Goal: Task Accomplishment & Management: Use online tool/utility

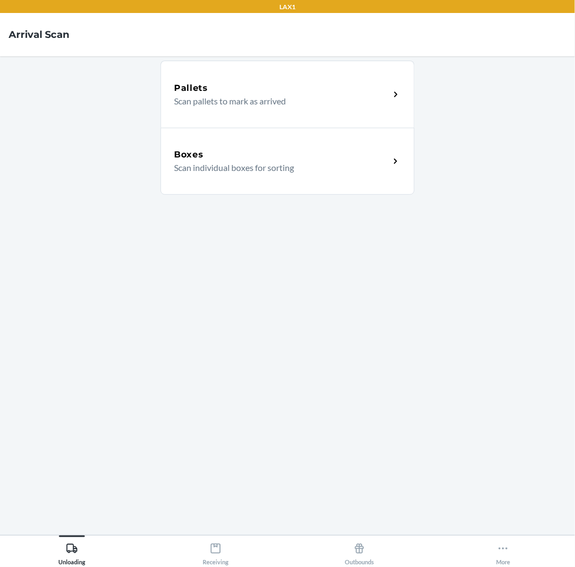
click at [229, 147] on div "Boxes Scan individual boxes for sorting" at bounding box center [288, 161] width 254 height 67
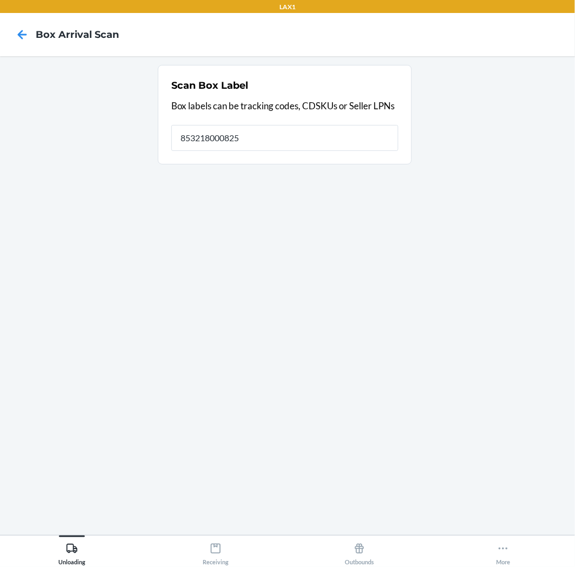
type input "853218000825"
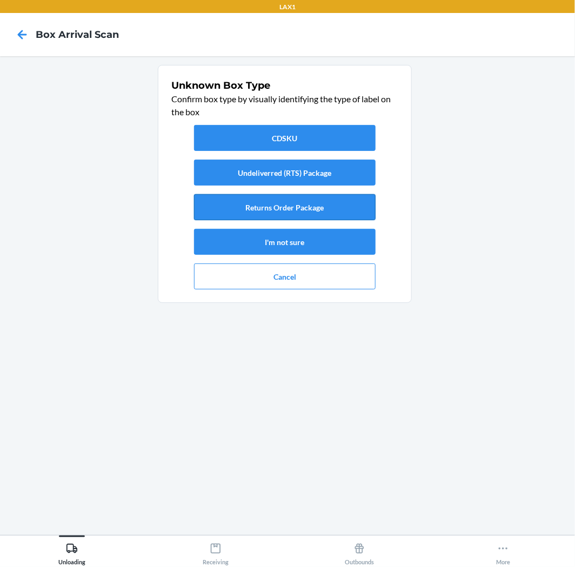
click at [267, 206] on button "Returns Order Package" at bounding box center [285, 207] width 182 height 26
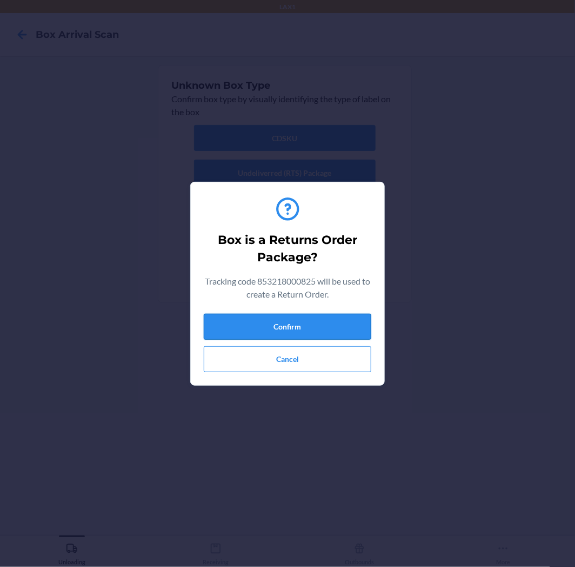
click at [298, 323] on button "Confirm" at bounding box center [288, 327] width 168 height 26
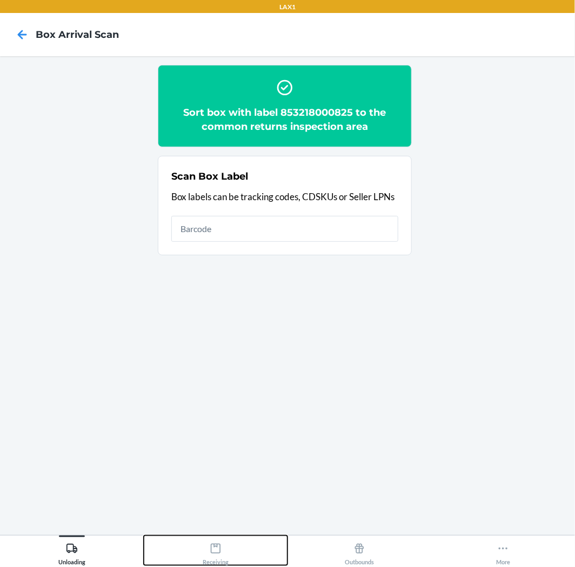
click at [207, 554] on div "Receiving" at bounding box center [216, 551] width 26 height 27
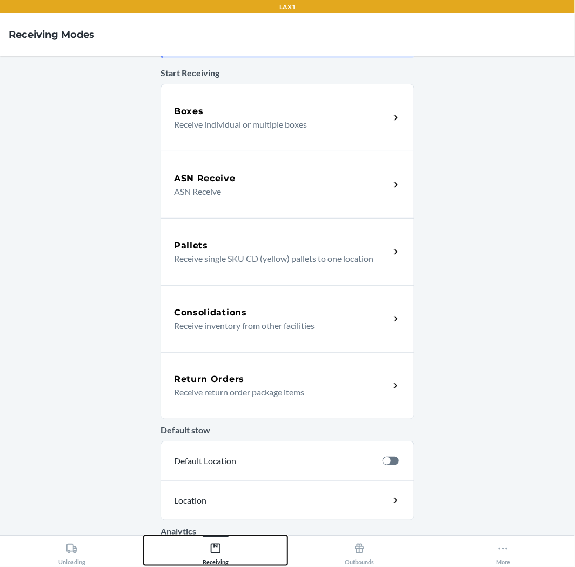
scroll to position [120, 0]
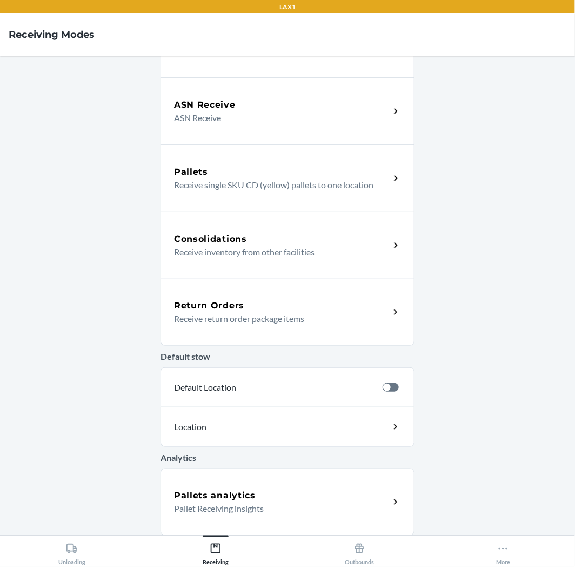
click at [244, 299] on div "Return Orders" at bounding box center [282, 305] width 216 height 13
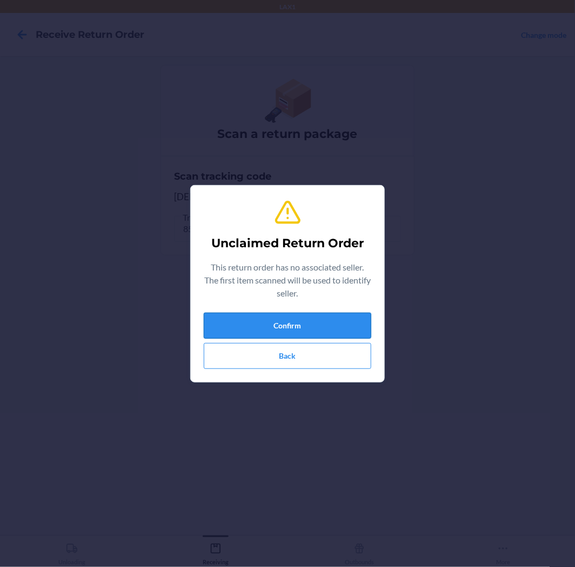
click at [317, 333] on button "Confirm" at bounding box center [288, 326] width 168 height 26
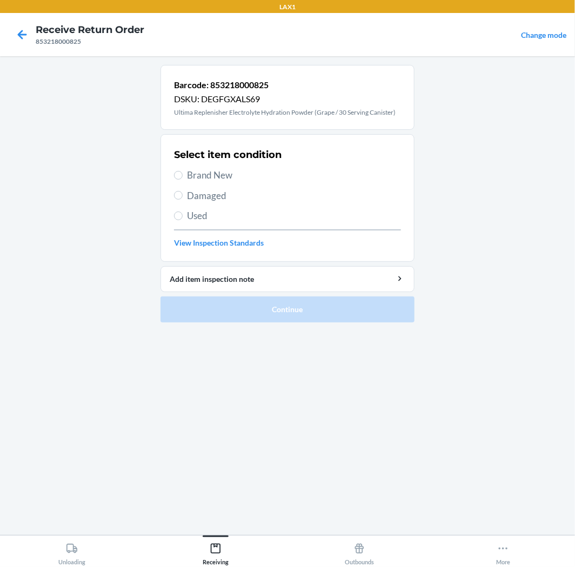
click at [226, 175] on span "Brand New" at bounding box center [294, 175] width 214 height 14
click at [183, 175] on input "Brand New" at bounding box center [178, 175] width 9 height 9
radio input "true"
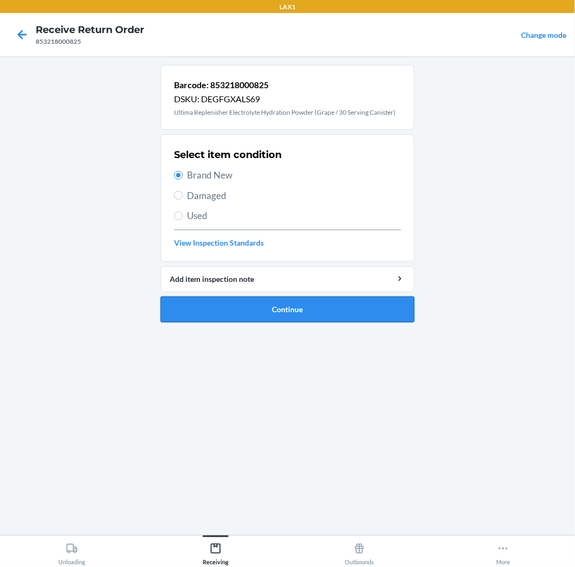
click at [288, 305] on button "Continue" at bounding box center [288, 309] width 254 height 26
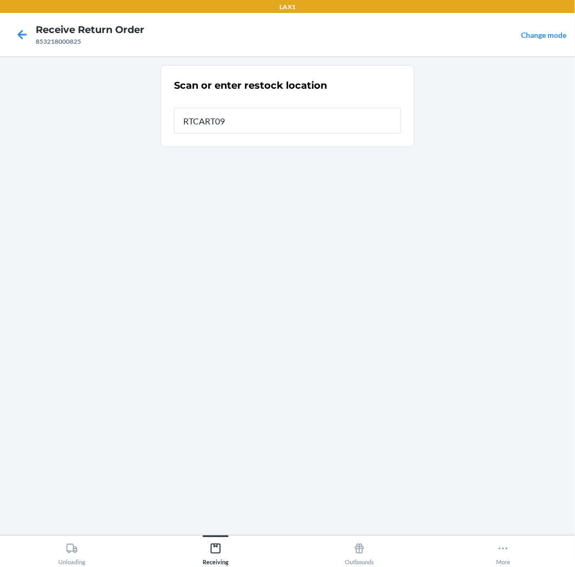
type input "RTCART093"
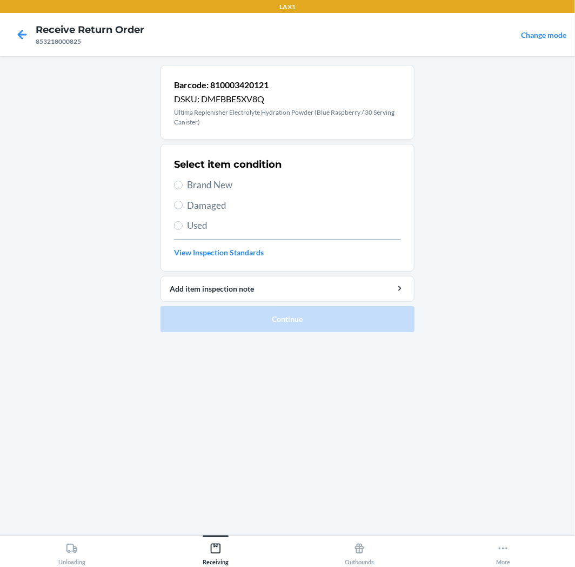
click at [218, 180] on span "Brand New" at bounding box center [294, 185] width 214 height 14
click at [183, 181] on input "Brand New" at bounding box center [178, 185] width 9 height 9
radio input "true"
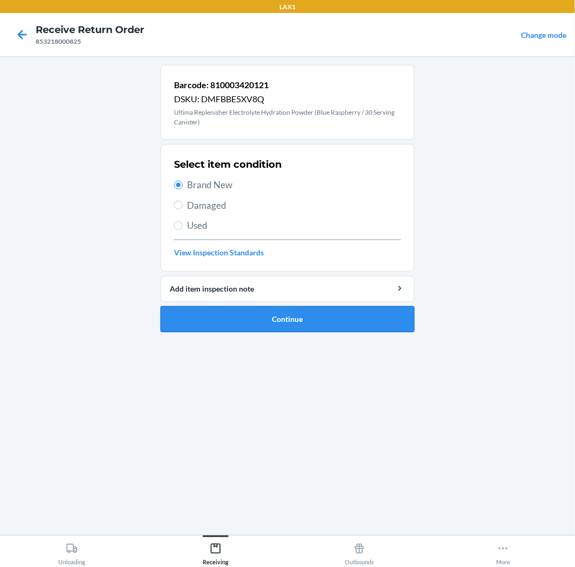
click at [257, 319] on button "Continue" at bounding box center [288, 319] width 254 height 26
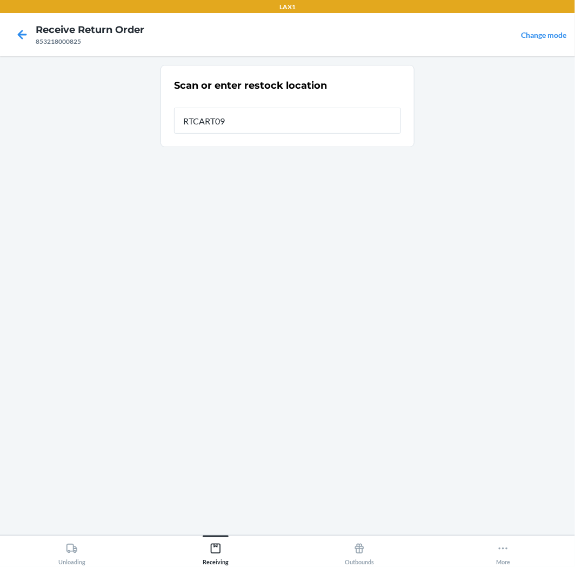
type input "RTCART093"
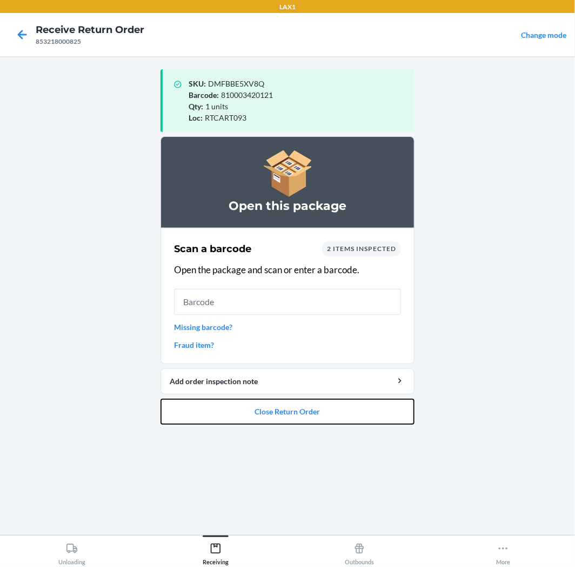
drag, startPoint x: 258, startPoint y: 402, endPoint x: 469, endPoint y: 295, distance: 236.6
click at [458, 295] on main "SKU : DMFBBE5XV8Q Barcode : 810003420121 Qty : 1 units Loc : RTCART093 Open thi…" at bounding box center [287, 295] width 575 height 479
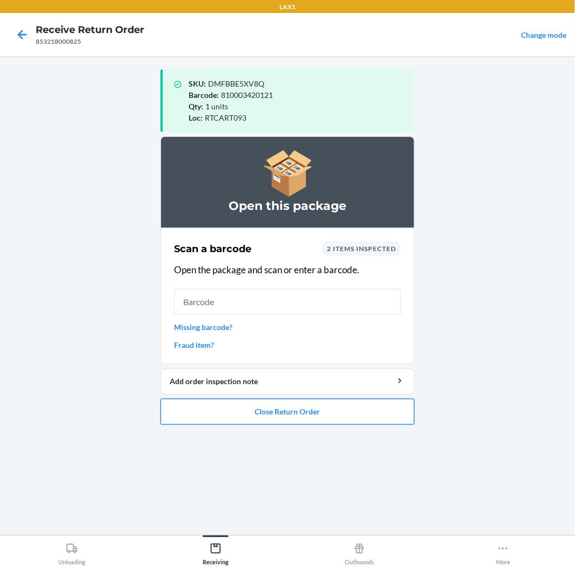
click at [333, 418] on button "Close Return Order" at bounding box center [288, 412] width 254 height 26
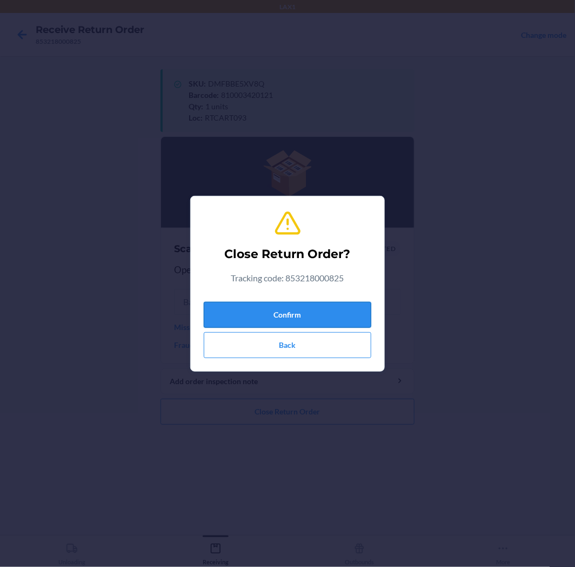
click at [311, 317] on button "Confirm" at bounding box center [288, 315] width 168 height 26
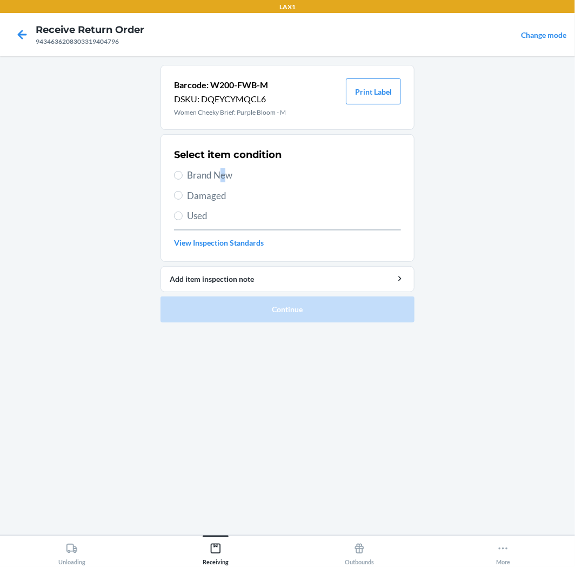
click at [221, 170] on span "Brand New" at bounding box center [294, 175] width 214 height 14
click at [357, 144] on div "Select item condition Brand New Damaged Used View Inspection Standards" at bounding box center [287, 197] width 227 height 107
click at [182, 172] on input "Brand New" at bounding box center [178, 175] width 9 height 9
radio input "true"
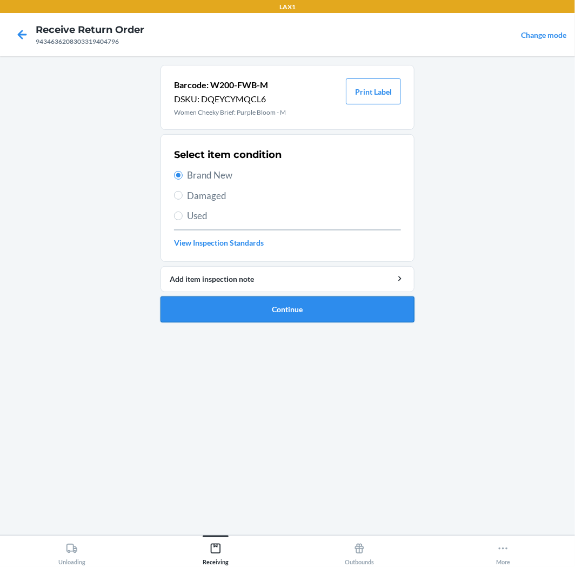
click at [359, 305] on button "Continue" at bounding box center [288, 309] width 254 height 26
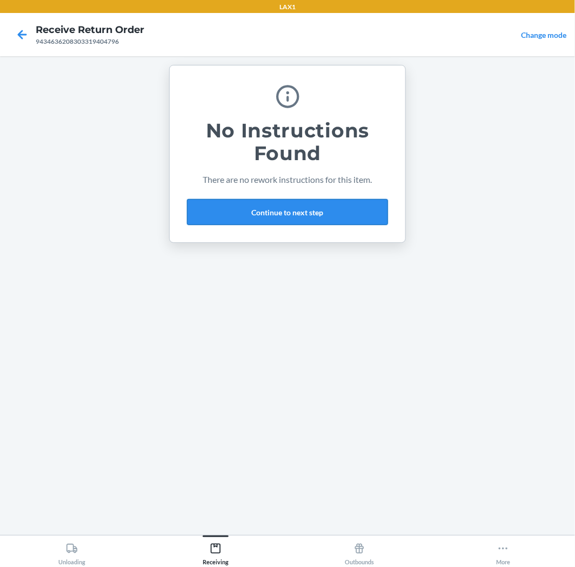
click at [303, 208] on button "Continue to next step" at bounding box center [287, 212] width 201 height 26
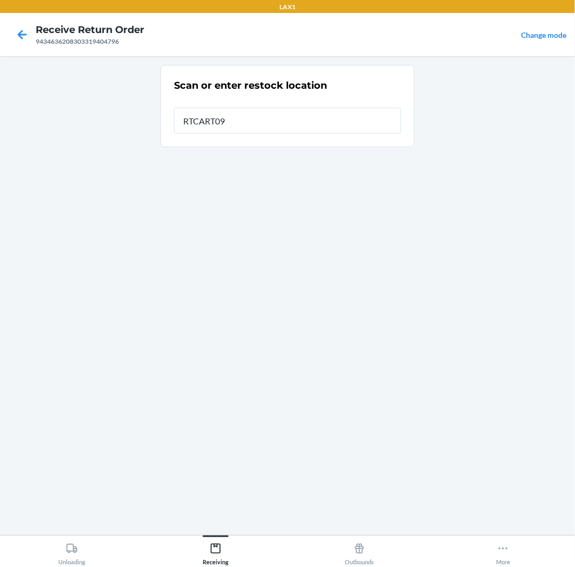
type input "RTCART093"
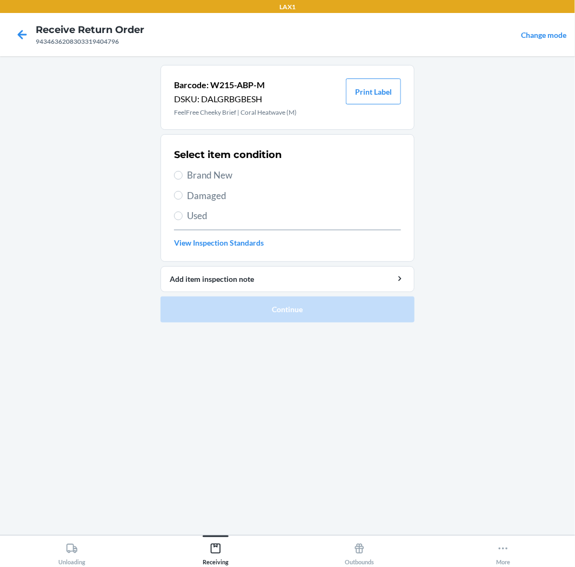
click at [208, 192] on span "Damaged" at bounding box center [294, 196] width 214 height 14
click at [183, 192] on input "Damaged" at bounding box center [178, 195] width 9 height 9
radio input "true"
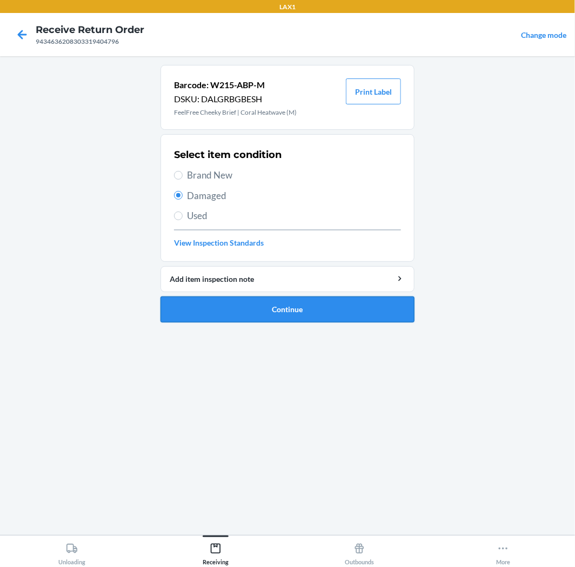
click at [354, 308] on button "Continue" at bounding box center [288, 309] width 254 height 26
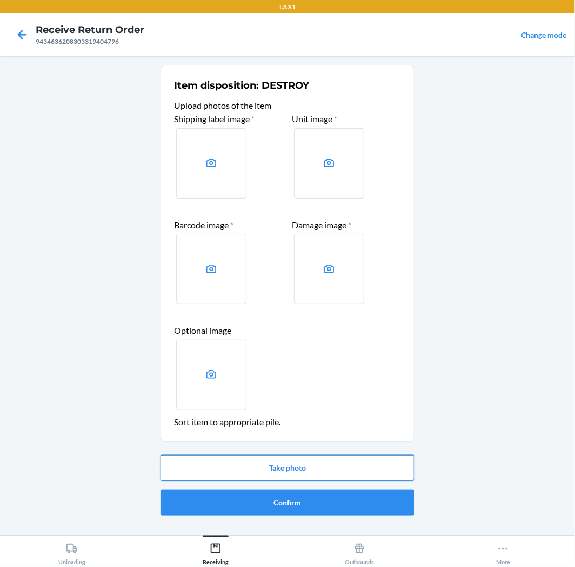
click at [280, 472] on button "Take photo" at bounding box center [288, 468] width 254 height 26
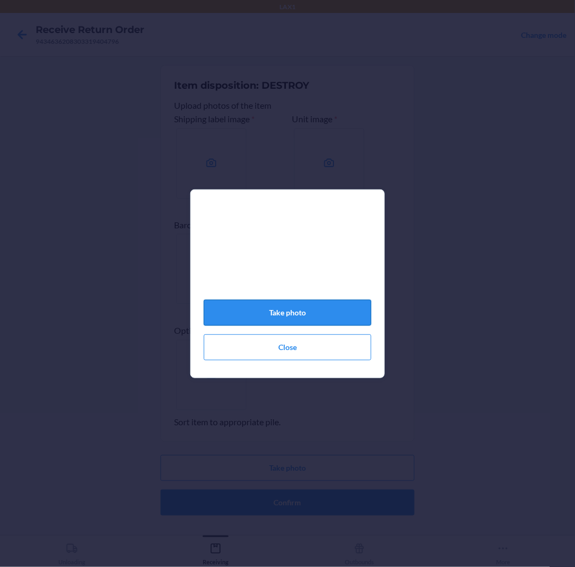
click at [301, 318] on button "Take photo" at bounding box center [288, 313] width 168 height 26
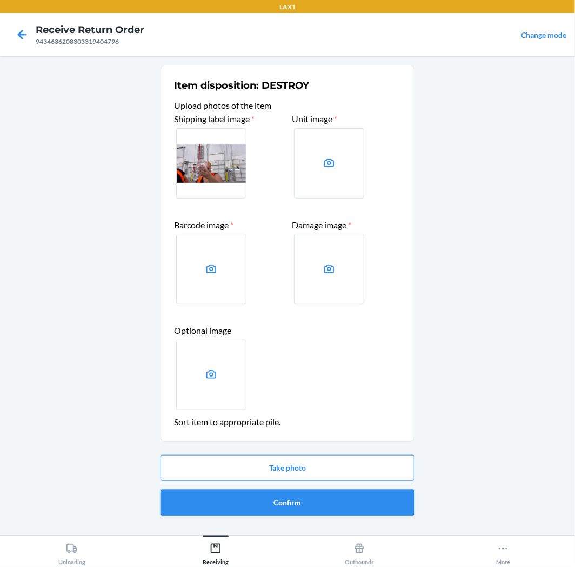
click at [300, 504] on button "Confirm" at bounding box center [288, 502] width 254 height 26
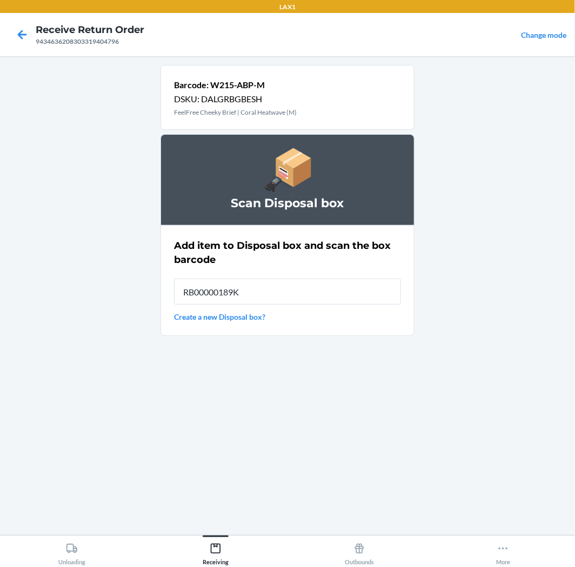
type input "RB00000189K"
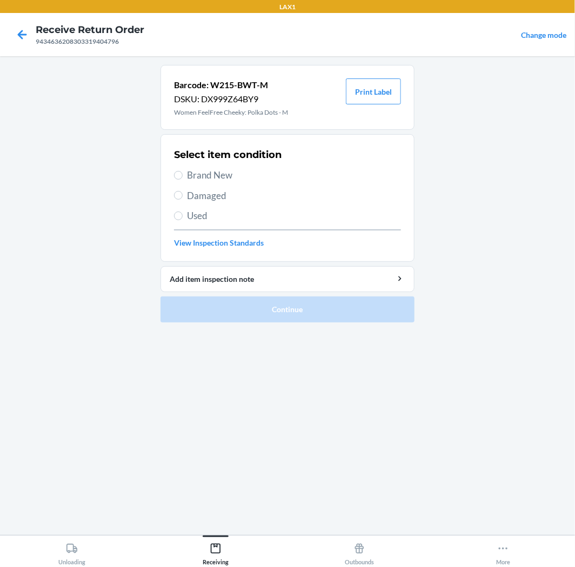
click at [233, 176] on span "Brand New" at bounding box center [294, 175] width 214 height 14
click at [183, 176] on input "Brand New" at bounding box center [178, 175] width 9 height 9
radio input "true"
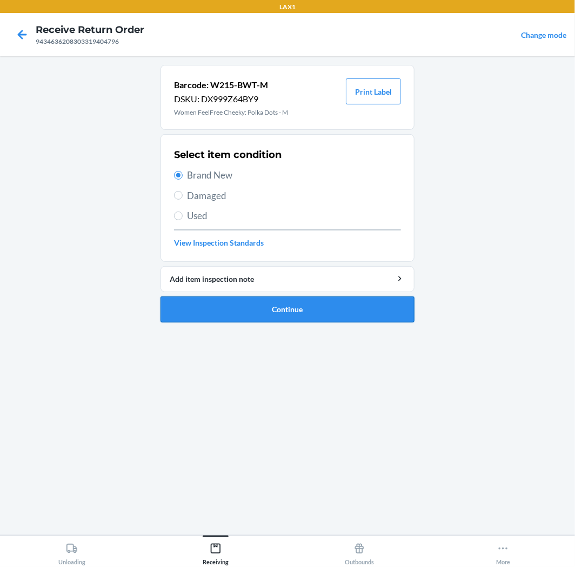
click at [332, 305] on button "Continue" at bounding box center [288, 309] width 254 height 26
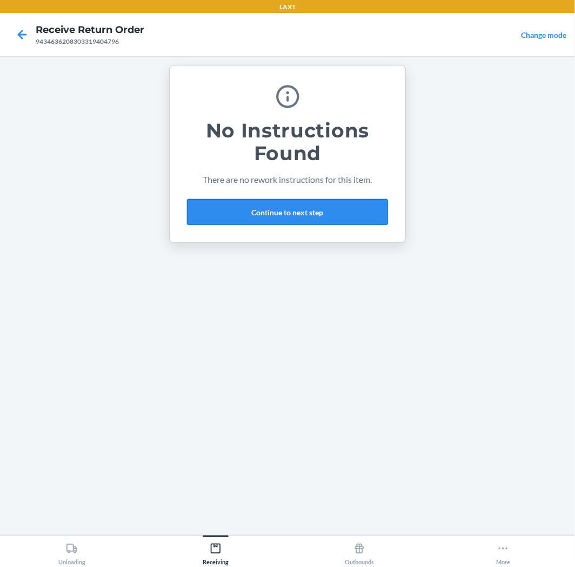
click at [279, 210] on button "Continue to next step" at bounding box center [287, 212] width 201 height 26
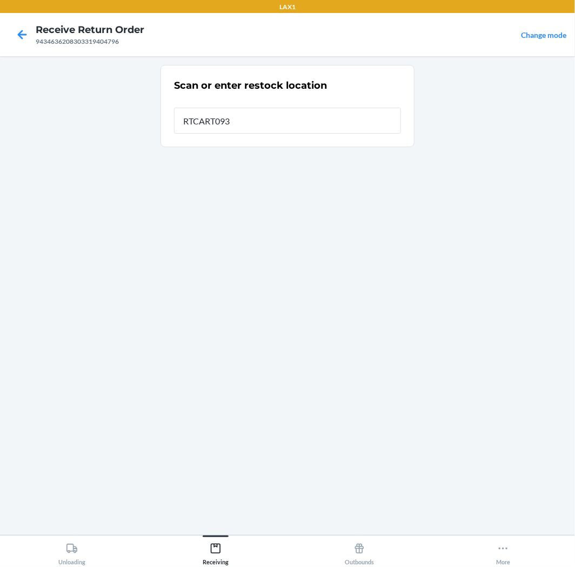
type input "RTCART093"
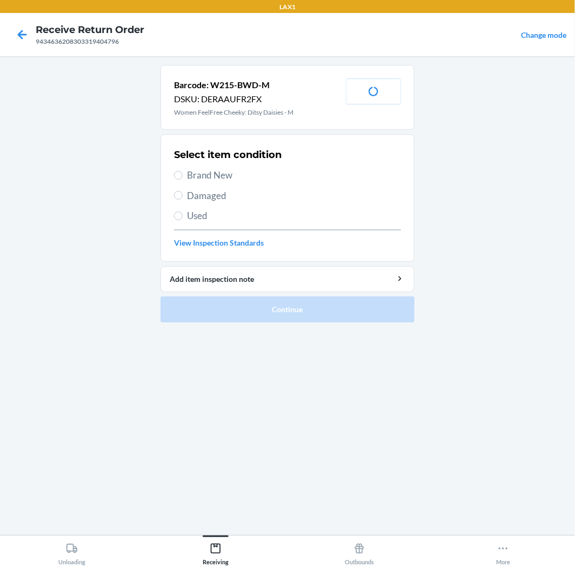
click at [229, 174] on span "Brand New" at bounding box center [294, 175] width 214 height 14
click at [183, 174] on input "Brand New" at bounding box center [178, 175] width 9 height 9
radio input "true"
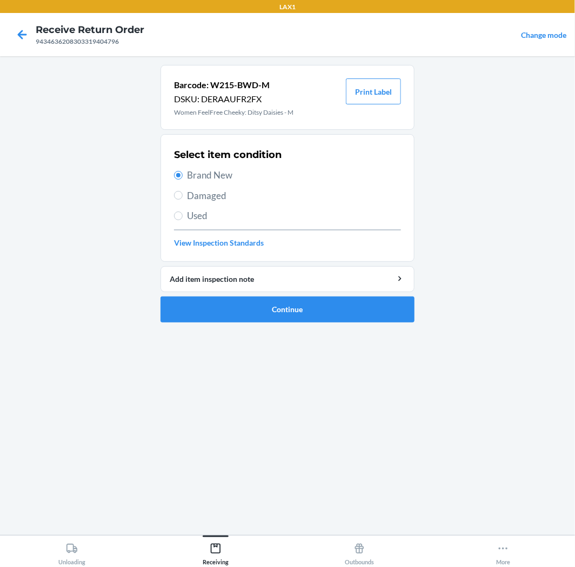
click at [280, 323] on ol "Barcode: W215-BWD-M DSKU: DERAAUFR2FX Women FeelFree Cheeky: Ditsy Daisies - M …" at bounding box center [288, 198] width 254 height 266
click at [280, 314] on button "Continue" at bounding box center [288, 309] width 254 height 26
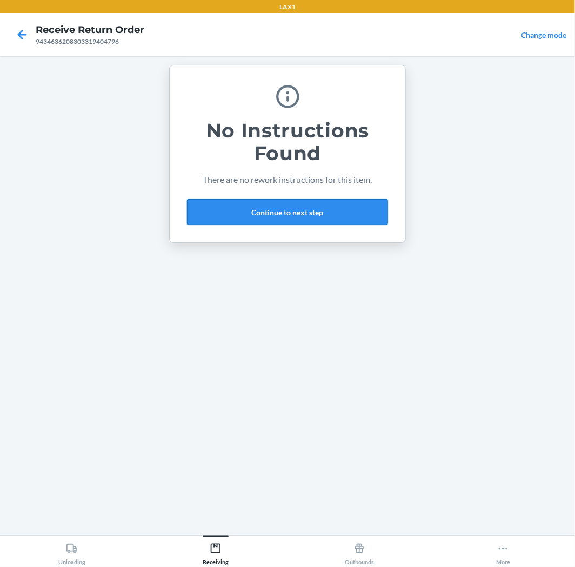
drag, startPoint x: 249, startPoint y: 250, endPoint x: 247, endPoint y: 221, distance: 29.3
click at [249, 245] on ol "No Instructions Found There are no rework instructions for this item. Continue …" at bounding box center [288, 158] width 254 height 187
click at [286, 212] on button "Continue to next step" at bounding box center [287, 212] width 201 height 26
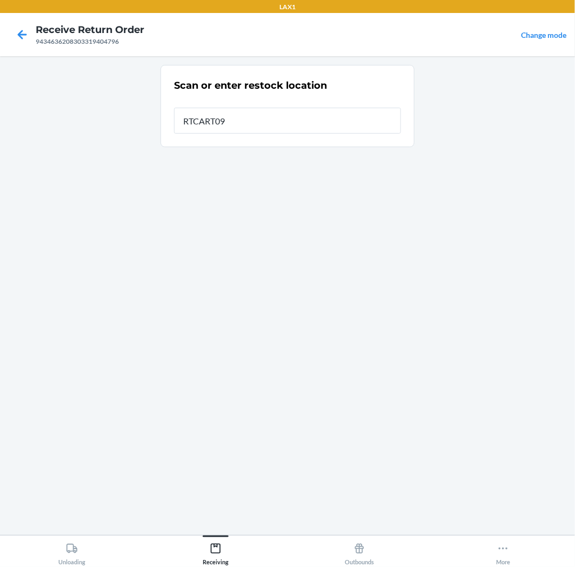
type input "RTCART093"
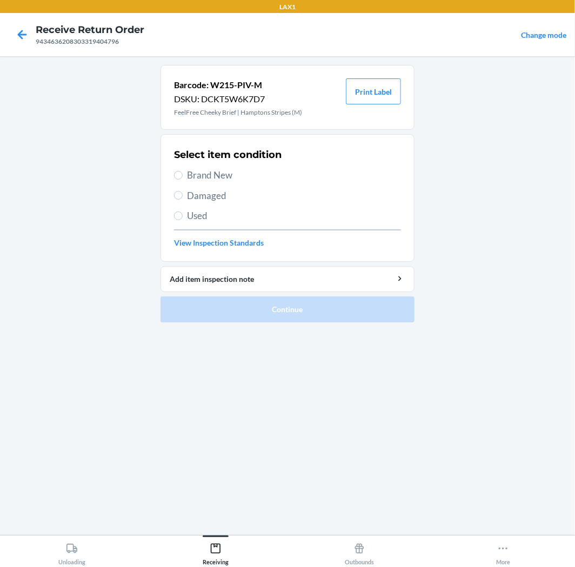
click at [222, 174] on span "Brand New" at bounding box center [294, 175] width 214 height 14
click at [183, 174] on input "Brand New" at bounding box center [178, 175] width 9 height 9
radio input "true"
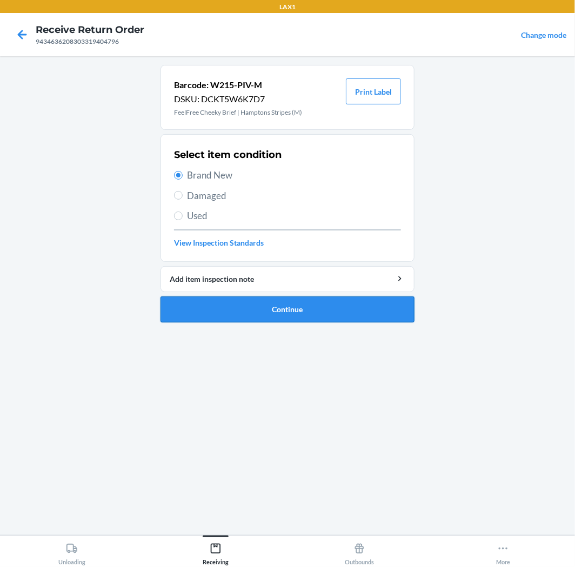
click at [239, 318] on button "Continue" at bounding box center [288, 309] width 254 height 26
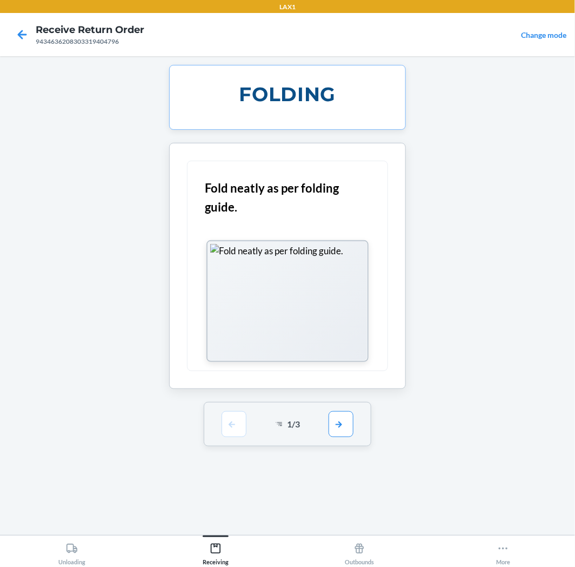
click at [349, 441] on div "1 / 3" at bounding box center [288, 424] width 168 height 44
click at [342, 429] on button "button" at bounding box center [341, 424] width 25 height 26
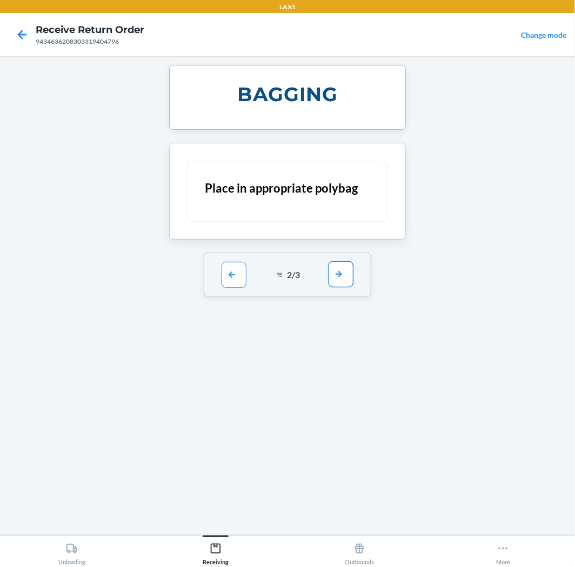
click at [352, 279] on button "button" at bounding box center [341, 274] width 25 height 26
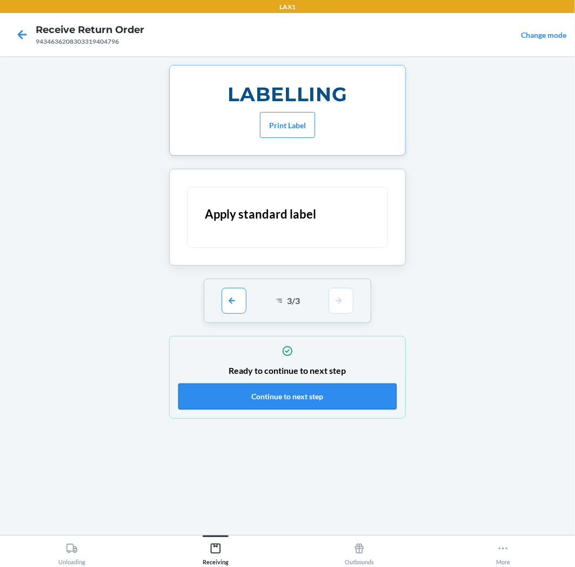
click at [323, 400] on button "Continue to next step" at bounding box center [287, 396] width 219 height 26
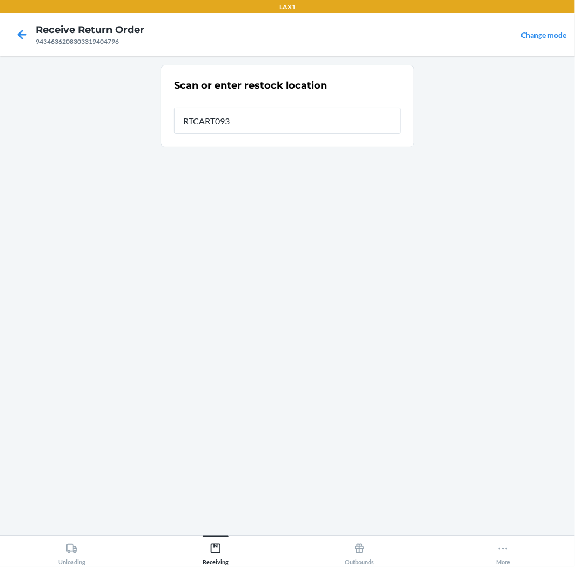
type input "RTCART093"
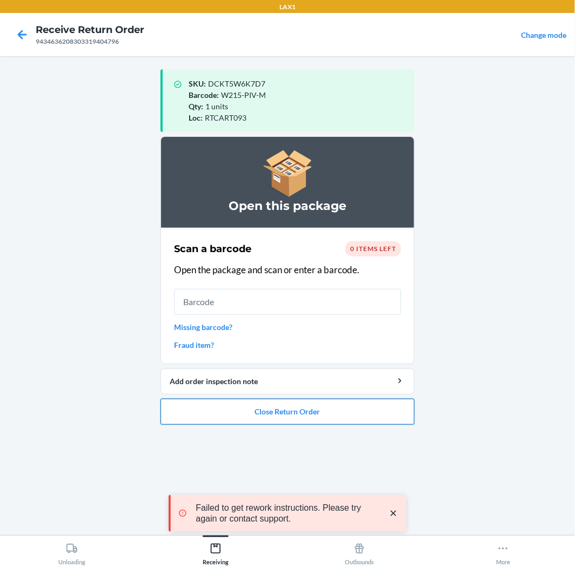
click at [253, 406] on button "Close Return Order" at bounding box center [288, 412] width 254 height 26
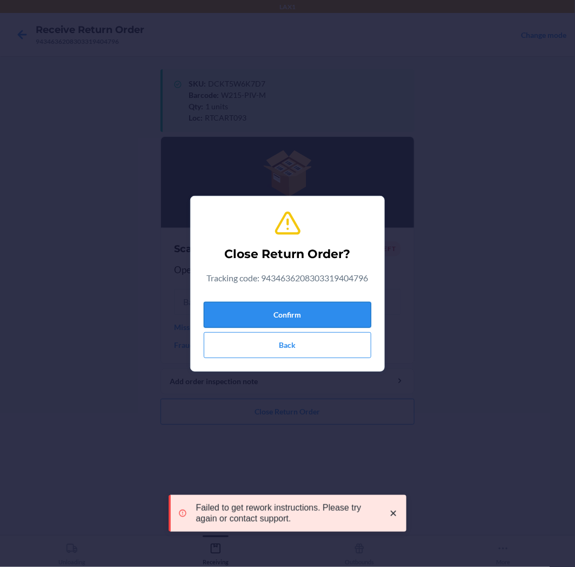
click at [267, 317] on button "Confirm" at bounding box center [288, 315] width 168 height 26
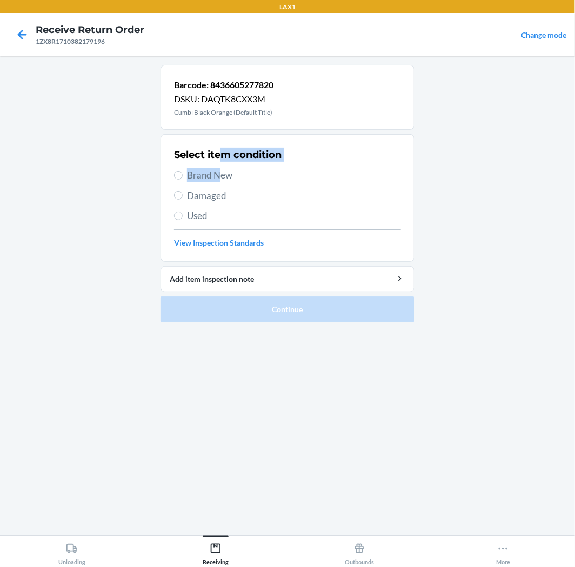
click at [219, 166] on div "Select item condition Brand New Damaged Used View Inspection Standards" at bounding box center [287, 197] width 227 height 107
click at [301, 177] on span "Brand New" at bounding box center [294, 175] width 214 height 14
click at [183, 177] on input "Brand New" at bounding box center [178, 175] width 9 height 9
radio input "true"
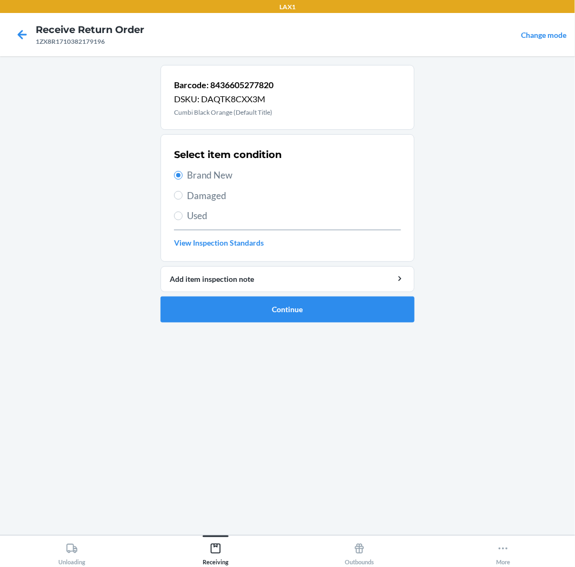
click at [224, 177] on span "Brand New" at bounding box center [294, 175] width 214 height 14
click at [183, 177] on input "Brand New" at bounding box center [178, 175] width 9 height 9
click at [318, 307] on button "Continue" at bounding box center [288, 309] width 254 height 26
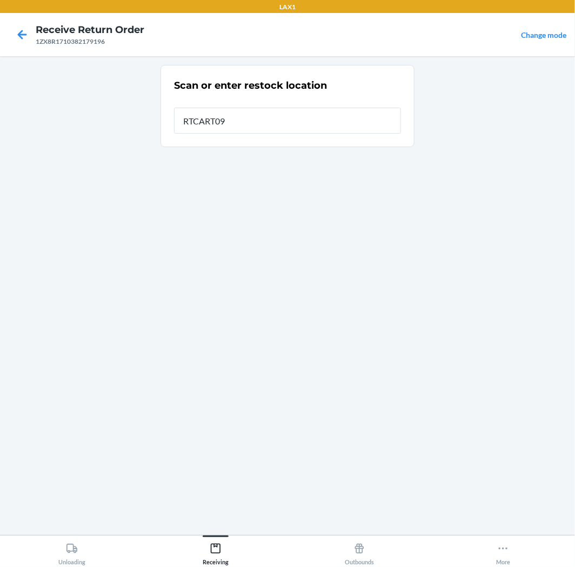
type input "RTCART093"
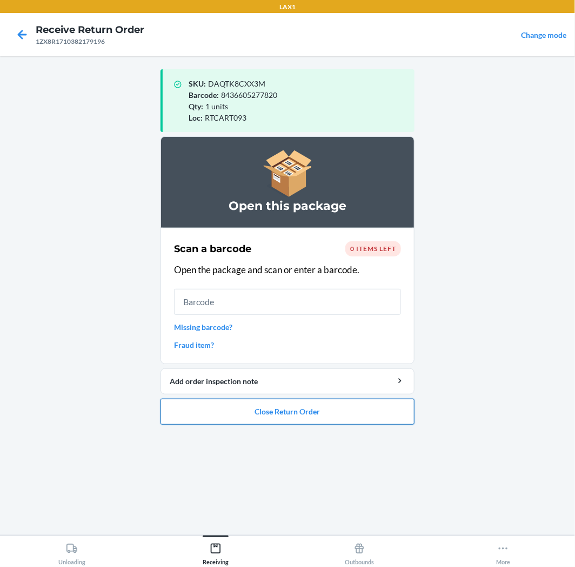
click at [354, 414] on button "Close Return Order" at bounding box center [288, 412] width 254 height 26
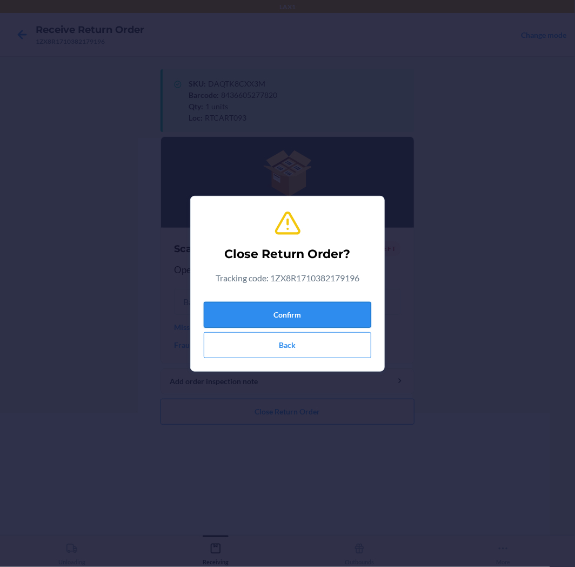
click at [303, 314] on button "Confirm" at bounding box center [288, 315] width 168 height 26
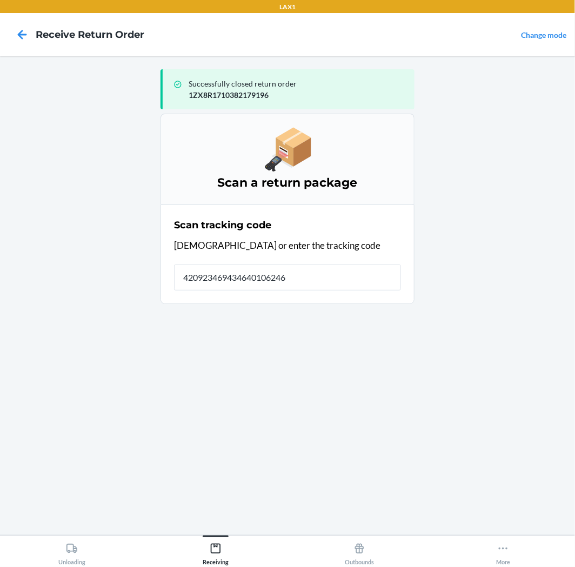
type input "4209234694346401062460"
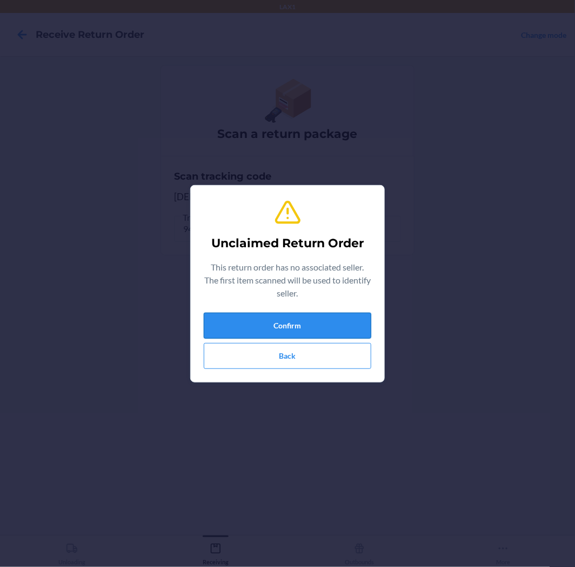
click at [295, 327] on button "Confirm" at bounding box center [288, 326] width 168 height 26
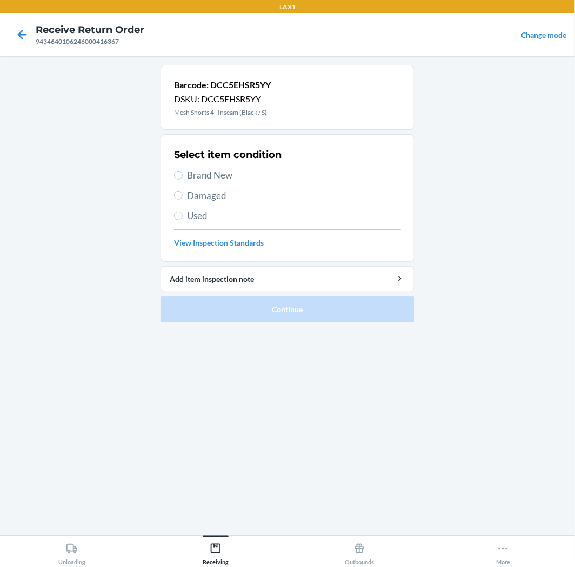
click at [234, 175] on span "Brand New" at bounding box center [294, 175] width 214 height 14
click at [183, 175] on input "Brand New" at bounding box center [178, 175] width 9 height 9
radio input "true"
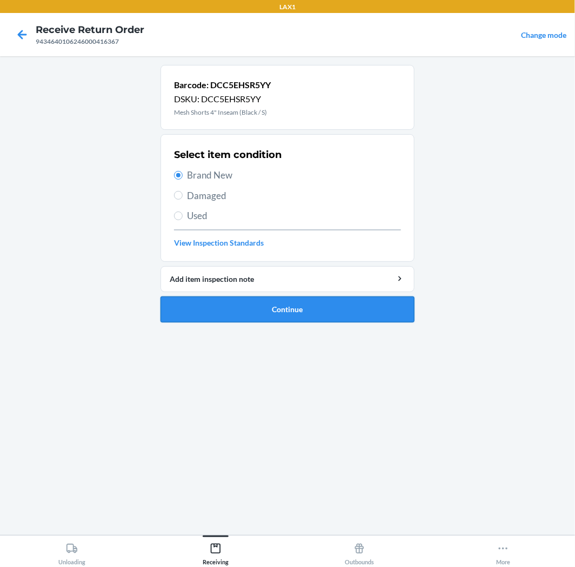
click at [255, 316] on button "Continue" at bounding box center [288, 309] width 254 height 26
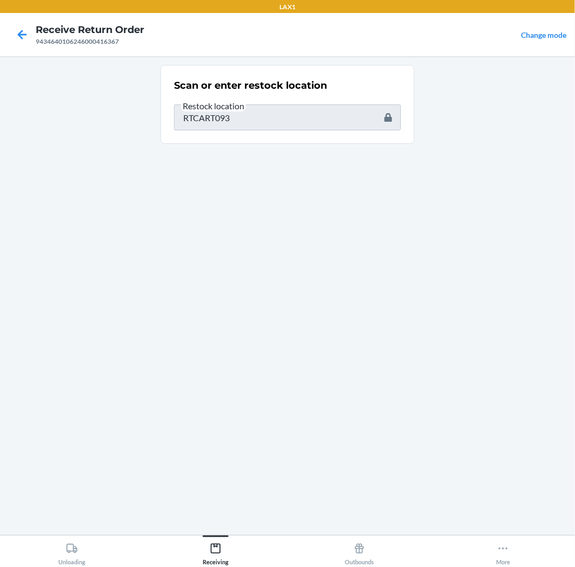
type input "DCL6EZZD9XQ"
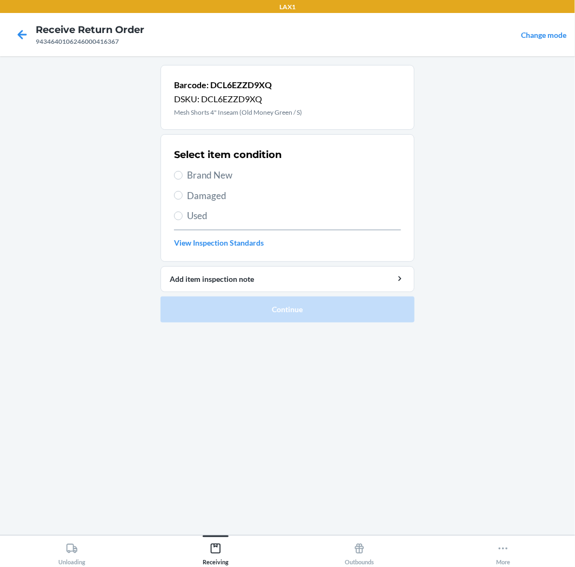
click at [224, 174] on span "Brand New" at bounding box center [294, 175] width 214 height 14
click at [183, 174] on input "Brand New" at bounding box center [178, 175] width 9 height 9
radio input "true"
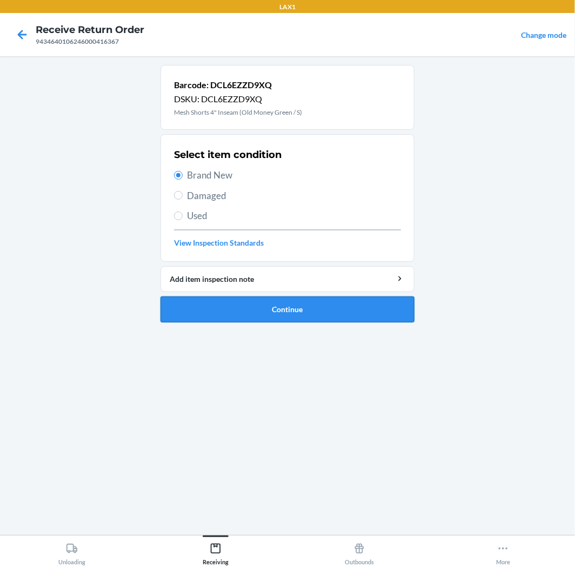
click at [319, 297] on button "Continue" at bounding box center [288, 309] width 254 height 26
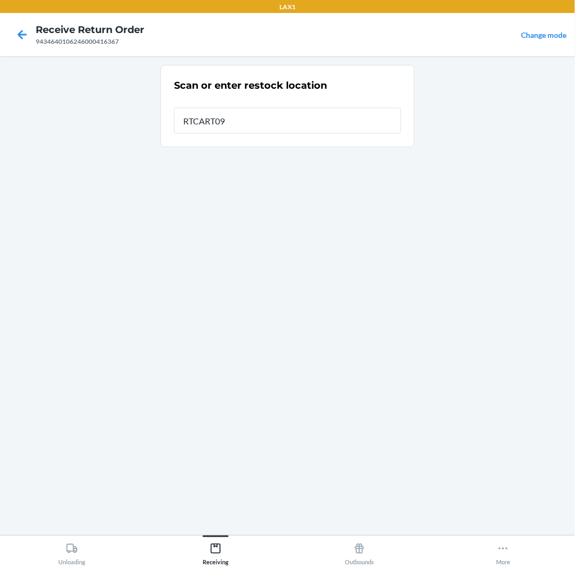
type input "RTCART093"
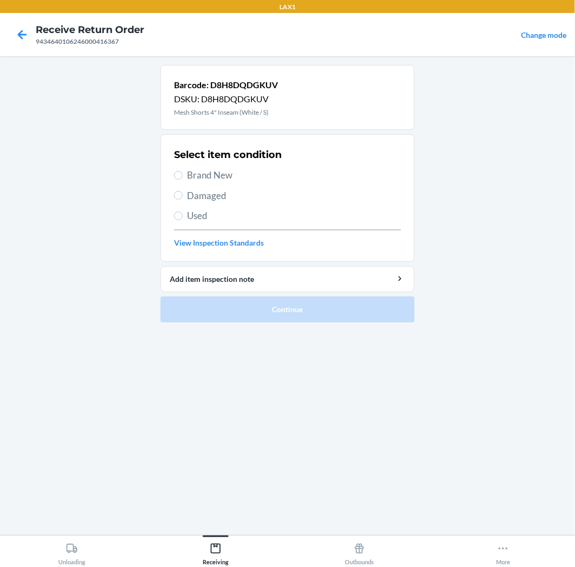
click at [210, 175] on span "Brand New" at bounding box center [294, 175] width 214 height 14
click at [183, 175] on input "Brand New" at bounding box center [178, 175] width 9 height 9
radio input "true"
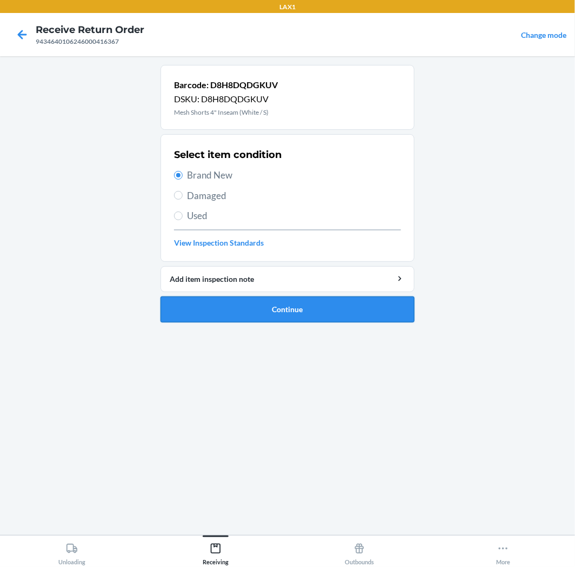
click at [262, 310] on button "Continue" at bounding box center [288, 309] width 254 height 26
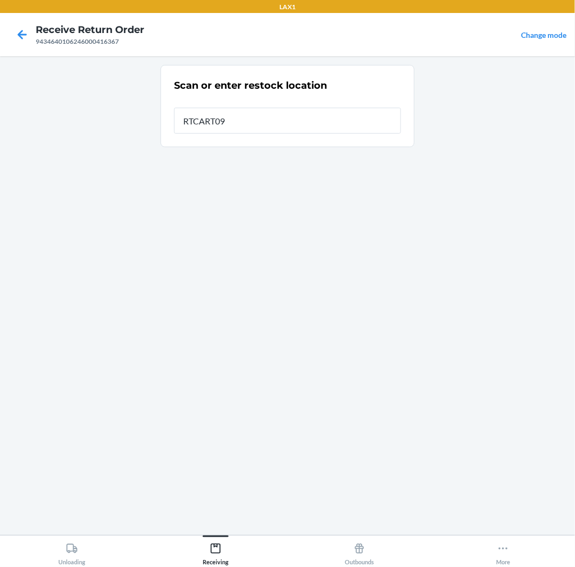
type input "RTCART093"
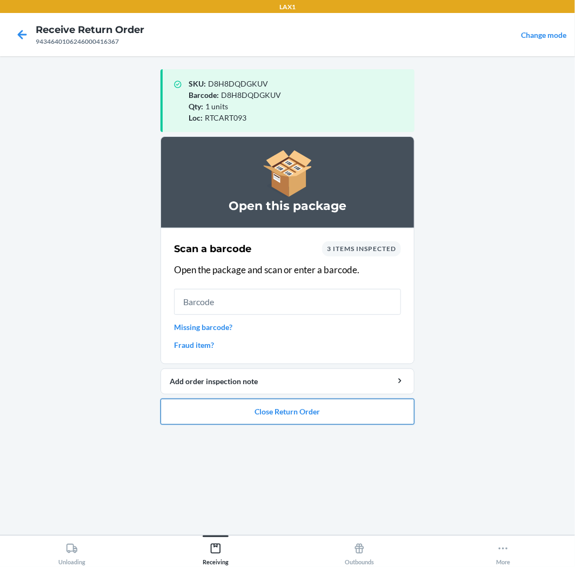
click at [287, 418] on button "Close Return Order" at bounding box center [288, 412] width 254 height 26
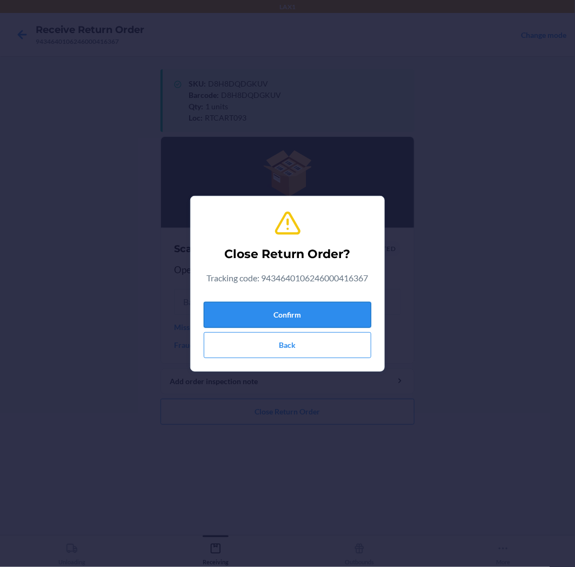
click at [228, 303] on button "Confirm" at bounding box center [288, 315] width 168 height 26
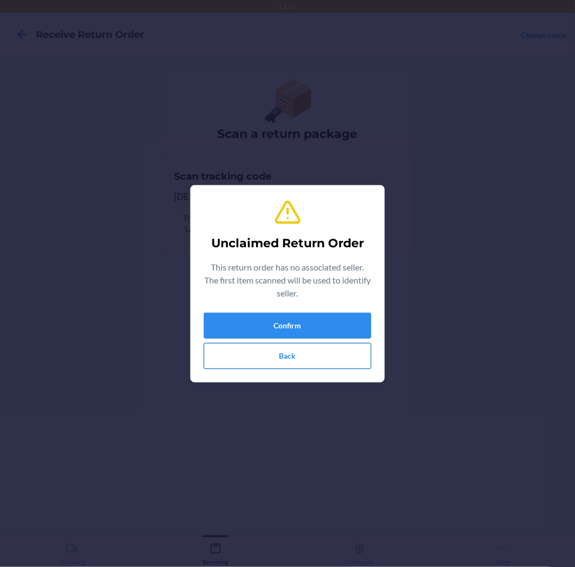
click at [275, 355] on button "Back" at bounding box center [288, 356] width 168 height 26
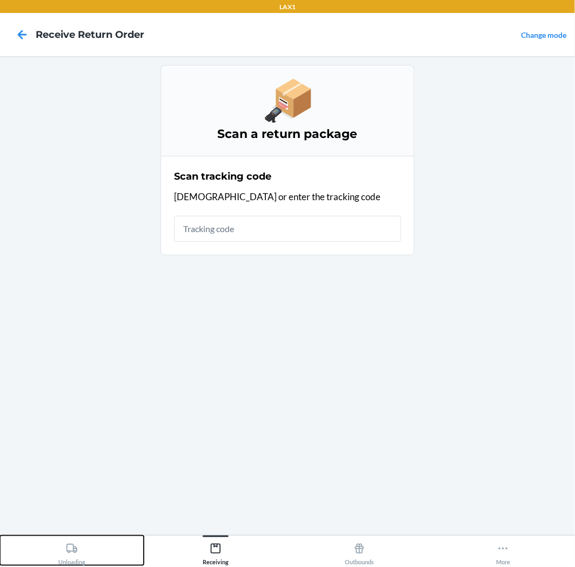
click at [71, 554] on icon at bounding box center [72, 548] width 12 height 12
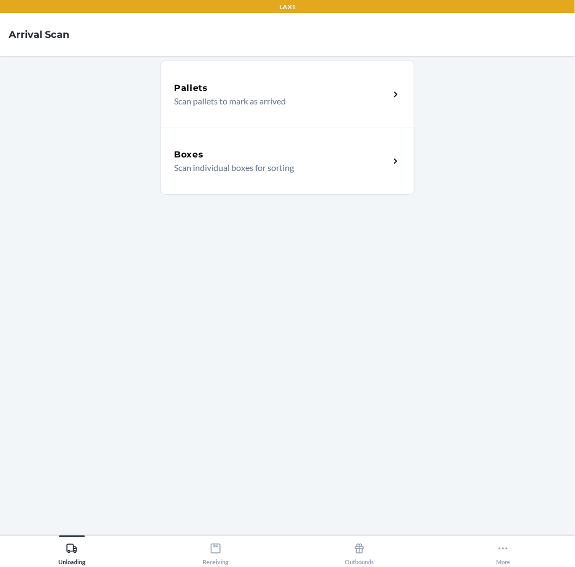
click at [263, 149] on div "Boxes" at bounding box center [282, 154] width 216 height 13
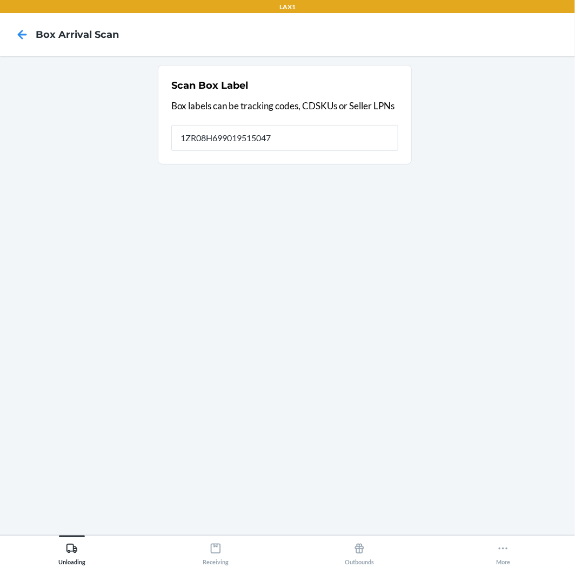
type input "1ZR08H699019515047"
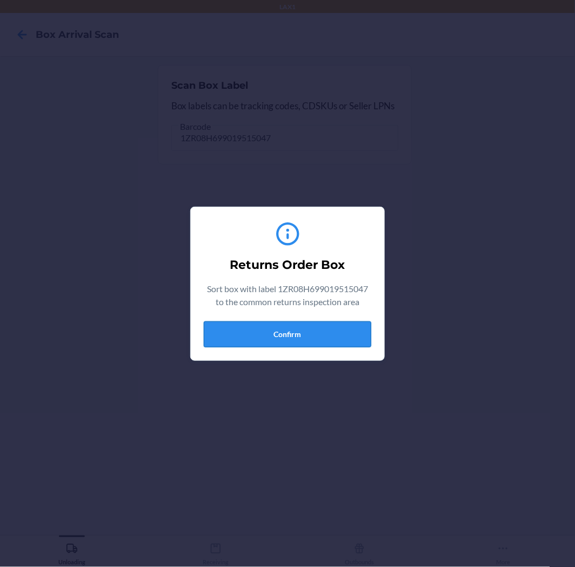
click at [289, 341] on button "Confirm" at bounding box center [288, 334] width 168 height 26
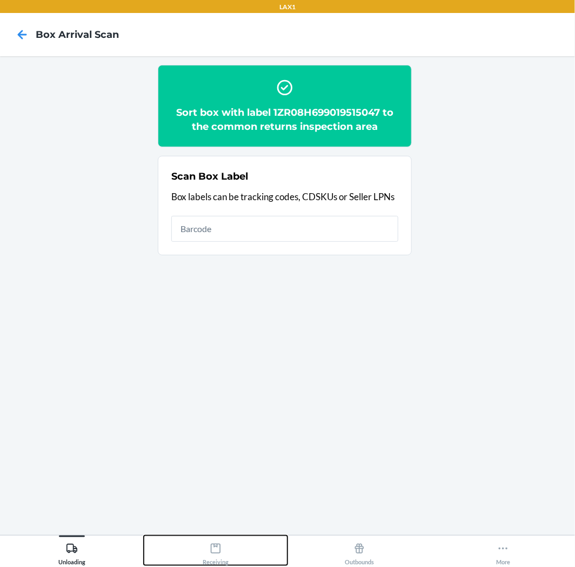
click at [222, 555] on div "Receiving" at bounding box center [216, 551] width 26 height 27
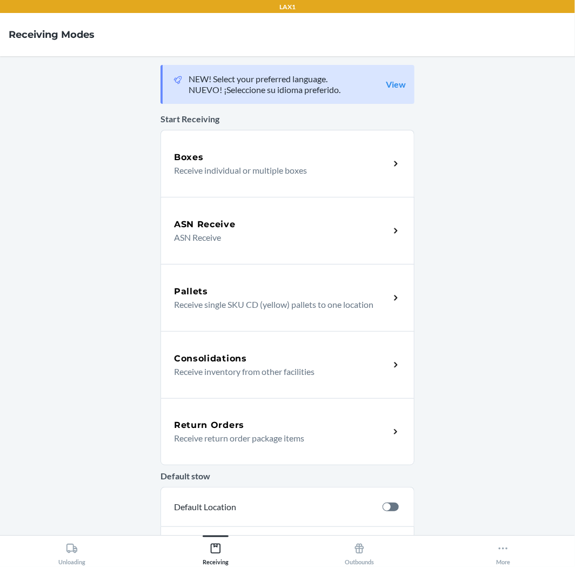
click at [288, 422] on div "Return Orders" at bounding box center [282, 425] width 216 height 13
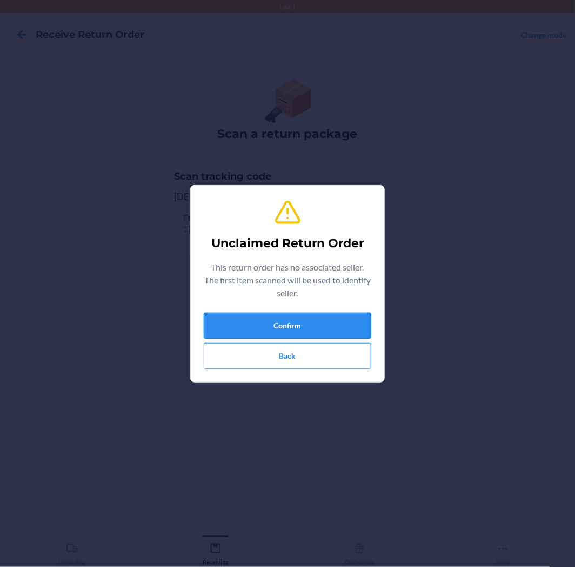
click at [311, 337] on button "Confirm" at bounding box center [288, 326] width 168 height 26
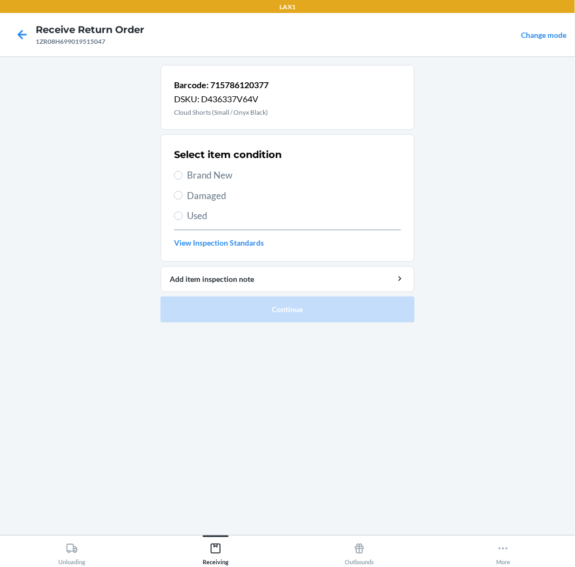
click at [184, 195] on label "Damaged" at bounding box center [287, 196] width 227 height 14
click at [183, 195] on input "Damaged" at bounding box center [178, 195] width 9 height 9
radio input "true"
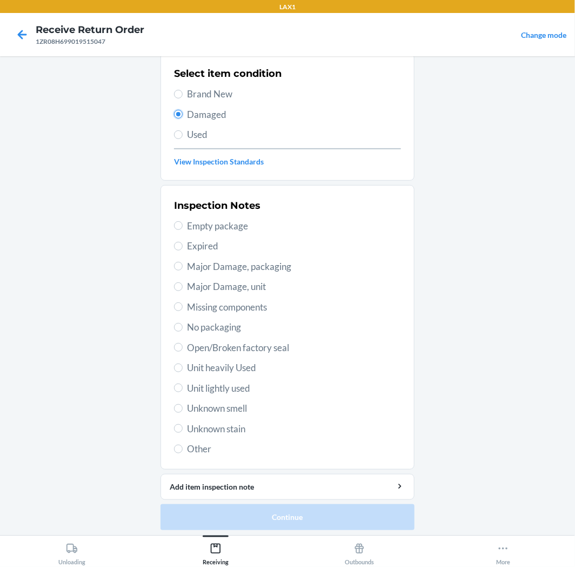
scroll to position [84, 0]
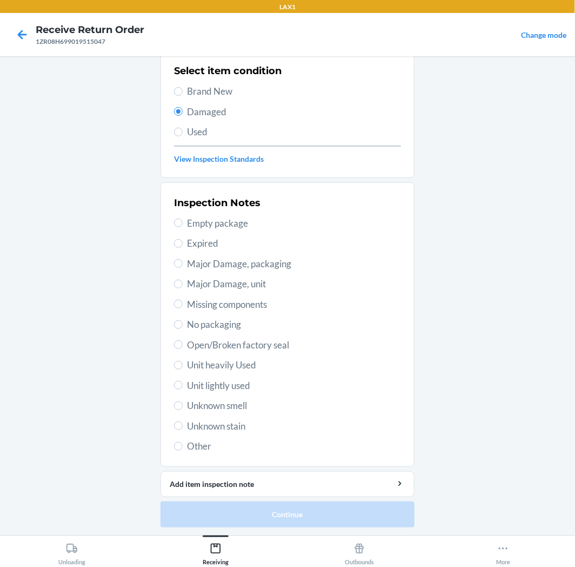
click at [208, 384] on span "Unit lightly used" at bounding box center [294, 386] width 214 height 14
click at [183, 384] on input "Unit lightly used" at bounding box center [178, 385] width 9 height 9
radio input "true"
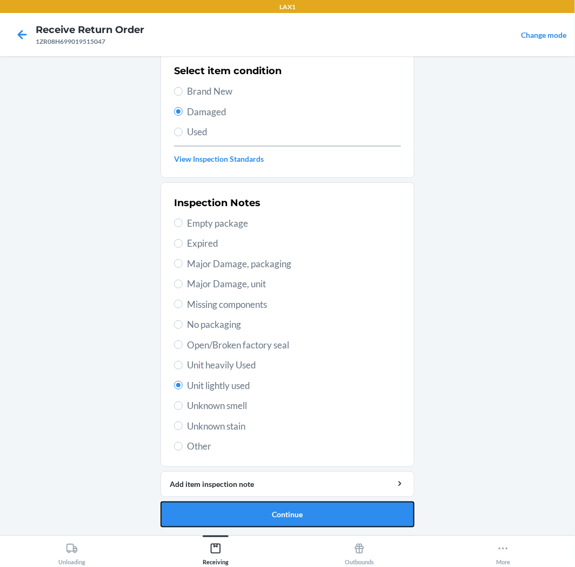
drag, startPoint x: 256, startPoint y: 512, endPoint x: 523, endPoint y: 72, distance: 514.3
click at [523, 72] on main "Barcode: 715786120377 DSKU: D436337V64V Cloud Shorts (Small / Onyx Black) Selec…" at bounding box center [287, 295] width 575 height 479
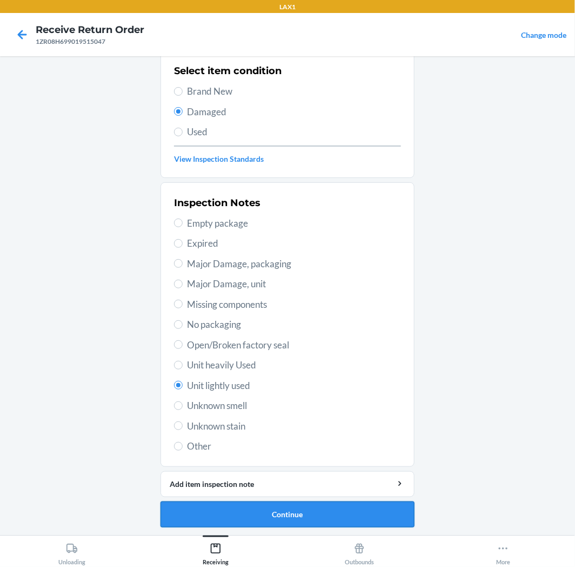
click at [259, 514] on button "Continue" at bounding box center [288, 514] width 254 height 26
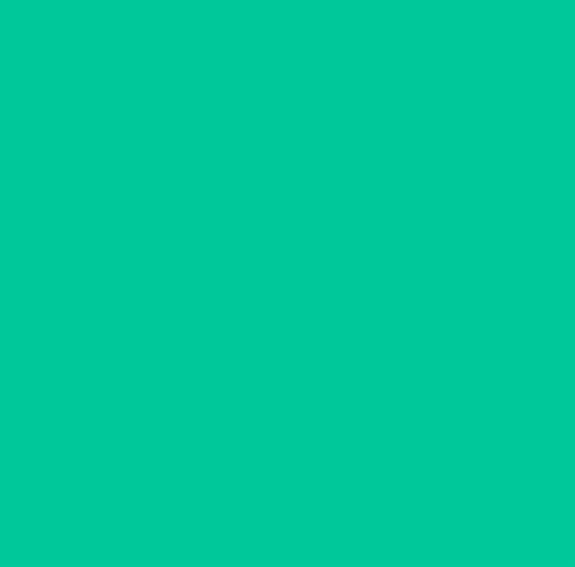
scroll to position [0, 0]
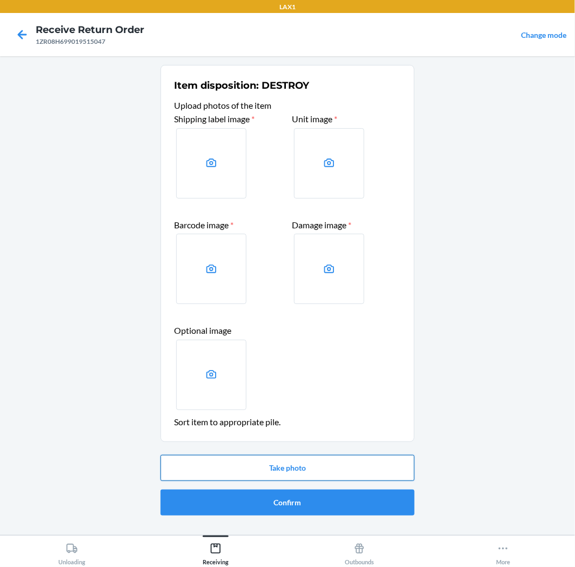
click at [319, 473] on button "Take photo" at bounding box center [288, 468] width 254 height 26
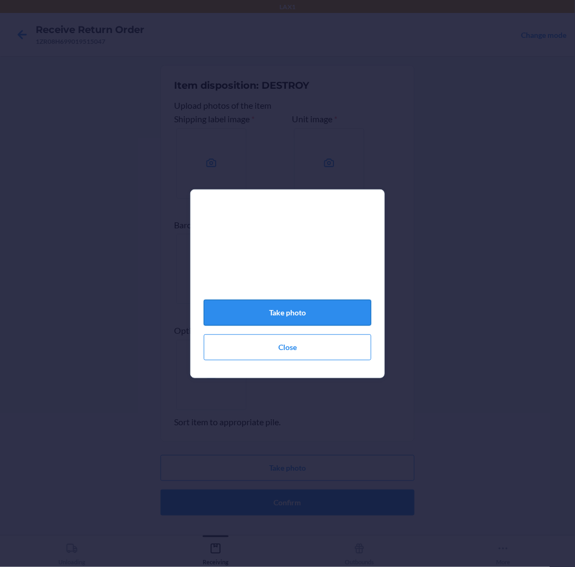
click at [235, 319] on button "Take photo" at bounding box center [288, 313] width 168 height 26
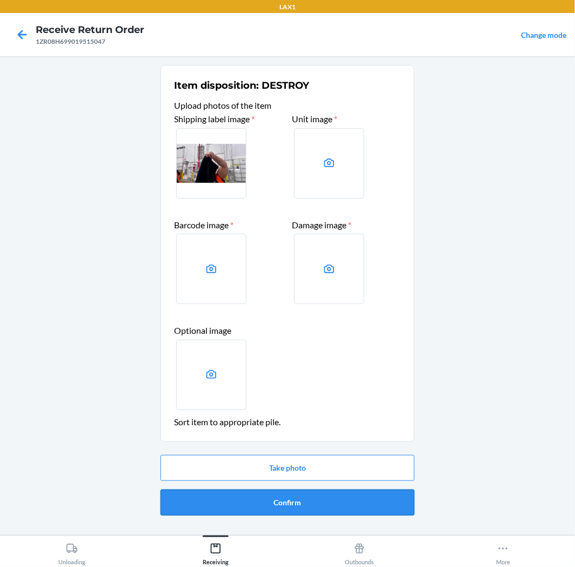
click at [334, 504] on button "Confirm" at bounding box center [288, 502] width 254 height 26
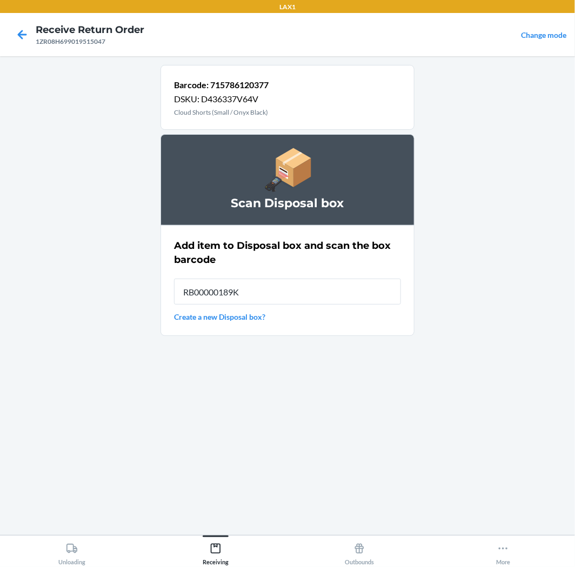
type input "RB00000189K"
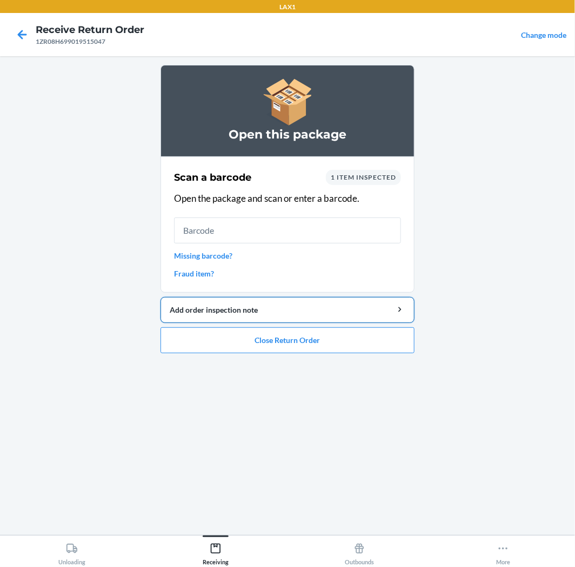
click at [314, 322] on button "Add order inspection note" at bounding box center [288, 310] width 254 height 26
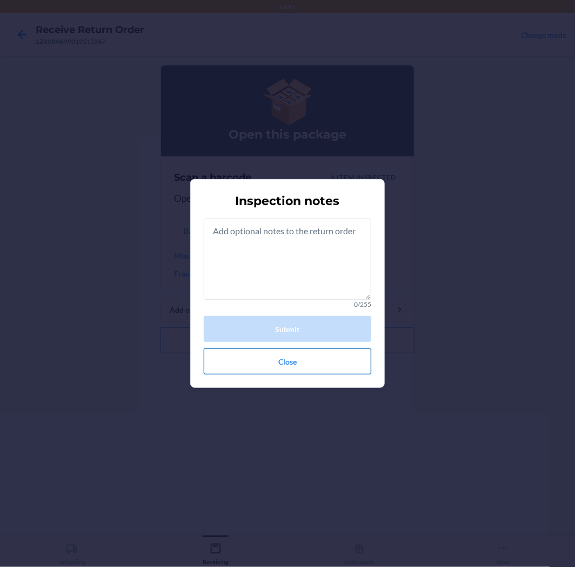
click at [262, 358] on button "Close" at bounding box center [288, 361] width 168 height 26
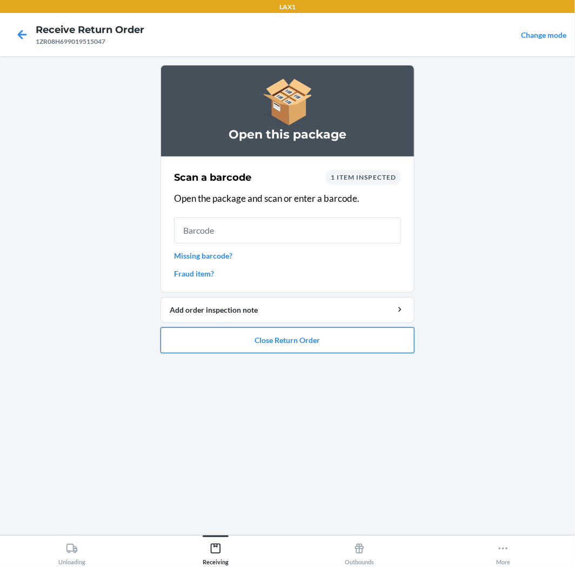
click at [307, 335] on button "Close Return Order" at bounding box center [288, 340] width 254 height 26
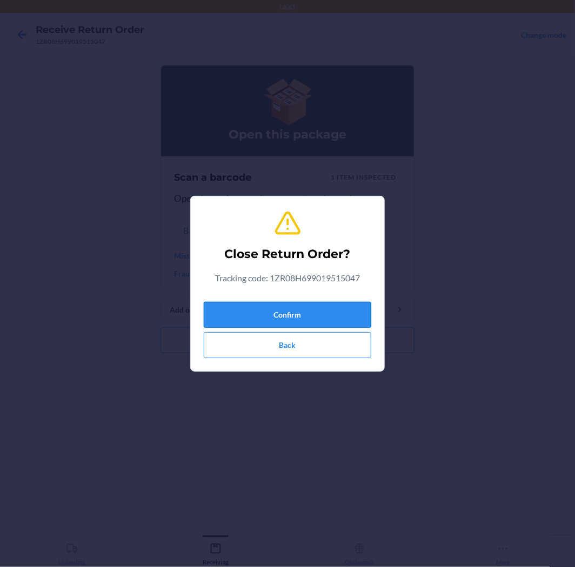
click at [294, 309] on button "Confirm" at bounding box center [288, 315] width 168 height 26
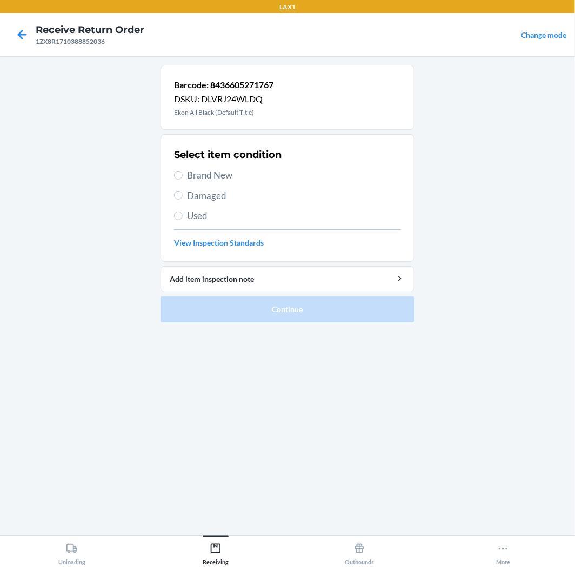
click at [199, 175] on span "Brand New" at bounding box center [294, 175] width 214 height 14
click at [183, 175] on input "Brand New" at bounding box center [178, 175] width 9 height 9
radio input "true"
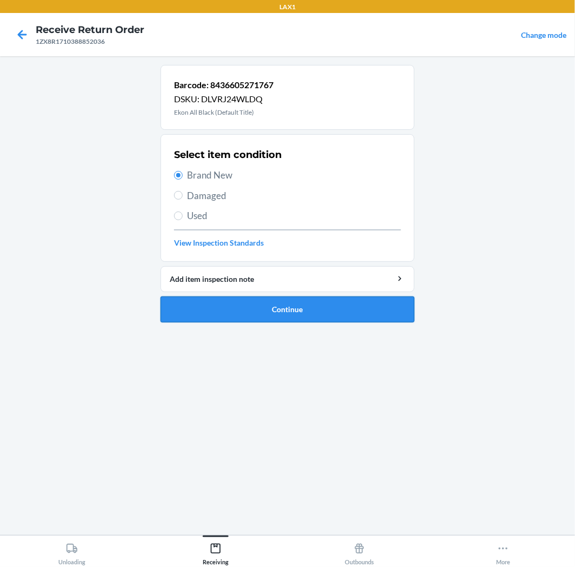
click at [240, 303] on button "Continue" at bounding box center [288, 309] width 254 height 26
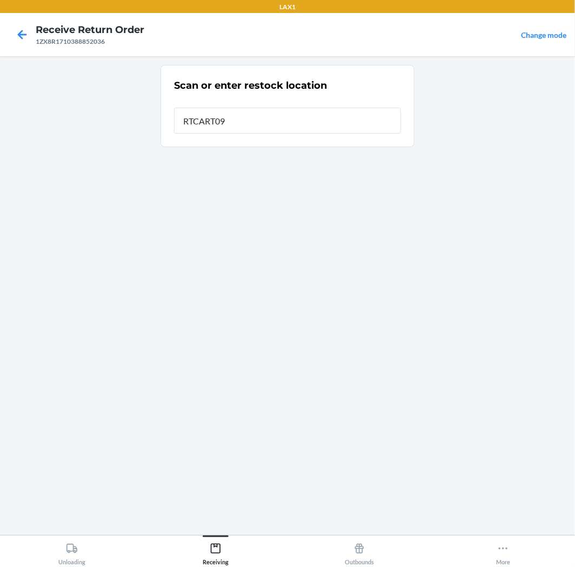
type input "RTCART093"
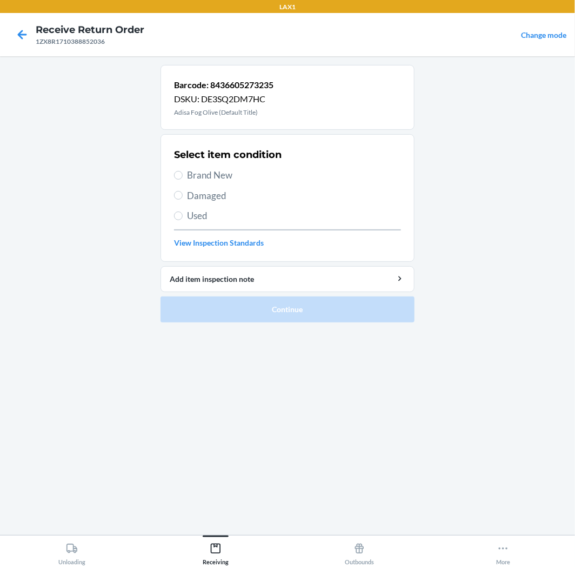
click at [224, 173] on span "Brand New" at bounding box center [294, 175] width 214 height 14
click at [183, 173] on input "Brand New" at bounding box center [178, 175] width 9 height 9
radio input "true"
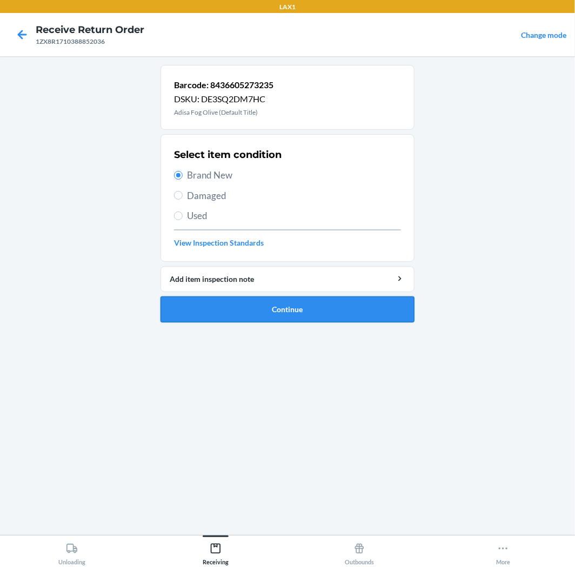
click at [259, 309] on button "Continue" at bounding box center [288, 309] width 254 height 26
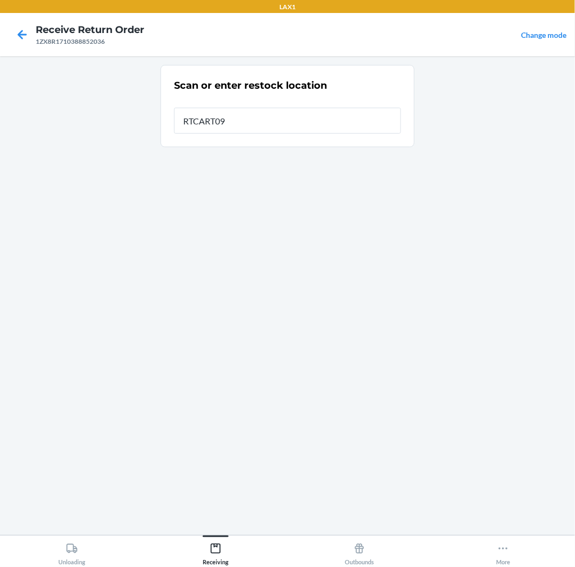
type input "RTCART093"
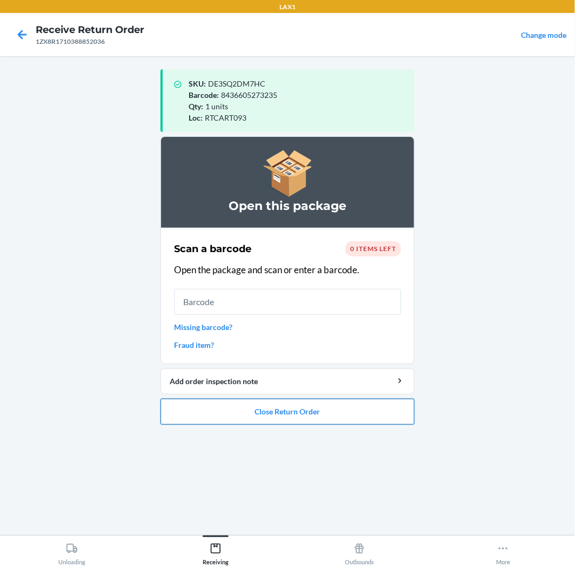
click at [281, 412] on button "Close Return Order" at bounding box center [288, 412] width 254 height 26
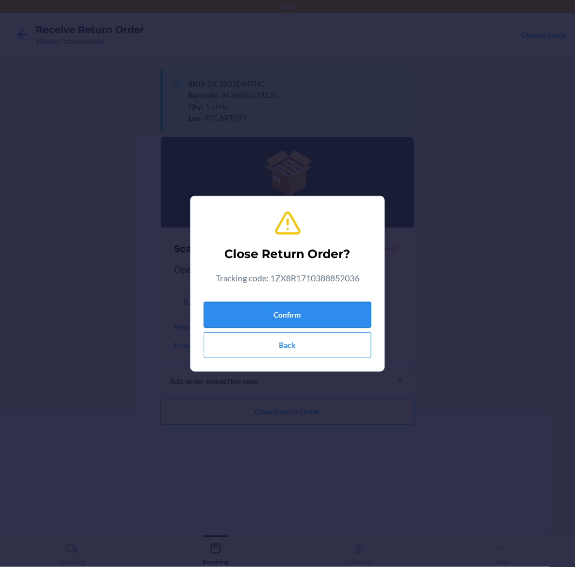
click at [311, 312] on button "Confirm" at bounding box center [288, 315] width 168 height 26
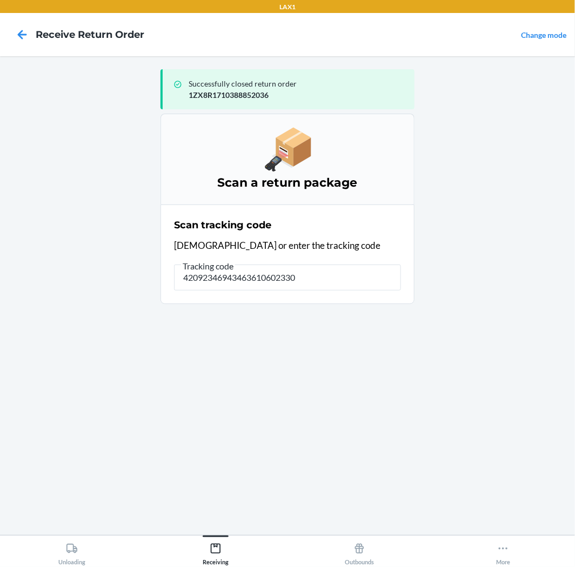
type input "420923469434636106023300"
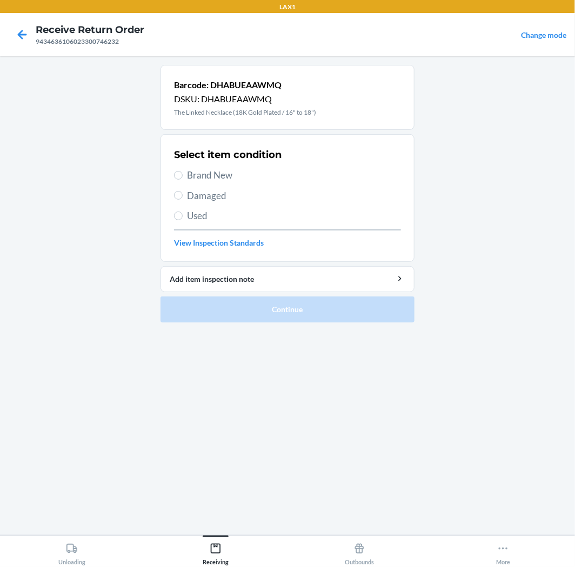
click at [199, 197] on span "Damaged" at bounding box center [294, 196] width 214 height 14
click at [183, 197] on input "Damaged" at bounding box center [178, 195] width 9 height 9
radio input "true"
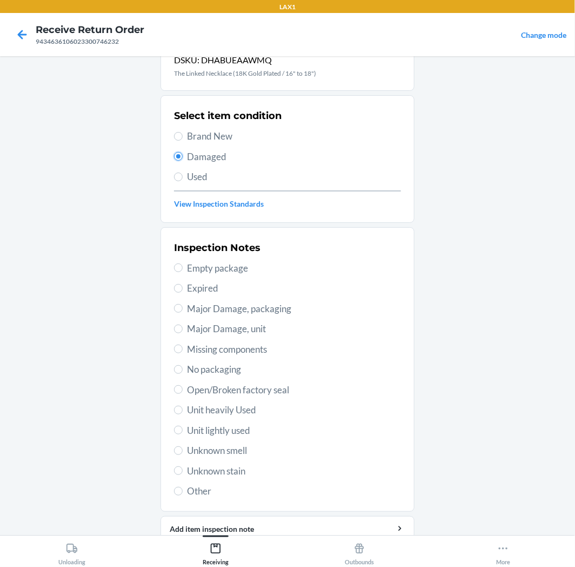
scroll to position [60, 0]
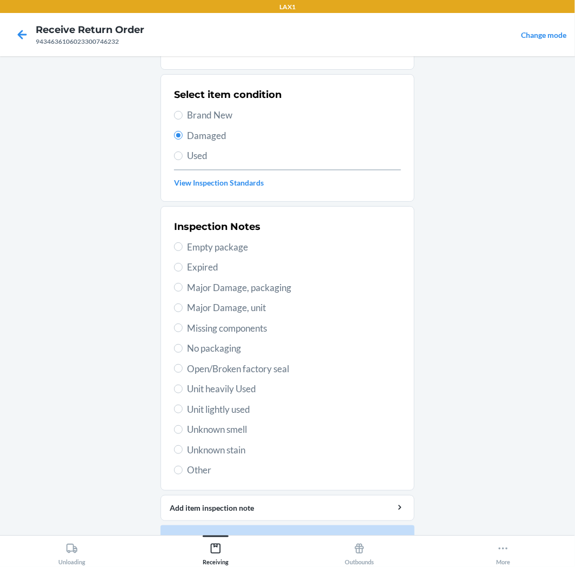
click at [222, 326] on span "Missing components" at bounding box center [294, 328] width 214 height 14
click at [183, 326] on input "Missing components" at bounding box center [178, 327] width 9 height 9
radio input "true"
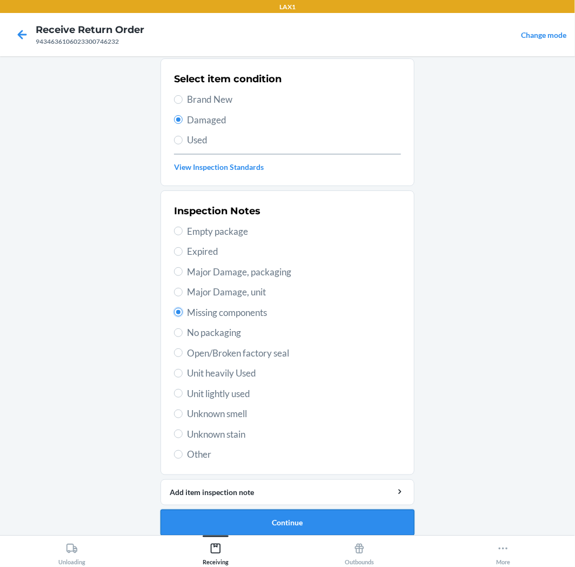
scroll to position [84, 0]
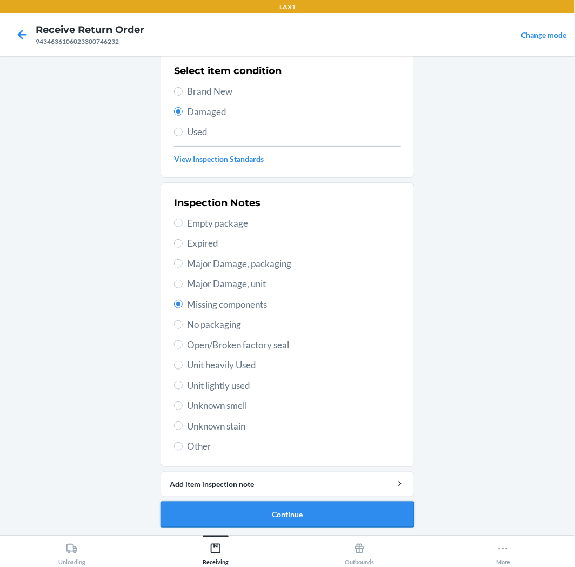
click at [263, 511] on button "Continue" at bounding box center [288, 514] width 254 height 26
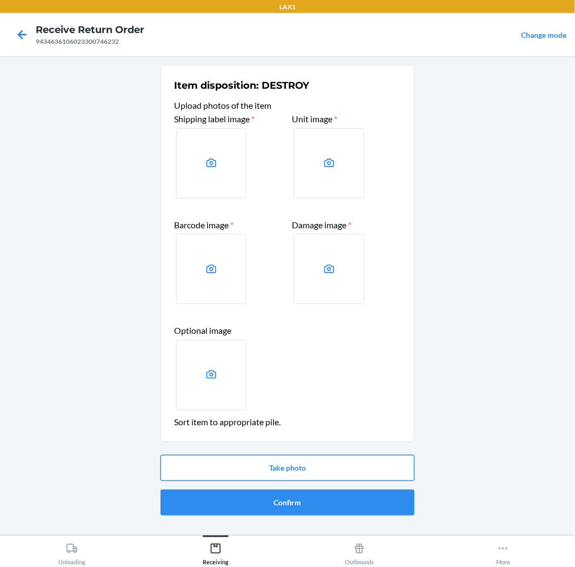
click at [302, 466] on button "Take photo" at bounding box center [288, 468] width 254 height 26
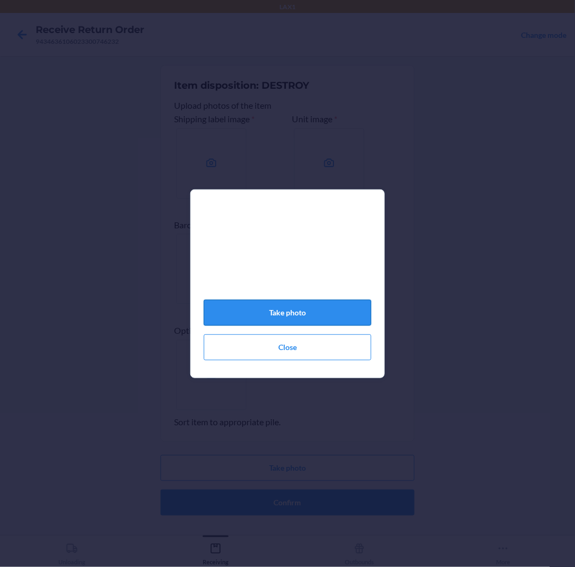
click at [307, 314] on button "Take photo" at bounding box center [288, 313] width 168 height 26
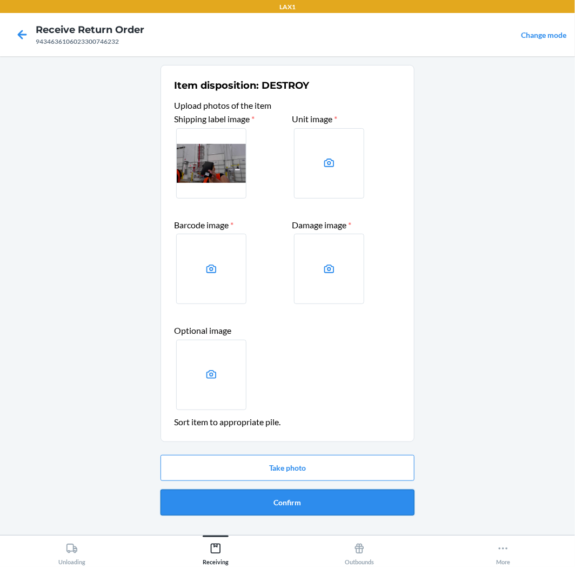
click at [256, 501] on button "Confirm" at bounding box center [288, 502] width 254 height 26
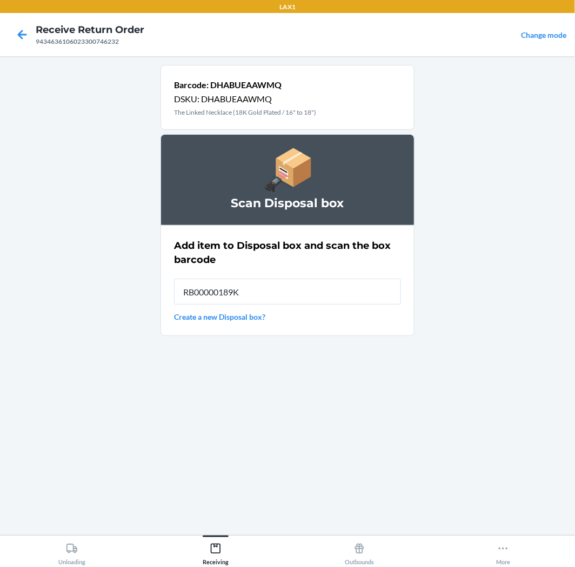
type input "RB00000189K"
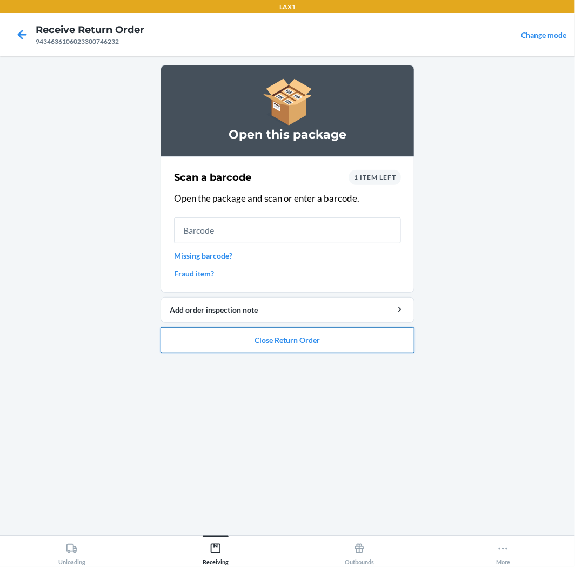
click at [317, 349] on button "Close Return Order" at bounding box center [288, 340] width 254 height 26
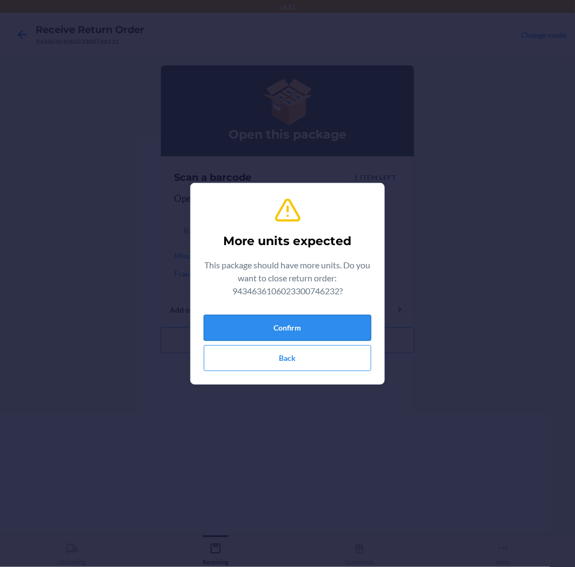
click at [313, 327] on button "Confirm" at bounding box center [288, 328] width 168 height 26
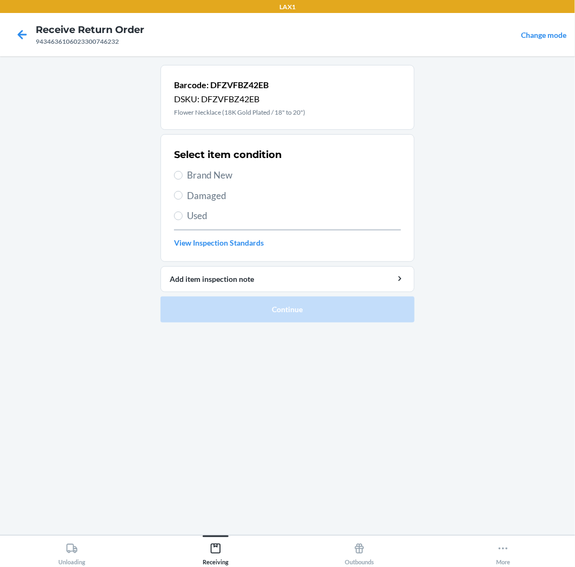
click at [208, 172] on span "Brand New" at bounding box center [294, 175] width 214 height 14
click at [183, 172] on input "Brand New" at bounding box center [178, 175] width 9 height 9
radio input "true"
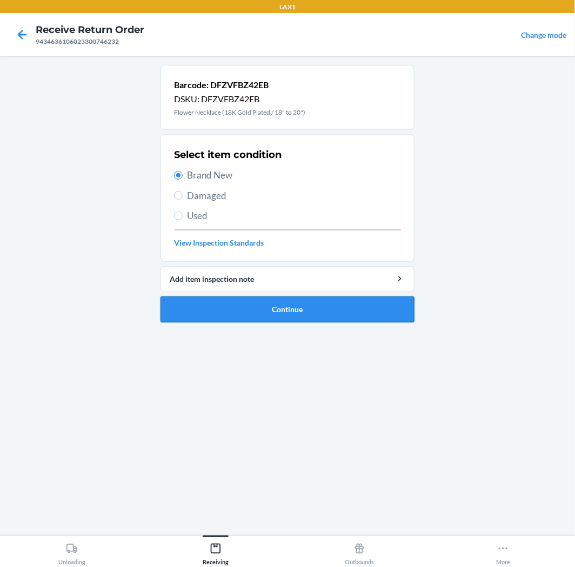
click at [194, 314] on button "Continue" at bounding box center [288, 309] width 254 height 26
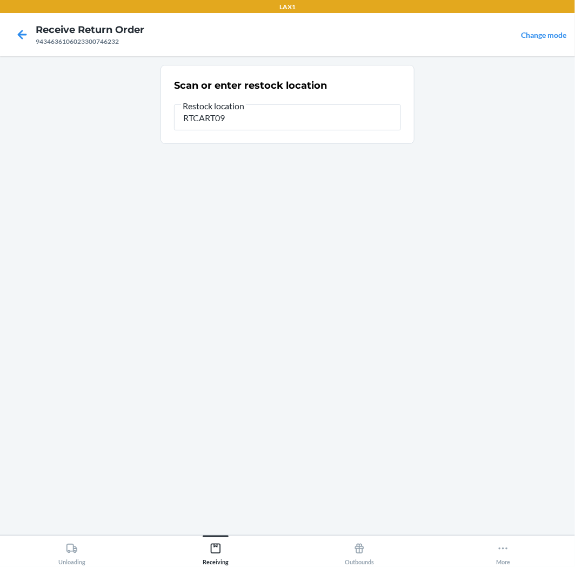
type input "RTCART093"
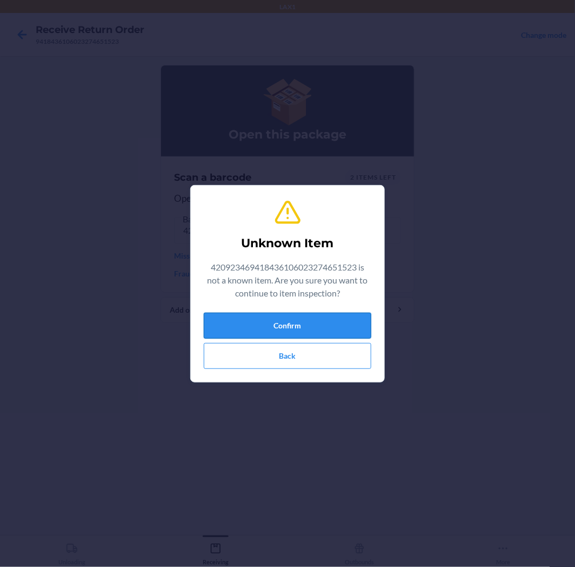
click at [288, 315] on button "Confirm" at bounding box center [288, 326] width 168 height 26
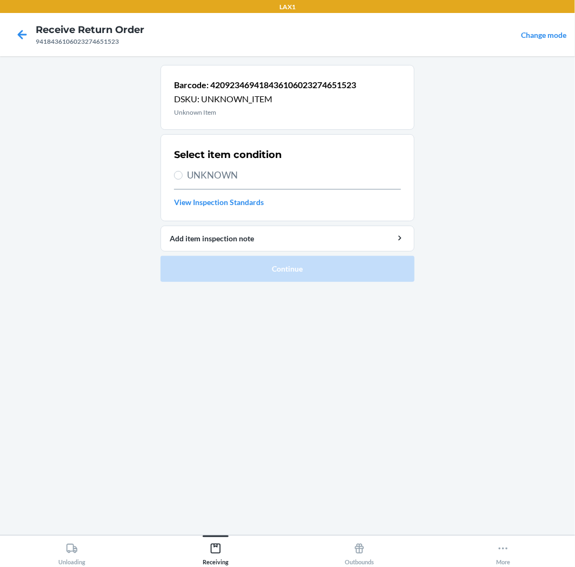
click at [230, 176] on span "UNKNOWN" at bounding box center [294, 175] width 214 height 14
click at [183, 176] on input "UNKNOWN" at bounding box center [178, 175] width 9 height 9
radio input "true"
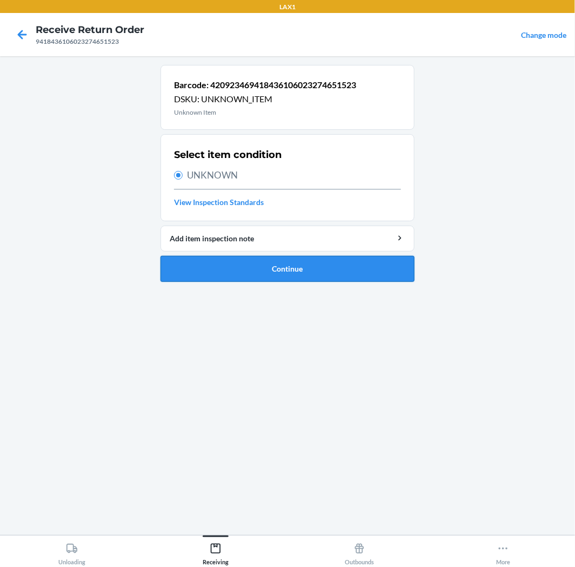
click at [286, 271] on button "Continue" at bounding box center [288, 269] width 254 height 26
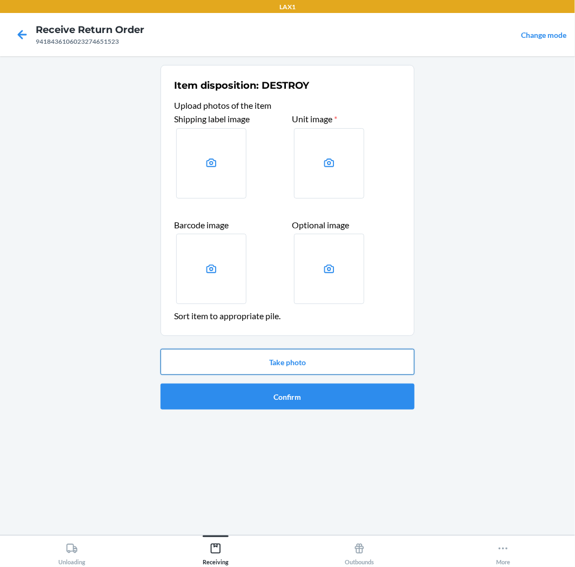
drag, startPoint x: 250, startPoint y: 365, endPoint x: 256, endPoint y: 361, distance: 6.3
click at [252, 363] on button "Take photo" at bounding box center [288, 362] width 254 height 26
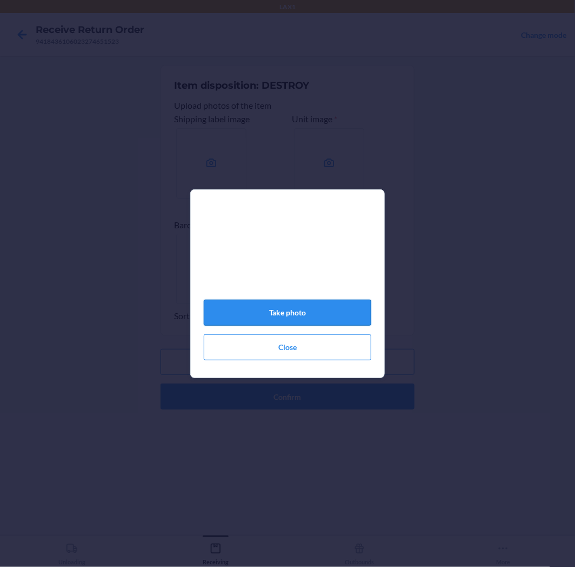
click at [296, 307] on button "Take photo" at bounding box center [288, 313] width 168 height 26
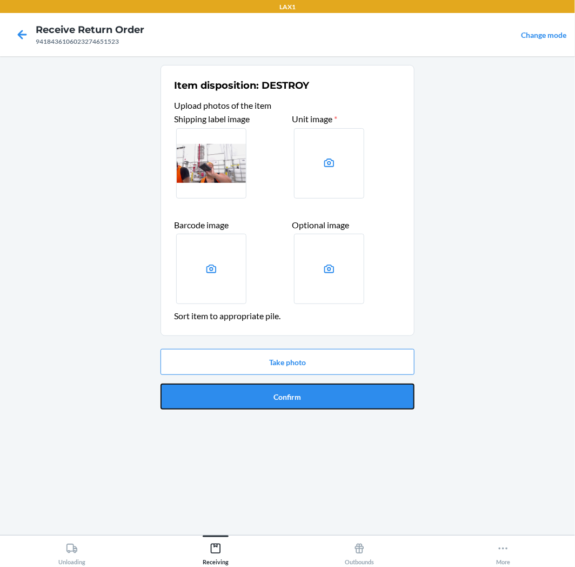
drag, startPoint x: 299, startPoint y: 400, endPoint x: 315, endPoint y: 341, distance: 61.1
click at [297, 395] on button "Confirm" at bounding box center [288, 396] width 254 height 26
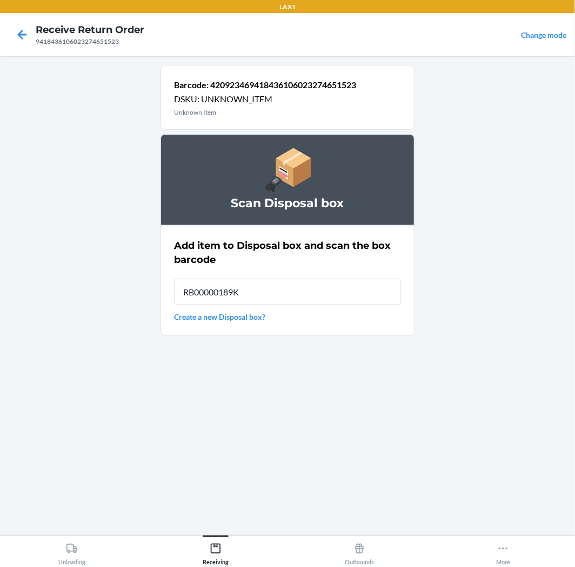
type input "RB00000189K"
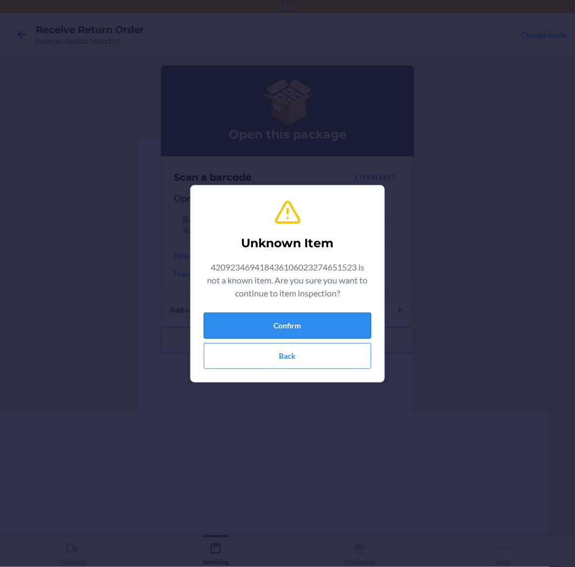
click at [316, 332] on button "Confirm" at bounding box center [288, 326] width 168 height 26
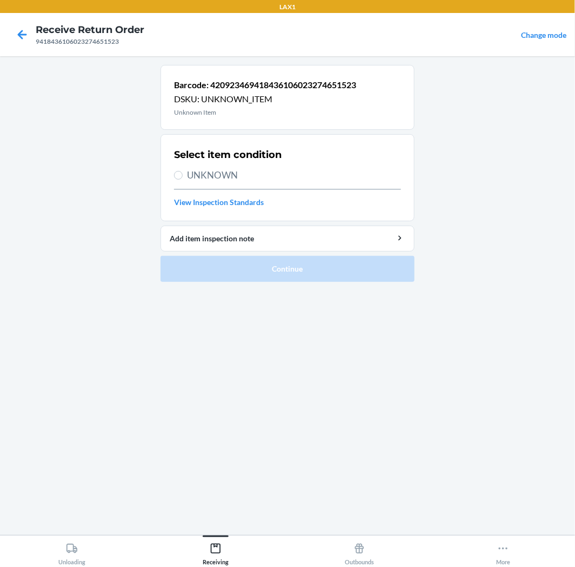
click at [233, 173] on span "UNKNOWN" at bounding box center [294, 175] width 214 height 14
click at [183, 173] on input "UNKNOWN" at bounding box center [178, 175] width 9 height 9
radio input "true"
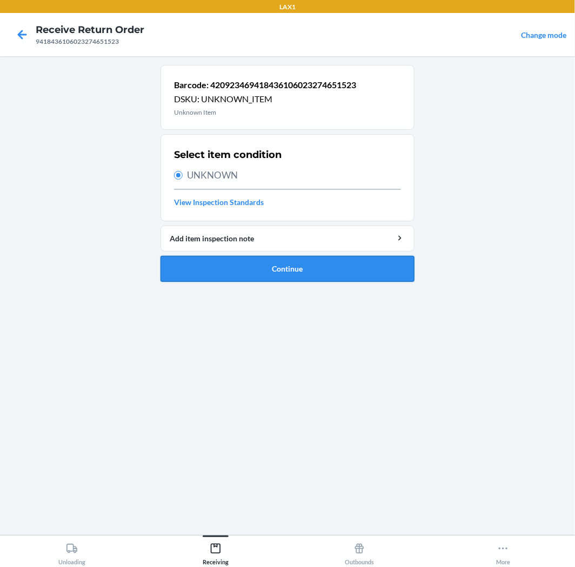
click at [284, 263] on button "Continue" at bounding box center [288, 269] width 254 height 26
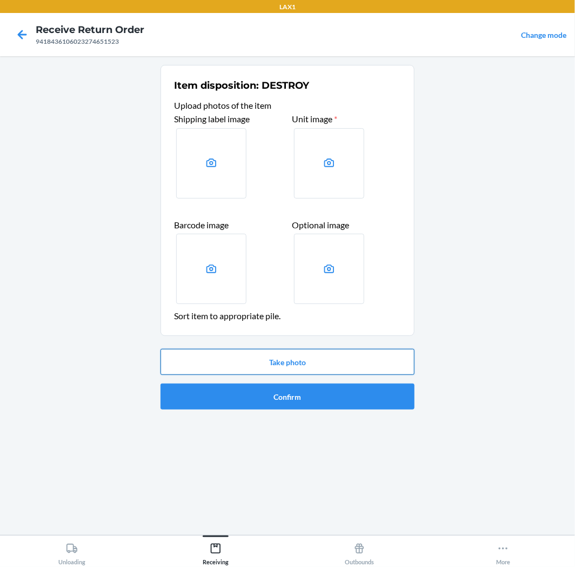
click at [307, 355] on button "Take photo" at bounding box center [288, 362] width 254 height 26
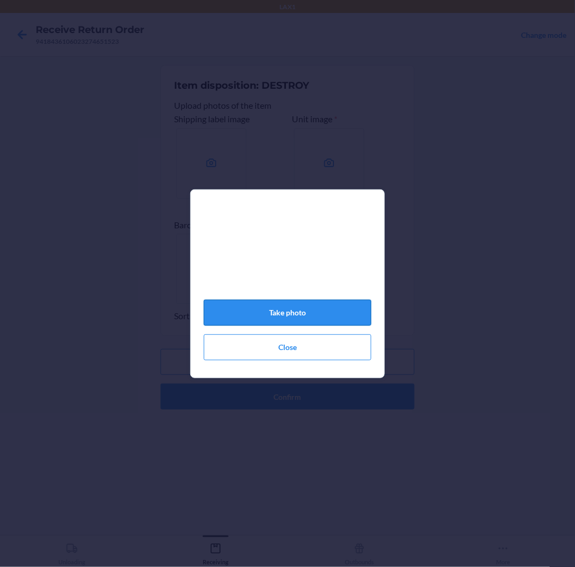
click at [301, 316] on button "Take photo" at bounding box center [288, 313] width 168 height 26
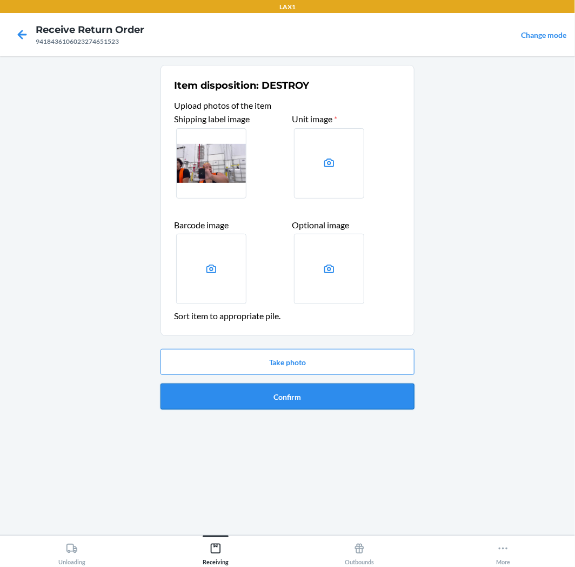
click at [255, 390] on button "Confirm" at bounding box center [288, 396] width 254 height 26
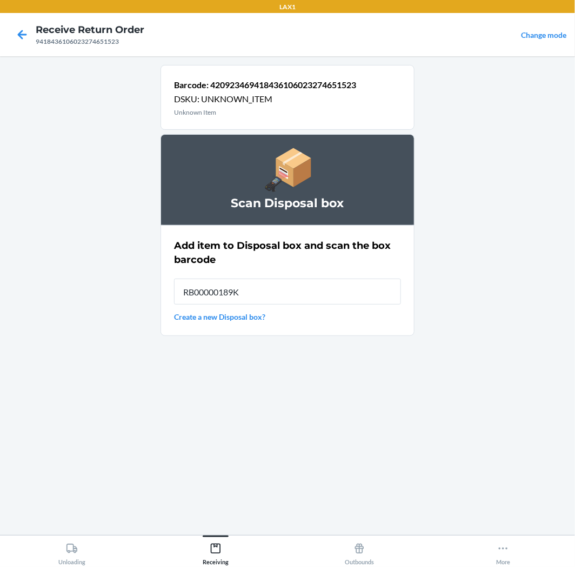
type input "RB00000189K"
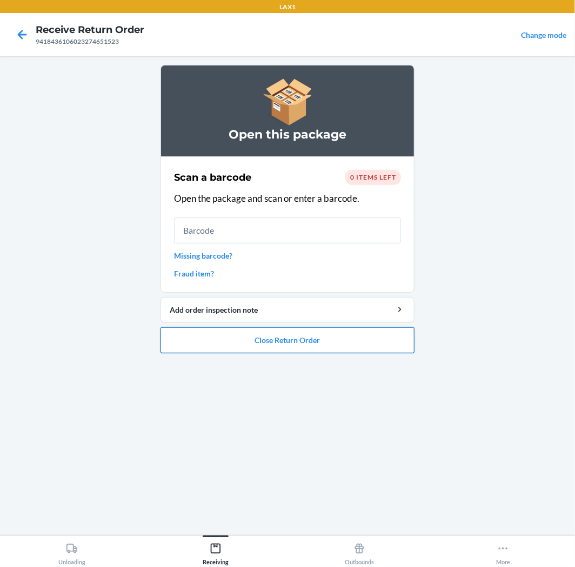
click at [322, 345] on button "Close Return Order" at bounding box center [288, 340] width 254 height 26
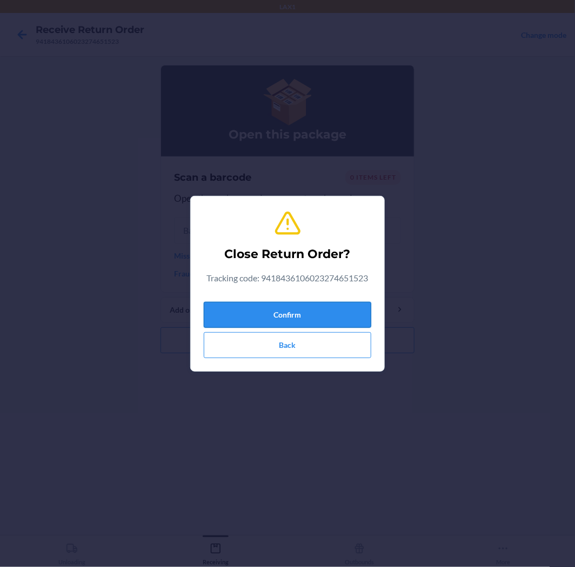
click at [255, 311] on button "Confirm" at bounding box center [288, 315] width 168 height 26
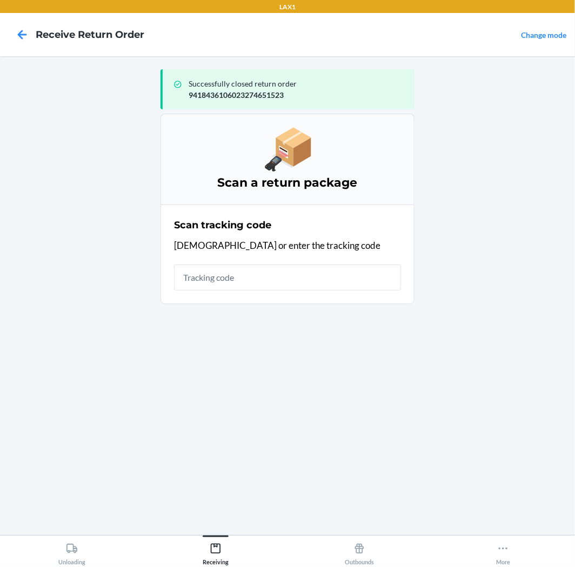
click at [266, 279] on input "text" at bounding box center [287, 277] width 227 height 26
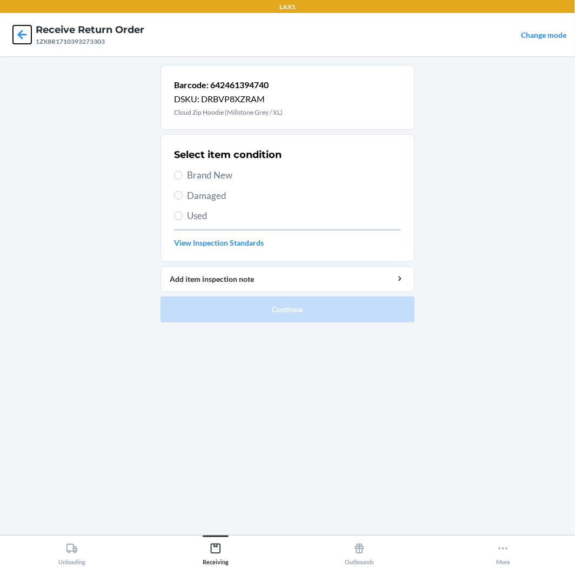
click at [26, 35] on icon at bounding box center [22, 34] width 18 height 18
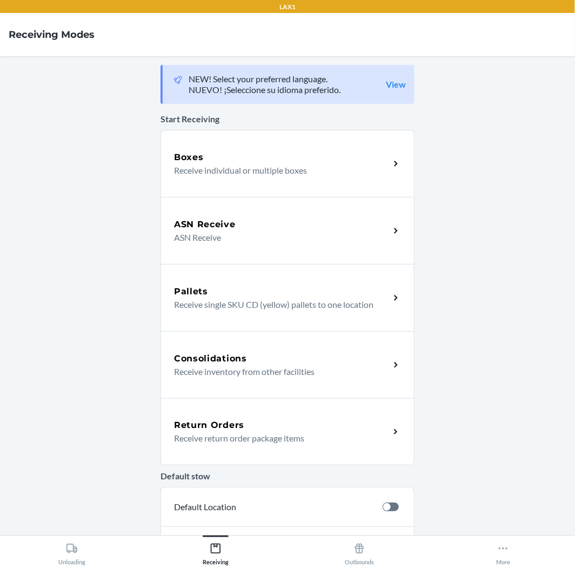
click at [347, 428] on div "Return Orders" at bounding box center [282, 425] width 216 height 13
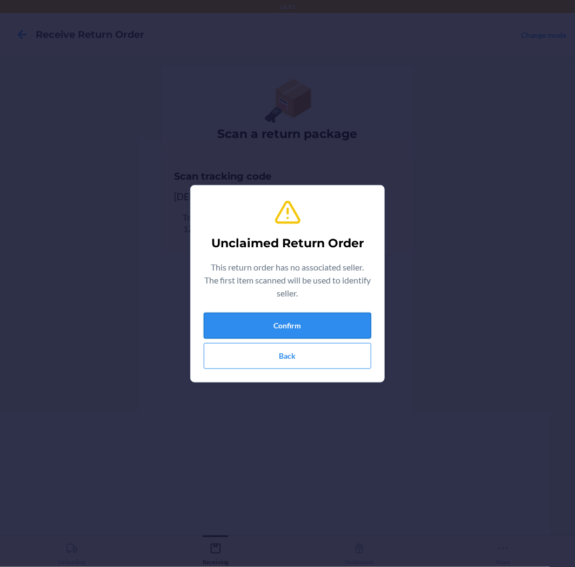
click at [332, 327] on button "Confirm" at bounding box center [288, 326] width 168 height 26
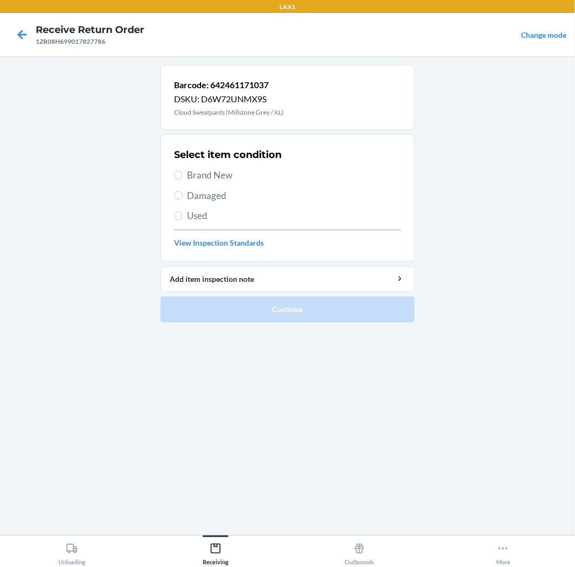
click at [190, 175] on span "Brand New" at bounding box center [294, 175] width 214 height 14
click at [183, 175] on input "Brand New" at bounding box center [178, 175] width 9 height 9
radio input "true"
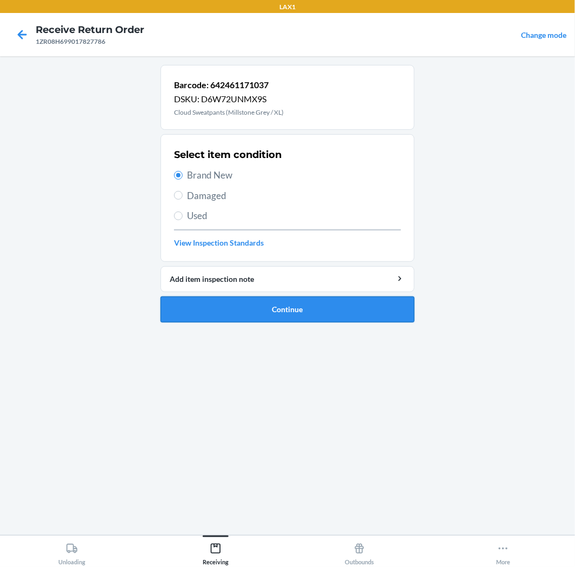
click at [326, 305] on button "Continue" at bounding box center [288, 309] width 254 height 26
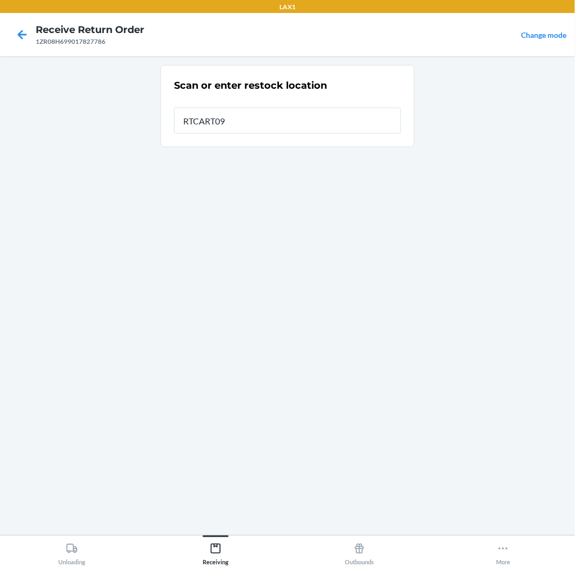
type input "RTCART093"
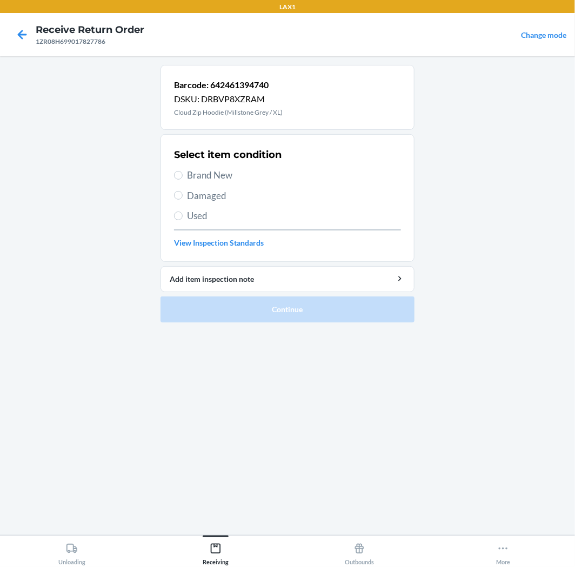
click at [208, 173] on span "Brand New" at bounding box center [294, 175] width 214 height 14
click at [183, 173] on input "Brand New" at bounding box center [178, 175] width 9 height 9
radio input "true"
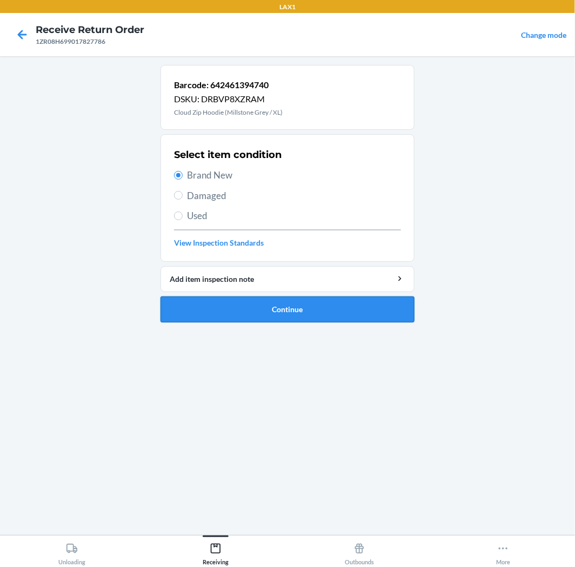
click at [348, 315] on button "Continue" at bounding box center [288, 309] width 254 height 26
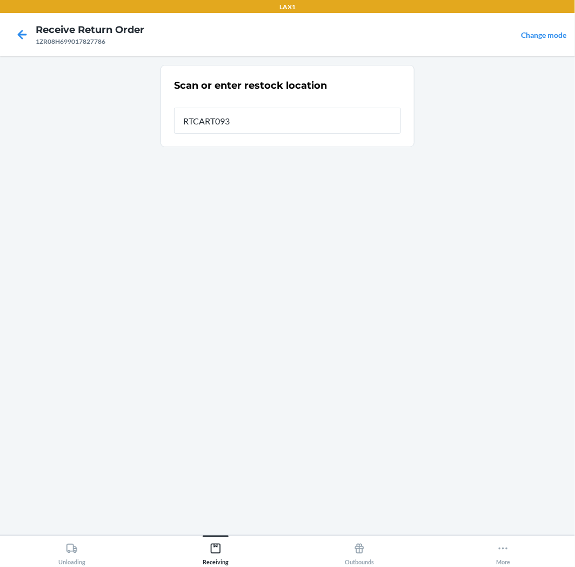
type input "RTCART093"
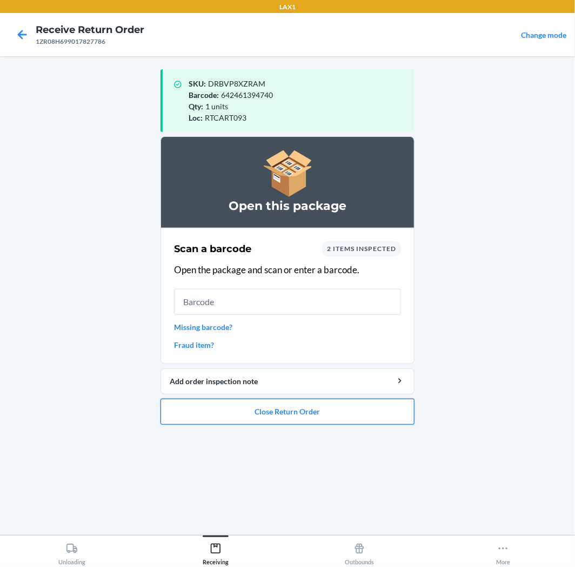
click at [313, 411] on button "Close Return Order" at bounding box center [288, 412] width 254 height 26
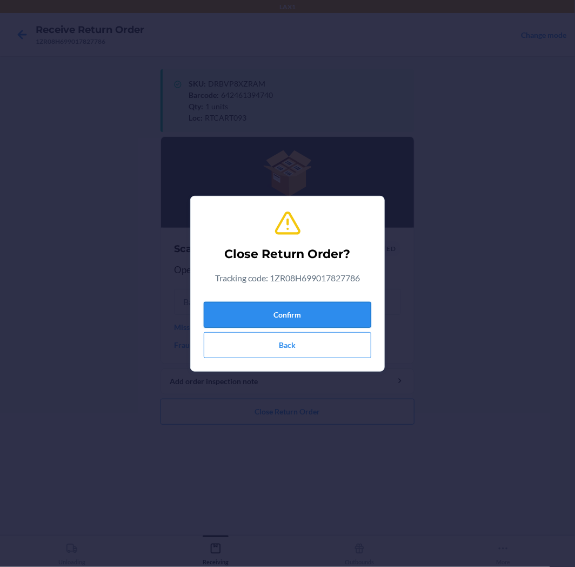
click at [283, 310] on button "Confirm" at bounding box center [288, 315] width 168 height 26
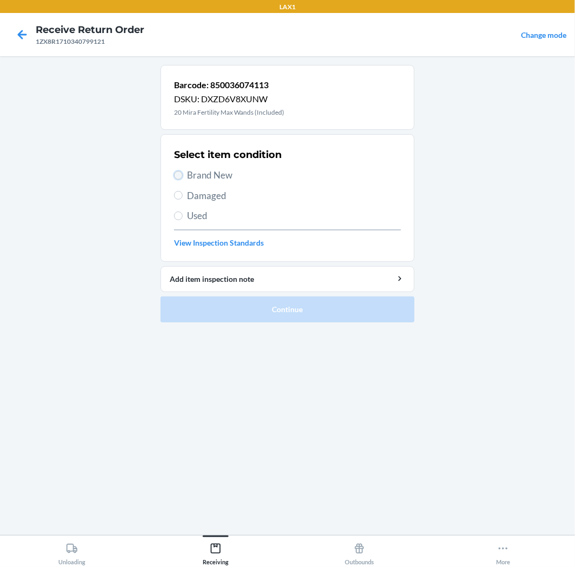
click at [182, 177] on input "Brand New" at bounding box center [178, 175] width 9 height 9
radio input "true"
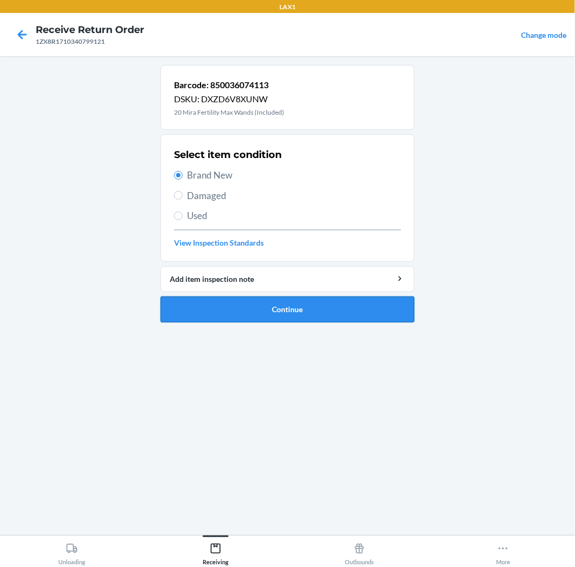
click at [239, 309] on button "Continue" at bounding box center [288, 309] width 254 height 26
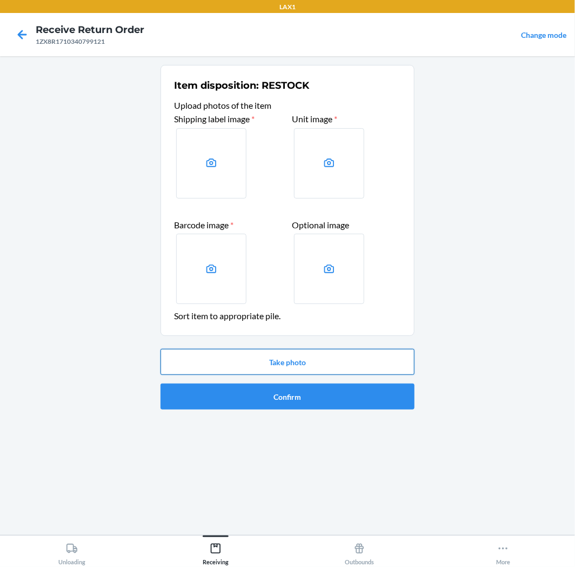
click at [280, 361] on button "Take photo" at bounding box center [288, 362] width 254 height 26
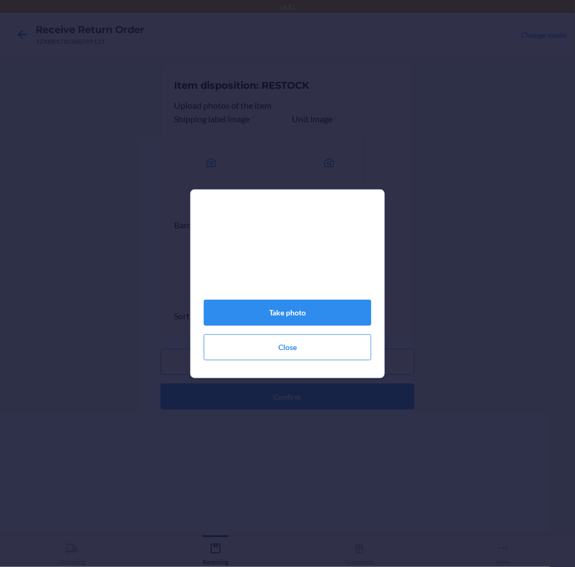
click at [284, 295] on video at bounding box center [288, 253] width 168 height 84
click at [285, 307] on button "Take photo" at bounding box center [288, 313] width 168 height 26
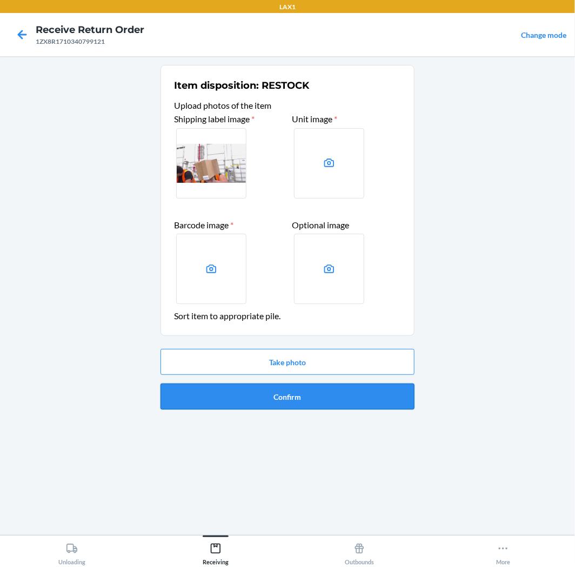
click at [326, 395] on button "Confirm" at bounding box center [288, 396] width 254 height 26
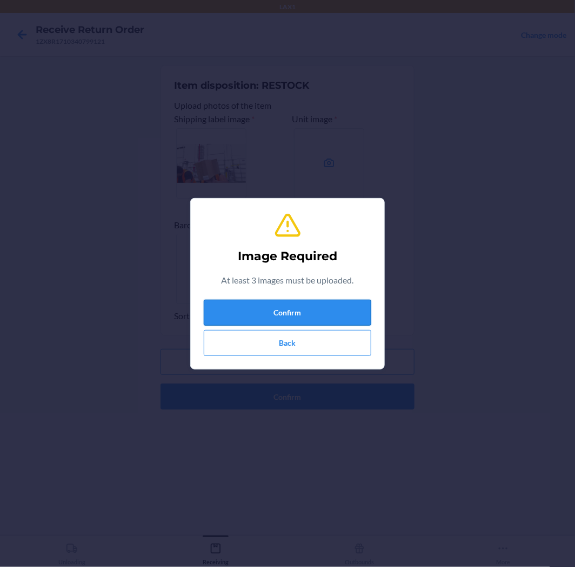
click at [295, 301] on button "Confirm" at bounding box center [288, 313] width 168 height 26
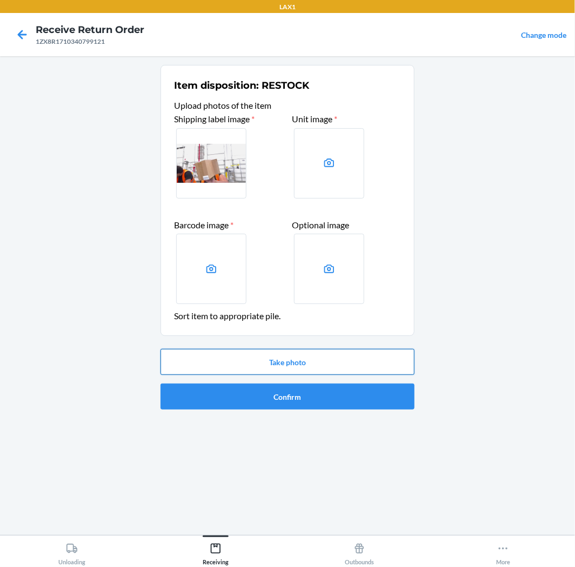
click at [326, 362] on button "Take photo" at bounding box center [288, 362] width 254 height 26
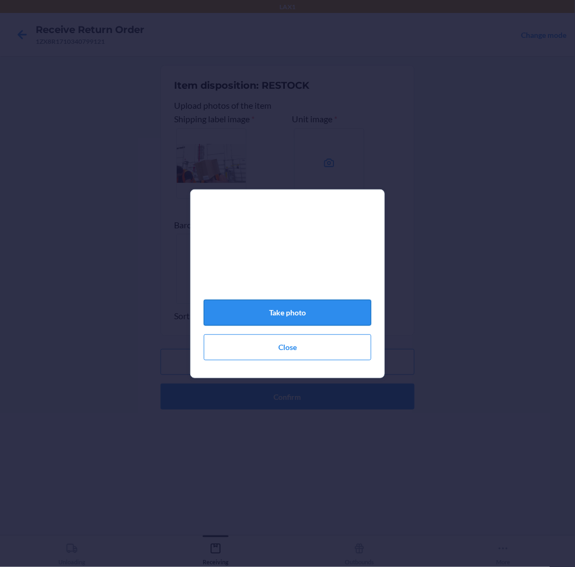
click at [305, 323] on button "Take photo" at bounding box center [288, 313] width 168 height 26
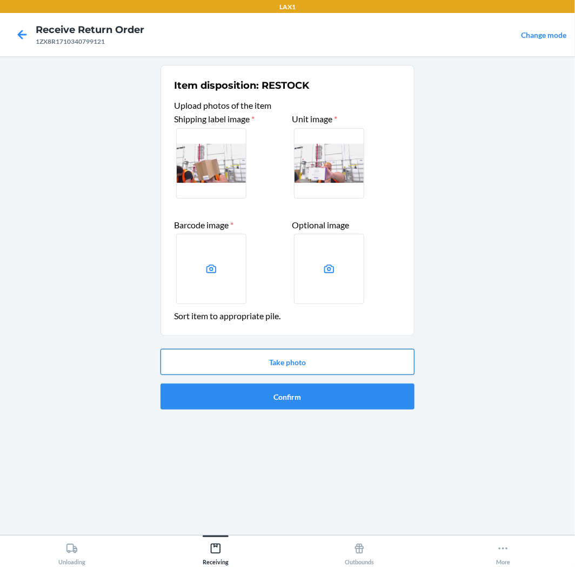
click at [287, 358] on button "Take photo" at bounding box center [288, 362] width 254 height 26
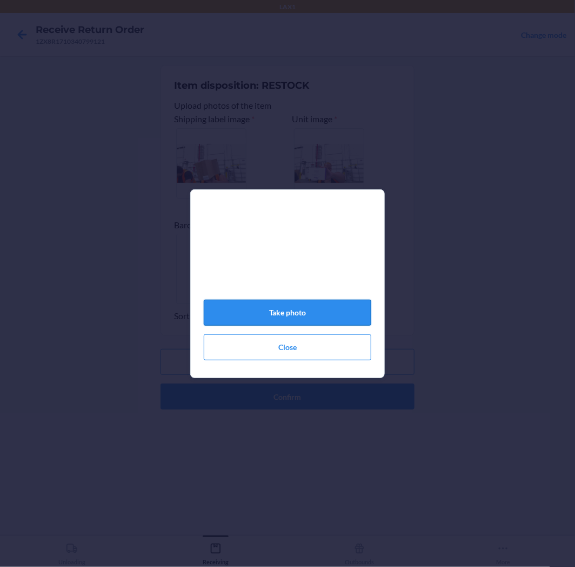
click at [282, 318] on button "Take photo" at bounding box center [288, 313] width 168 height 26
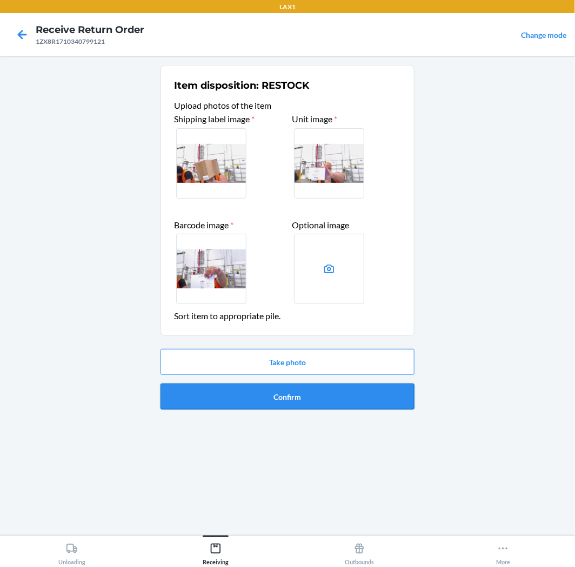
click at [280, 401] on button "Confirm" at bounding box center [288, 396] width 254 height 26
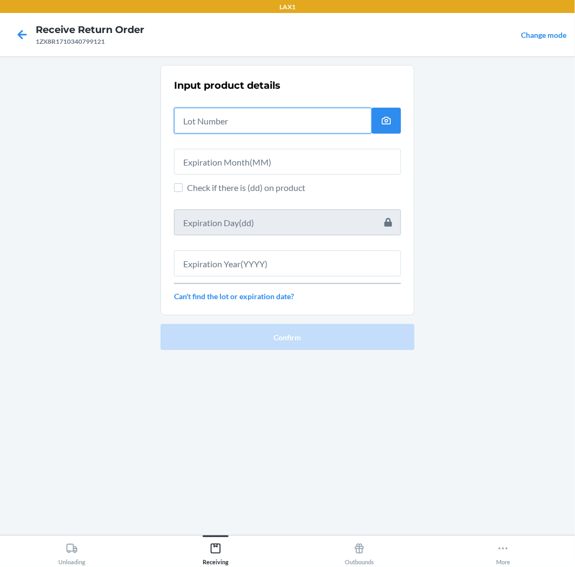
click at [236, 120] on input "text" at bounding box center [273, 121] width 198 height 26
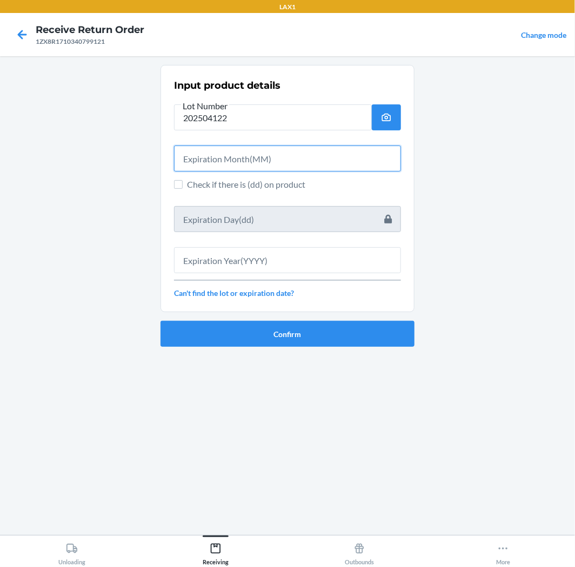
click at [200, 156] on input "text" at bounding box center [287, 158] width 227 height 26
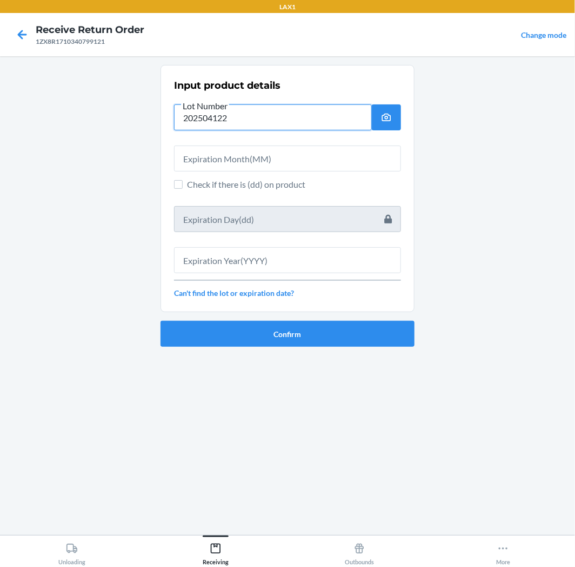
click at [258, 118] on input "202504122" at bounding box center [273, 117] width 198 height 26
type input "2"
type input "2025041202"
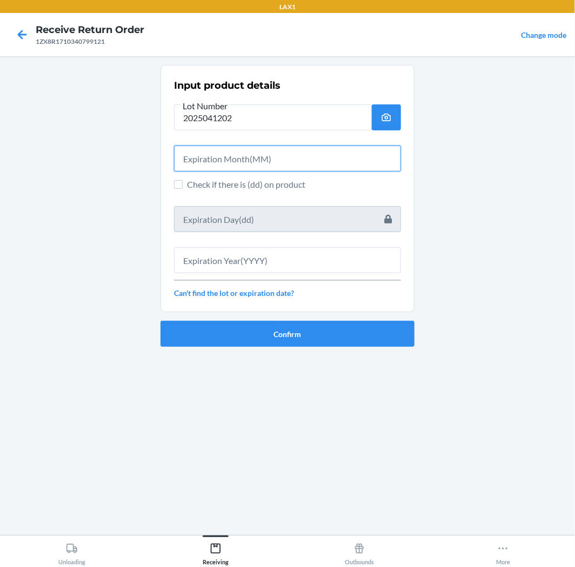
click at [255, 160] on input "text" at bounding box center [287, 158] width 227 height 26
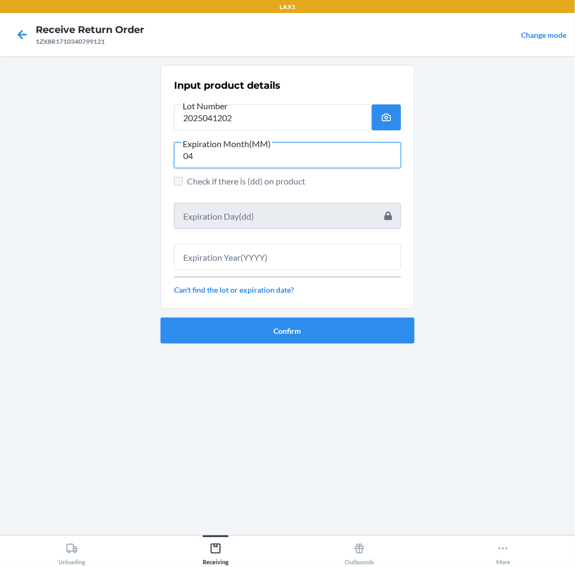
type input "04"
click at [176, 184] on input "Check if there is (dd) on product" at bounding box center [178, 181] width 9 height 9
checkbox input "true"
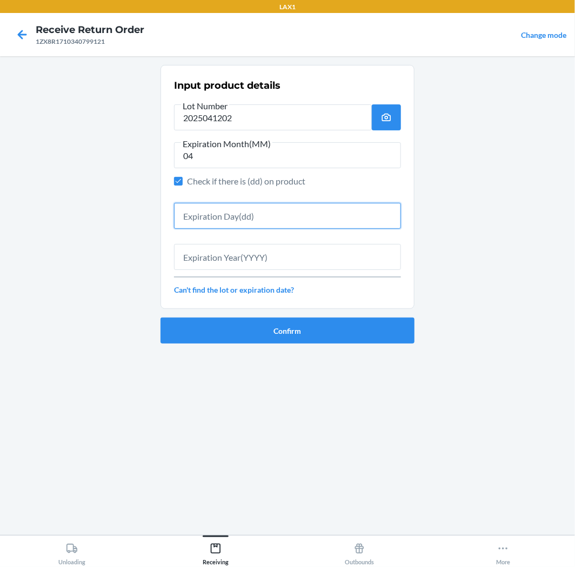
click at [193, 223] on input "text" at bounding box center [287, 216] width 227 height 26
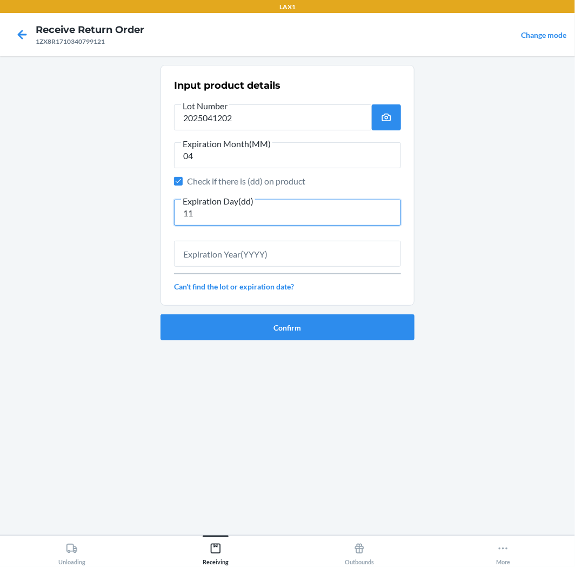
type input "11"
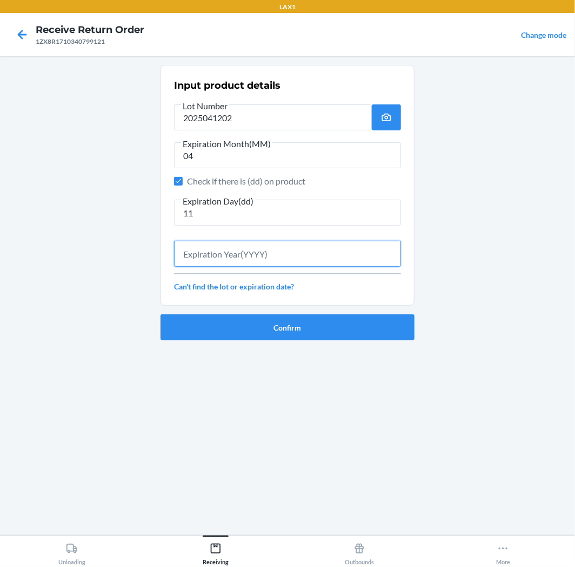
click at [241, 251] on input "text" at bounding box center [287, 254] width 227 height 26
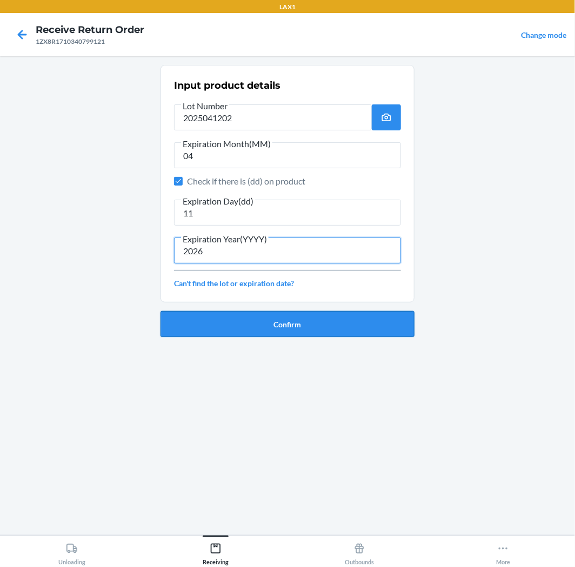
type input "2026"
click at [281, 328] on button "Confirm" at bounding box center [288, 324] width 254 height 26
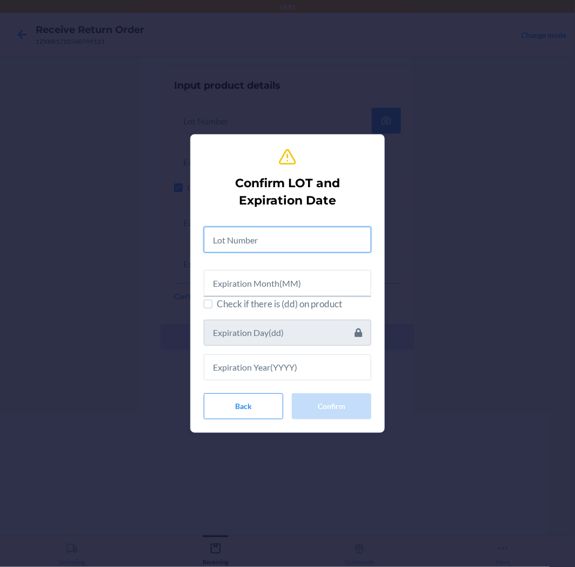
click at [258, 239] on input "text" at bounding box center [288, 240] width 168 height 26
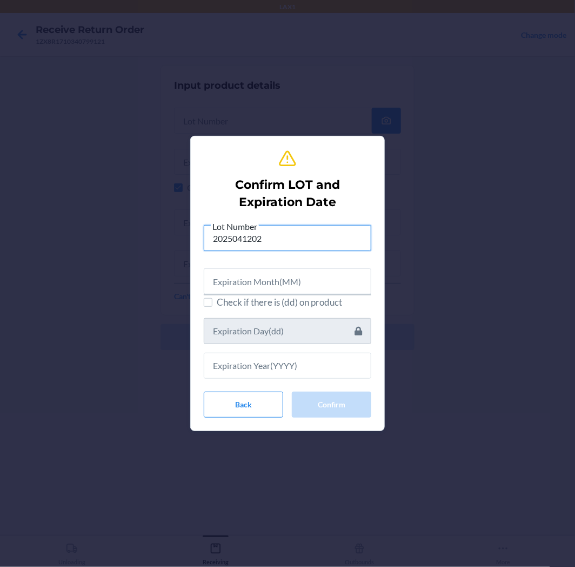
type input "2025041202"
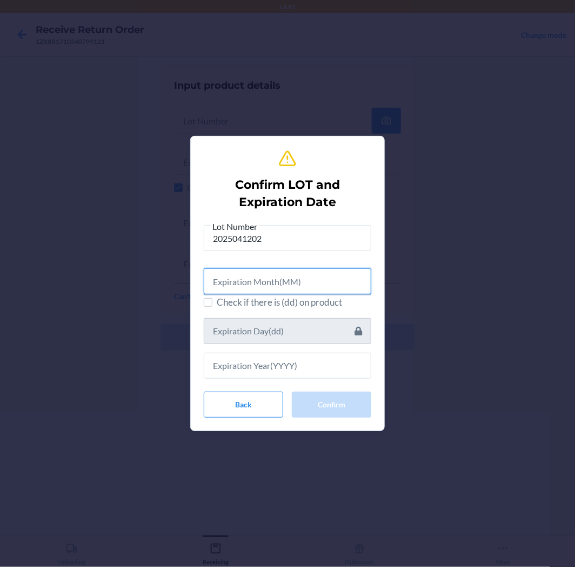
click at [225, 283] on input "text" at bounding box center [288, 281] width 168 height 26
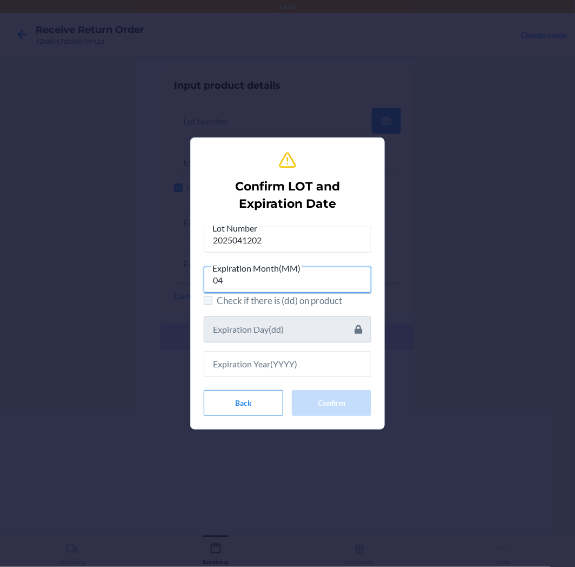
type input "04"
click at [206, 303] on input "Check if there is (dd) on product" at bounding box center [208, 300] width 9 height 9
checkbox input "true"
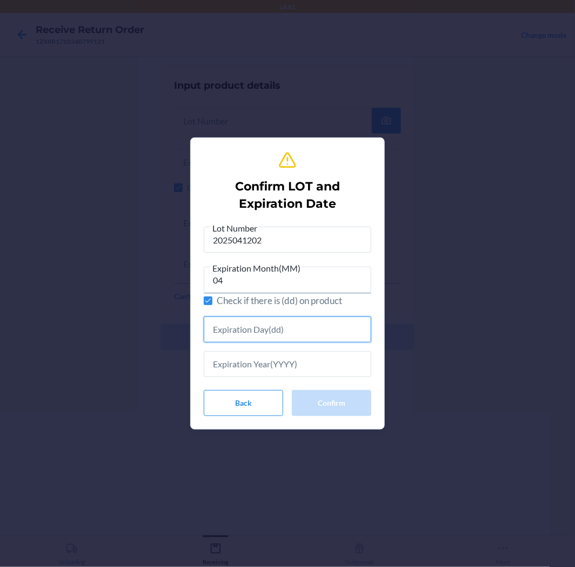
click at [239, 340] on input "text" at bounding box center [288, 329] width 168 height 26
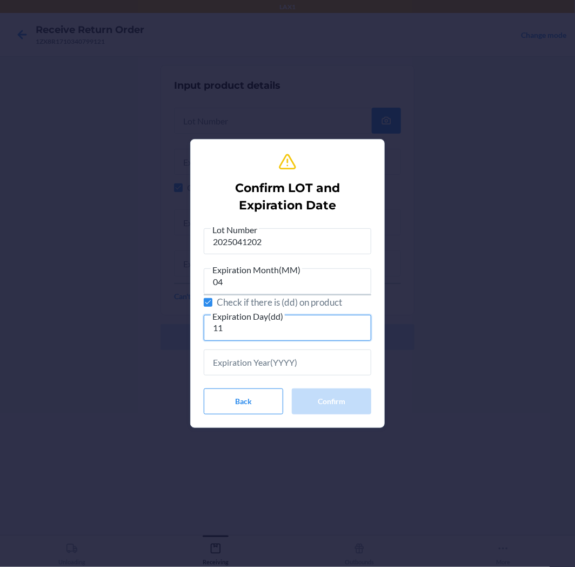
type input "11"
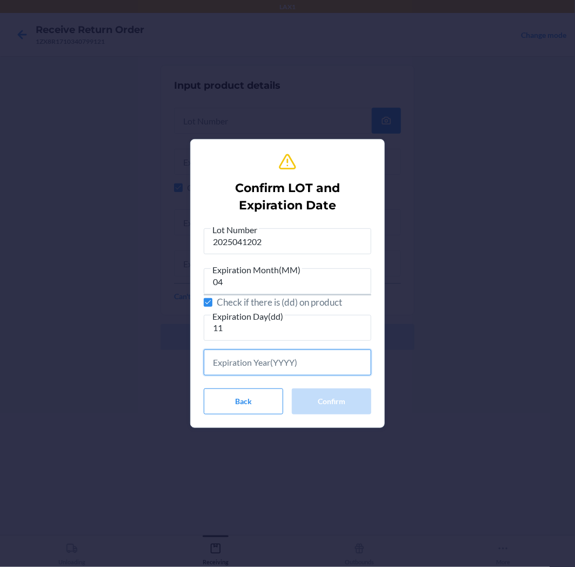
click at [240, 375] on input "text" at bounding box center [288, 362] width 168 height 26
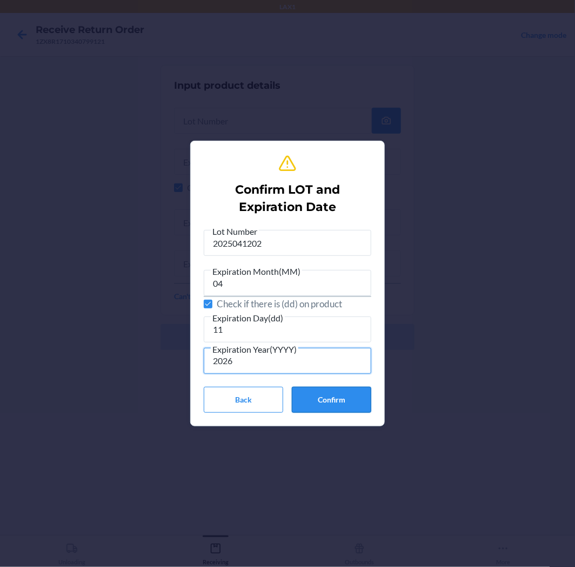
type input "2026"
click at [345, 409] on button "Confirm" at bounding box center [332, 400] width 80 height 26
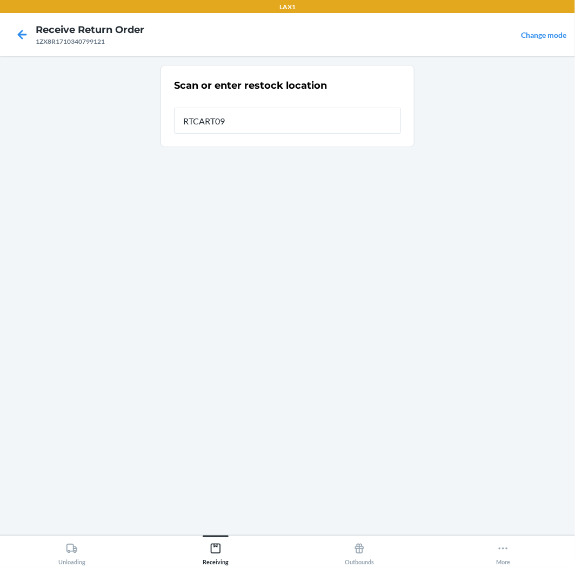
type input "RTCART093"
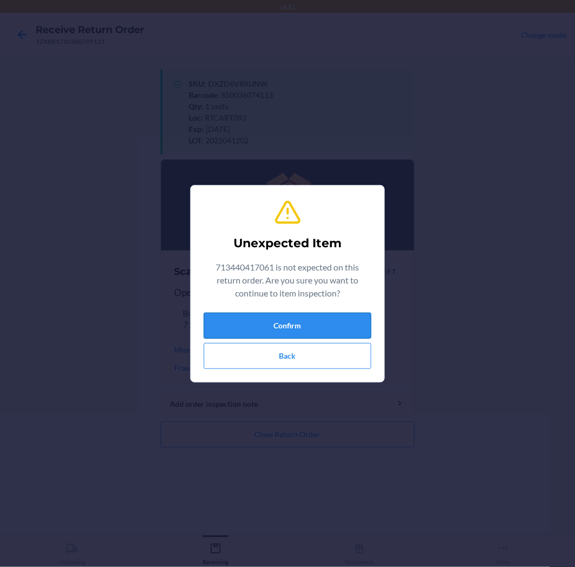
click at [310, 331] on button "Confirm" at bounding box center [288, 326] width 168 height 26
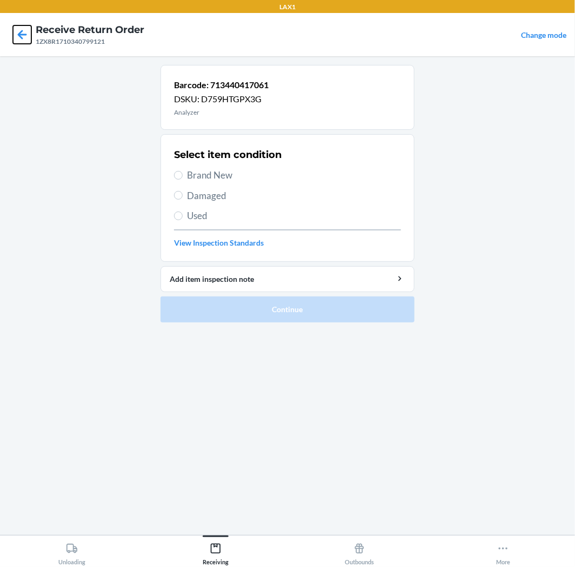
click at [22, 34] on icon at bounding box center [22, 34] width 18 height 18
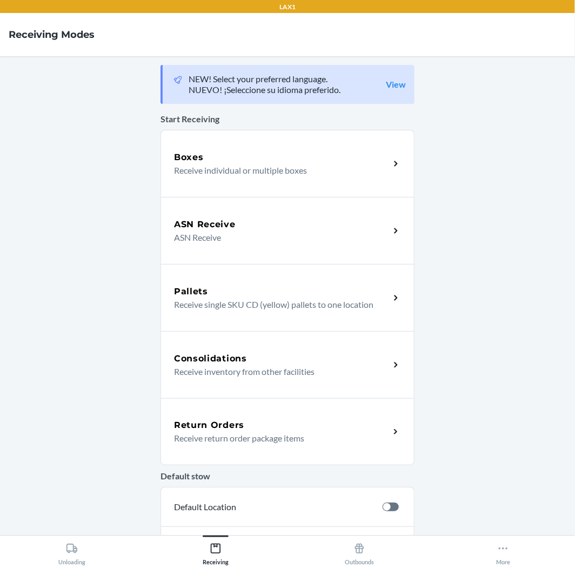
click at [250, 408] on div "Return Orders Receive return order package items" at bounding box center [288, 431] width 254 height 67
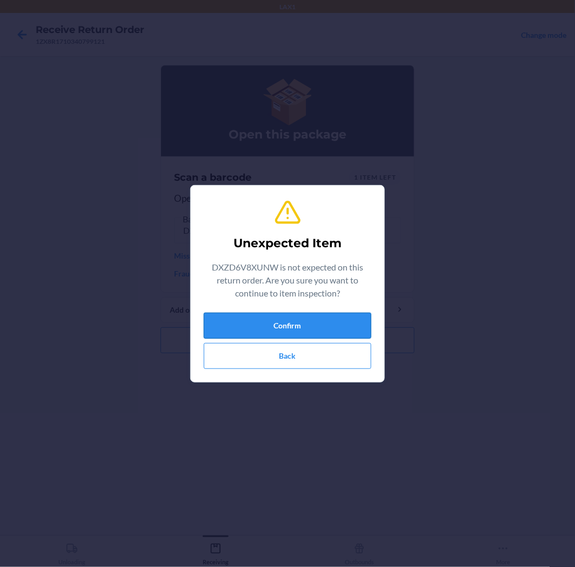
click at [305, 325] on button "Confirm" at bounding box center [288, 326] width 168 height 26
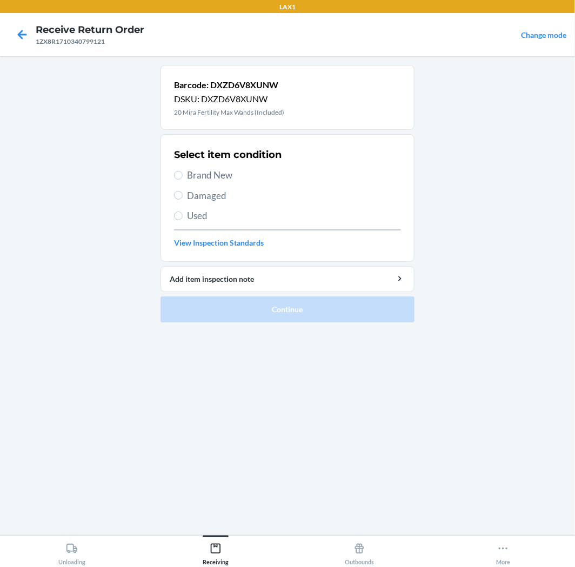
click at [204, 175] on span "Brand New" at bounding box center [294, 175] width 214 height 14
click at [183, 175] on input "Brand New" at bounding box center [178, 175] width 9 height 9
radio input "true"
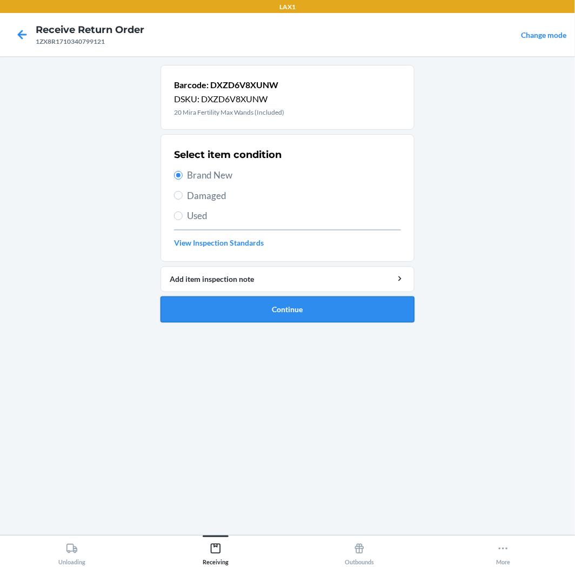
click at [303, 308] on button "Continue" at bounding box center [288, 309] width 254 height 26
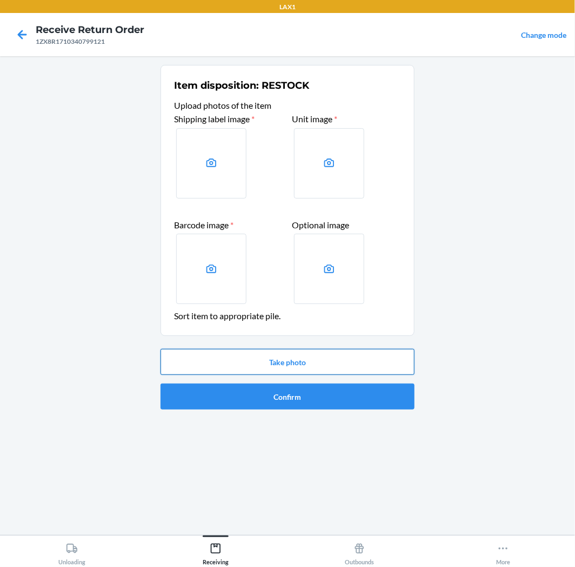
click at [279, 361] on button "Take photo" at bounding box center [288, 362] width 254 height 26
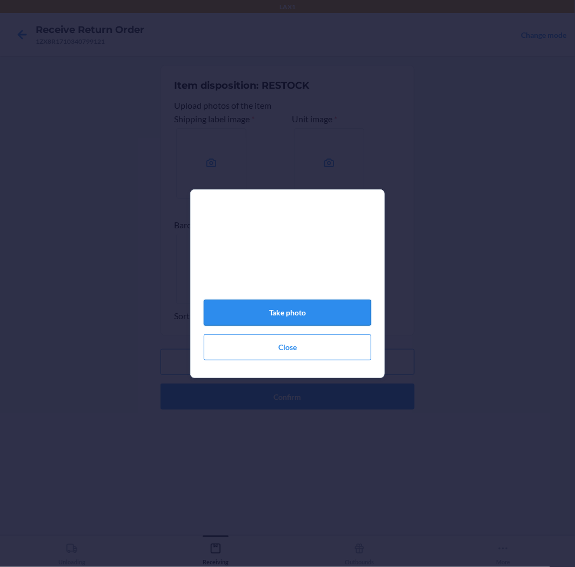
click at [293, 316] on button "Take photo" at bounding box center [288, 313] width 168 height 26
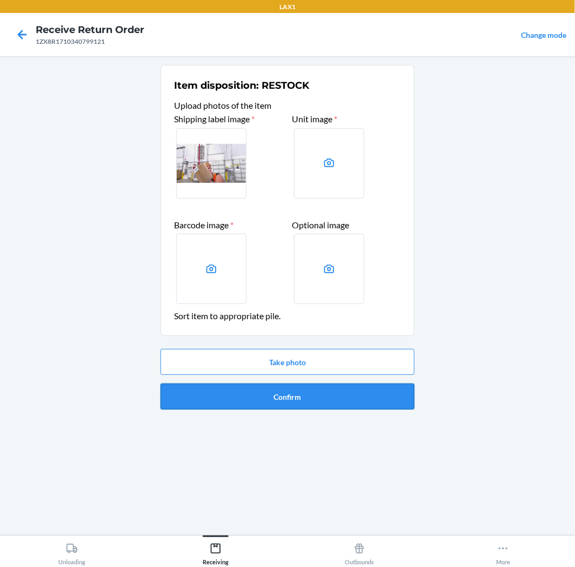
click at [275, 393] on button "Confirm" at bounding box center [288, 396] width 254 height 26
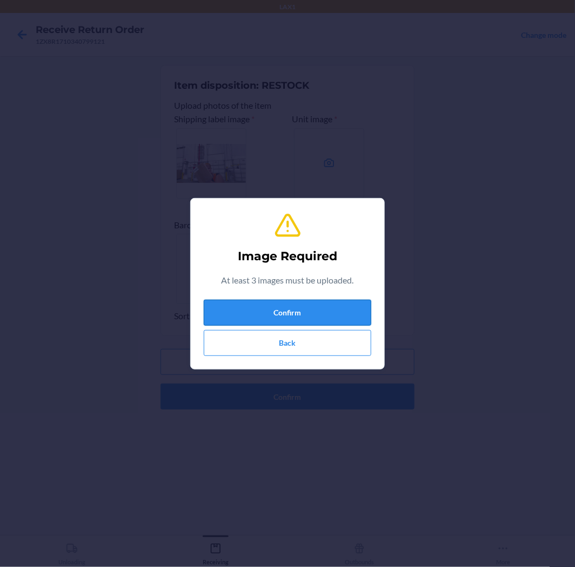
click at [282, 304] on button "Confirm" at bounding box center [288, 313] width 168 height 26
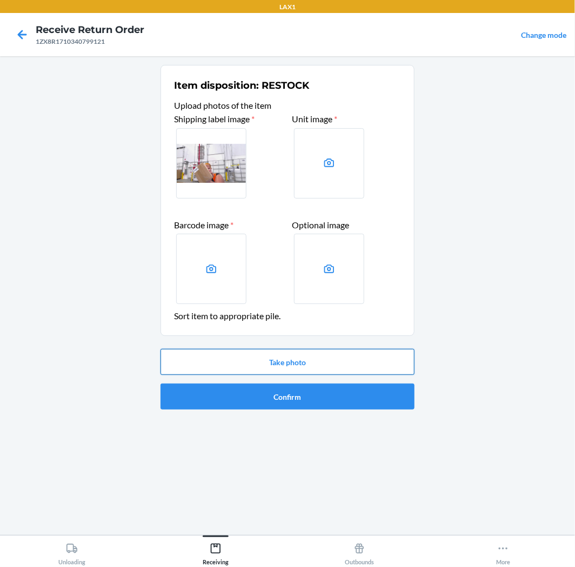
click at [303, 368] on button "Take photo" at bounding box center [288, 362] width 254 height 26
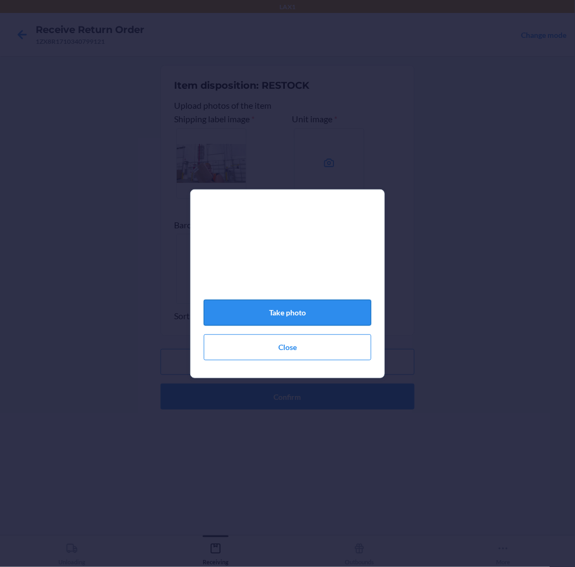
click at [296, 322] on button "Take photo" at bounding box center [288, 313] width 168 height 26
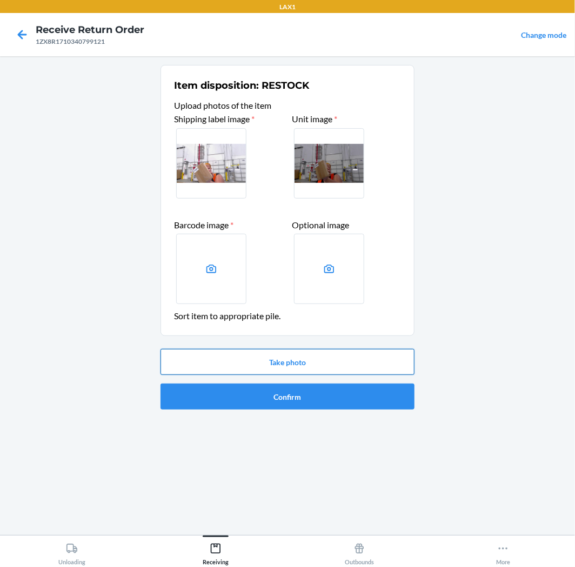
click at [297, 357] on button "Take photo" at bounding box center [288, 362] width 254 height 26
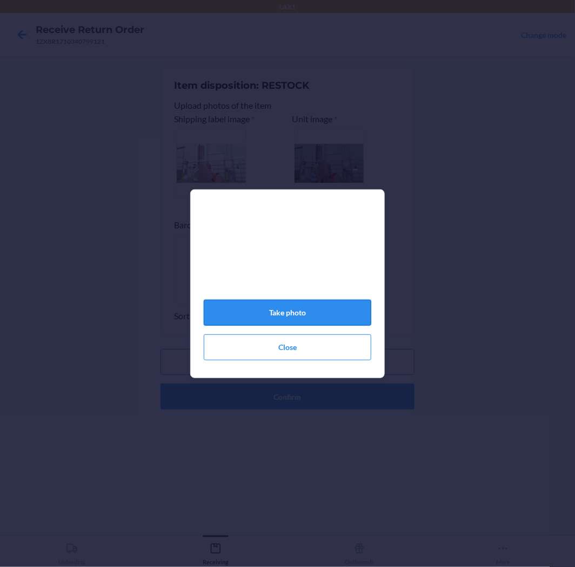
click at [293, 315] on button "Take photo" at bounding box center [288, 313] width 168 height 26
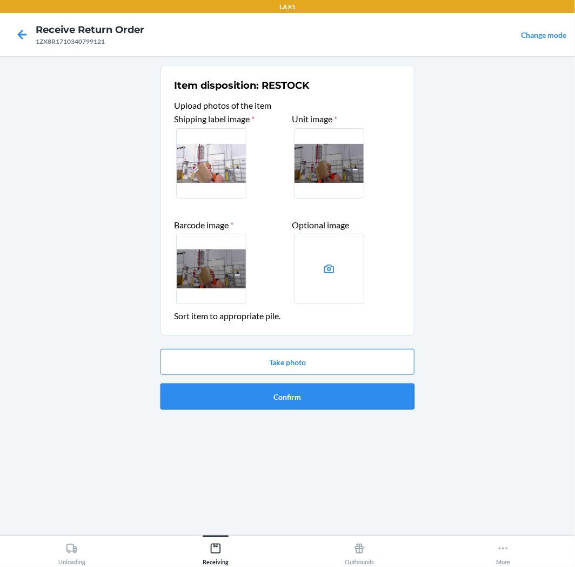
click at [283, 394] on button "Confirm" at bounding box center [288, 396] width 254 height 26
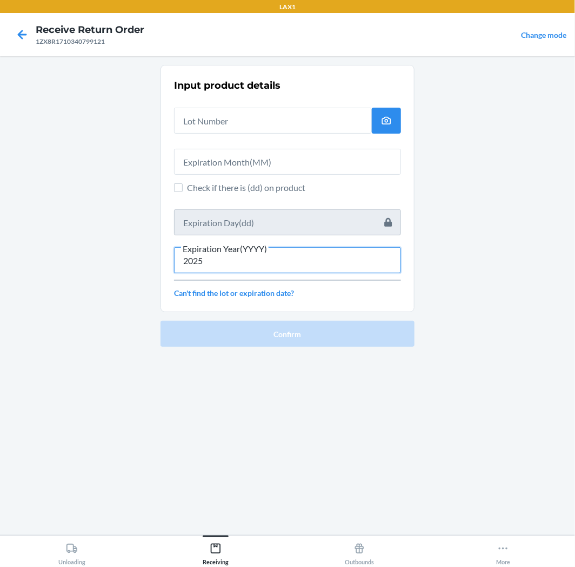
type input "2025"
drag, startPoint x: 208, startPoint y: 262, endPoint x: 201, endPoint y: 261, distance: 6.6
click at [201, 261] on input "2025" at bounding box center [287, 260] width 227 height 26
type input "2026"
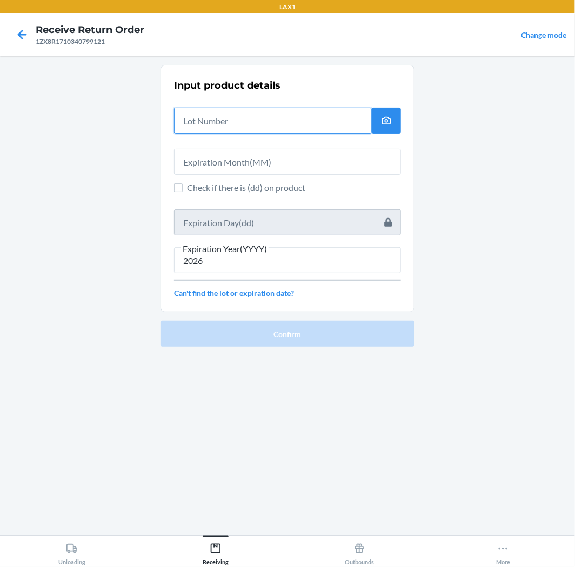
click at [255, 122] on input "text" at bounding box center [273, 121] width 198 height 26
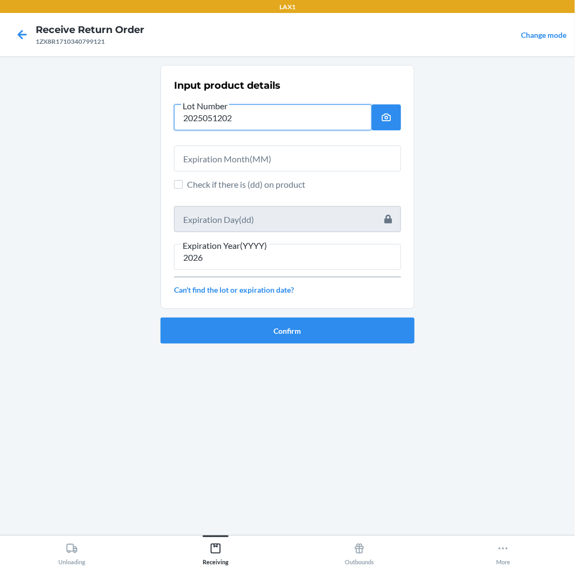
type input "2025051202"
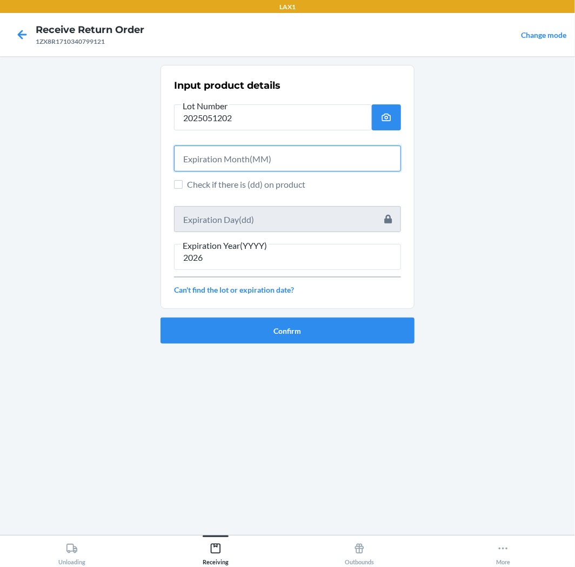
click at [188, 157] on input "text" at bounding box center [287, 158] width 227 height 26
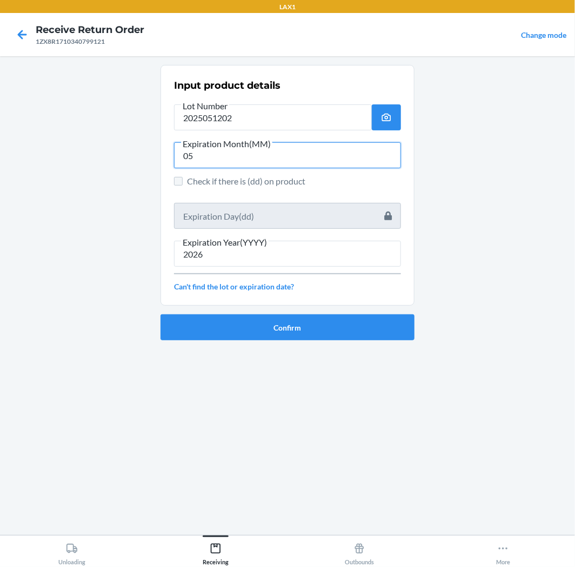
type input "05"
drag, startPoint x: 177, startPoint y: 177, endPoint x: 206, endPoint y: 204, distance: 39.8
click at [179, 177] on input "Check if there is (dd) on product" at bounding box center [178, 181] width 9 height 9
checkbox input "true"
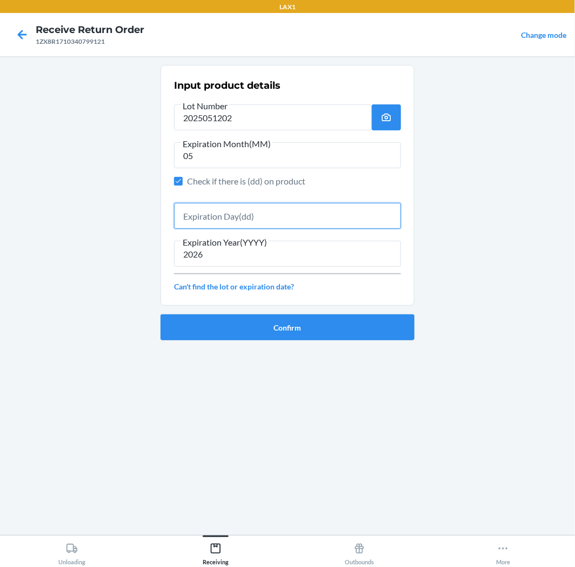
click at [212, 213] on input "text" at bounding box center [287, 216] width 227 height 26
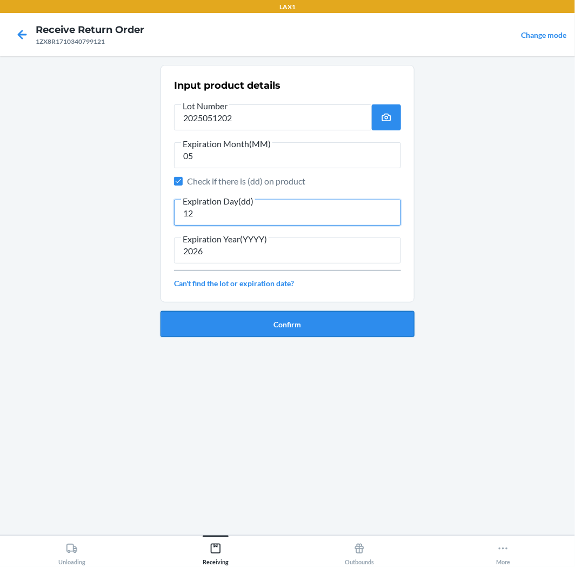
type input "12"
click at [234, 320] on button "Confirm" at bounding box center [288, 324] width 254 height 26
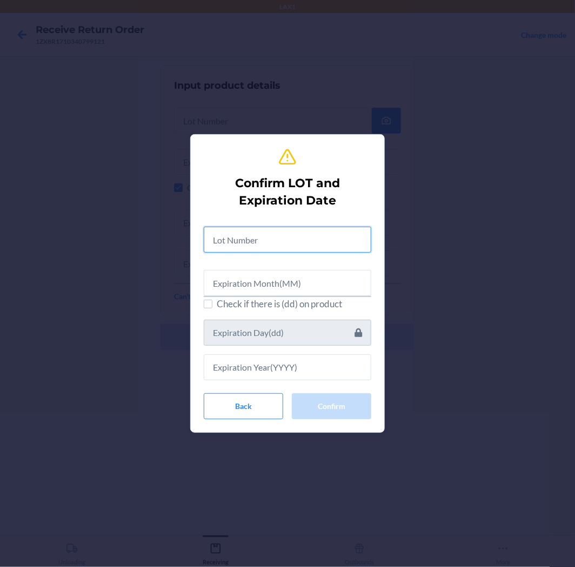
click at [282, 242] on input "text" at bounding box center [288, 240] width 168 height 26
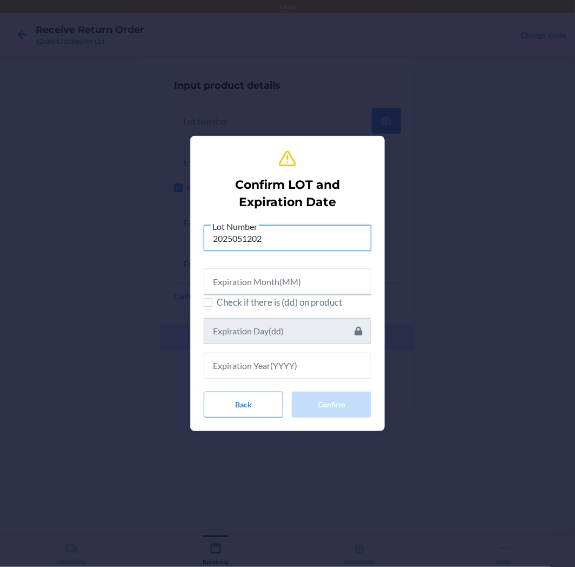
type input "2025051202"
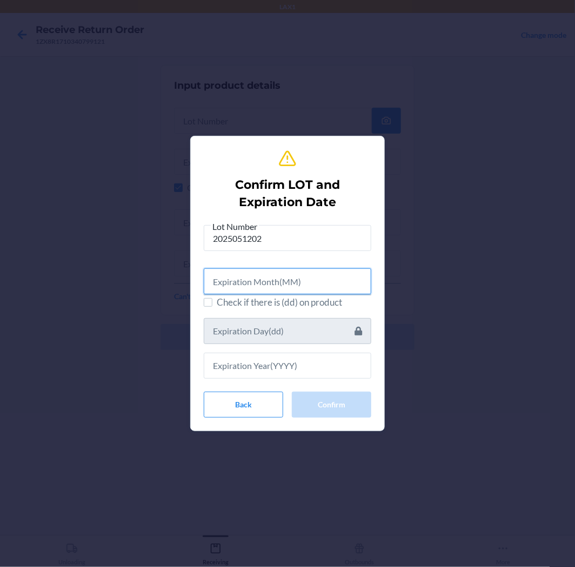
click at [246, 290] on input "text" at bounding box center [288, 281] width 168 height 26
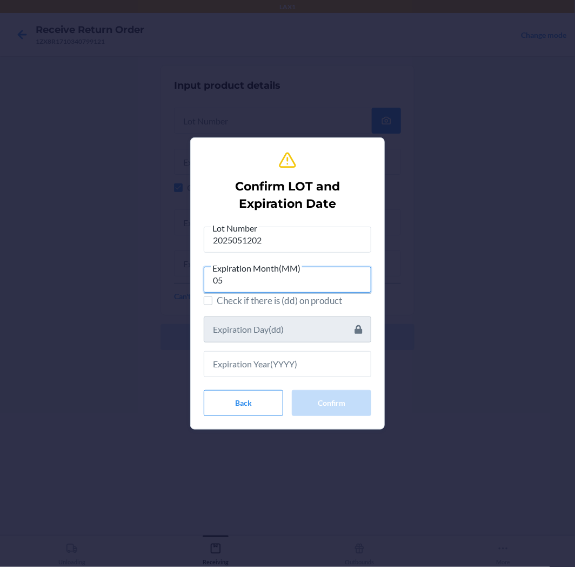
type input "05"
click at [215, 303] on label "Check if there is (dd) on product" at bounding box center [288, 301] width 168 height 14
click at [213, 303] on input "Check if there is (dd) on product" at bounding box center [208, 300] width 9 height 9
checkbox input "true"
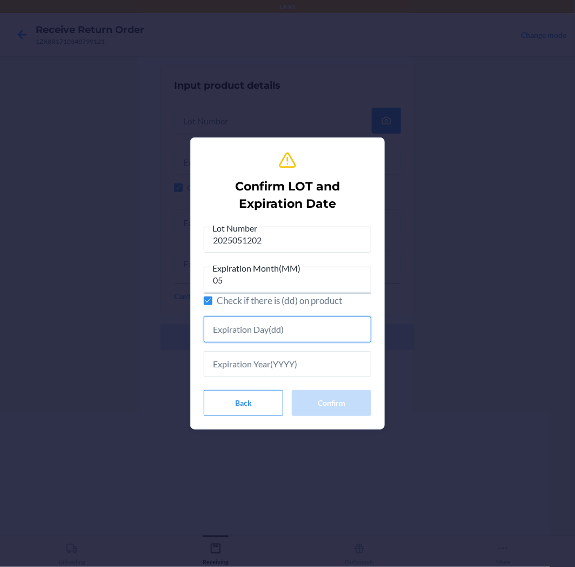
click at [228, 335] on input "text" at bounding box center [288, 329] width 168 height 26
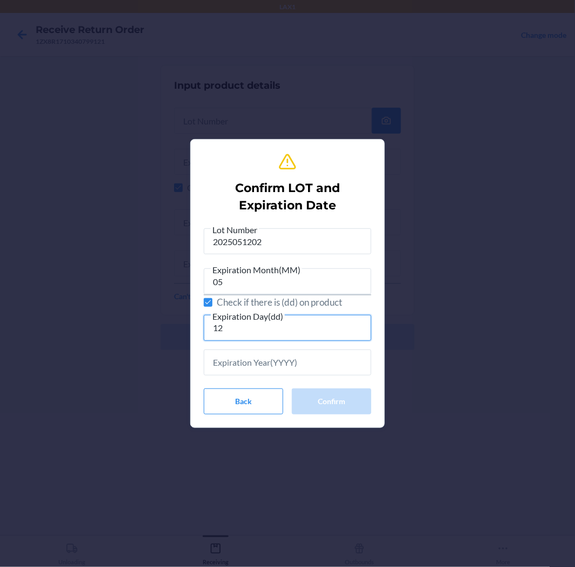
type input "12"
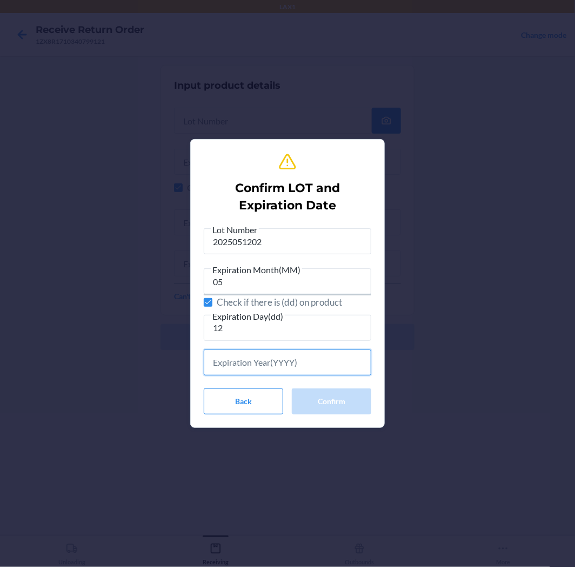
click at [229, 366] on input "text" at bounding box center [288, 362] width 168 height 26
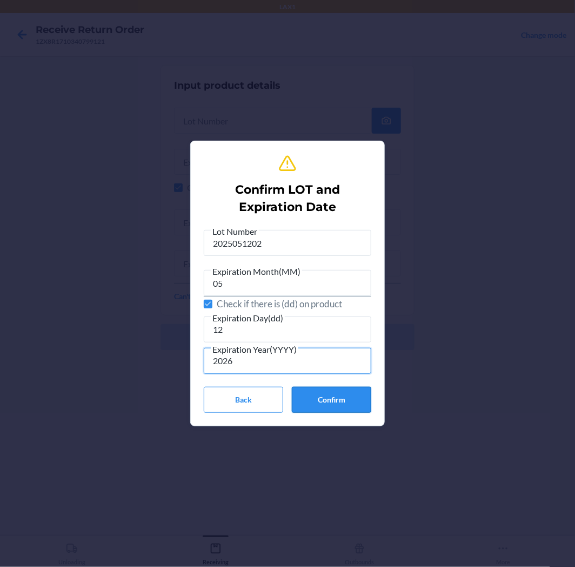
type input "2026"
click at [325, 399] on button "Confirm" at bounding box center [332, 400] width 80 height 26
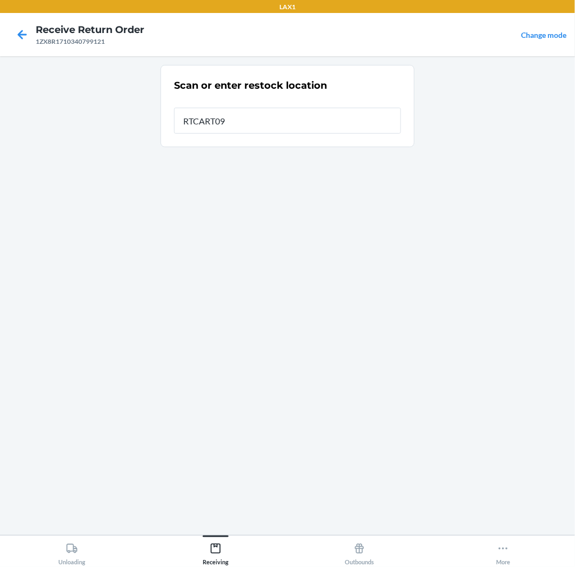
type input "RTCART093"
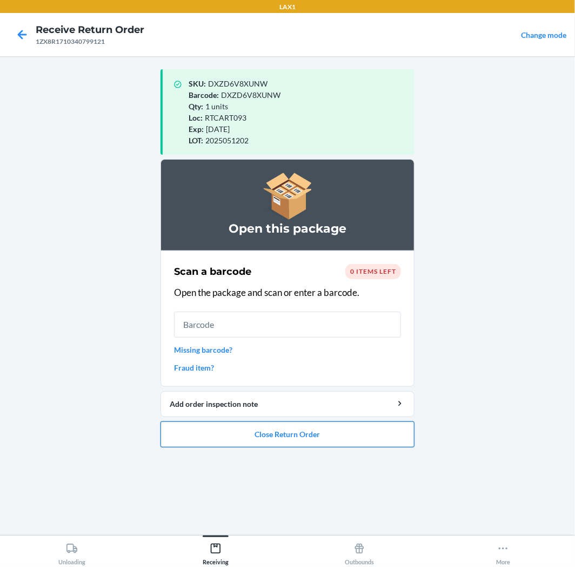
click at [265, 441] on button "Close Return Order" at bounding box center [288, 434] width 254 height 26
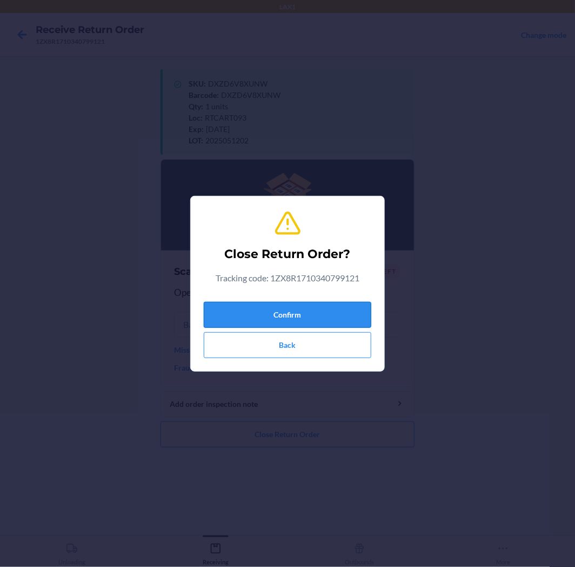
click at [318, 309] on button "Confirm" at bounding box center [288, 315] width 168 height 26
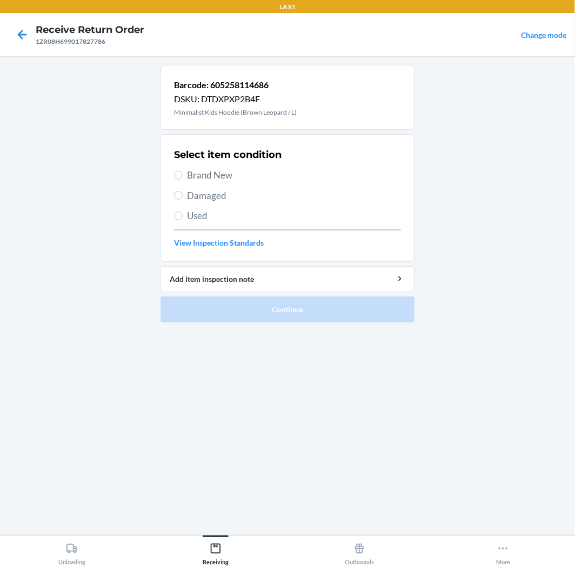
click at [201, 174] on span "Brand New" at bounding box center [294, 175] width 214 height 14
click at [183, 174] on input "Brand New" at bounding box center [178, 175] width 9 height 9
radio input "true"
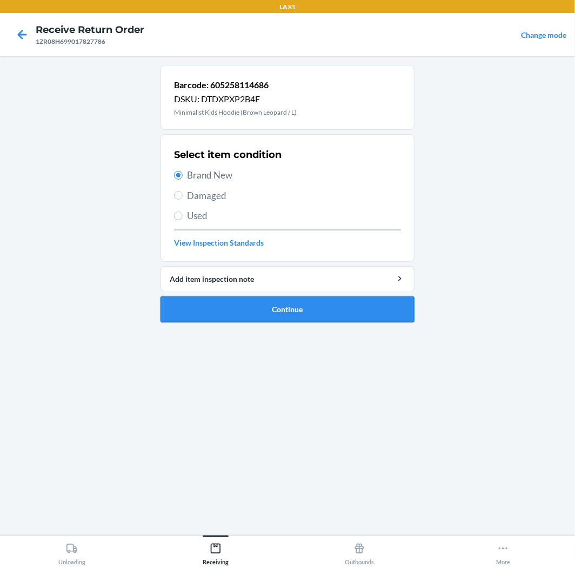
click at [269, 316] on button "Continue" at bounding box center [288, 309] width 254 height 26
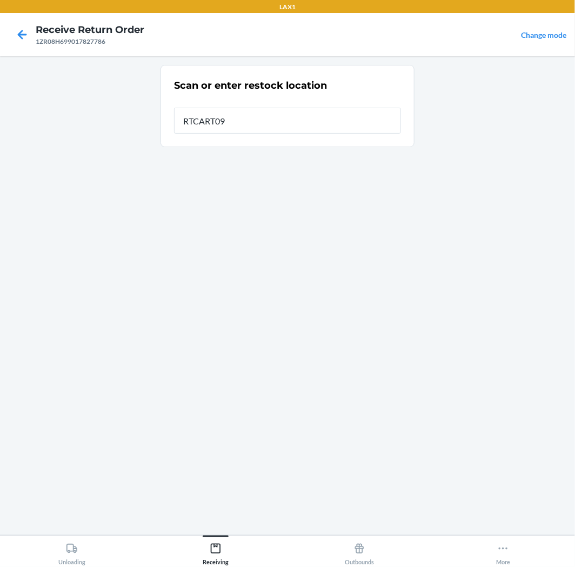
type input "RTCART093"
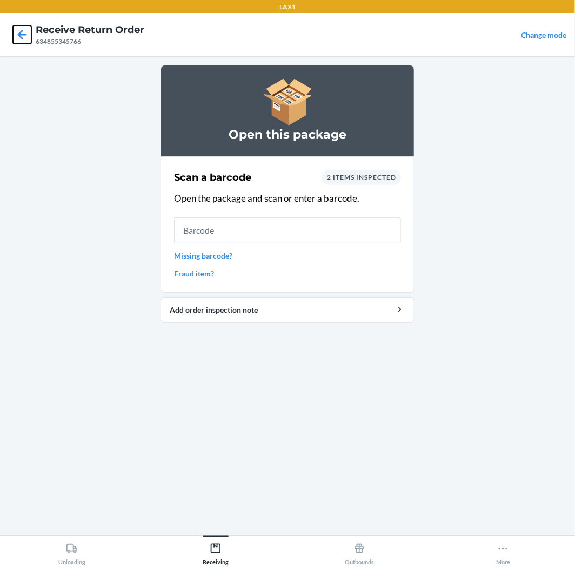
click at [18, 29] on icon at bounding box center [22, 34] width 18 height 18
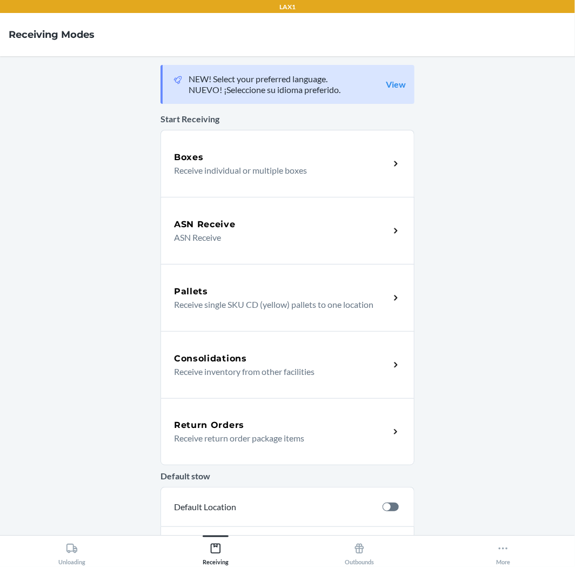
click at [192, 409] on div "Return Orders Receive return order package items" at bounding box center [288, 431] width 254 height 67
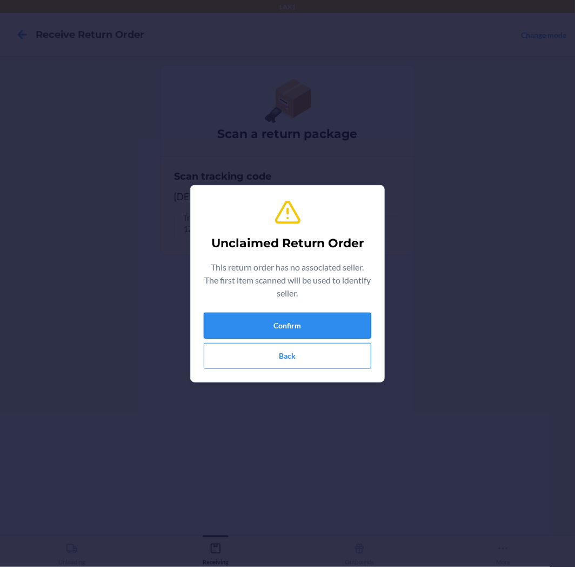
click at [359, 337] on button "Confirm" at bounding box center [288, 326] width 168 height 26
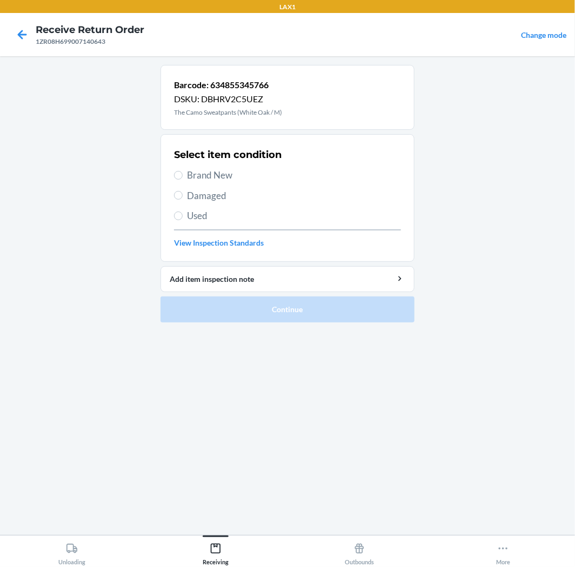
click at [180, 182] on label "Brand New" at bounding box center [287, 175] width 227 height 14
click at [180, 180] on input "Brand New" at bounding box center [178, 175] width 9 height 9
radio input "true"
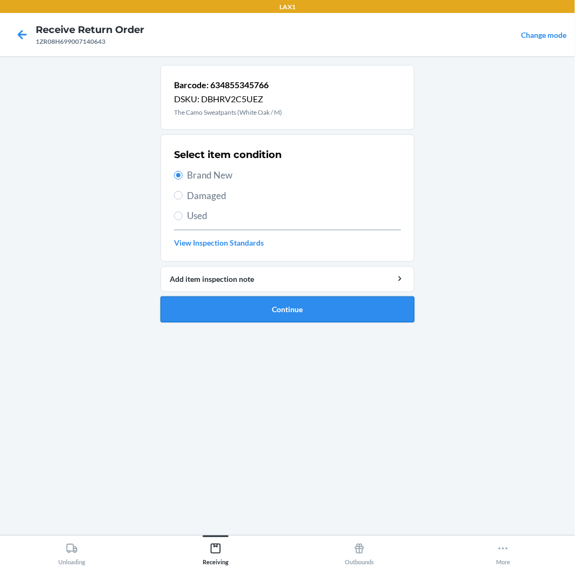
click at [287, 309] on button "Continue" at bounding box center [288, 309] width 254 height 26
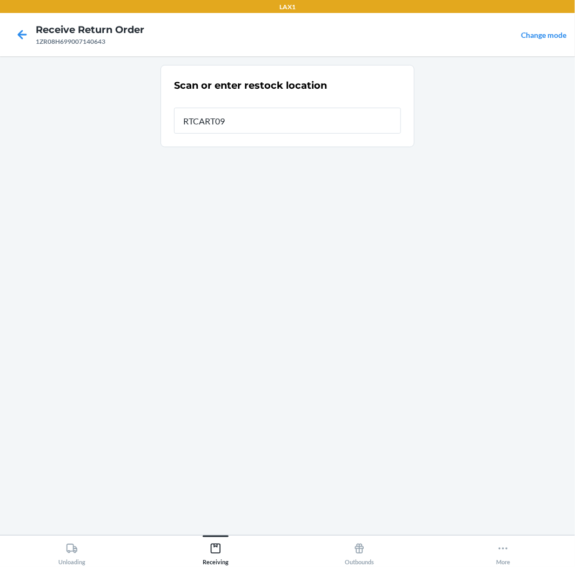
type input "RTCART093"
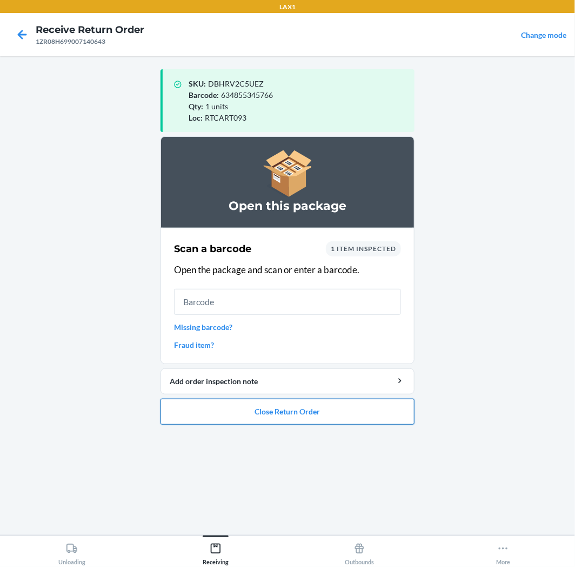
click at [240, 419] on button "Close Return Order" at bounding box center [288, 412] width 254 height 26
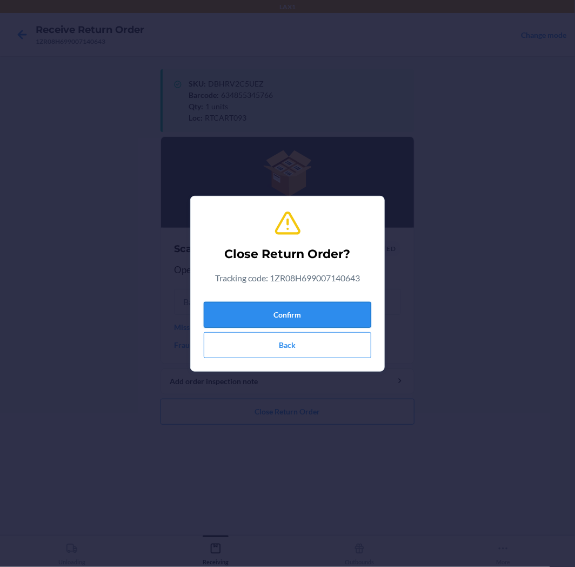
click at [333, 321] on button "Confirm" at bounding box center [288, 315] width 168 height 26
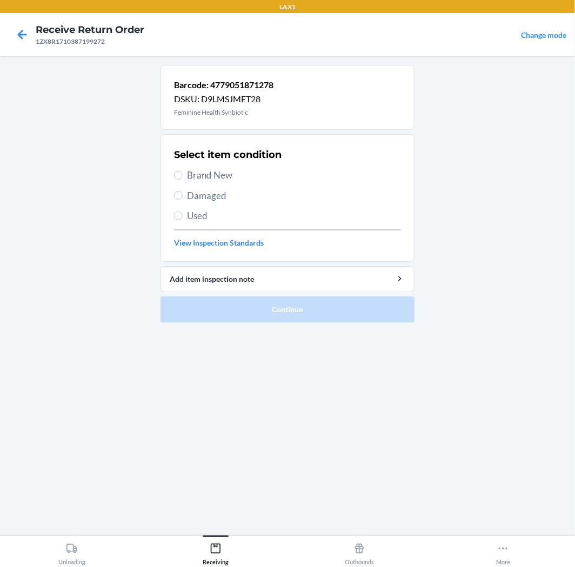
click at [203, 172] on span "Brand New" at bounding box center [294, 175] width 214 height 14
click at [183, 172] on input "Brand New" at bounding box center [178, 175] width 9 height 9
radio input "true"
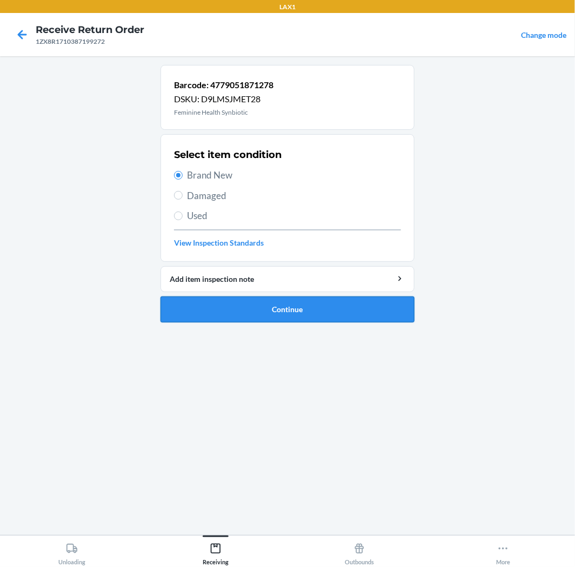
click at [339, 311] on button "Continue" at bounding box center [288, 309] width 254 height 26
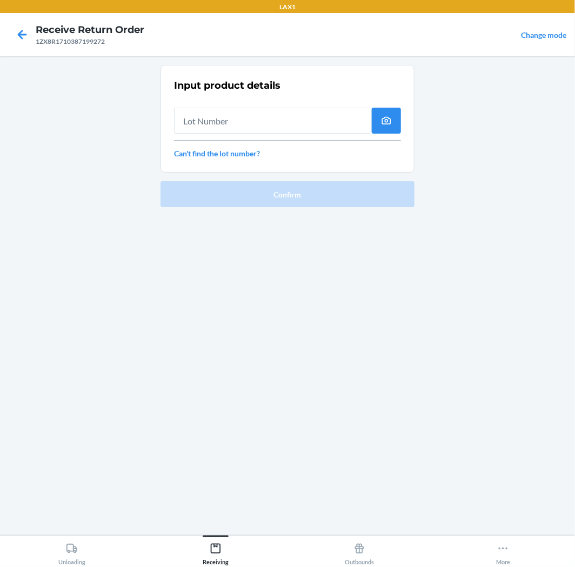
type input "2"
type input "2503201"
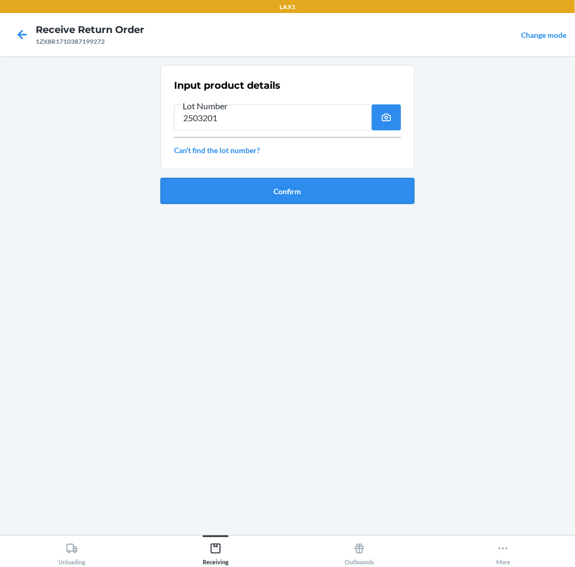
click at [294, 183] on button "Confirm" at bounding box center [288, 191] width 254 height 26
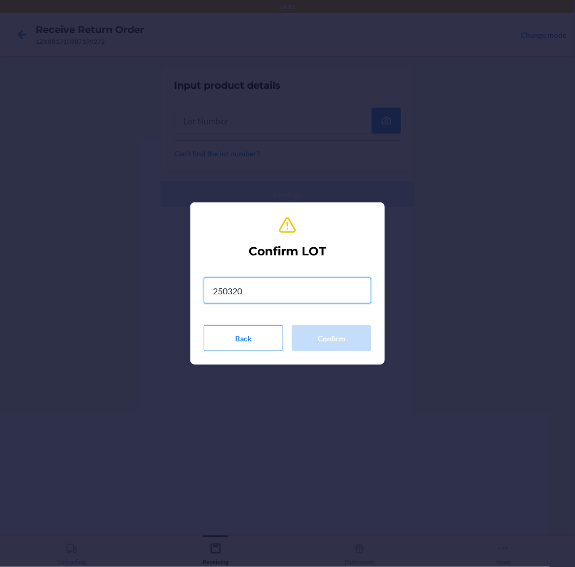
type input "2503201"
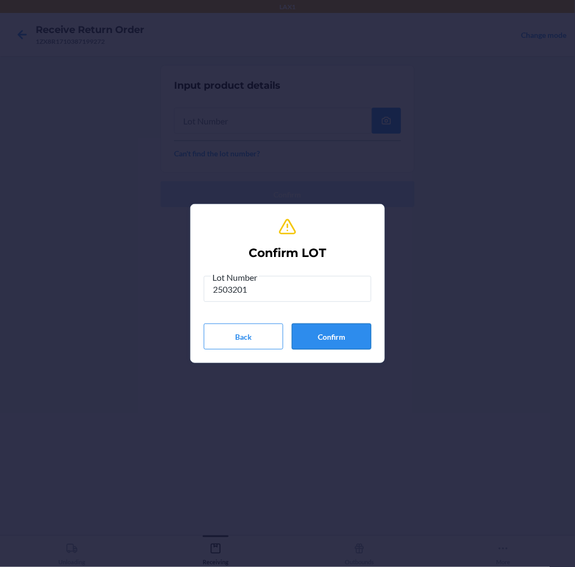
click at [325, 335] on button "Confirm" at bounding box center [332, 336] width 80 height 26
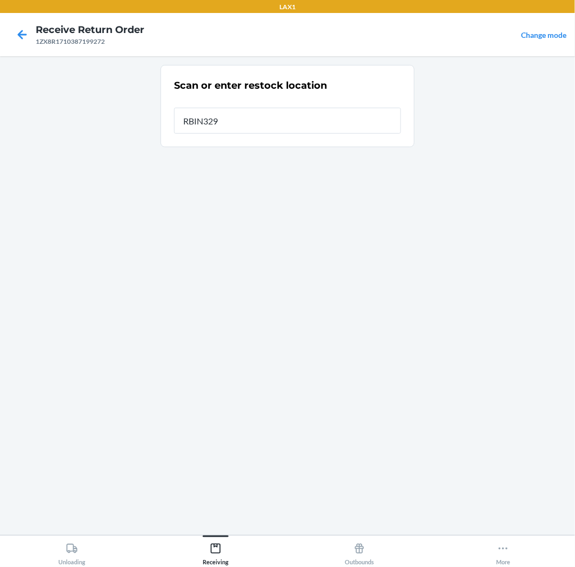
type input "RBIN329"
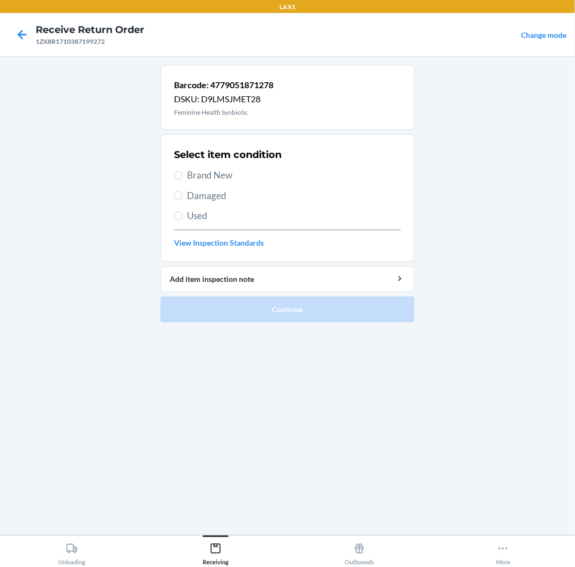
click at [215, 169] on span "Brand New" at bounding box center [294, 175] width 214 height 14
click at [183, 171] on input "Brand New" at bounding box center [178, 175] width 9 height 9
radio input "true"
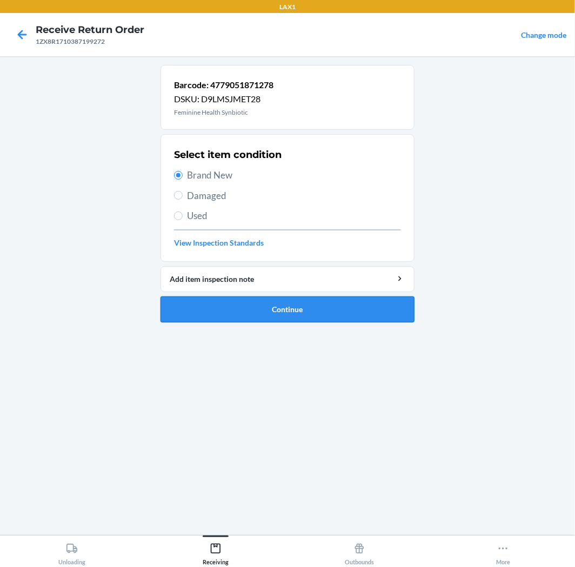
drag, startPoint x: 326, startPoint y: 313, endPoint x: 326, endPoint y: 305, distance: 7.6
click at [326, 305] on button "Continue" at bounding box center [288, 309] width 254 height 26
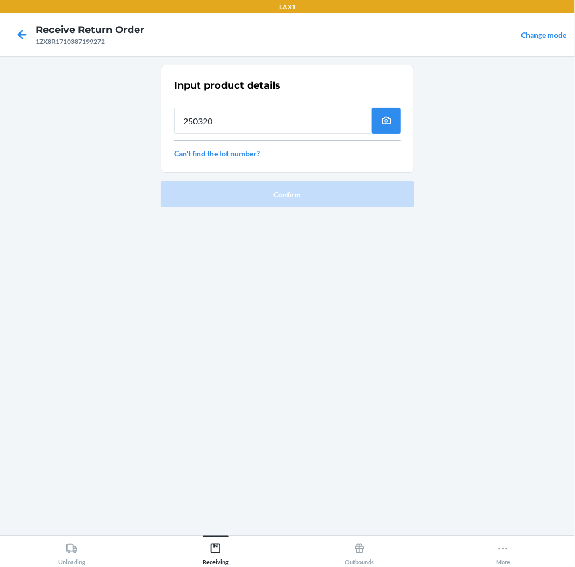
type input "2503201"
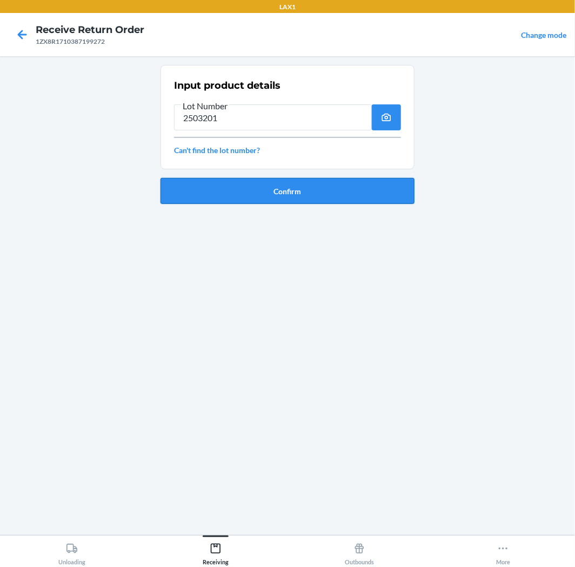
click at [306, 183] on button "Confirm" at bounding box center [288, 191] width 254 height 26
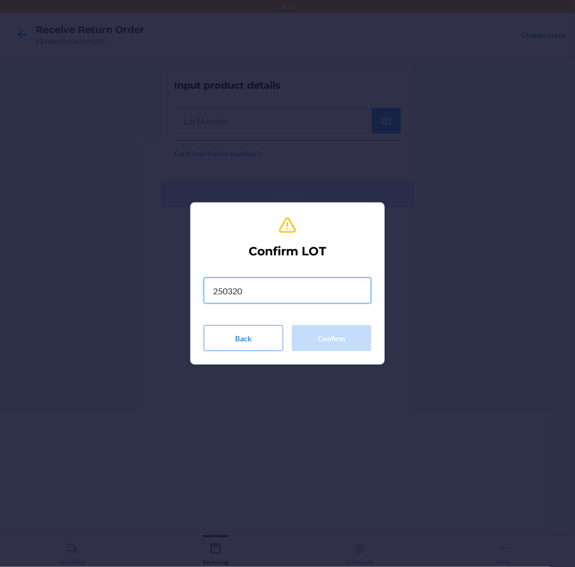
type input "2503201"
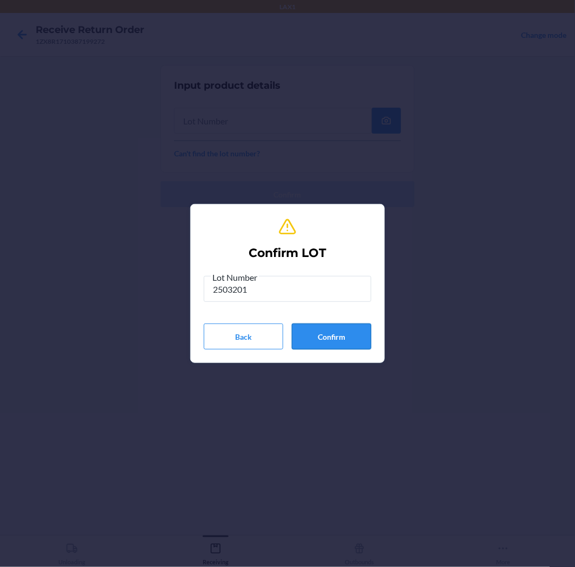
click at [352, 333] on button "Confirm" at bounding box center [332, 336] width 80 height 26
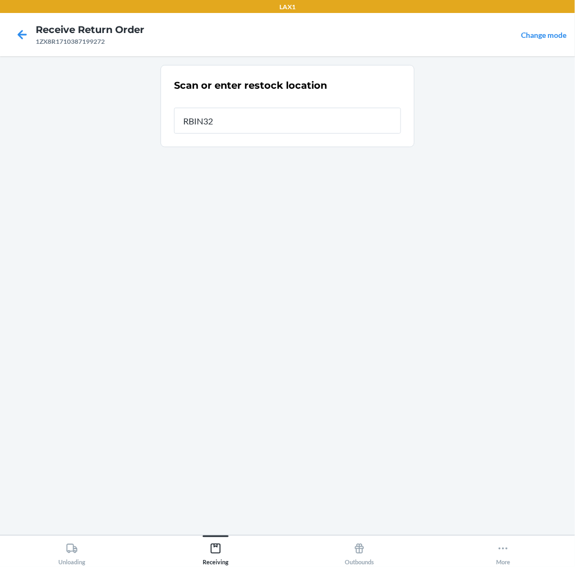
type input "RBIN329"
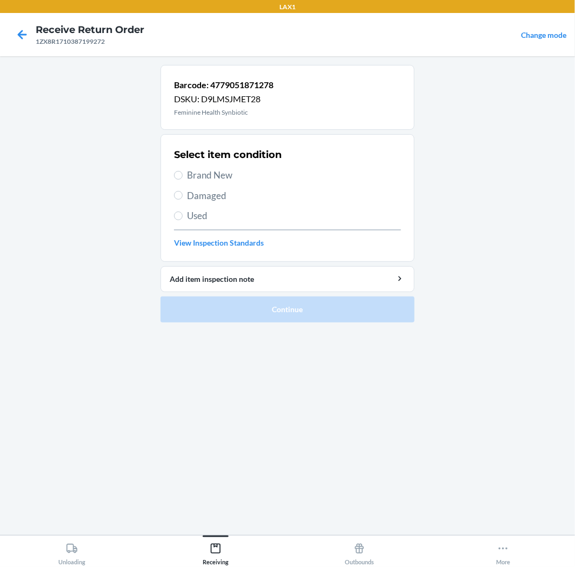
click at [214, 174] on span "Brand New" at bounding box center [294, 175] width 214 height 14
click at [183, 174] on input "Brand New" at bounding box center [178, 175] width 9 height 9
radio input "true"
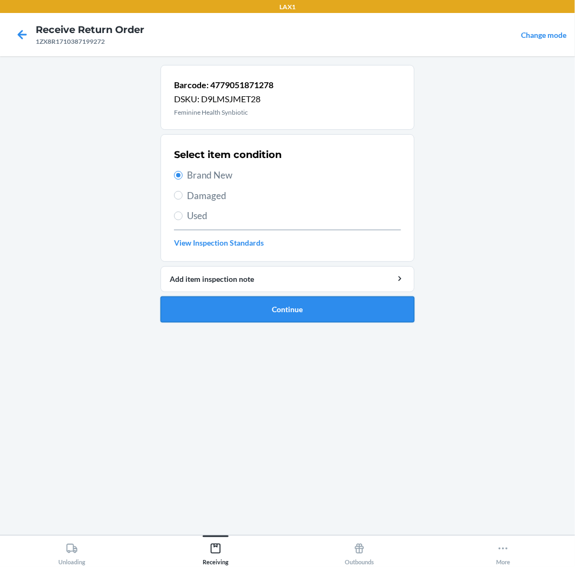
click at [287, 306] on button "Continue" at bounding box center [288, 309] width 254 height 26
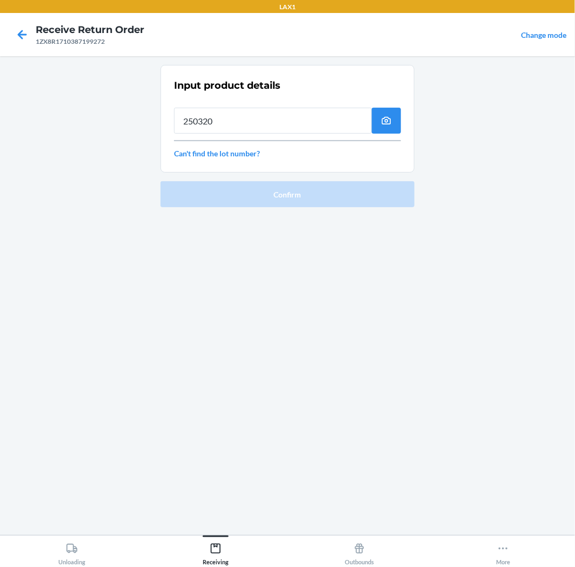
type input "2503201"
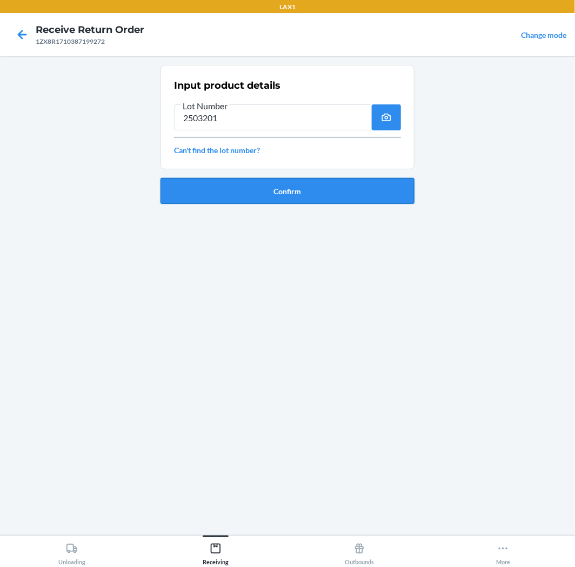
click at [333, 188] on button "Confirm" at bounding box center [288, 191] width 254 height 26
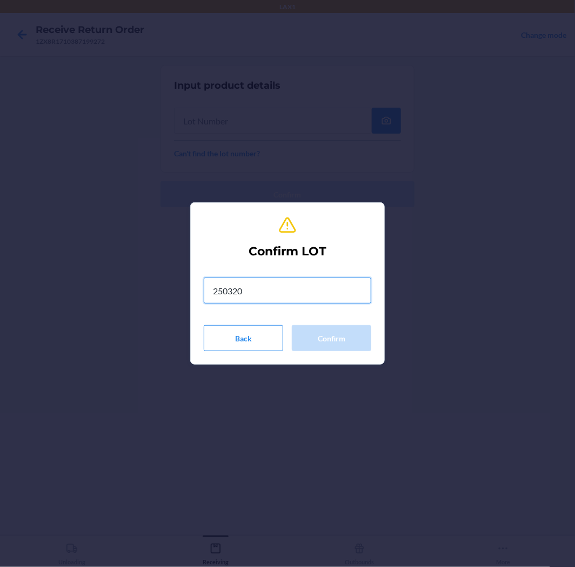
type input "2503201"
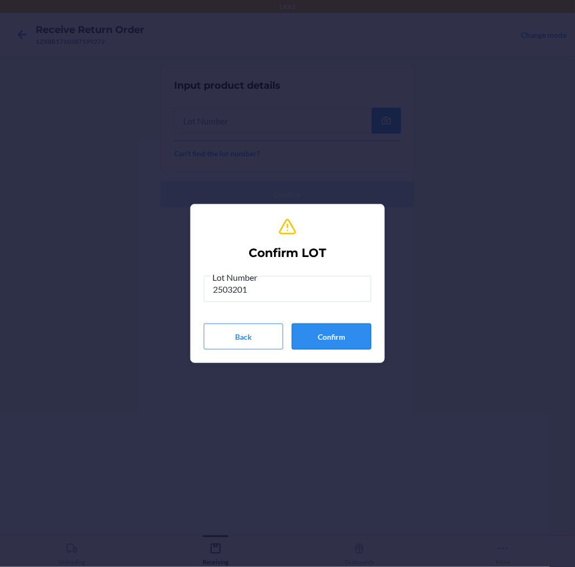
click at [341, 337] on button "Confirm" at bounding box center [332, 336] width 80 height 26
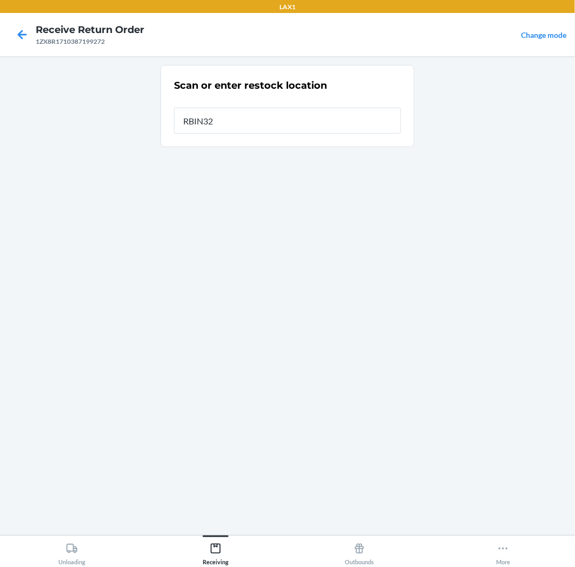
type input "RBIN329"
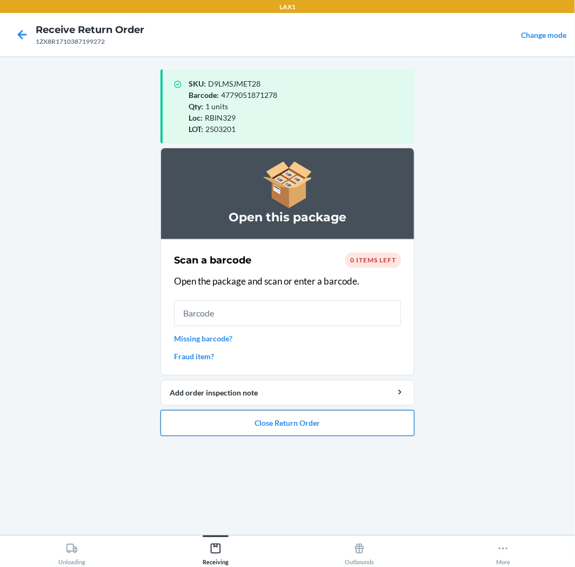
click at [293, 414] on button "Close Return Order" at bounding box center [288, 423] width 254 height 26
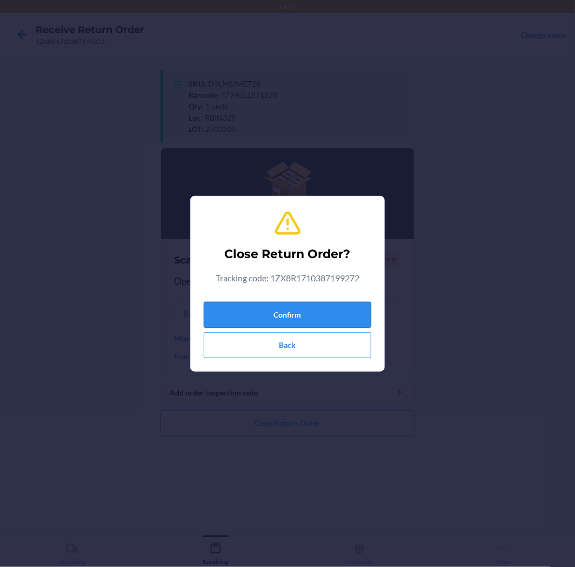
click at [283, 309] on button "Confirm" at bounding box center [288, 315] width 168 height 26
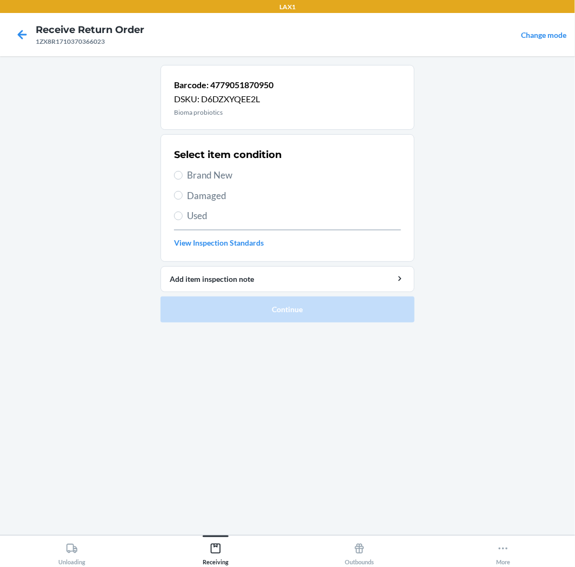
click at [213, 191] on span "Damaged" at bounding box center [294, 196] width 214 height 14
click at [183, 191] on input "Damaged" at bounding box center [178, 195] width 9 height 9
radio input "true"
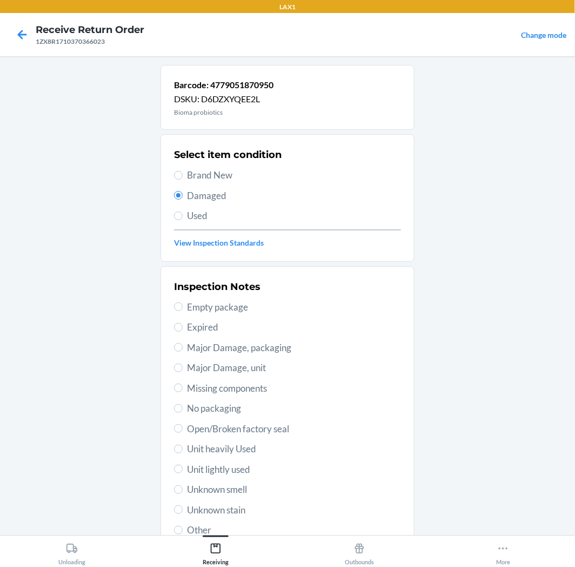
click at [208, 429] on span "Open/Broken factory seal" at bounding box center [294, 429] width 214 height 14
click at [183, 429] on input "Open/Broken factory seal" at bounding box center [178, 428] width 9 height 9
radio input "true"
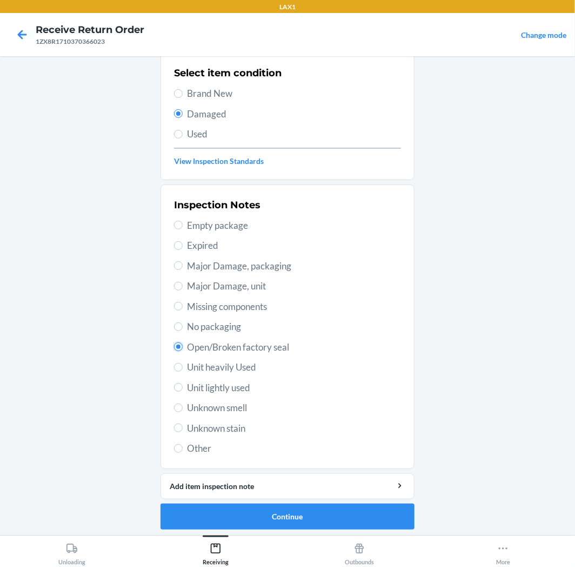
scroll to position [84, 0]
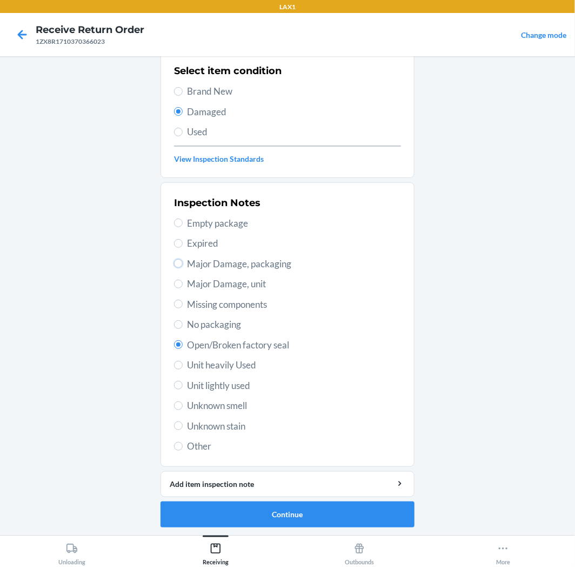
drag, startPoint x: 176, startPoint y: 262, endPoint x: 347, endPoint y: 348, distance: 191.8
click at [543, 362] on main "Barcode: 4779051870950 DSKU: D6DZXYQEE2L Bioma probiotics Select item condition…" at bounding box center [287, 295] width 575 height 479
click at [206, 282] on span "Major Damage, unit" at bounding box center [294, 284] width 214 height 14
click at [183, 282] on input "Major Damage, unit" at bounding box center [178, 284] width 9 height 9
radio input "true"
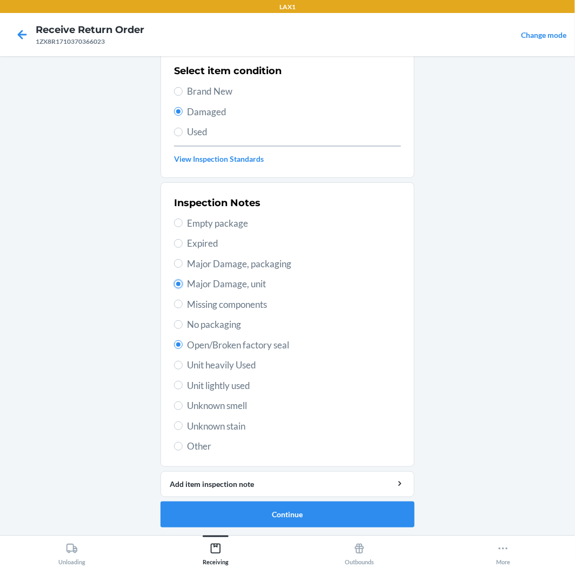
radio input "false"
click at [277, 507] on button "Continue" at bounding box center [288, 514] width 254 height 26
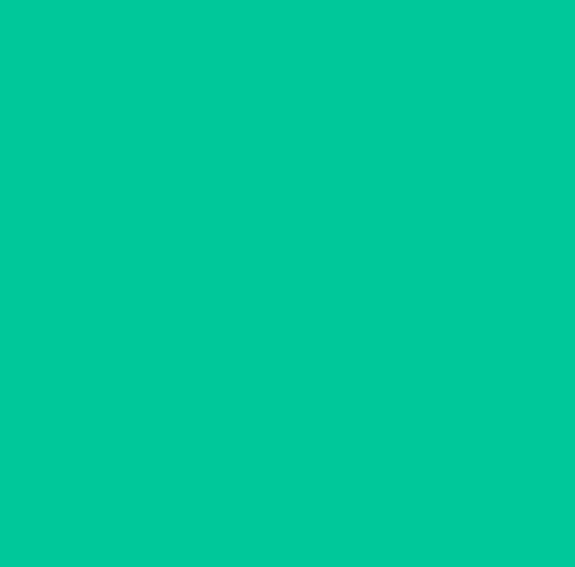
scroll to position [0, 0]
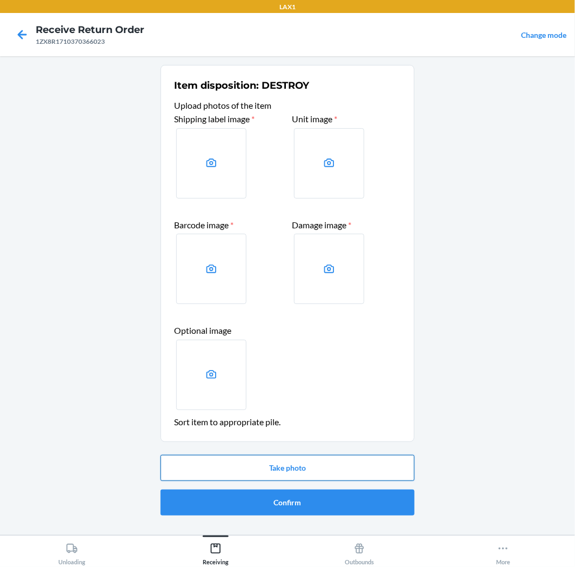
click at [298, 467] on button "Take photo" at bounding box center [288, 468] width 254 height 26
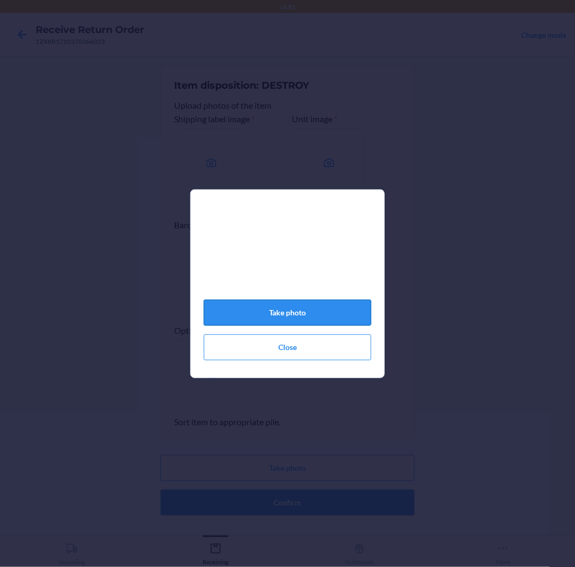
click at [284, 312] on button "Take photo" at bounding box center [288, 313] width 168 height 26
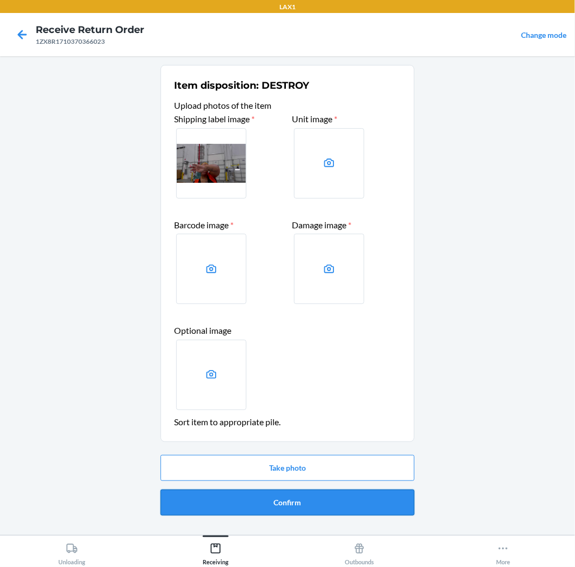
click at [326, 499] on button "Confirm" at bounding box center [288, 502] width 254 height 26
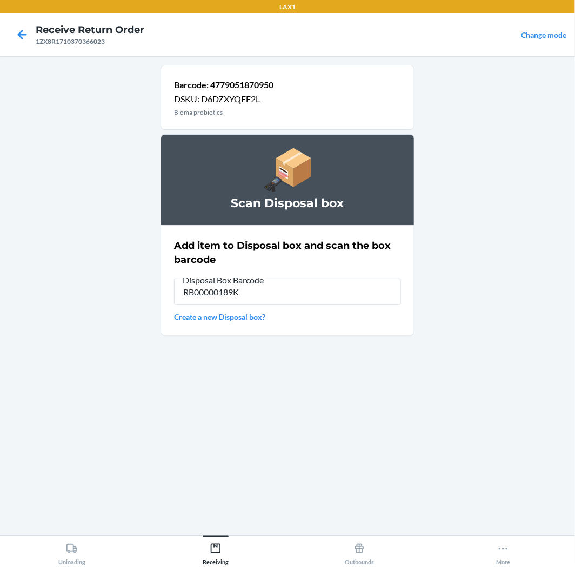
type input "RB00000189K"
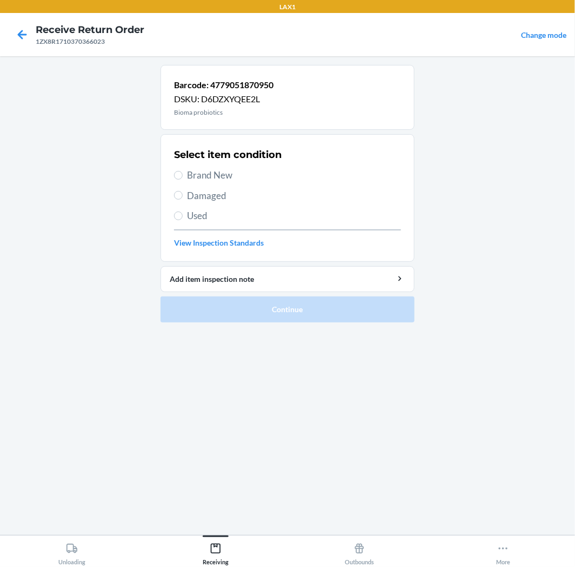
click at [212, 182] on span "Brand New" at bounding box center [294, 175] width 214 height 14
click at [183, 180] on input "Brand New" at bounding box center [178, 175] width 9 height 9
radio input "true"
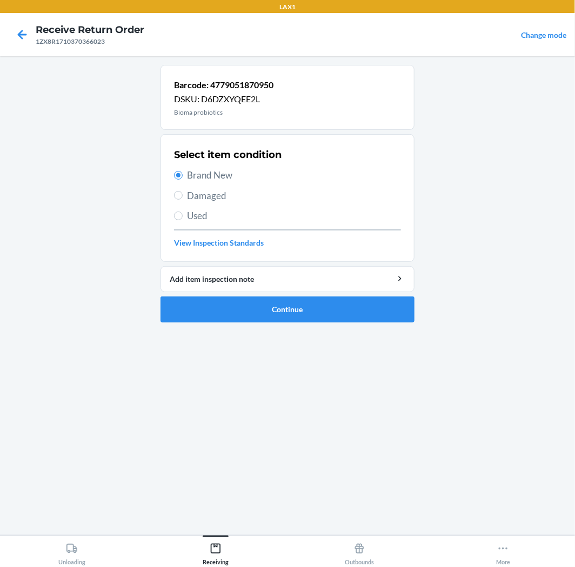
click at [228, 192] on span "Damaged" at bounding box center [294, 196] width 214 height 14
click at [183, 192] on input "Damaged" at bounding box center [178, 195] width 9 height 9
radio input "true"
radio input "false"
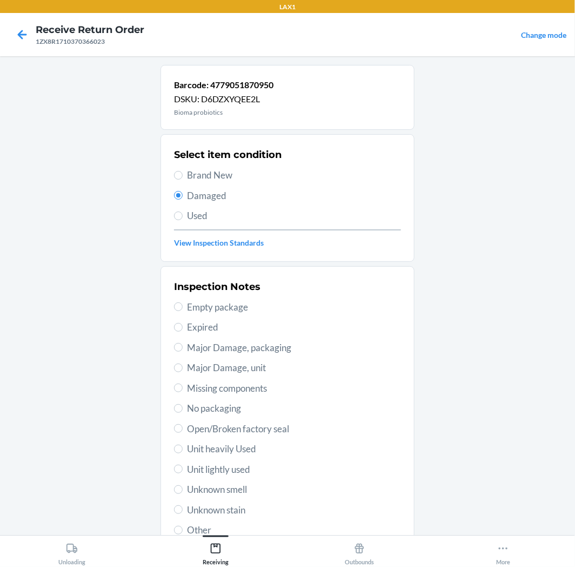
click at [248, 347] on span "Major Damage, packaging" at bounding box center [294, 348] width 214 height 14
click at [183, 347] on input "Major Damage, packaging" at bounding box center [178, 347] width 9 height 9
radio input "true"
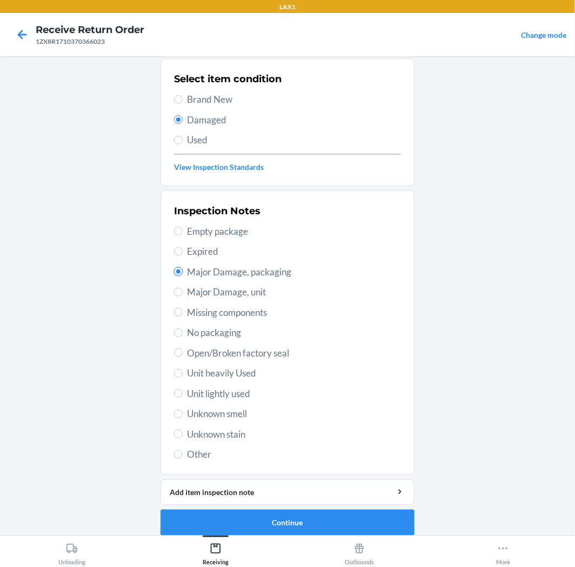
scroll to position [84, 0]
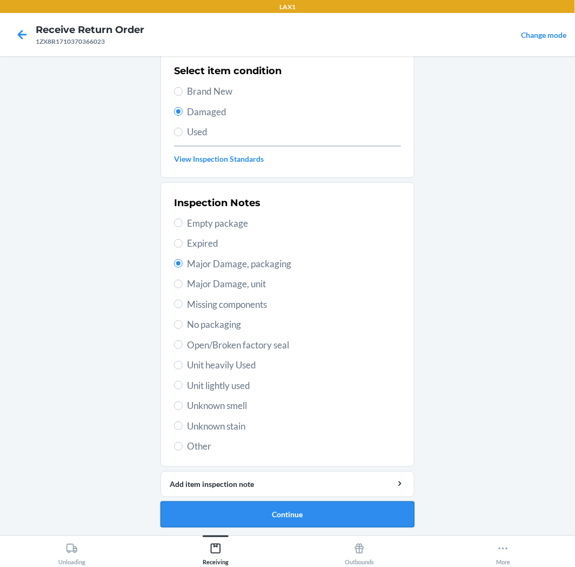
click at [310, 518] on button "Continue" at bounding box center [288, 514] width 254 height 26
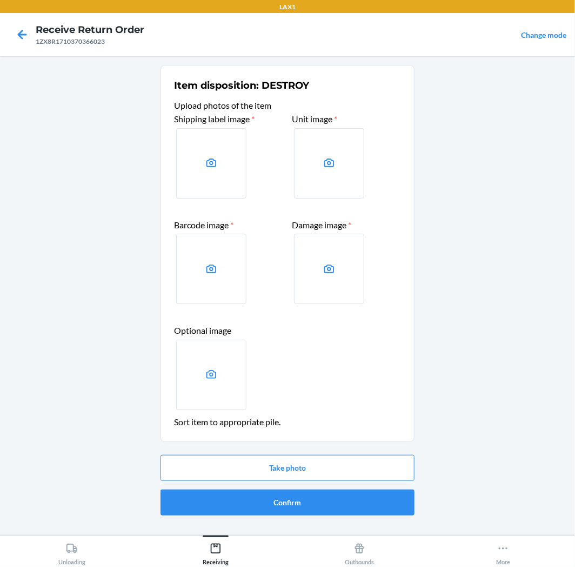
click at [320, 481] on div "Take photo Confirm" at bounding box center [288, 485] width 254 height 69
click at [349, 436] on section "Item disposition: DESTROY Upload photos of the item Shipping label image * Unit…" at bounding box center [288, 253] width 254 height 377
click at [331, 482] on div "Take photo Confirm" at bounding box center [288, 485] width 254 height 69
click at [333, 466] on button "Take photo" at bounding box center [288, 468] width 254 height 26
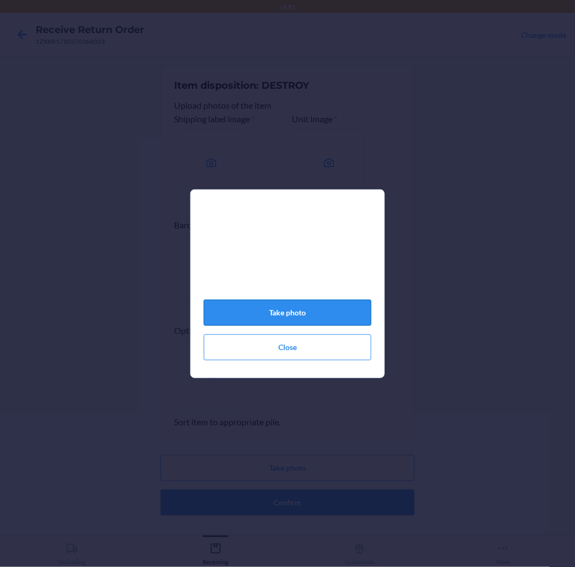
click at [313, 314] on button "Take photo" at bounding box center [288, 313] width 168 height 26
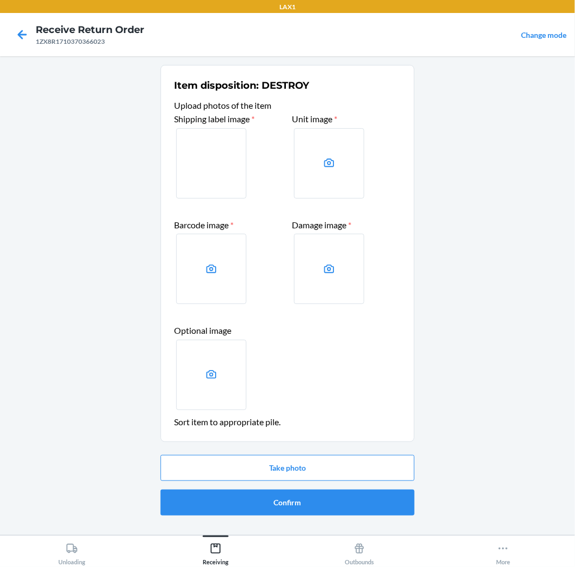
click at [291, 488] on div "Take photo Confirm" at bounding box center [288, 485] width 254 height 69
click at [291, 502] on button "Confirm" at bounding box center [288, 502] width 254 height 26
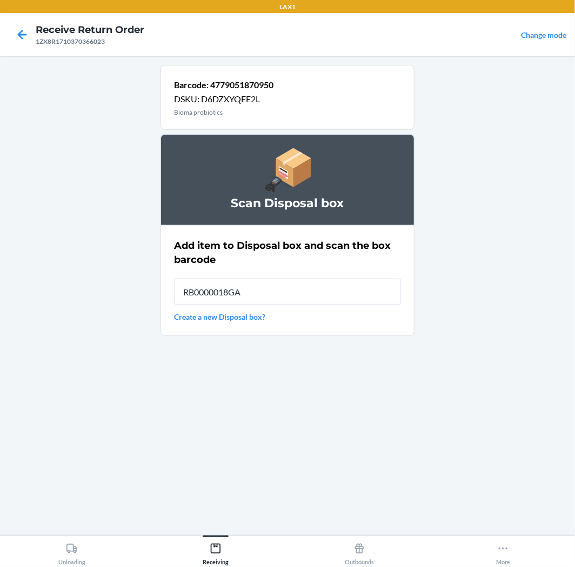
type input "RB0000018GA"
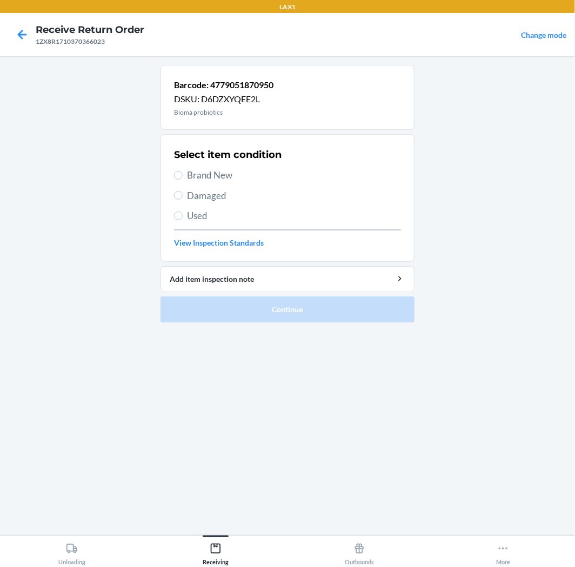
click at [217, 171] on span "Brand New" at bounding box center [294, 175] width 214 height 14
click at [183, 171] on input "Brand New" at bounding box center [178, 175] width 9 height 9
radio input "true"
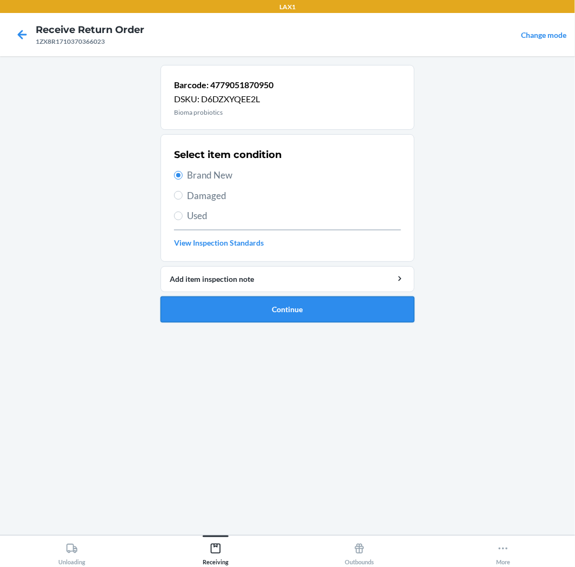
click at [261, 314] on button "Continue" at bounding box center [288, 309] width 254 height 26
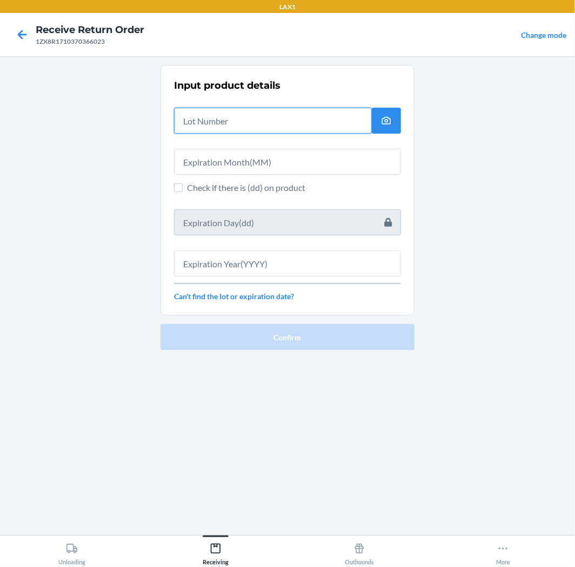
click at [250, 120] on input "text" at bounding box center [273, 121] width 198 height 26
type input "04222579"
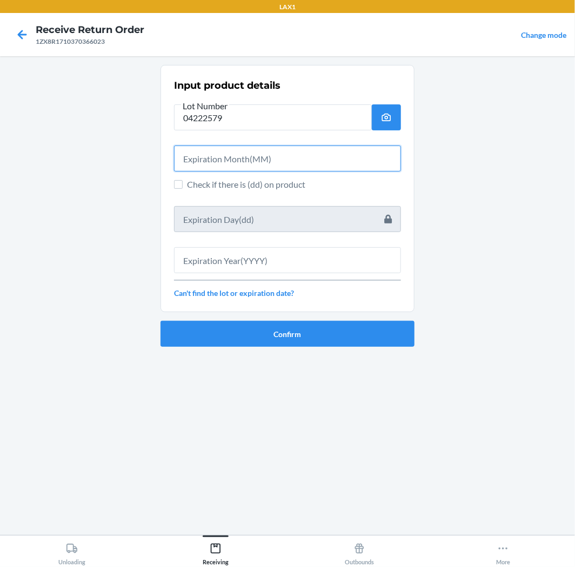
click at [231, 164] on input "text" at bounding box center [287, 158] width 227 height 26
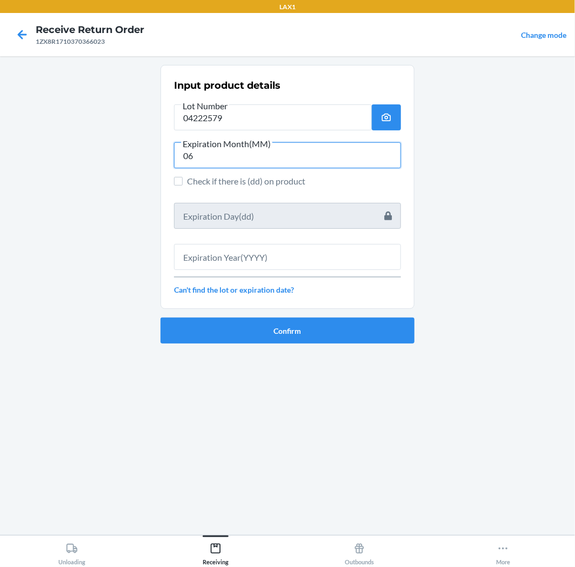
type input "06"
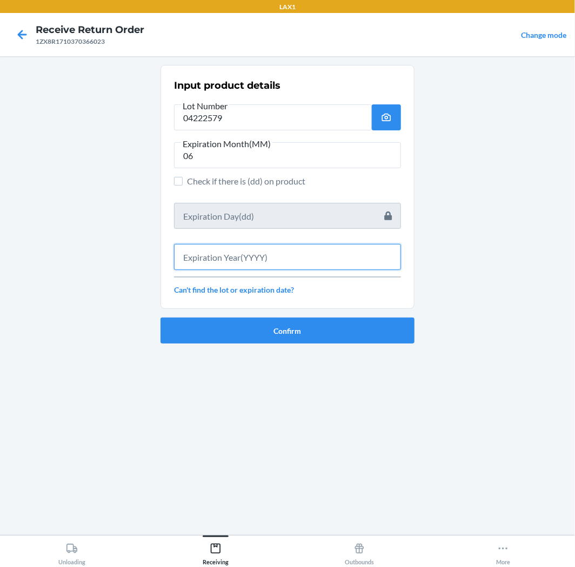
click at [247, 259] on input "text" at bounding box center [287, 257] width 227 height 26
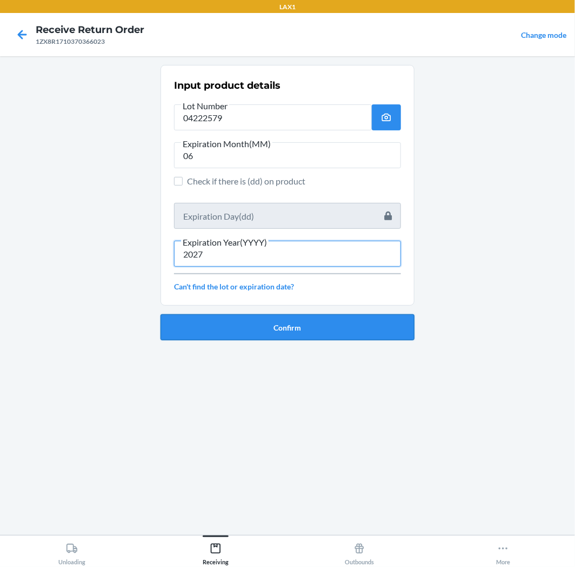
type input "2027"
click at [229, 326] on button "Confirm" at bounding box center [288, 327] width 254 height 26
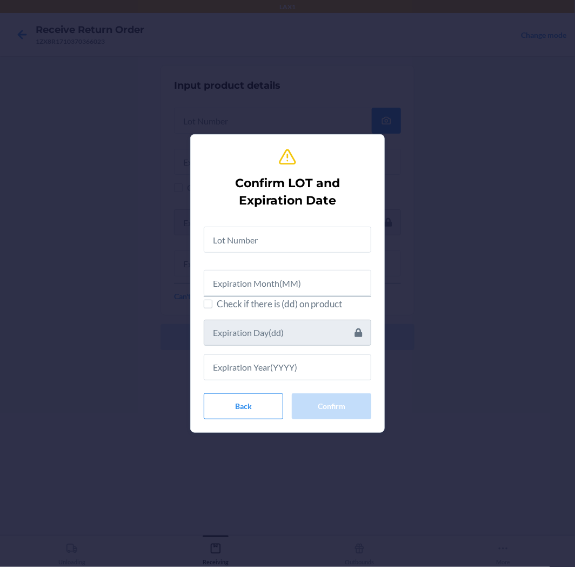
click at [241, 228] on div at bounding box center [288, 235] width 168 height 35
click at [250, 252] on input "text" at bounding box center [288, 240] width 168 height 26
type input "04222579"
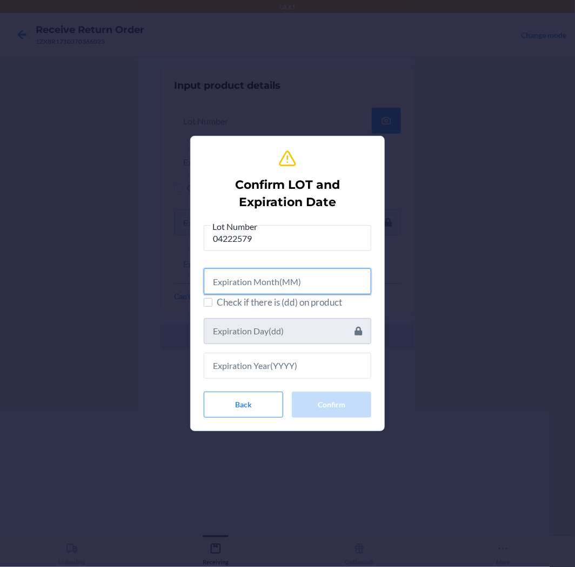
click at [312, 284] on input "text" at bounding box center [288, 281] width 168 height 26
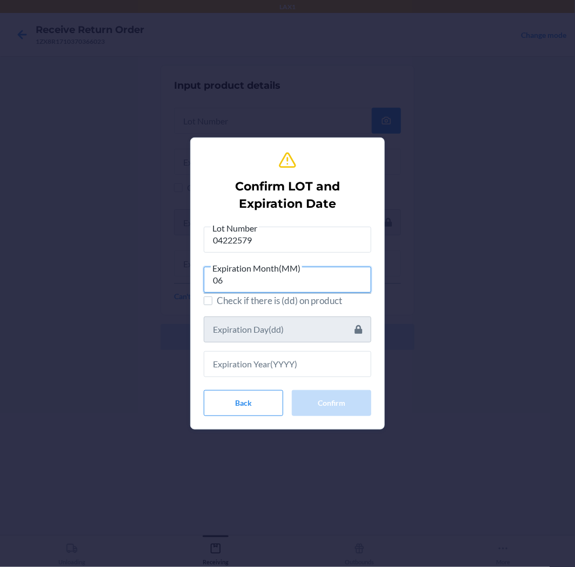
type input "06"
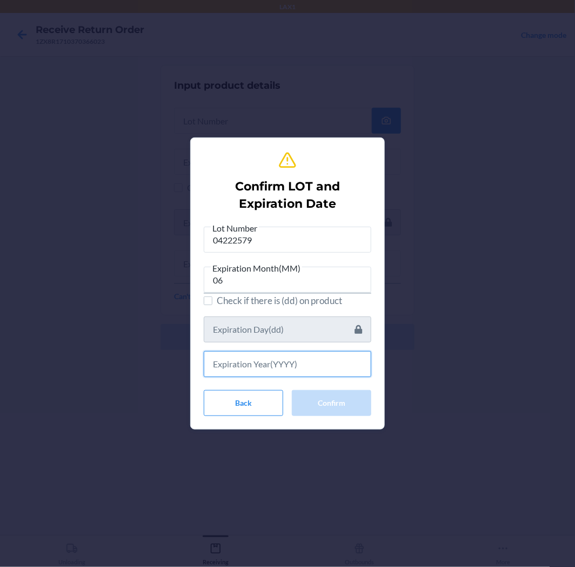
click at [223, 371] on input "text" at bounding box center [288, 364] width 168 height 26
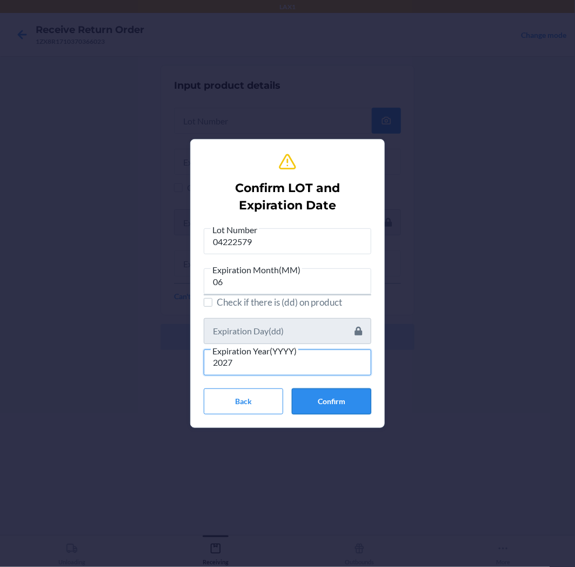
type input "2027"
click at [315, 400] on button "Confirm" at bounding box center [332, 401] width 80 height 26
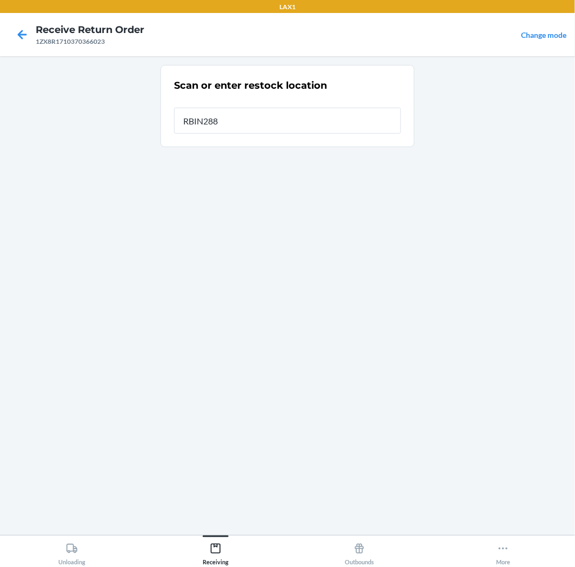
type input "RBIN288"
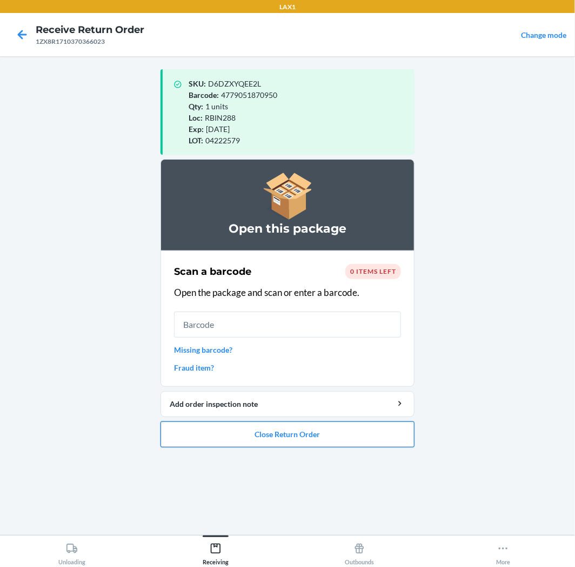
click at [301, 435] on button "Close Return Order" at bounding box center [288, 434] width 254 height 26
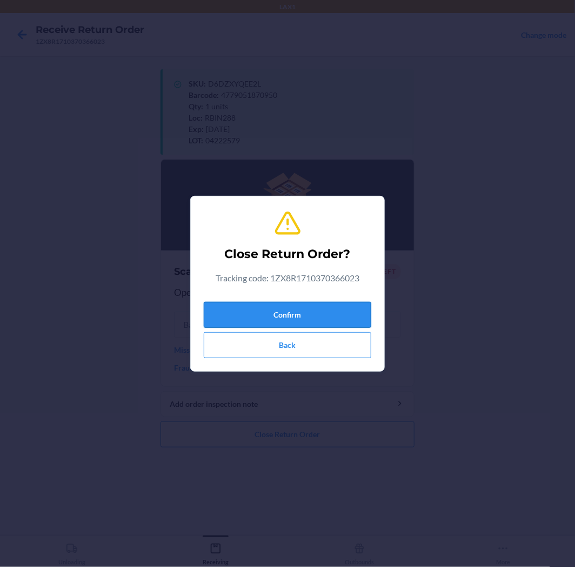
click at [298, 312] on button "Confirm" at bounding box center [288, 315] width 168 height 26
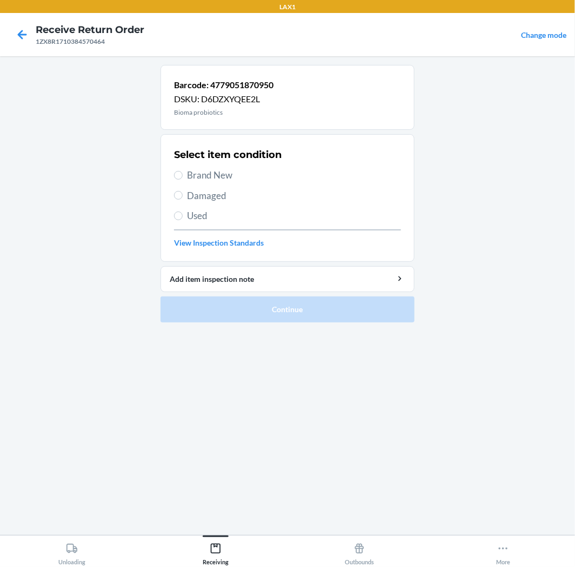
click at [203, 178] on span "Brand New" at bounding box center [294, 175] width 214 height 14
click at [183, 178] on input "Brand New" at bounding box center [178, 175] width 9 height 9
radio input "true"
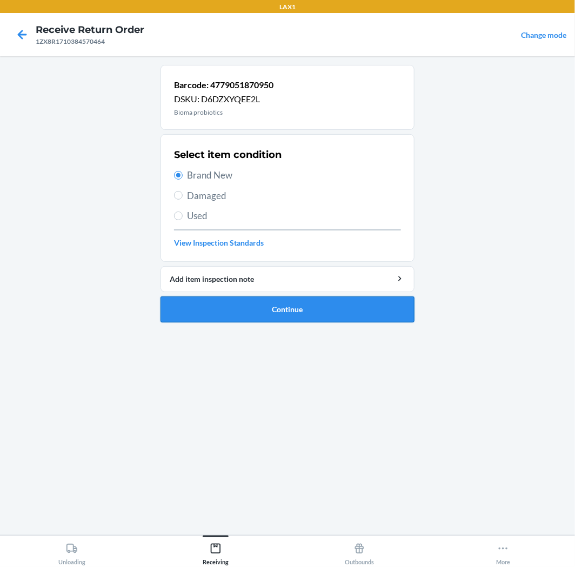
click at [309, 313] on button "Continue" at bounding box center [288, 309] width 254 height 26
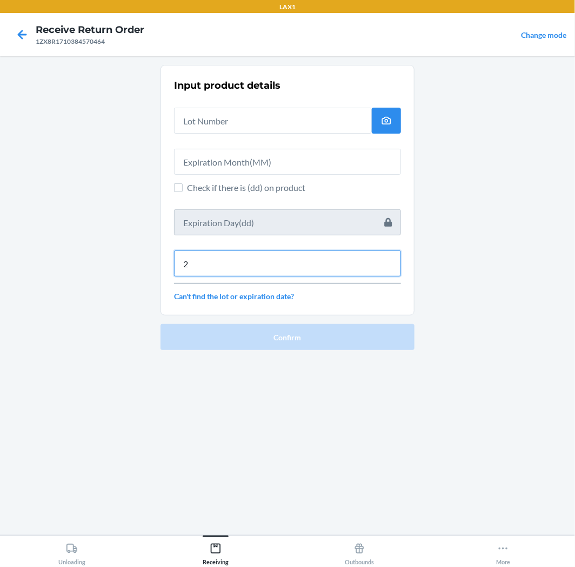
type input "2"
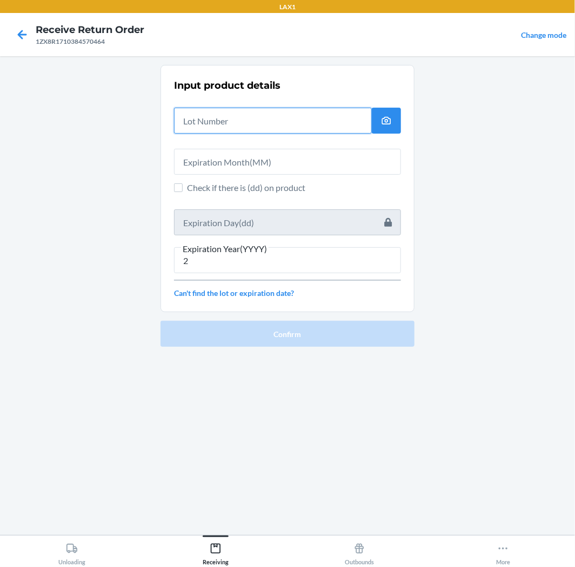
click at [239, 124] on input "text" at bounding box center [273, 121] width 198 height 26
type input "04222578"
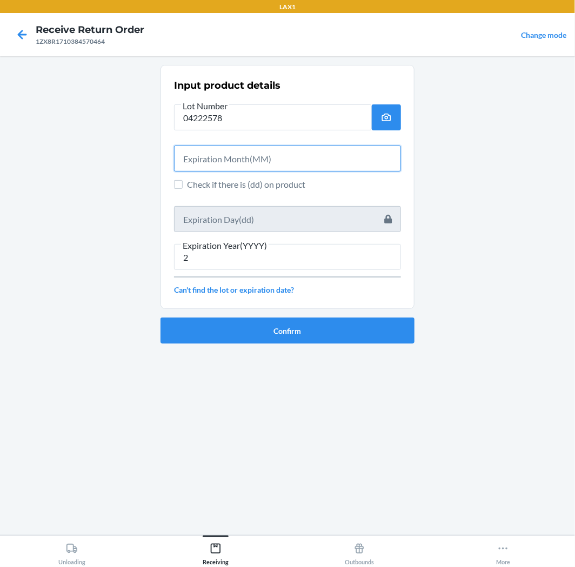
click at [228, 168] on input "text" at bounding box center [287, 158] width 227 height 26
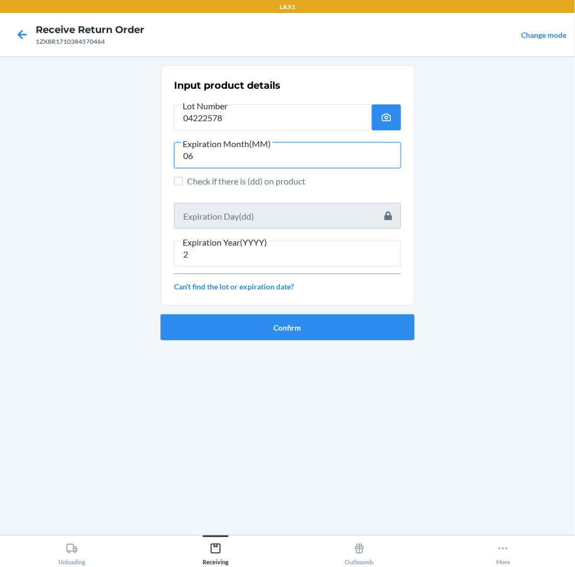
type input "06"
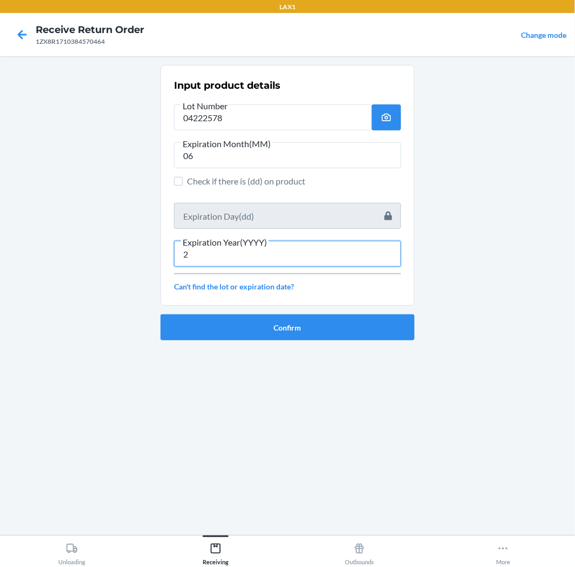
click at [231, 255] on input "2" at bounding box center [287, 254] width 227 height 26
type input "2027"
click at [311, 325] on button "Confirm" at bounding box center [288, 327] width 254 height 26
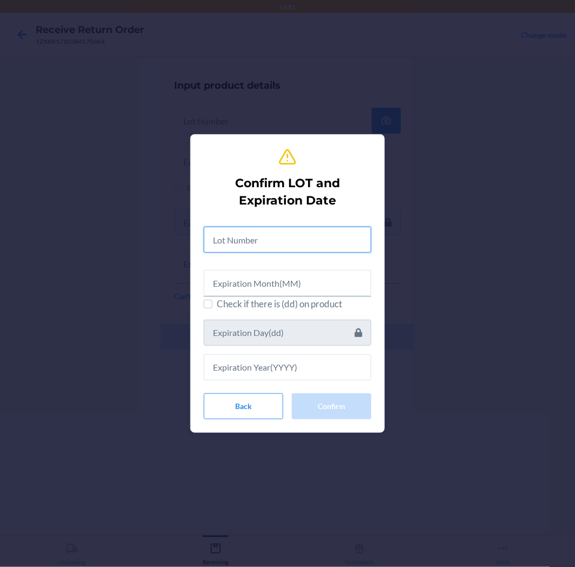
drag, startPoint x: 257, startPoint y: 231, endPoint x: 263, endPoint y: 212, distance: 20.4
click at [262, 217] on div "Confirm LOT and Expiration Date Check if there is (dd) on product Back Confirm" at bounding box center [288, 283] width 168 height 280
type input "04222578"
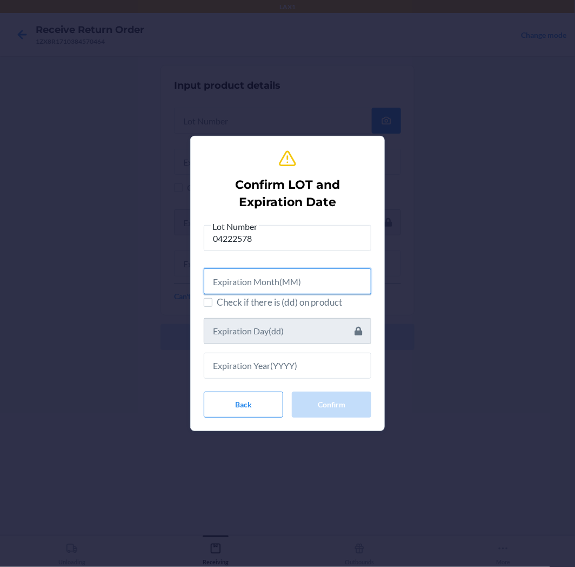
click at [264, 276] on input "text" at bounding box center [288, 281] width 168 height 26
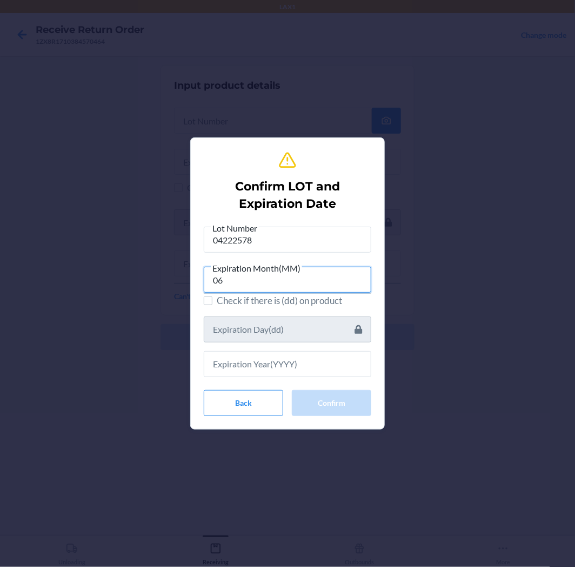
type input "06"
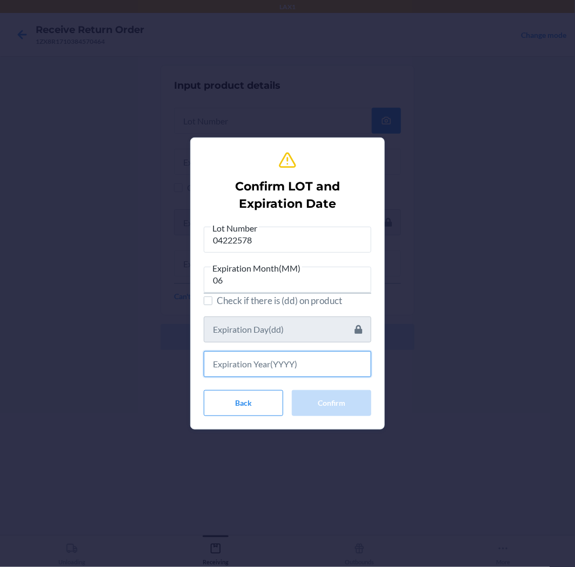
click at [229, 369] on input "text" at bounding box center [288, 364] width 168 height 26
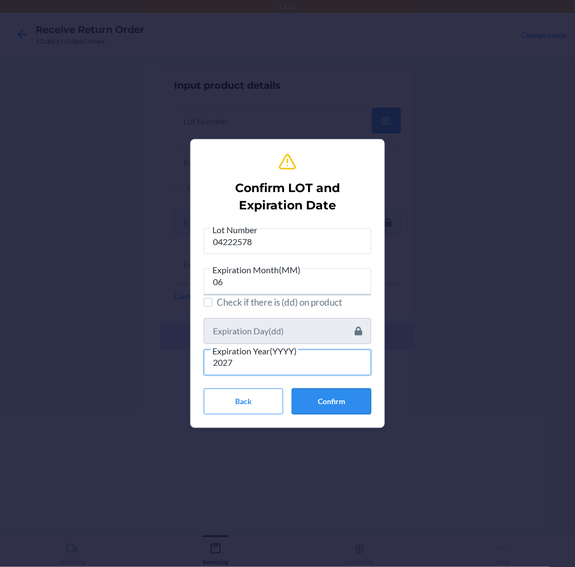
type input "2027"
click at [326, 397] on button "Confirm" at bounding box center [332, 401] width 80 height 26
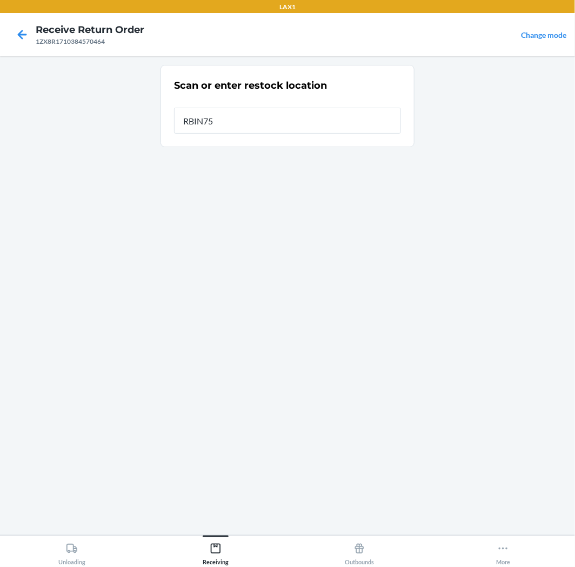
type input "RBIN752"
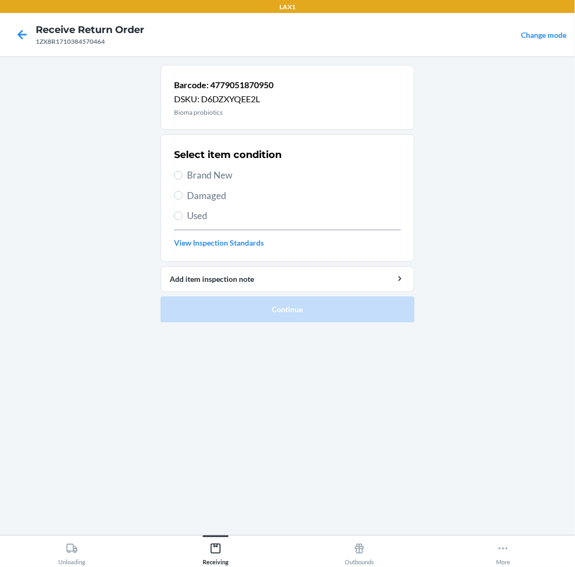
click at [211, 171] on span "Brand New" at bounding box center [294, 175] width 214 height 14
click at [183, 171] on input "Brand New" at bounding box center [178, 175] width 9 height 9
radio input "true"
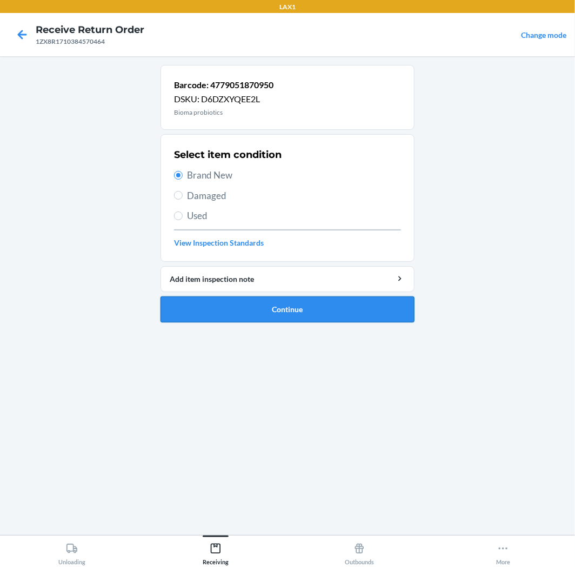
click at [274, 321] on button "Continue" at bounding box center [288, 309] width 254 height 26
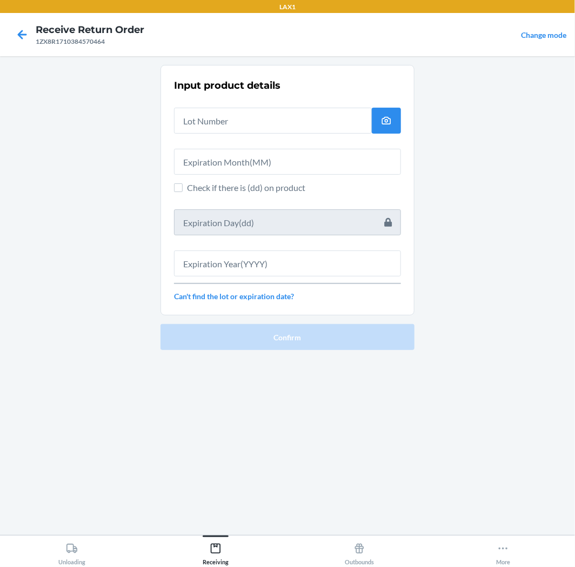
click at [233, 107] on div at bounding box center [273, 116] width 198 height 35
click at [231, 122] on input "text" at bounding box center [273, 121] width 198 height 26
type input "04222578"
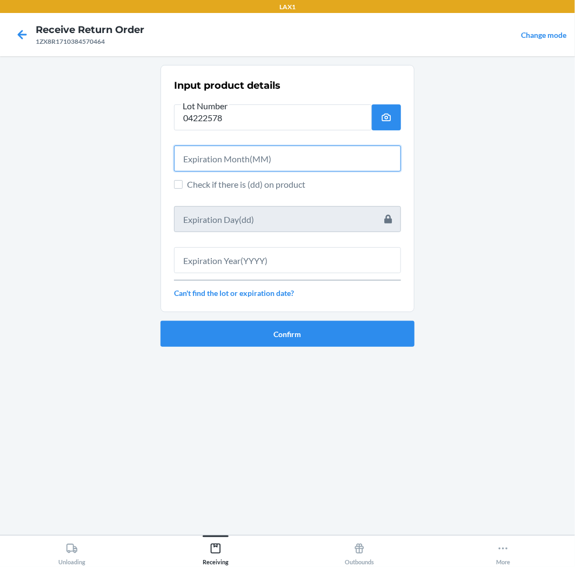
click at [229, 165] on input "text" at bounding box center [287, 158] width 227 height 26
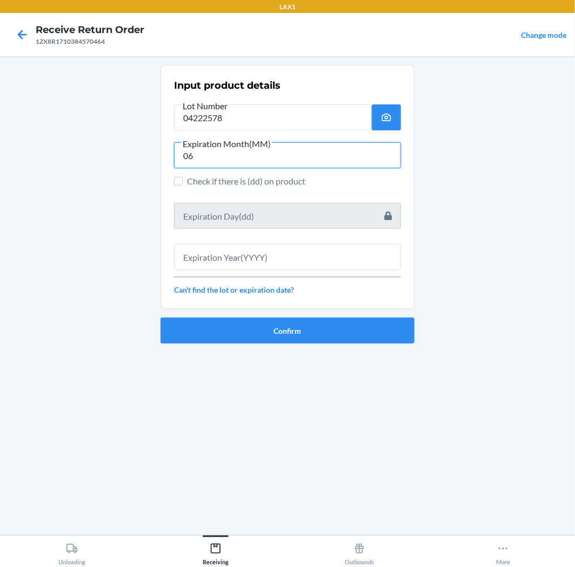
type input "06"
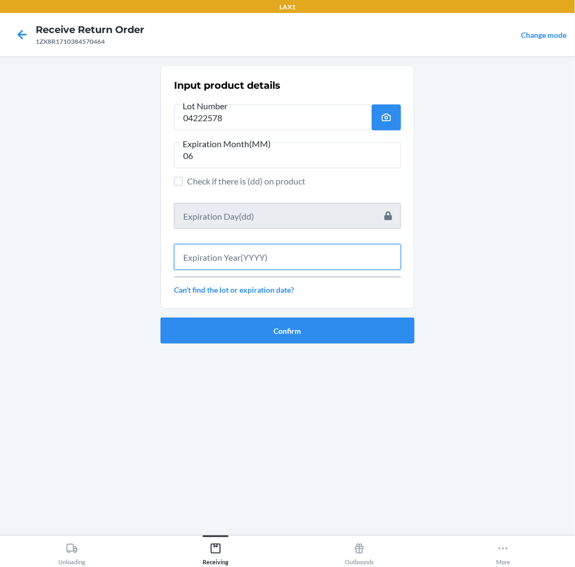
click at [249, 261] on input "text" at bounding box center [287, 257] width 227 height 26
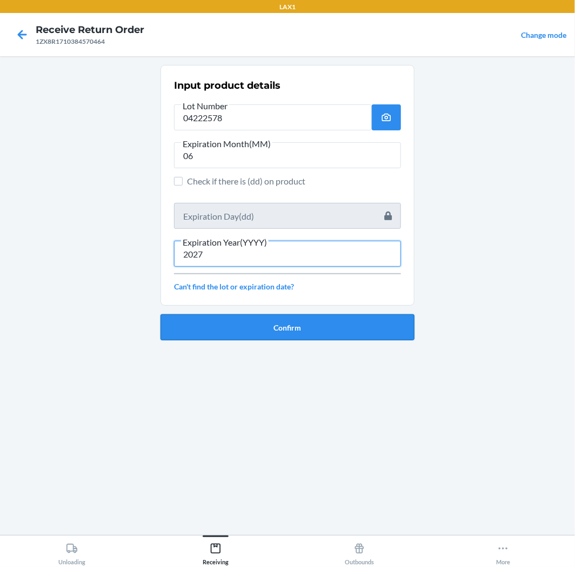
type input "2027"
click at [242, 326] on button "Confirm" at bounding box center [288, 327] width 254 height 26
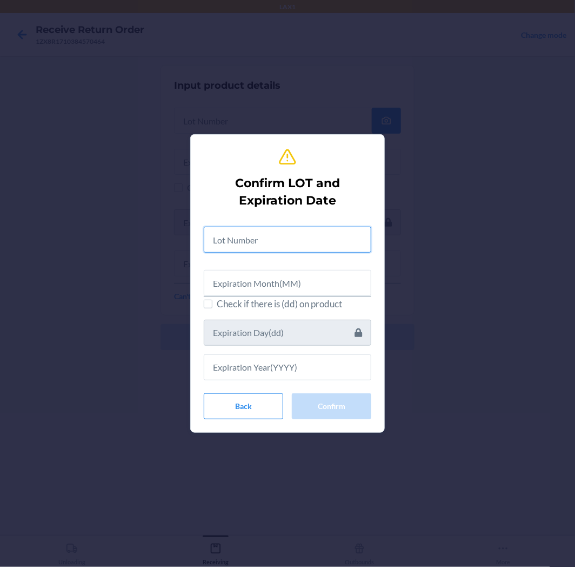
drag, startPoint x: 282, startPoint y: 239, endPoint x: 283, endPoint y: 223, distance: 15.7
click at [282, 237] on input "text" at bounding box center [288, 240] width 168 height 26
type input "04222578"
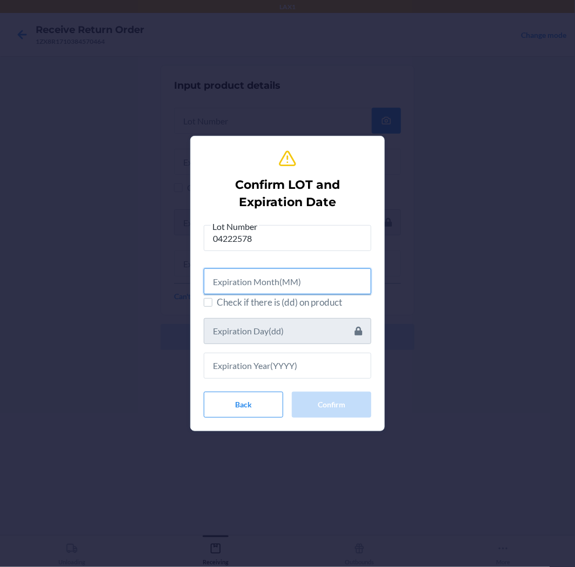
click at [258, 275] on input "text" at bounding box center [288, 281] width 168 height 26
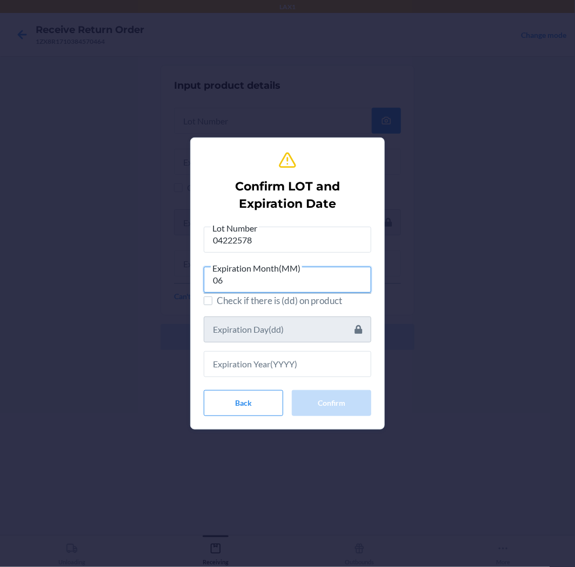
type input "06"
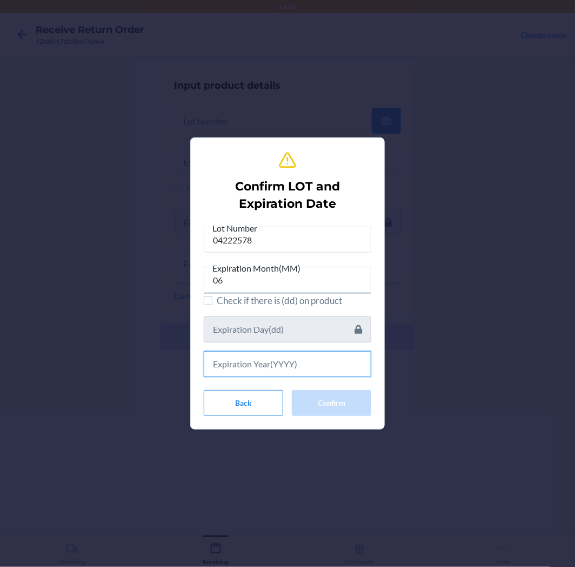
click at [272, 354] on input "text" at bounding box center [288, 364] width 168 height 26
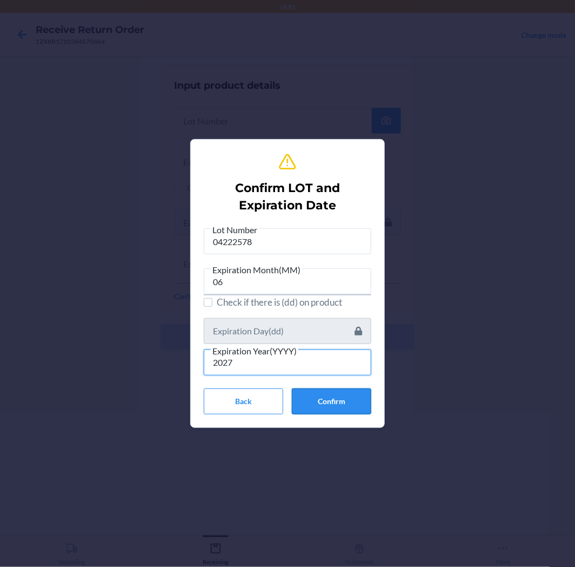
type input "2027"
click at [325, 399] on button "Confirm" at bounding box center [332, 401] width 80 height 26
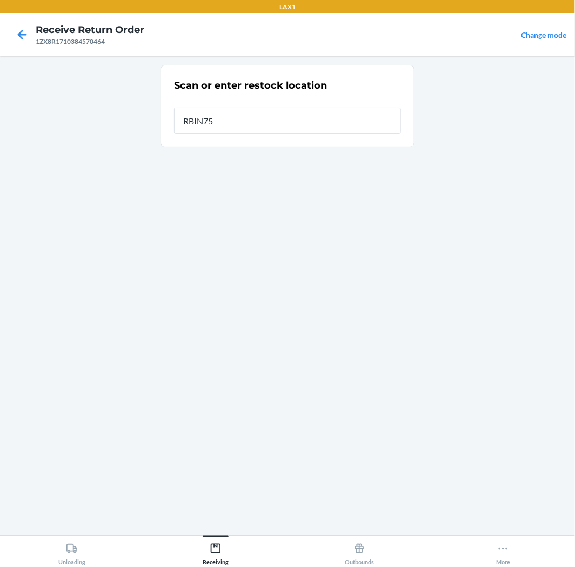
type input "RBIN752"
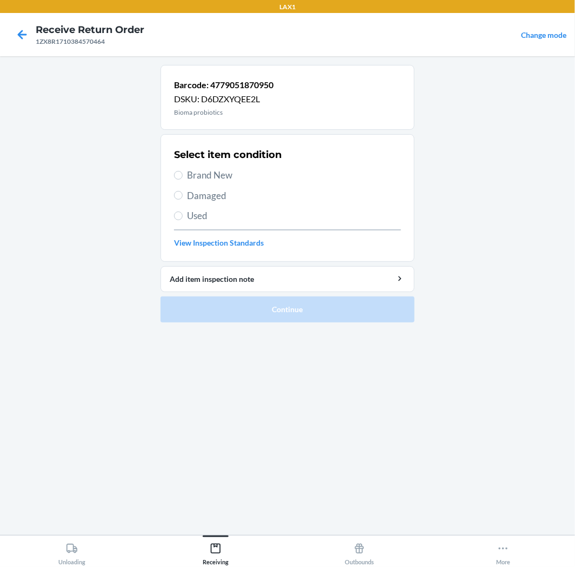
click at [198, 173] on span "Brand New" at bounding box center [294, 175] width 214 height 14
click at [183, 173] on input "Brand New" at bounding box center [178, 175] width 9 height 9
radio input "true"
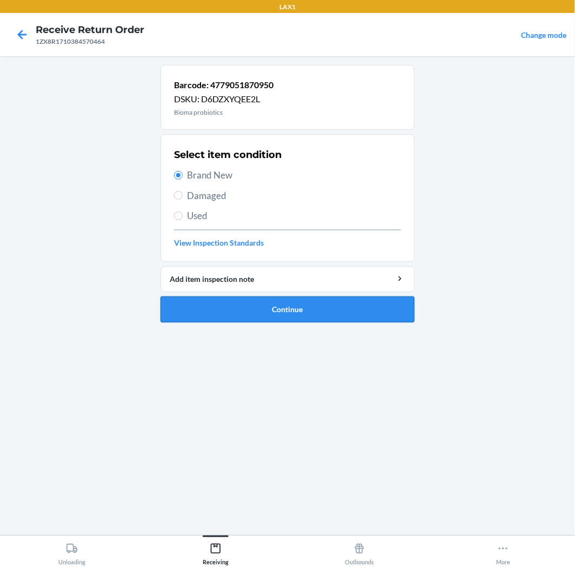
click at [280, 304] on button "Continue" at bounding box center [288, 309] width 254 height 26
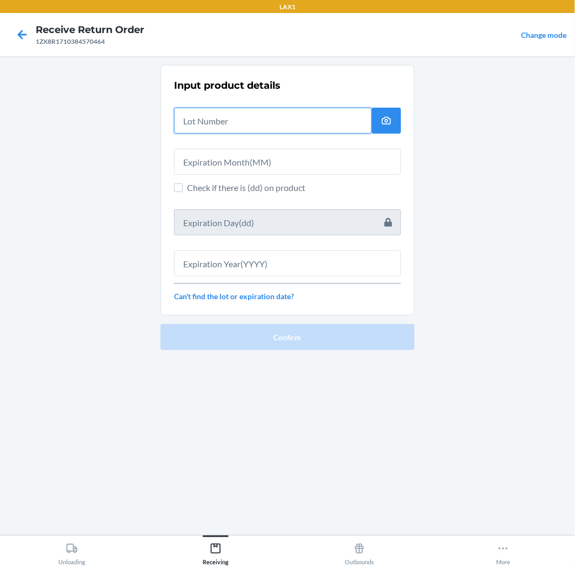
click at [262, 115] on input "text" at bounding box center [273, 121] width 198 height 26
type input "04222578"
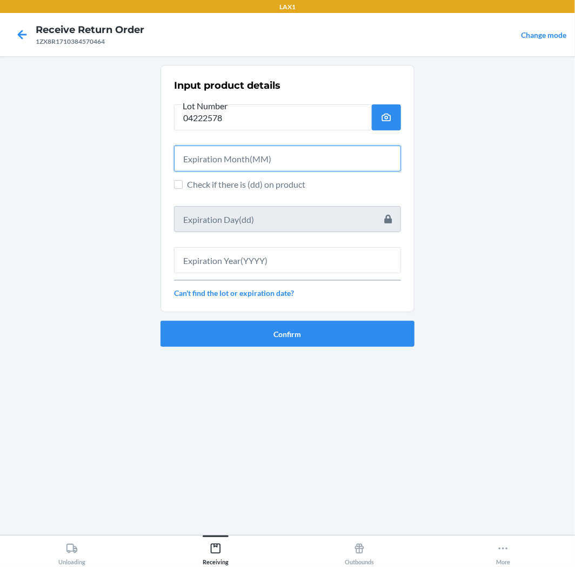
click at [242, 158] on input "text" at bounding box center [287, 158] width 227 height 26
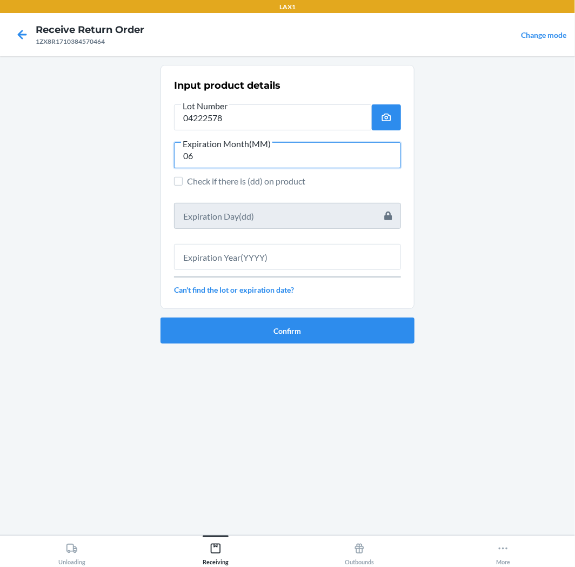
type input "06"
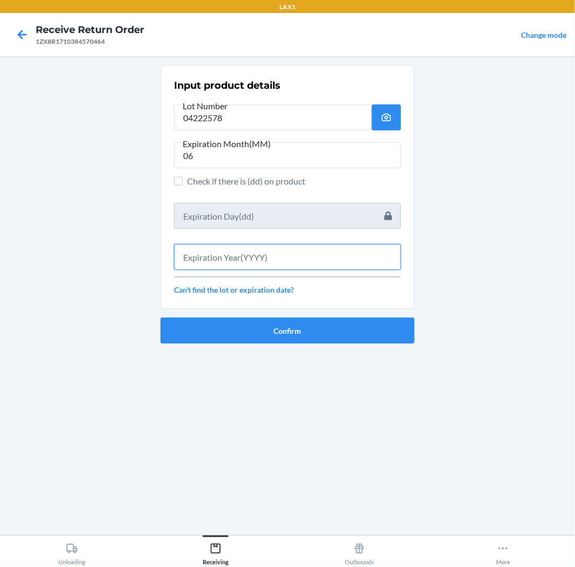
click at [221, 256] on input "text" at bounding box center [287, 257] width 227 height 26
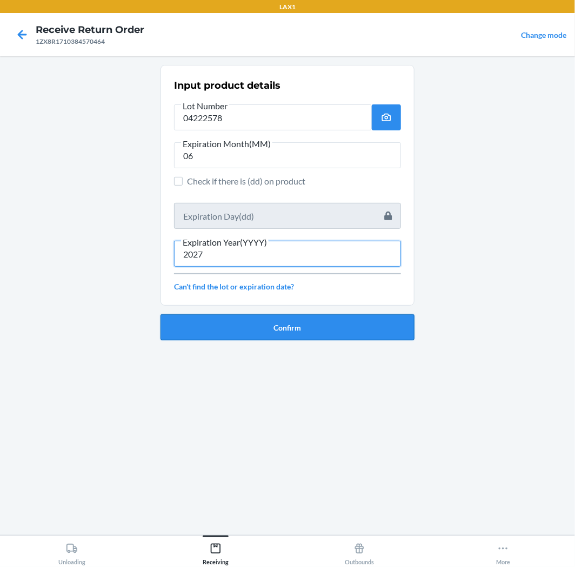
type input "2027"
click at [257, 325] on button "Confirm" at bounding box center [288, 327] width 254 height 26
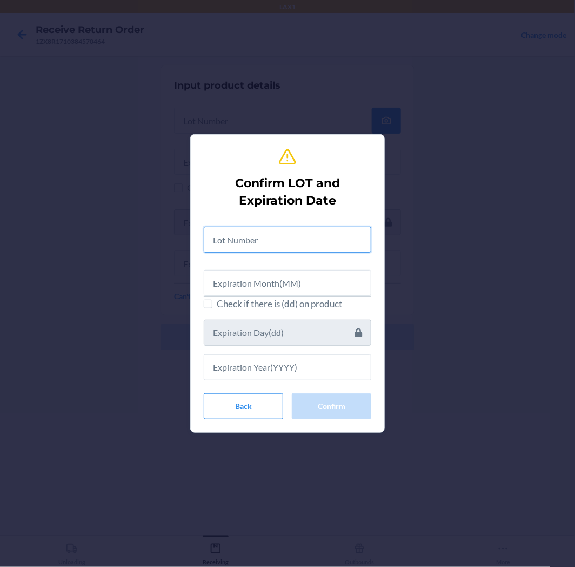
click at [235, 239] on input "text" at bounding box center [288, 240] width 168 height 26
type input "04222578"
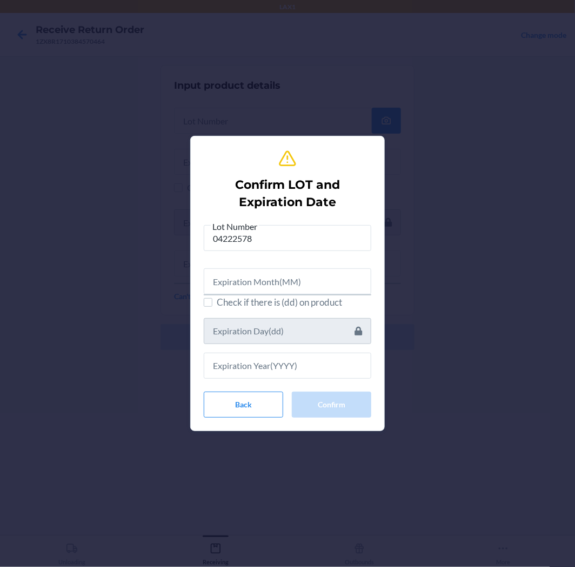
click at [272, 261] on div at bounding box center [288, 277] width 168 height 35
click at [272, 275] on input "text" at bounding box center [288, 281] width 168 height 26
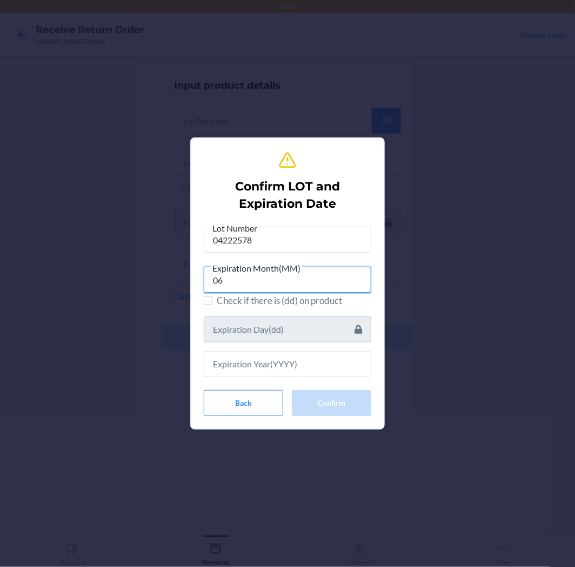
type input "06"
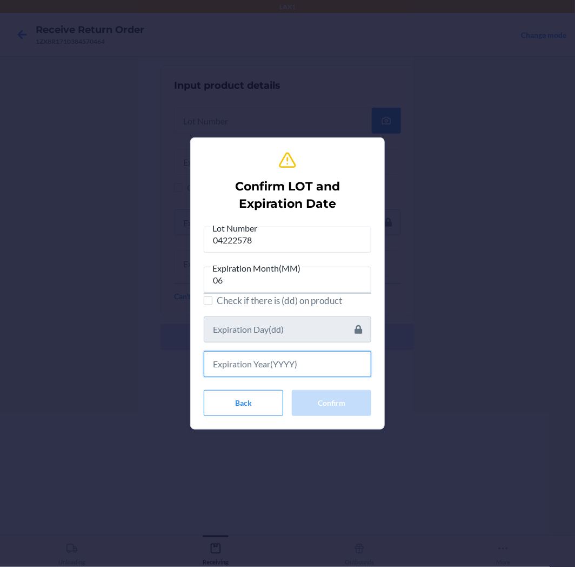
click at [279, 373] on input "text" at bounding box center [288, 364] width 168 height 26
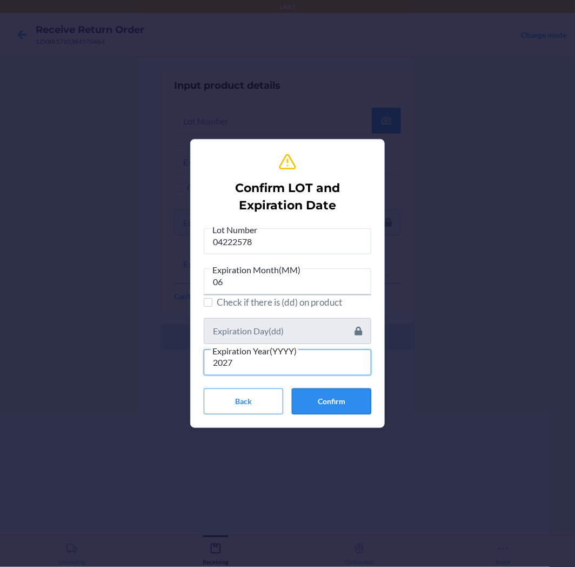
type input "2027"
click at [322, 405] on button "Confirm" at bounding box center [332, 401] width 80 height 26
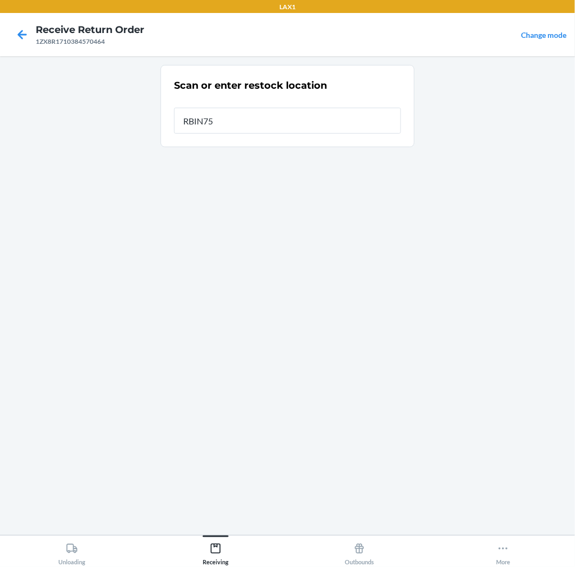
type input "RBIN752"
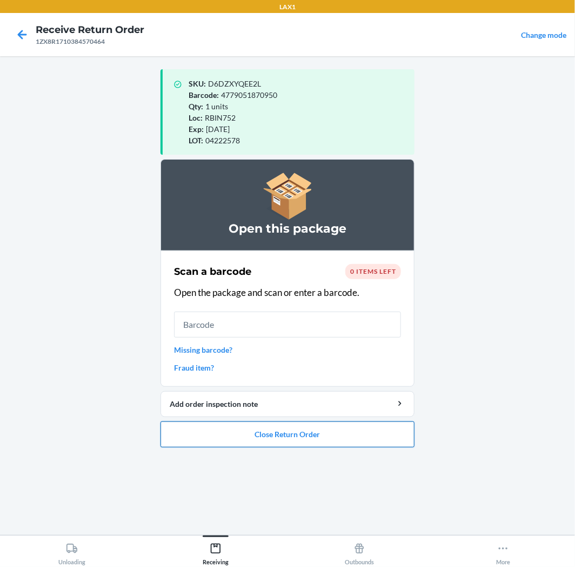
click at [309, 440] on button "Close Return Order" at bounding box center [288, 434] width 254 height 26
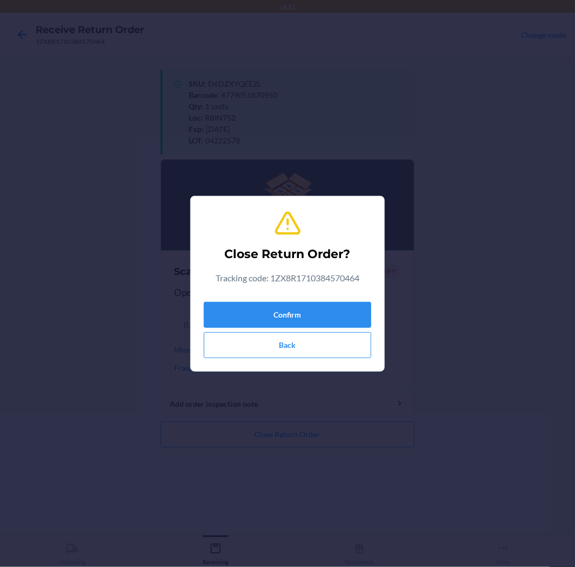
click at [287, 299] on div "Confirm Back" at bounding box center [288, 327] width 168 height 61
click at [291, 319] on button "Confirm" at bounding box center [288, 315] width 168 height 26
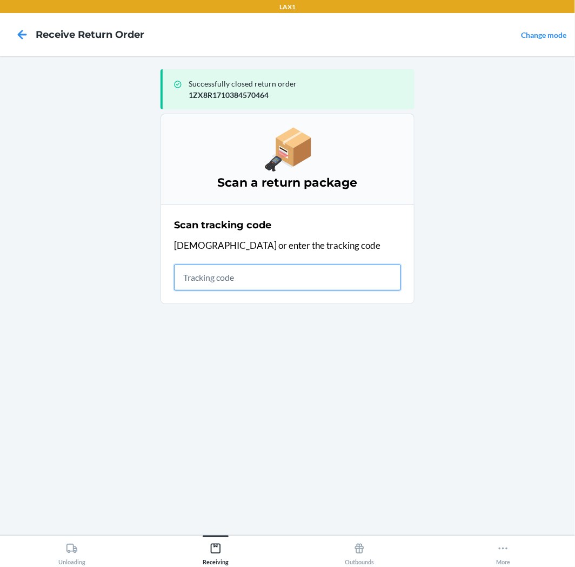
click at [209, 273] on input "text" at bounding box center [287, 277] width 227 height 26
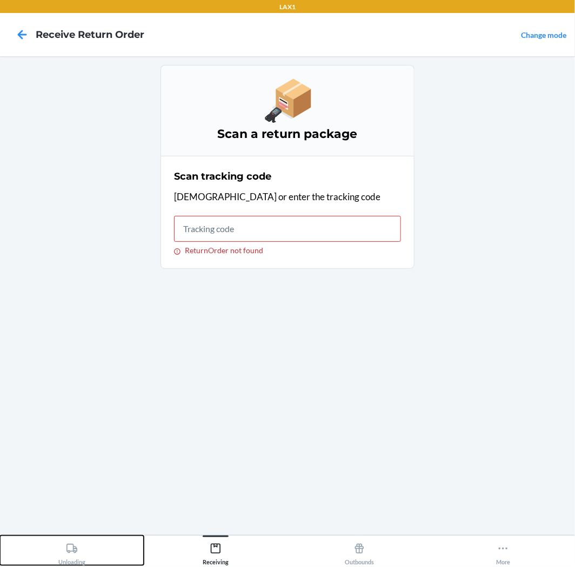
click at [61, 559] on div "Unloading" at bounding box center [71, 551] width 27 height 27
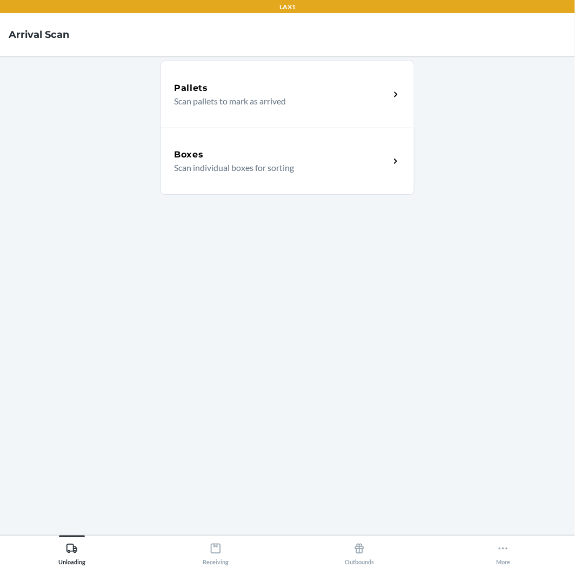
click at [251, 148] on div "Boxes" at bounding box center [282, 154] width 216 height 13
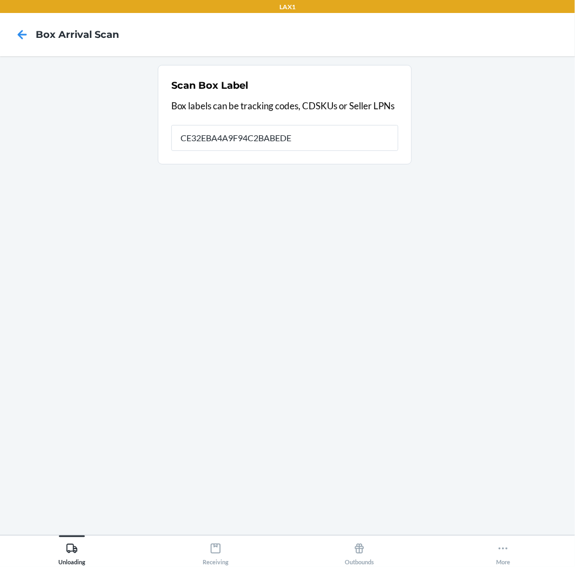
type input "CE32EBA4A9F94C2BABEDE0"
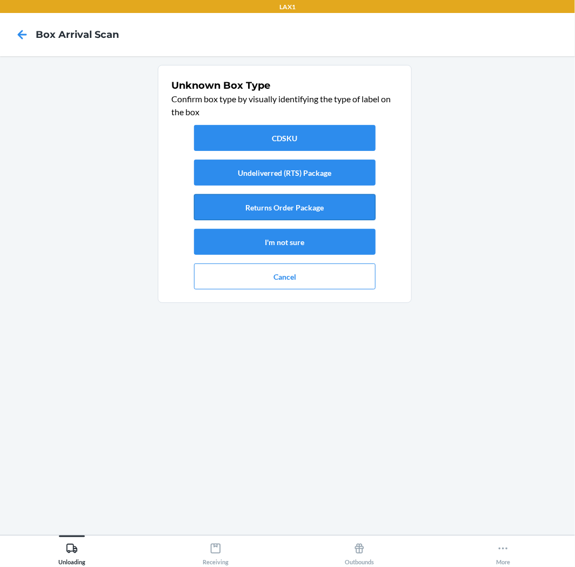
click at [275, 208] on button "Returns Order Package" at bounding box center [285, 207] width 182 height 26
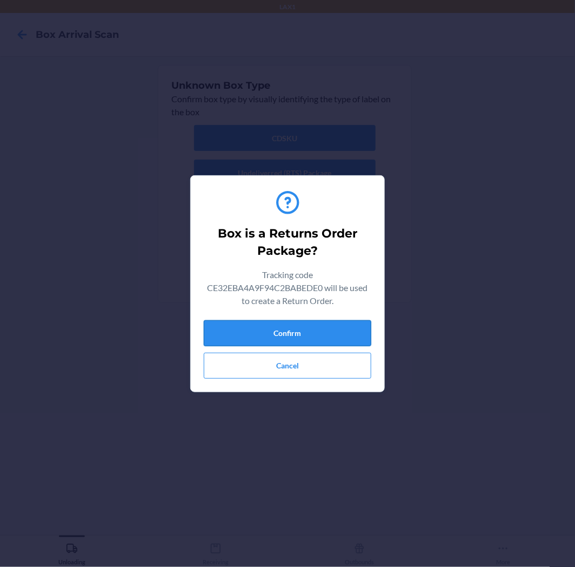
click at [280, 331] on button "Confirm" at bounding box center [288, 333] width 168 height 26
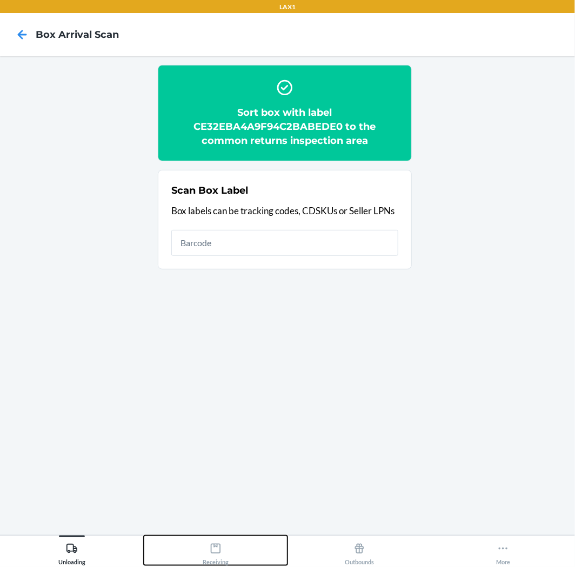
click at [204, 564] on div "Receiving" at bounding box center [216, 551] width 26 height 27
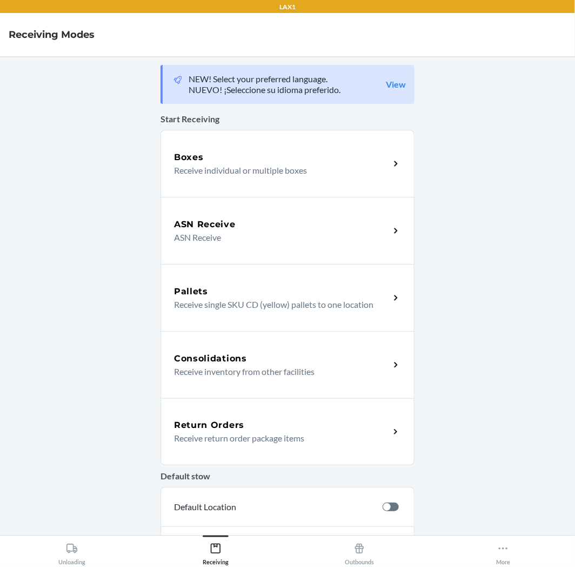
click at [252, 408] on div "Return Orders Receive return order package items" at bounding box center [288, 431] width 254 height 67
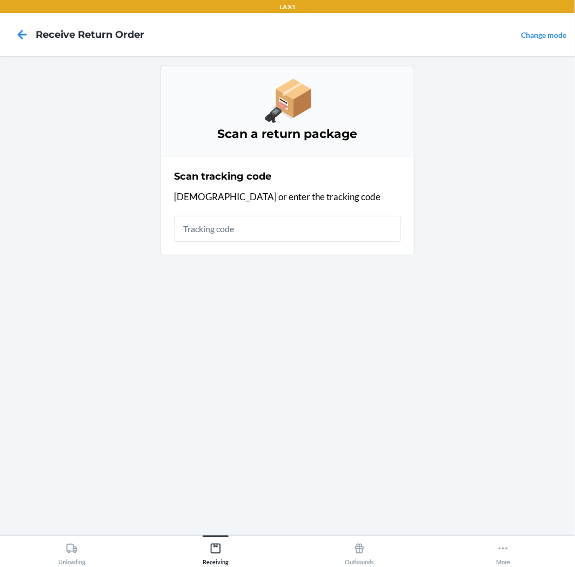
click at [236, 228] on input "text" at bounding box center [287, 229] width 227 height 26
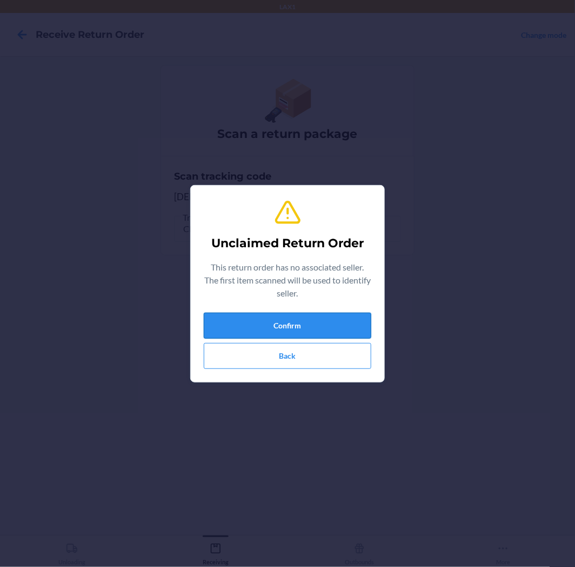
click at [296, 317] on button "Confirm" at bounding box center [288, 326] width 168 height 26
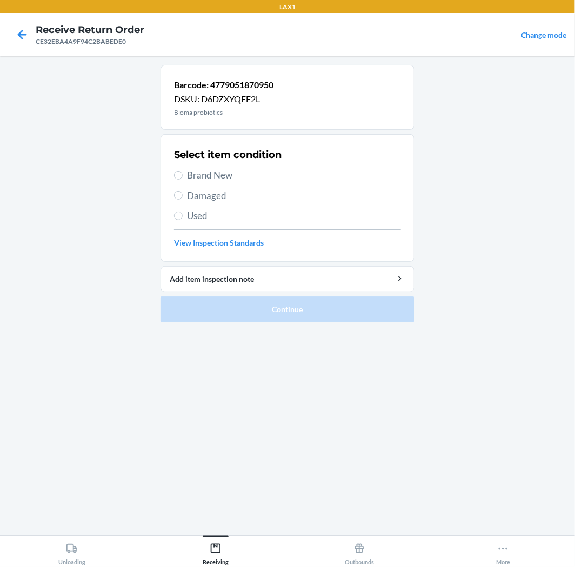
click at [207, 176] on span "Brand New" at bounding box center [294, 175] width 214 height 14
click at [183, 176] on input "Brand New" at bounding box center [178, 175] width 9 height 9
radio input "true"
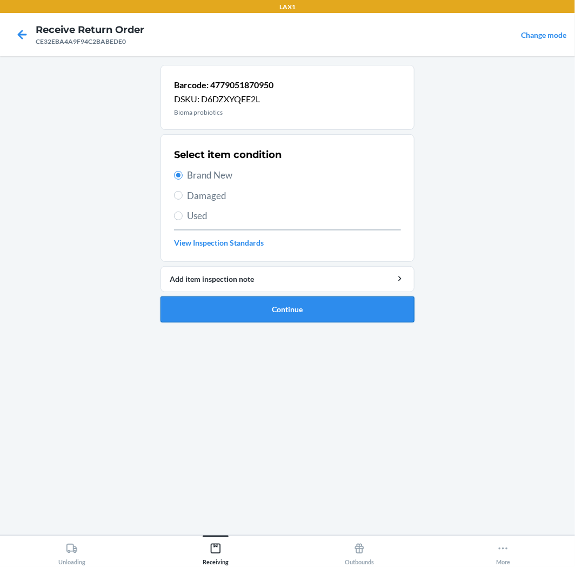
click at [262, 319] on button "Continue" at bounding box center [288, 309] width 254 height 26
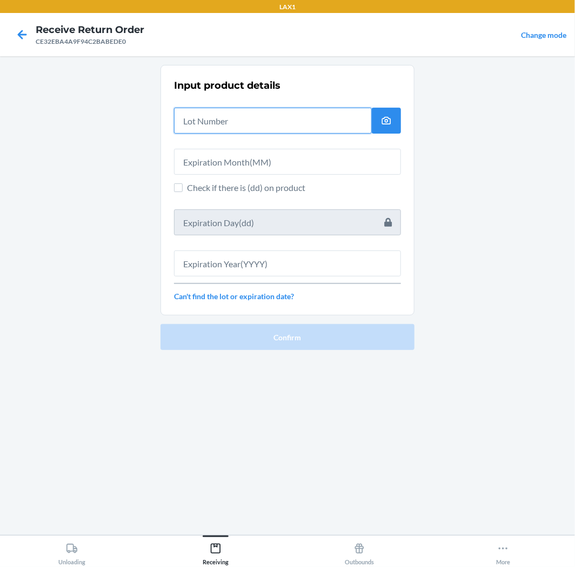
click at [252, 111] on input "text" at bounding box center [273, 121] width 198 height 26
type input "19767"
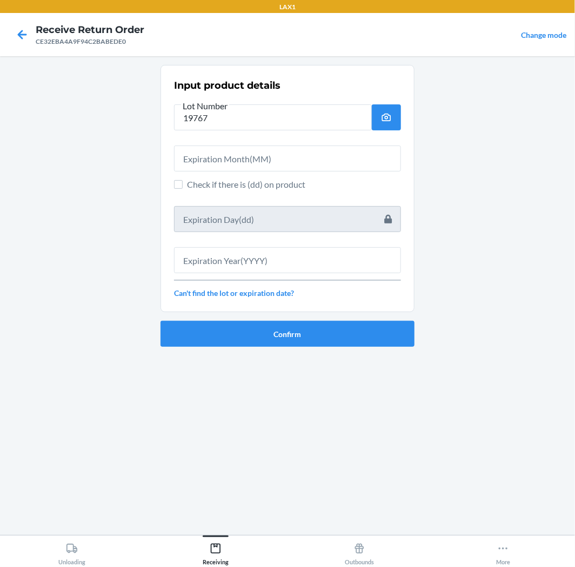
click at [237, 144] on div at bounding box center [287, 154] width 227 height 35
drag, startPoint x: 240, startPoint y: 164, endPoint x: 237, endPoint y: 171, distance: 7.0
click at [240, 166] on input "text" at bounding box center [287, 158] width 227 height 26
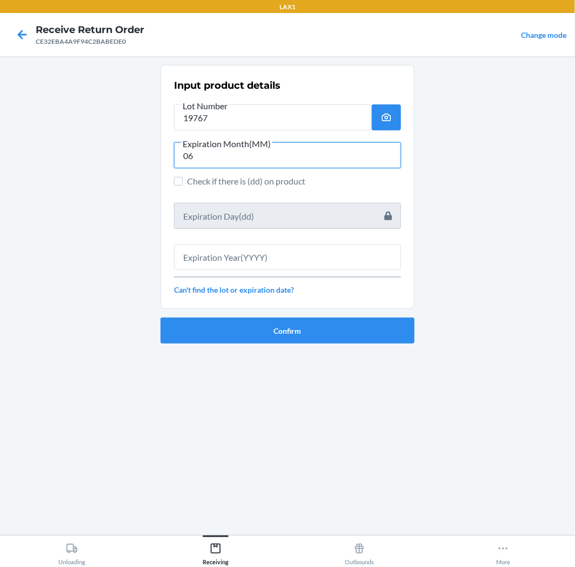
type input "06"
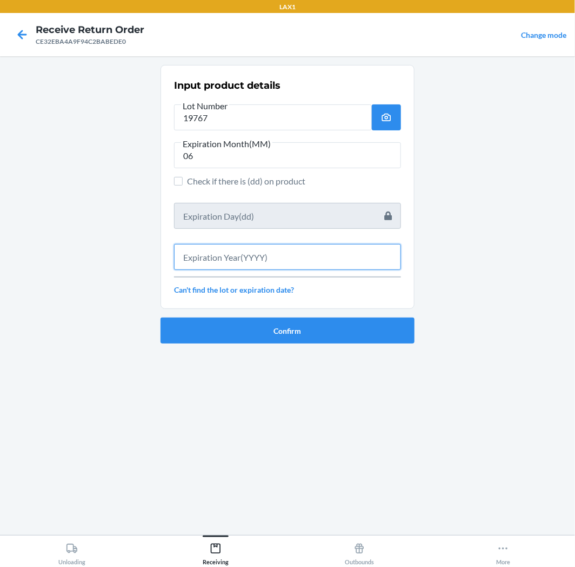
click at [246, 262] on input "text" at bounding box center [287, 257] width 227 height 26
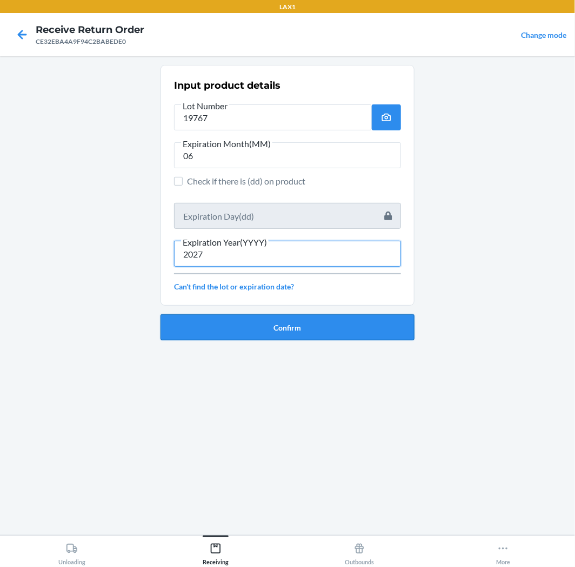
type input "2027"
click at [229, 329] on button "Confirm" at bounding box center [288, 327] width 254 height 26
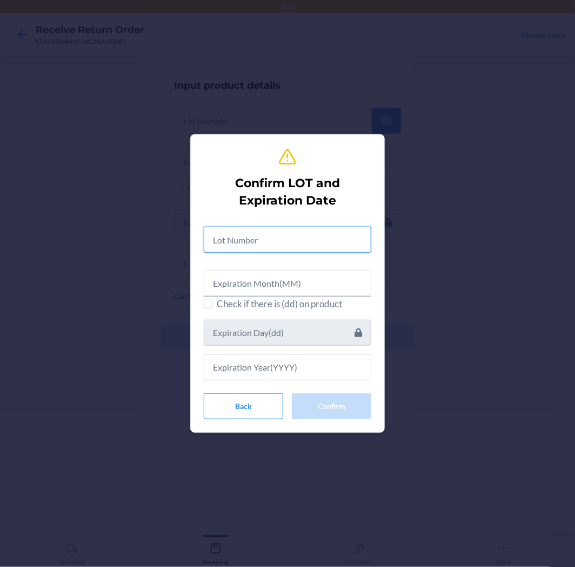
drag, startPoint x: 224, startPoint y: 250, endPoint x: 241, endPoint y: 231, distance: 25.6
click at [230, 241] on input "text" at bounding box center [288, 240] width 168 height 26
type input "19767"
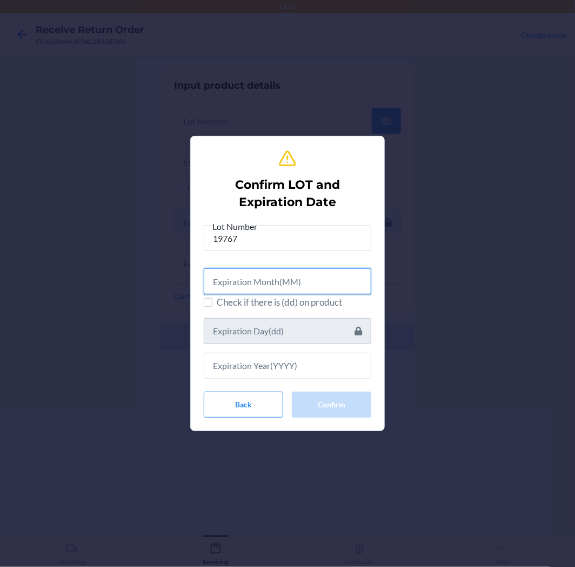
click at [304, 284] on input "text" at bounding box center [288, 281] width 168 height 26
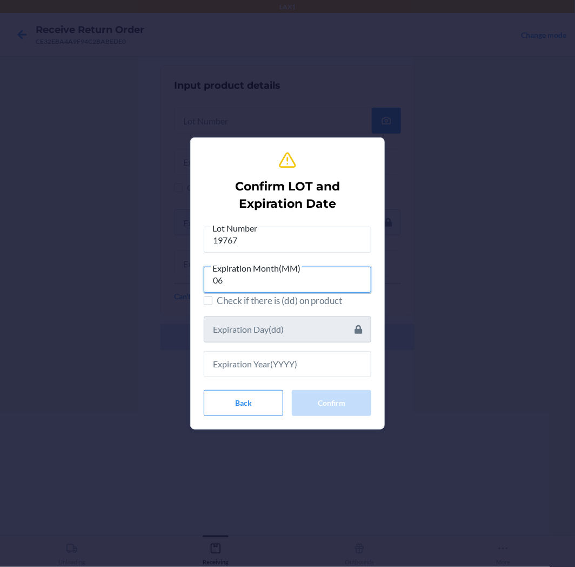
type input "06"
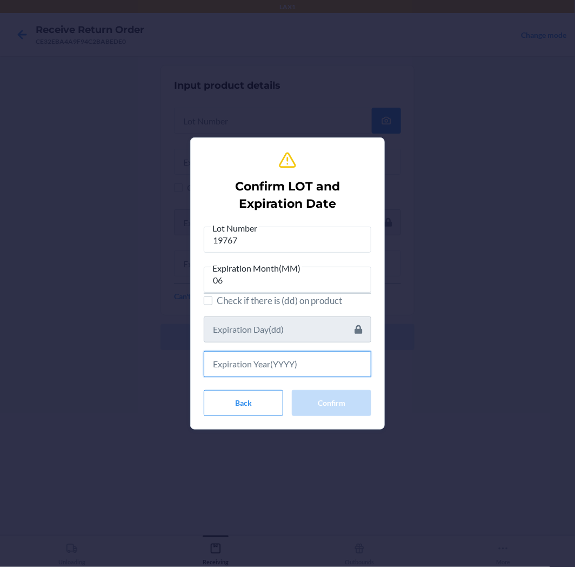
click at [274, 358] on input "text" at bounding box center [288, 364] width 168 height 26
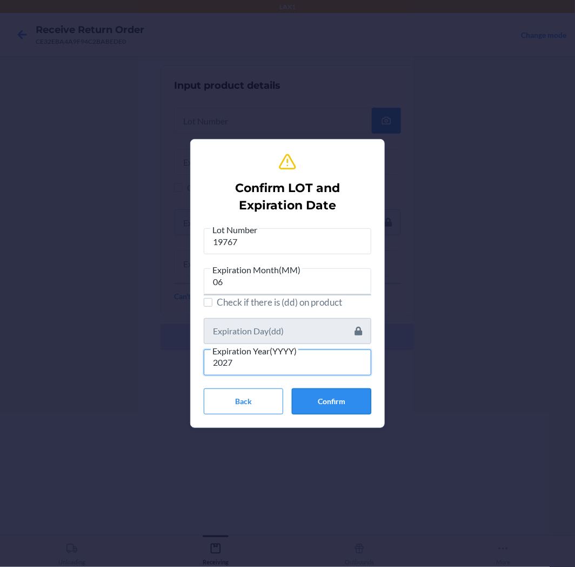
type input "2027"
click at [323, 402] on button "Confirm" at bounding box center [332, 401] width 80 height 26
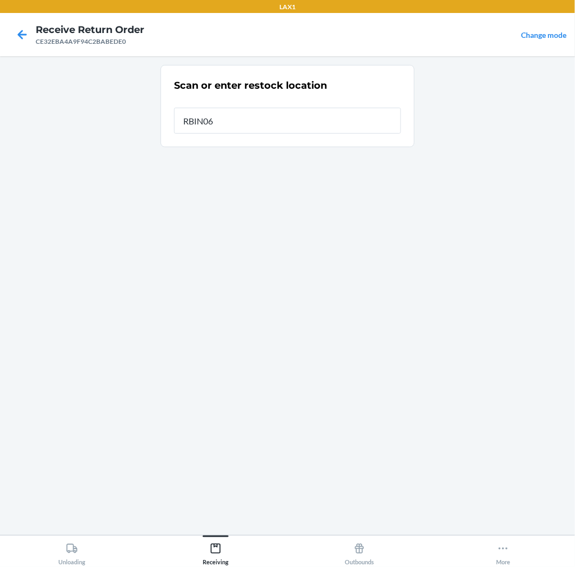
type input "RBIN065"
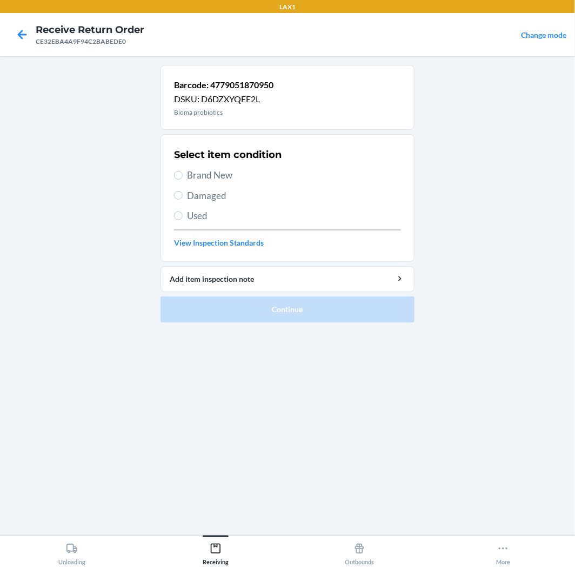
click at [211, 175] on span "Brand New" at bounding box center [294, 175] width 214 height 14
click at [183, 175] on input "Brand New" at bounding box center [178, 175] width 9 height 9
radio input "true"
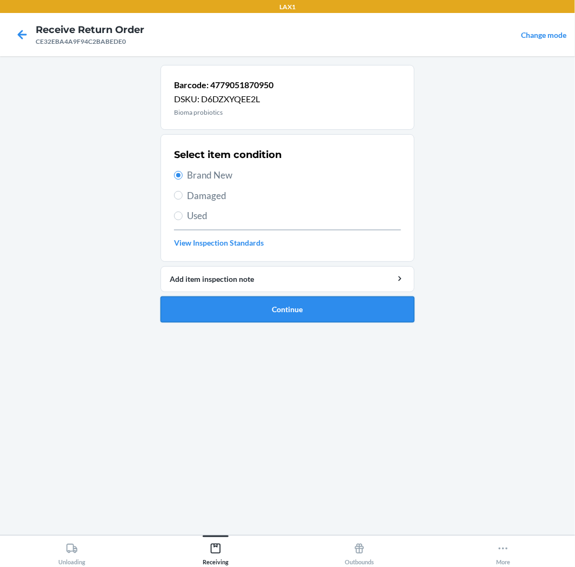
click at [273, 309] on button "Continue" at bounding box center [288, 309] width 254 height 26
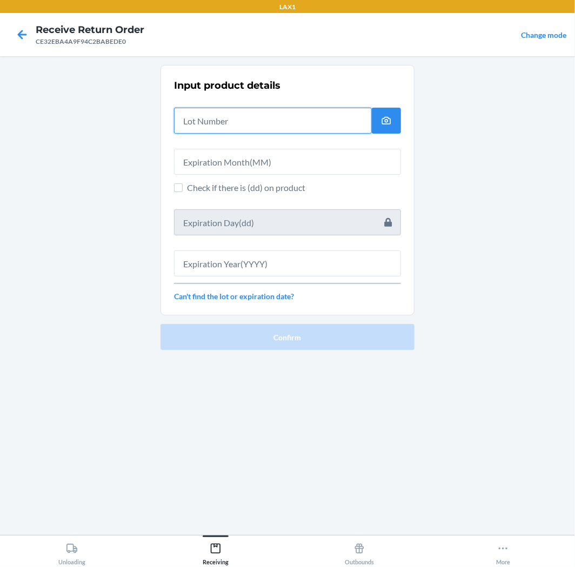
click at [296, 108] on input "text" at bounding box center [273, 121] width 198 height 26
type input "19767"
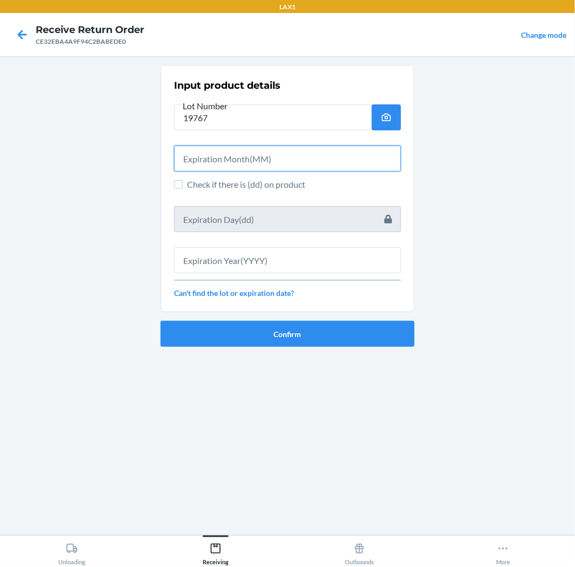
click at [224, 158] on input "text" at bounding box center [287, 158] width 227 height 26
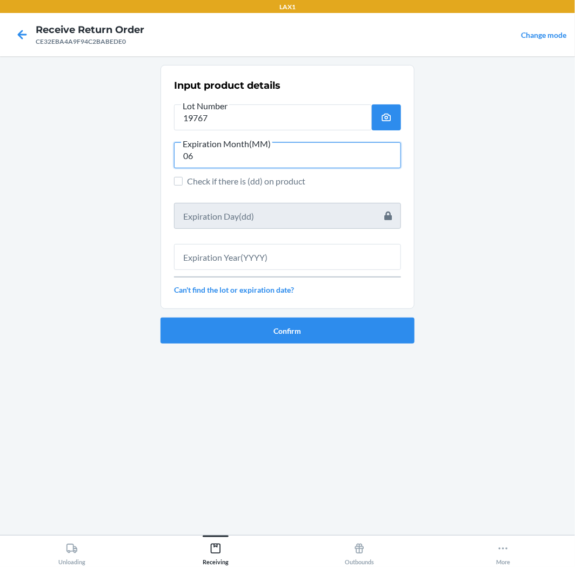
type input "06"
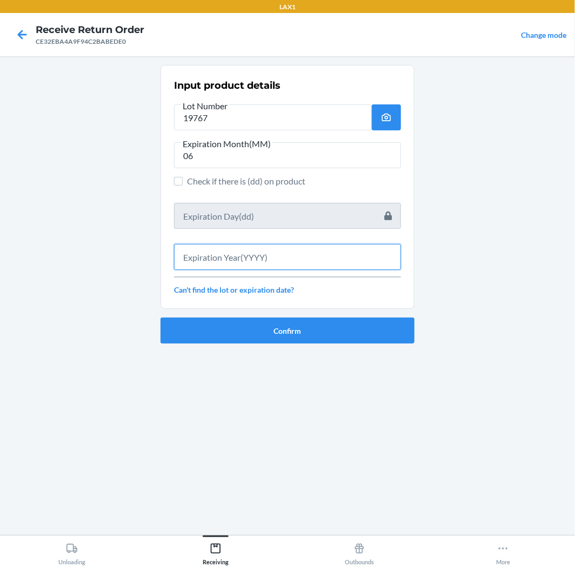
click at [191, 257] on input "text" at bounding box center [287, 257] width 227 height 26
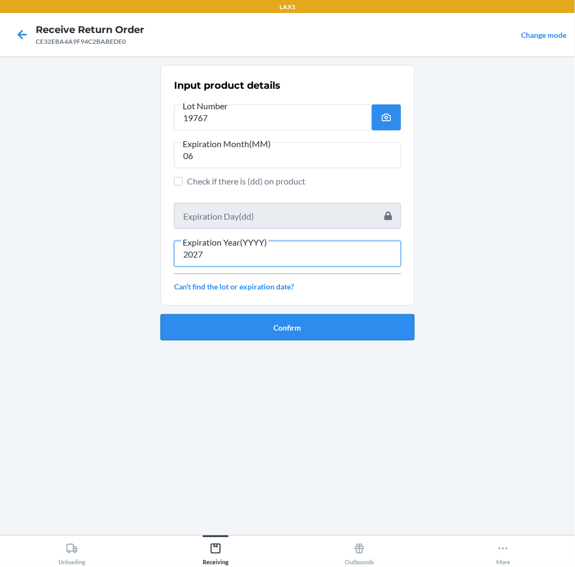
type input "2027"
click at [282, 327] on button "Confirm" at bounding box center [288, 327] width 254 height 26
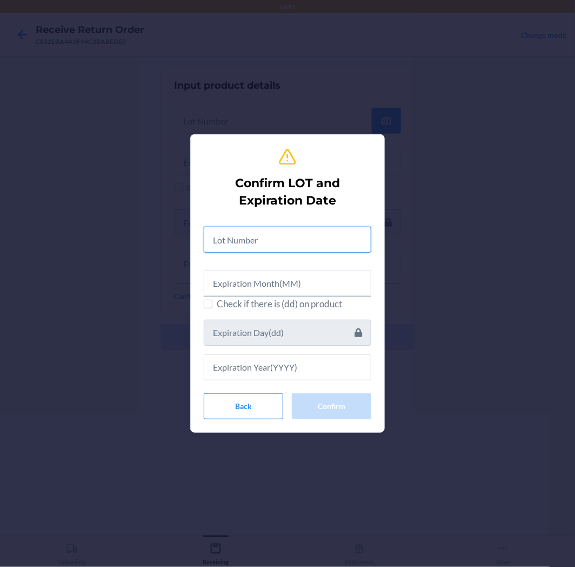
click at [318, 245] on input "text" at bounding box center [288, 240] width 168 height 26
type input "19767"
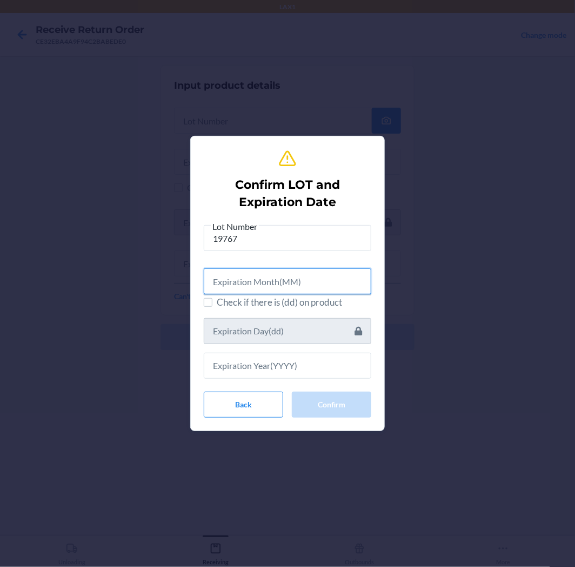
click at [234, 278] on input "text" at bounding box center [288, 281] width 168 height 26
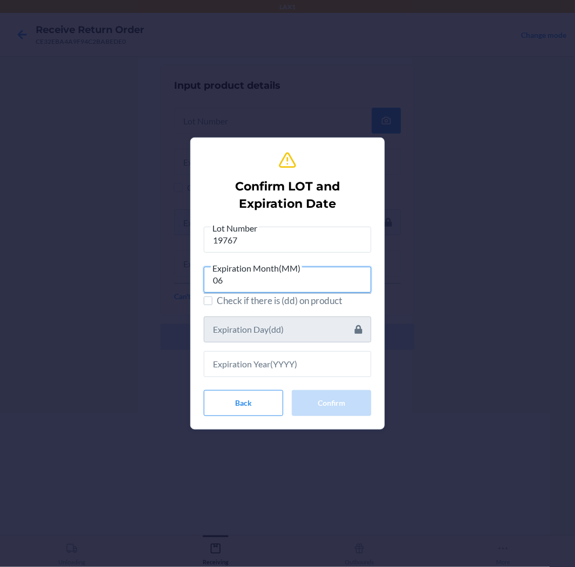
type input "06"
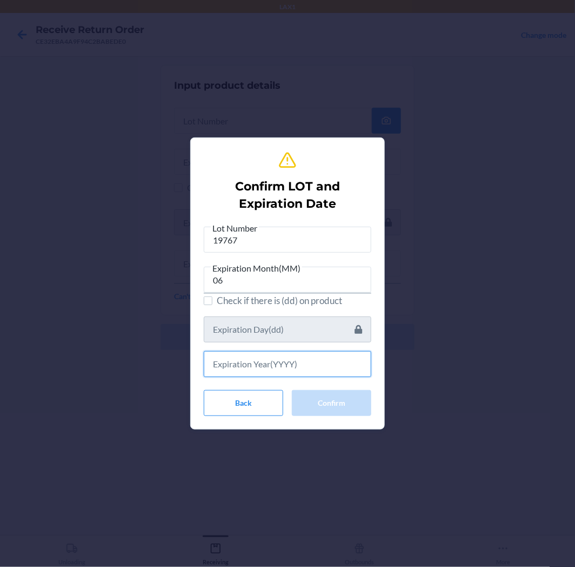
click at [225, 362] on input "text" at bounding box center [288, 364] width 168 height 26
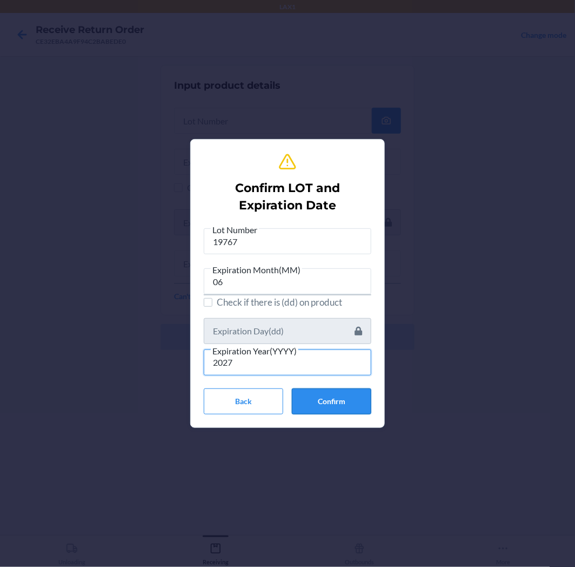
type input "2027"
click at [323, 405] on button "Confirm" at bounding box center [332, 401] width 80 height 26
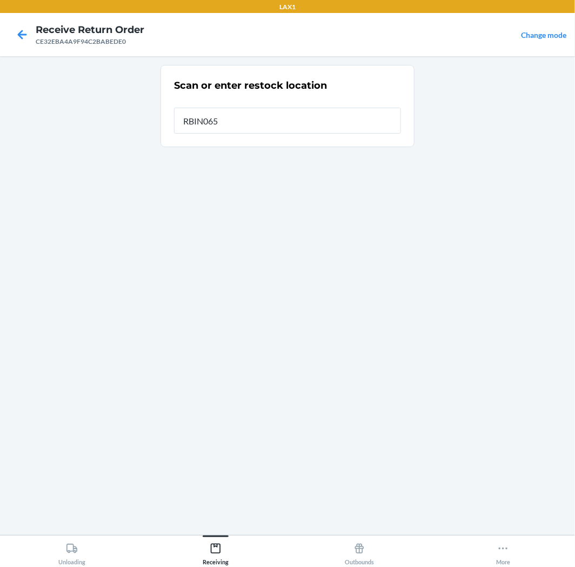
type input "RBIN065"
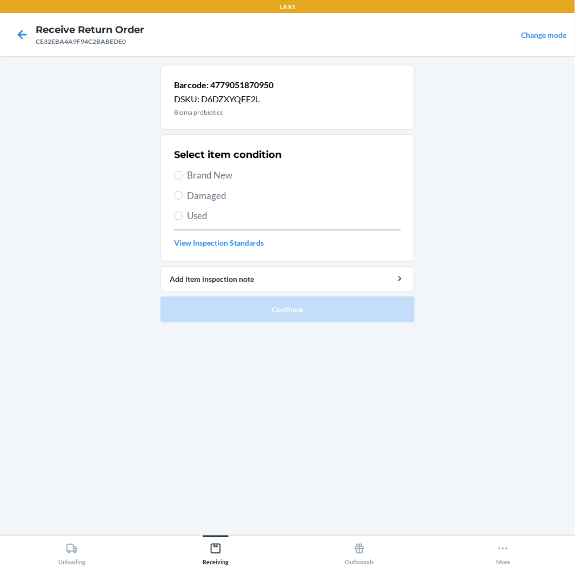
click at [214, 175] on span "Brand New" at bounding box center [294, 175] width 214 height 14
click at [183, 175] on input "Brand New" at bounding box center [178, 175] width 9 height 9
radio input "true"
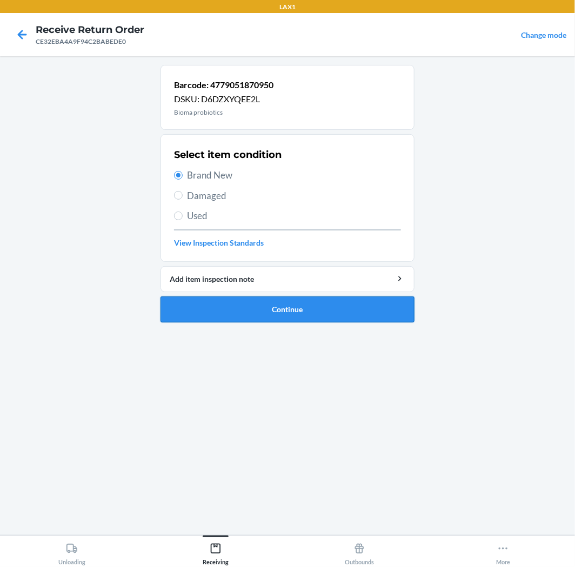
click at [249, 316] on button "Continue" at bounding box center [288, 309] width 254 height 26
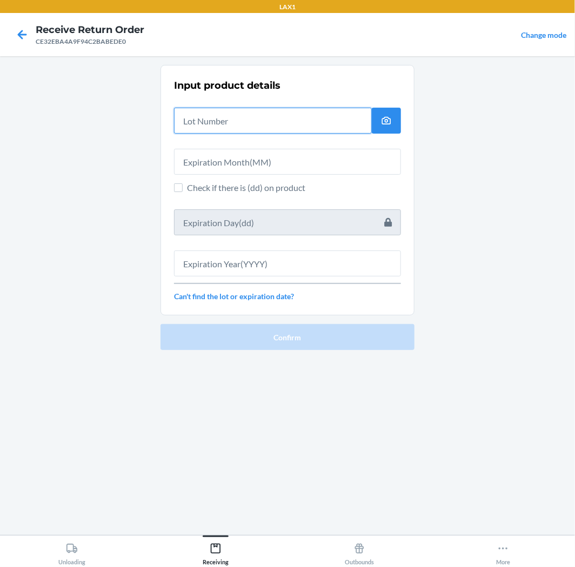
click at [243, 123] on input "text" at bounding box center [273, 121] width 198 height 26
type input "19767"
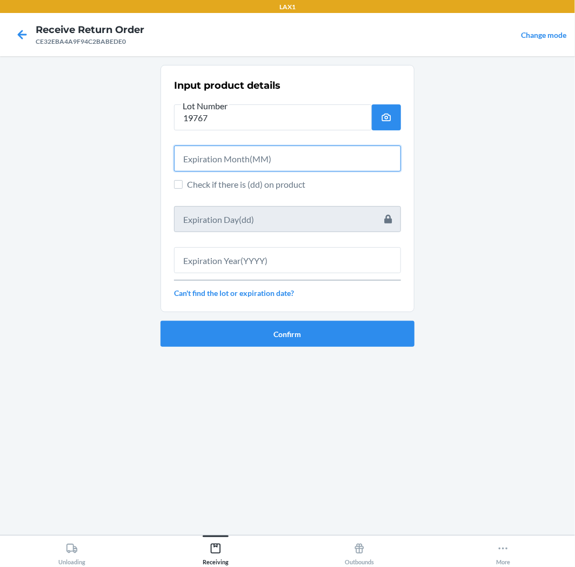
click at [203, 160] on input "text" at bounding box center [287, 158] width 227 height 26
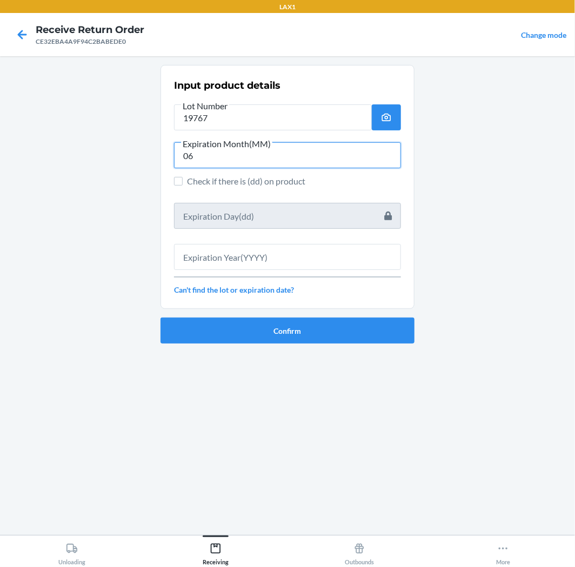
type input "06"
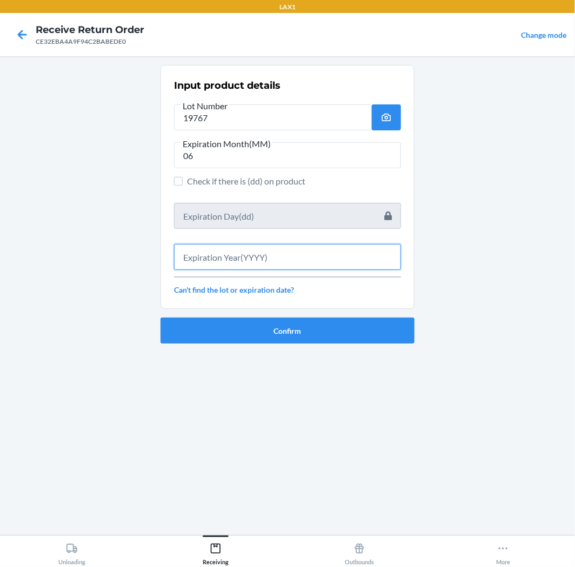
click at [282, 258] on input "text" at bounding box center [287, 257] width 227 height 26
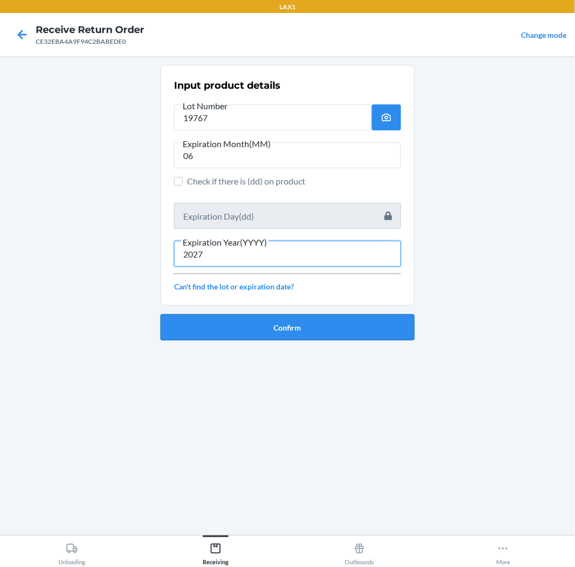
type input "2027"
click at [300, 326] on button "Confirm" at bounding box center [288, 327] width 254 height 26
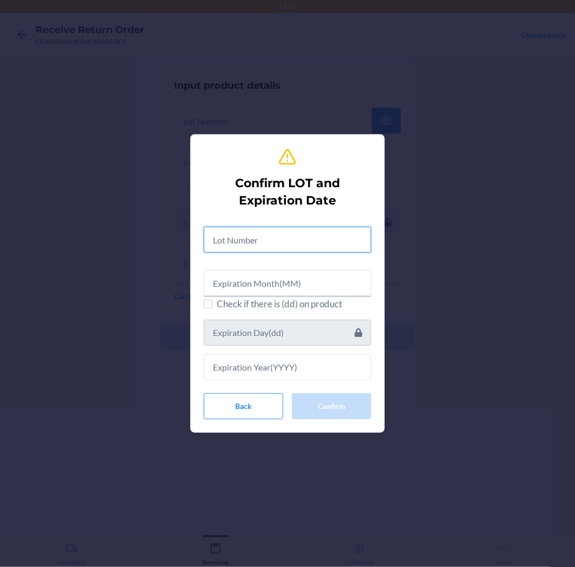
click at [240, 239] on input "text" at bounding box center [288, 240] width 168 height 26
type input "19767"
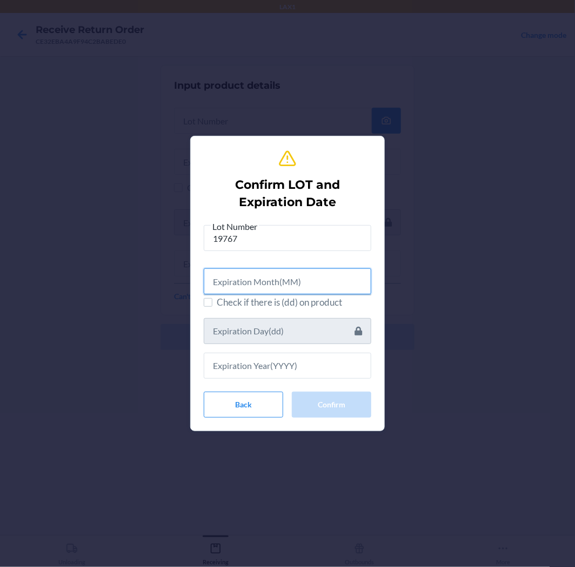
click at [259, 280] on input "text" at bounding box center [288, 281] width 168 height 26
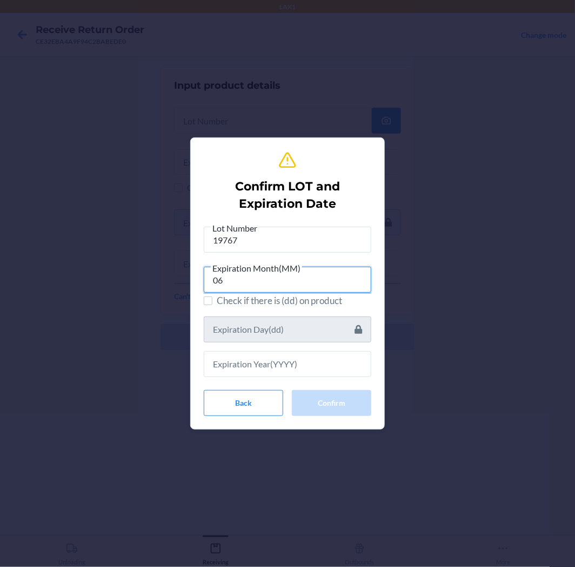
type input "06"
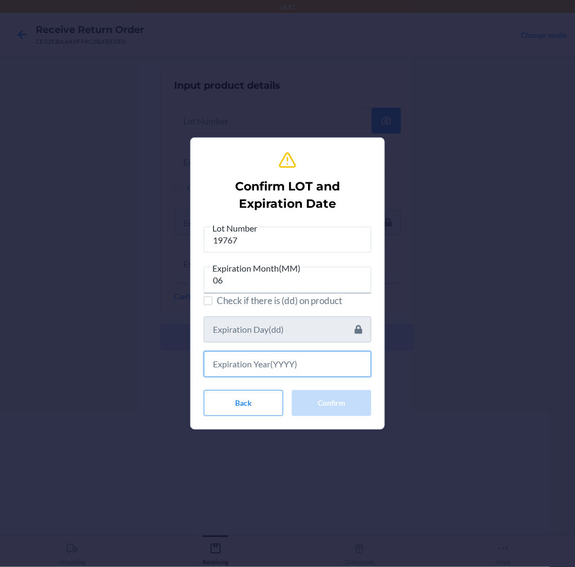
click at [273, 372] on input "text" at bounding box center [288, 364] width 168 height 26
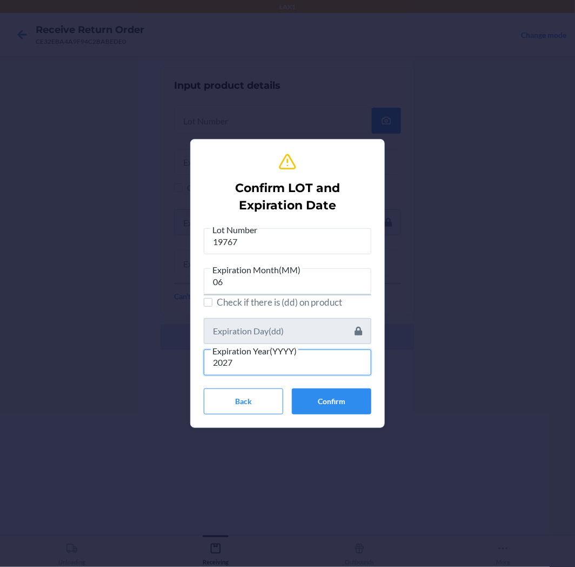
type input "2027"
click at [322, 416] on div "Confirm LOT and Expiration Date Lot Number 19767 Expiration Month(MM) 06 Check …" at bounding box center [288, 283] width 168 height 270
click at [282, 457] on div "Confirm LOT and Expiration Date Lot Number 19767 Expiration Month(MM) 06 Check …" at bounding box center [287, 283] width 575 height 567
click at [333, 398] on button "Confirm" at bounding box center [332, 401] width 80 height 26
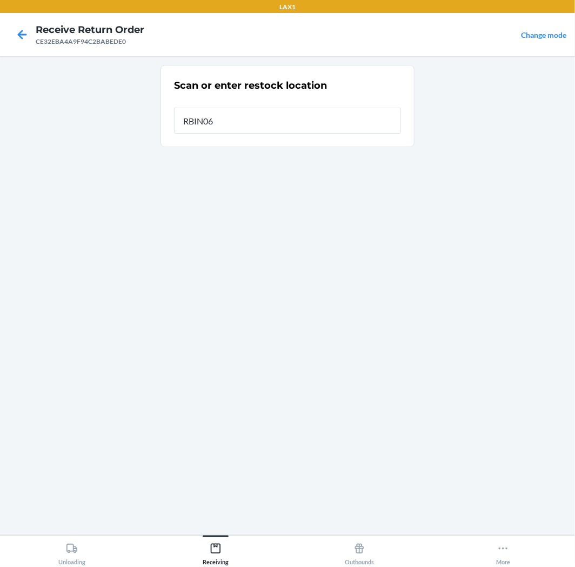
type input "RBIN065"
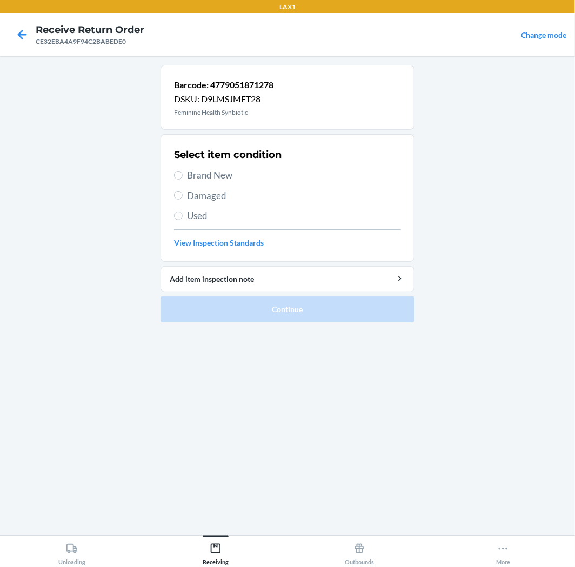
click at [213, 174] on span "Brand New" at bounding box center [294, 175] width 214 height 14
click at [183, 174] on input "Brand New" at bounding box center [178, 175] width 9 height 9
radio input "true"
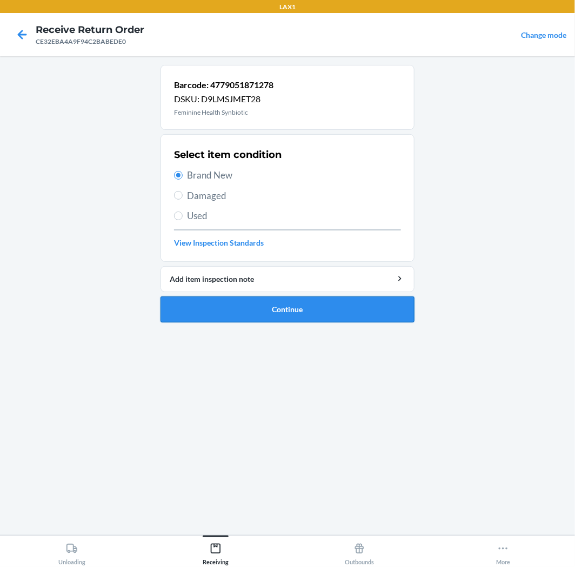
click at [259, 309] on button "Continue" at bounding box center [288, 309] width 254 height 26
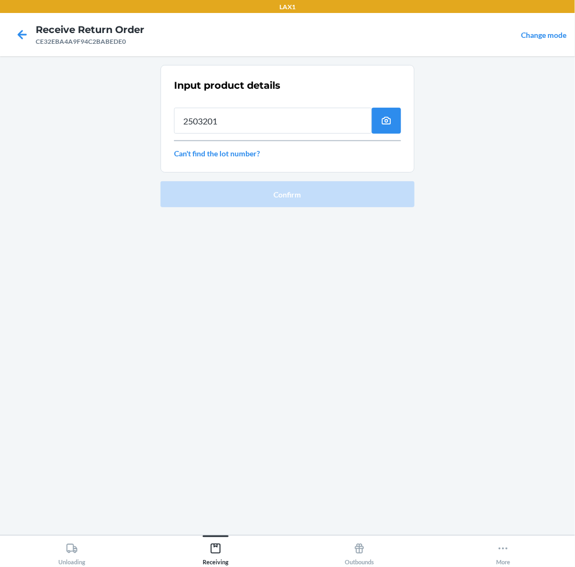
type input "2503201"
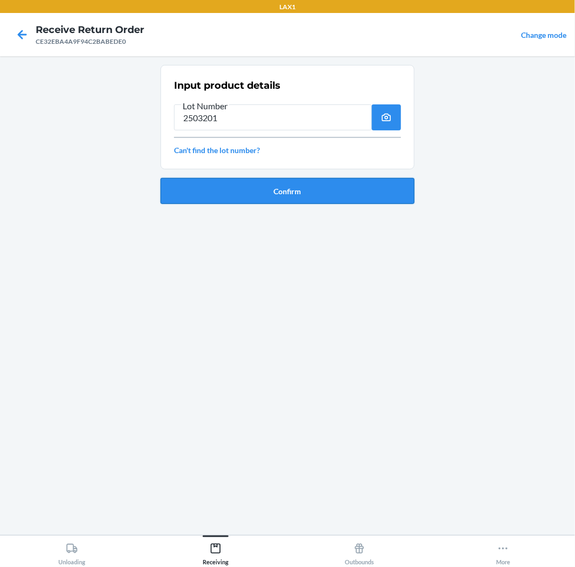
click at [309, 187] on button "Confirm" at bounding box center [288, 191] width 254 height 26
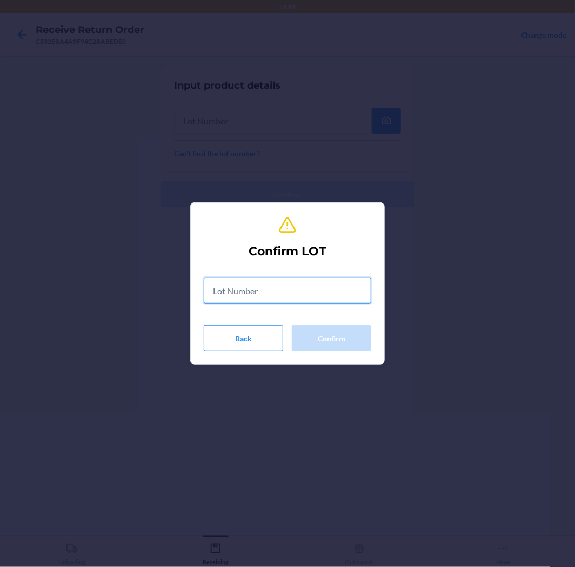
click at [301, 284] on input "text" at bounding box center [288, 290] width 168 height 26
type input "2503201"
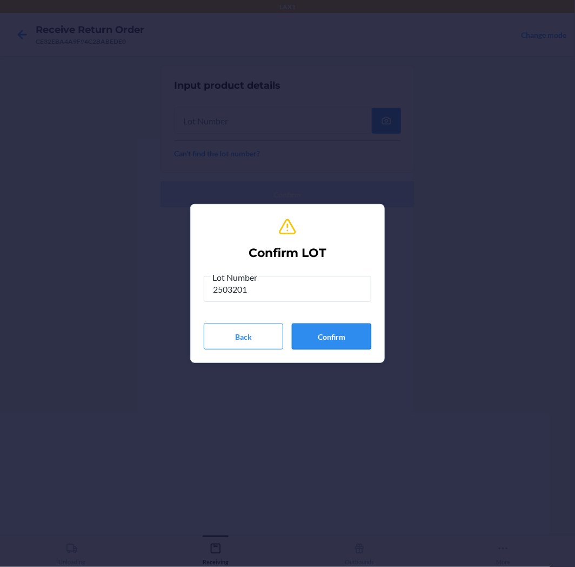
click at [350, 338] on button "Confirm" at bounding box center [332, 336] width 80 height 26
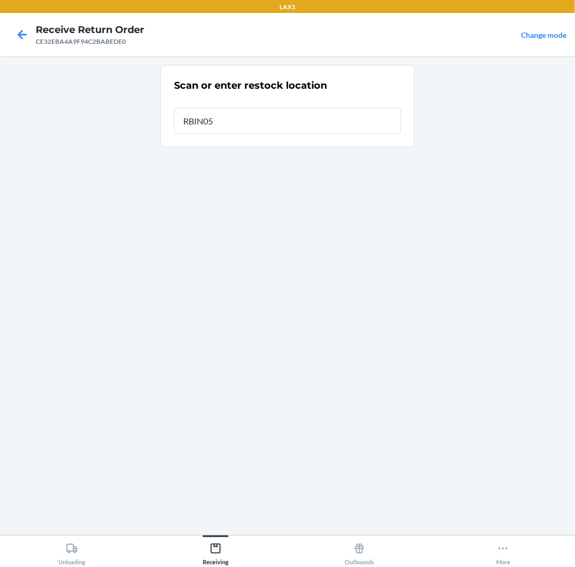
type input "RBIN056"
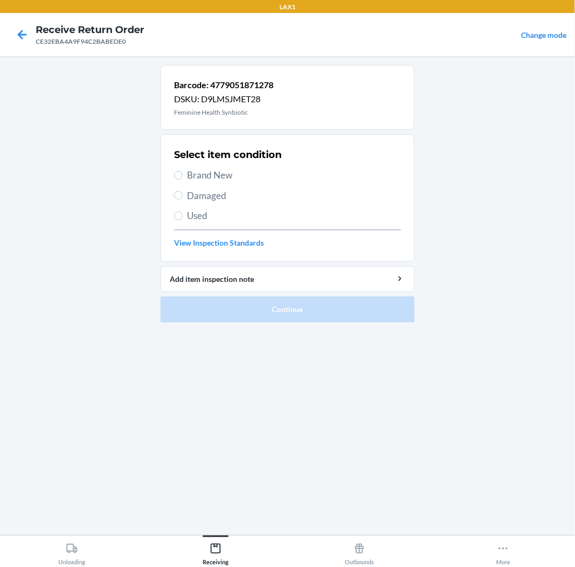
click at [209, 174] on span "Brand New" at bounding box center [294, 175] width 214 height 14
click at [183, 174] on input "Brand New" at bounding box center [178, 175] width 9 height 9
radio input "true"
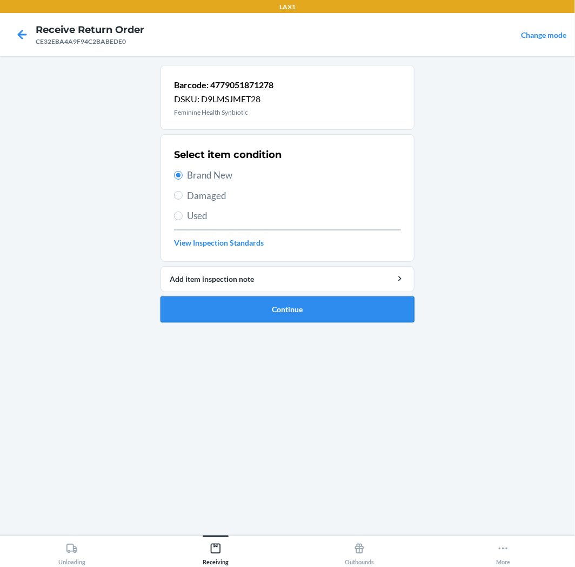
click at [259, 310] on button "Continue" at bounding box center [288, 309] width 254 height 26
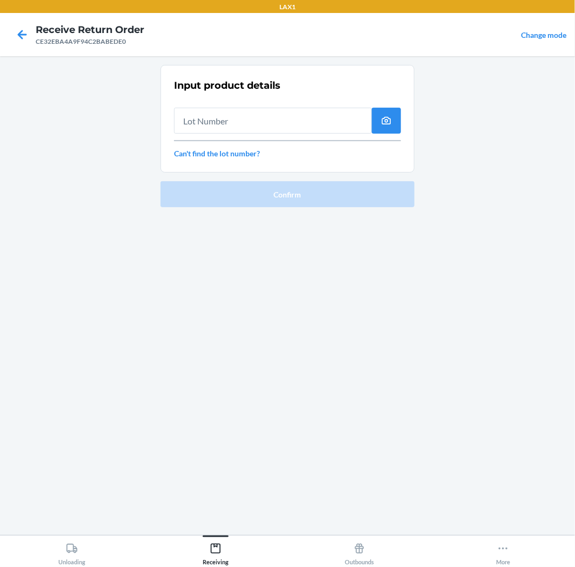
drag, startPoint x: 283, startPoint y: 112, endPoint x: 280, endPoint y: 101, distance: 11.8
click at [282, 107] on div at bounding box center [273, 116] width 198 height 35
type input "2503201"
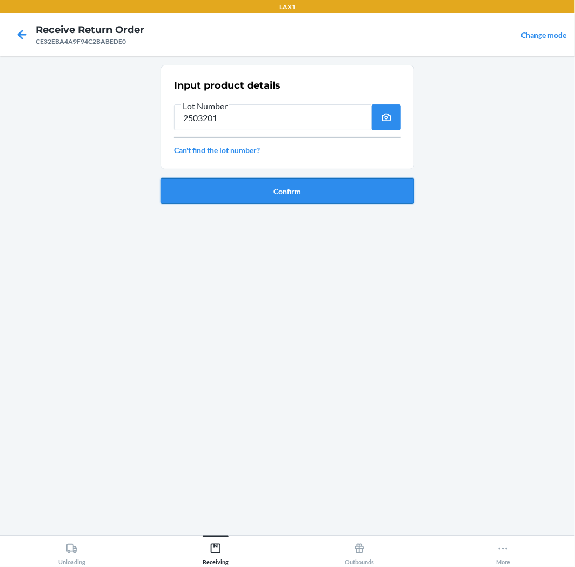
click at [295, 191] on button "Confirm" at bounding box center [288, 191] width 254 height 26
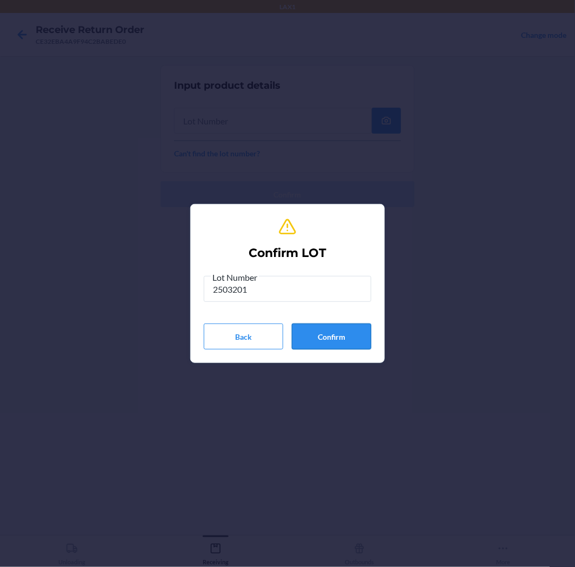
click at [330, 345] on button "Confirm" at bounding box center [332, 336] width 80 height 26
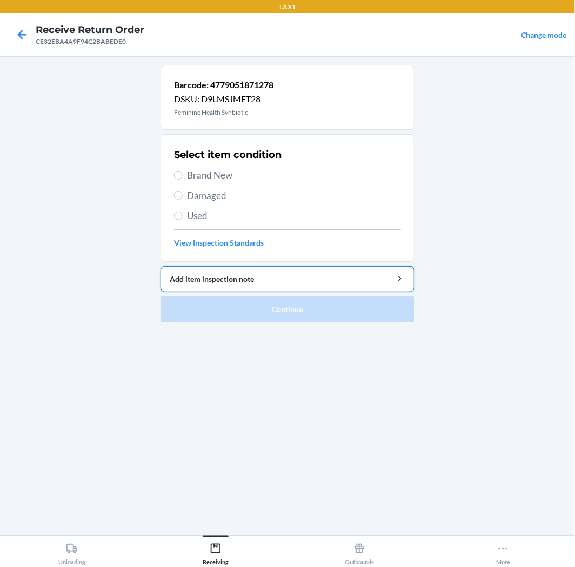
drag, startPoint x: 209, startPoint y: 176, endPoint x: 204, endPoint y: 273, distance: 96.9
click at [209, 175] on span "Brand New" at bounding box center [294, 175] width 214 height 14
click at [183, 175] on input "Brand New" at bounding box center [178, 175] width 9 height 9
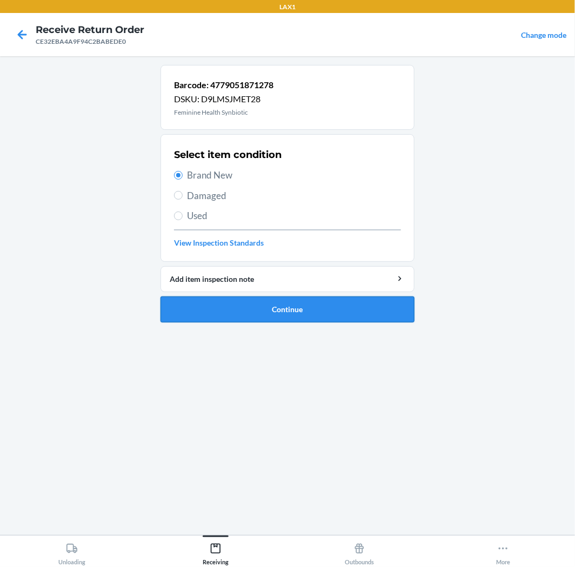
click at [230, 307] on button "Continue" at bounding box center [288, 309] width 254 height 26
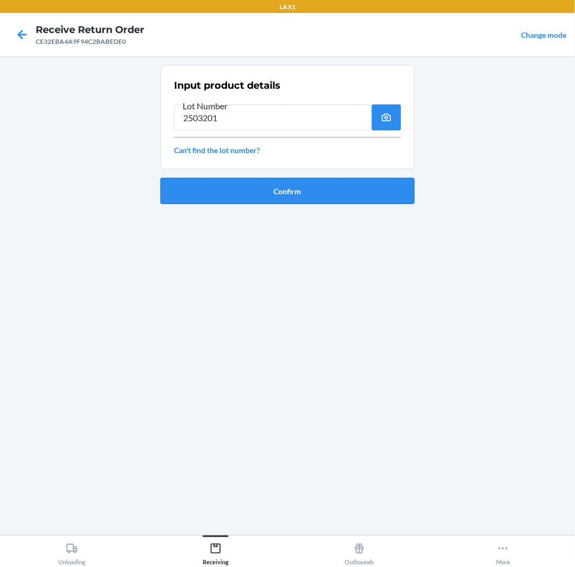
click at [302, 194] on button "Confirm" at bounding box center [288, 191] width 254 height 26
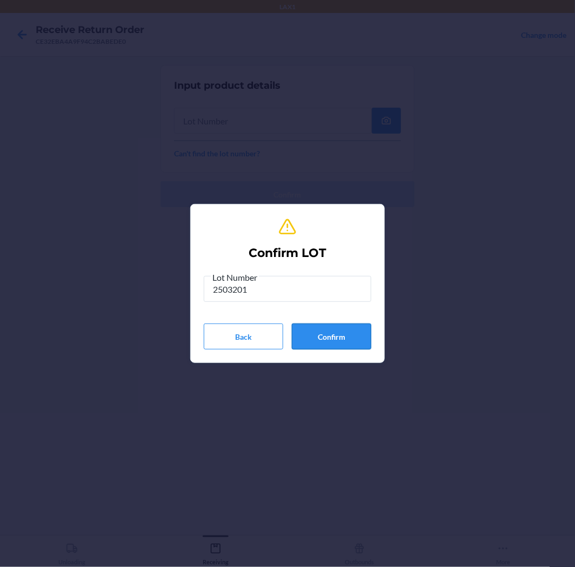
click at [334, 340] on button "Confirm" at bounding box center [332, 336] width 80 height 26
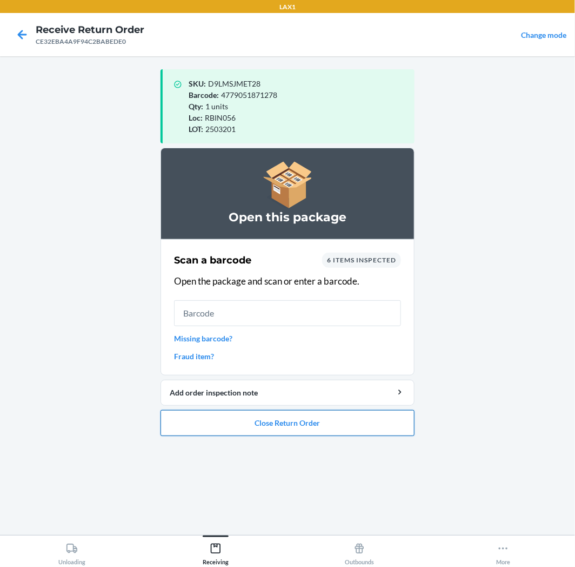
click at [306, 413] on button "Close Return Order" at bounding box center [288, 423] width 254 height 26
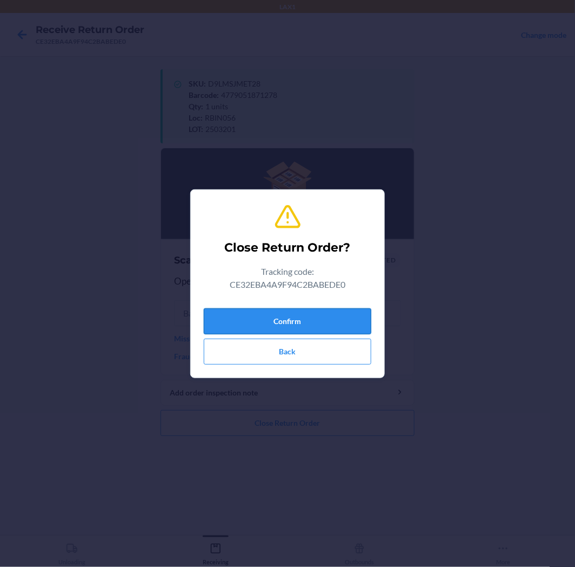
click at [295, 321] on button "Confirm" at bounding box center [288, 321] width 168 height 26
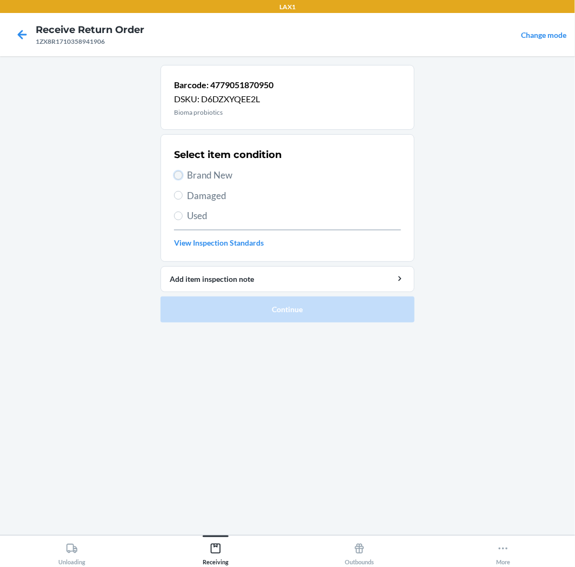
click at [181, 174] on input "Brand New" at bounding box center [178, 175] width 9 height 9
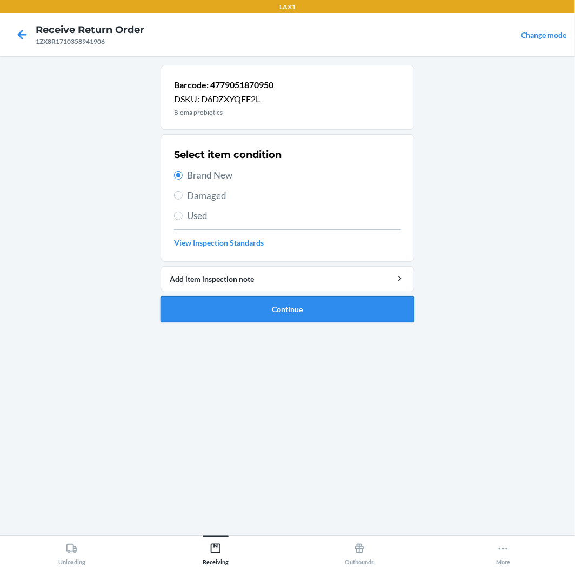
click at [265, 314] on button "Continue" at bounding box center [288, 309] width 254 height 26
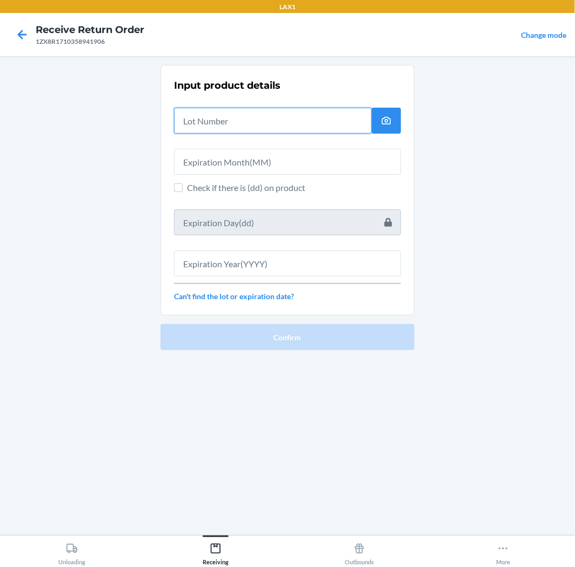
click at [208, 115] on input "text" at bounding box center [273, 121] width 198 height 26
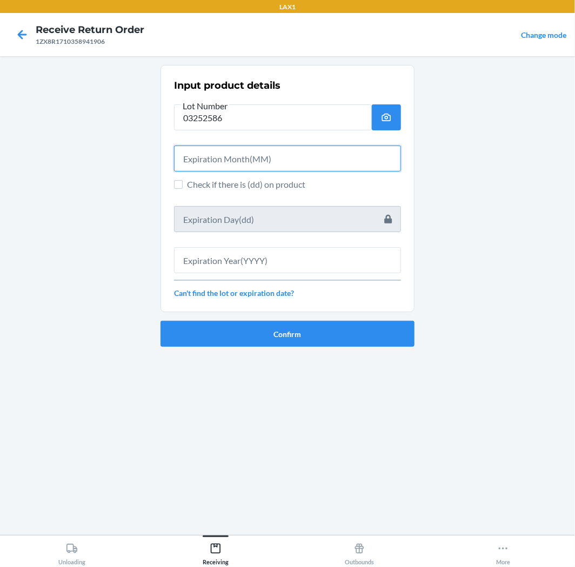
click at [236, 162] on input "text" at bounding box center [287, 158] width 227 height 26
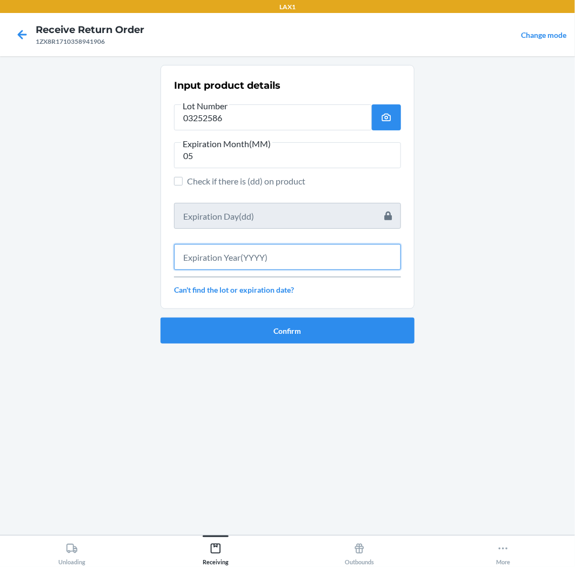
click at [223, 259] on input "text" at bounding box center [287, 257] width 227 height 26
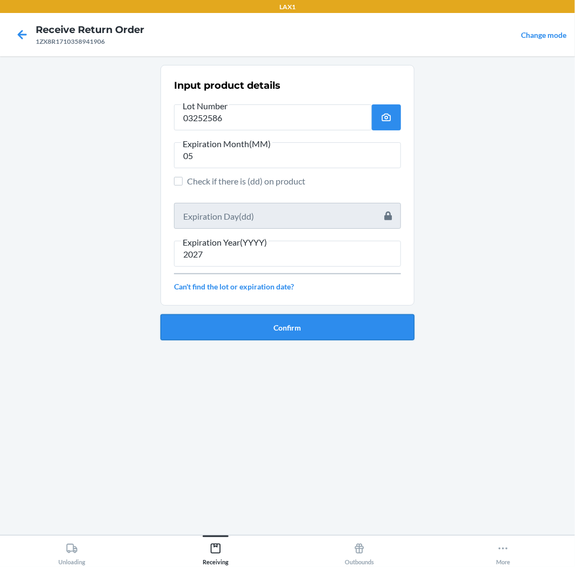
click at [295, 329] on button "Confirm" at bounding box center [288, 327] width 254 height 26
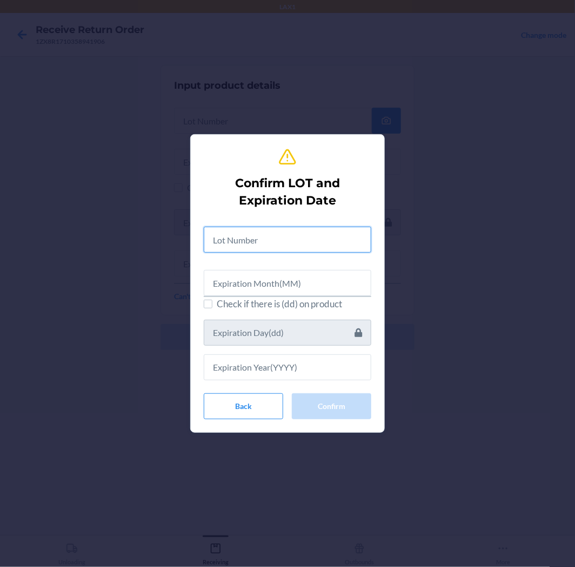
click at [293, 235] on input "text" at bounding box center [288, 240] width 168 height 26
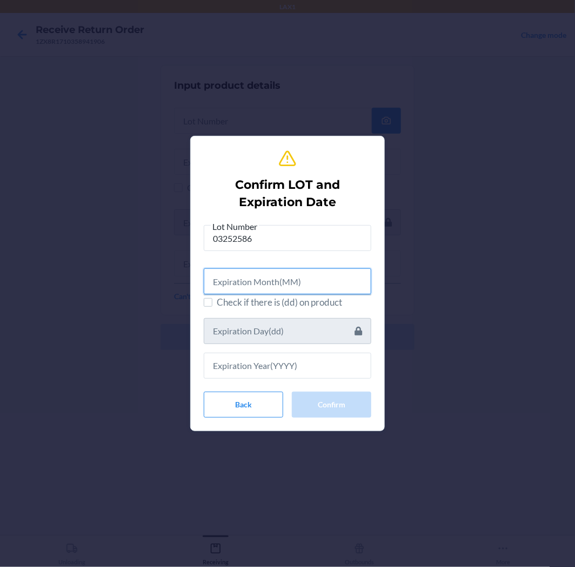
click at [315, 277] on input "text" at bounding box center [288, 281] width 168 height 26
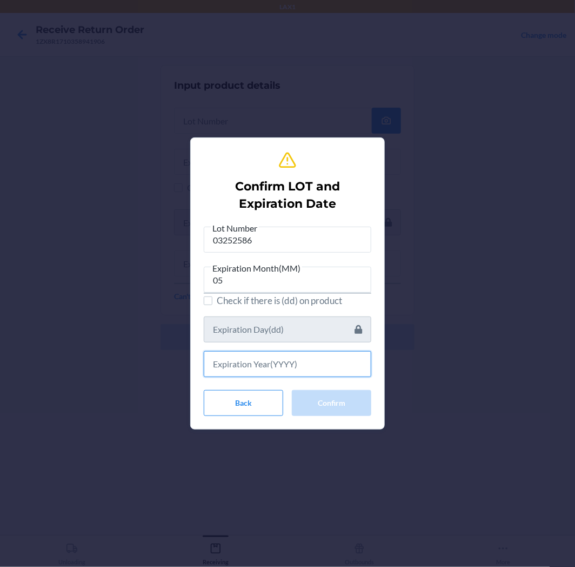
click at [310, 363] on input "text" at bounding box center [288, 364] width 168 height 26
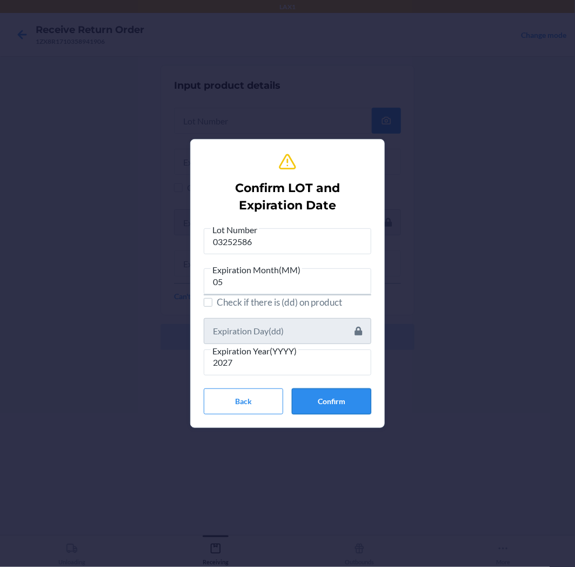
click at [357, 396] on button "Confirm" at bounding box center [332, 401] width 80 height 26
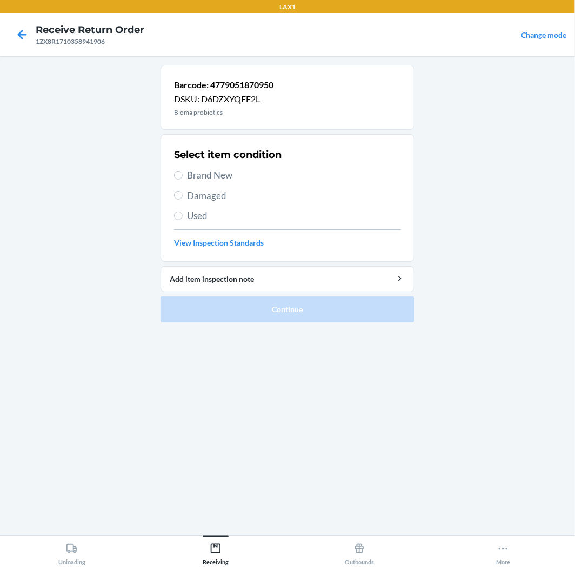
click at [230, 173] on span "Brand New" at bounding box center [294, 175] width 214 height 14
click at [183, 173] on input "Brand New" at bounding box center [178, 175] width 9 height 9
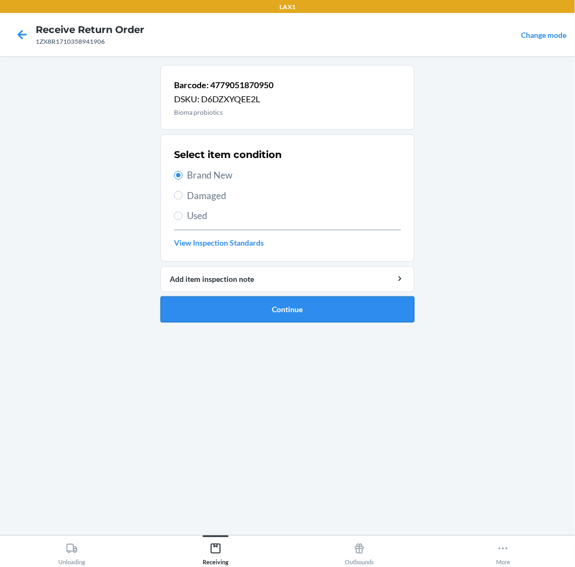
click at [224, 307] on button "Continue" at bounding box center [288, 309] width 254 height 26
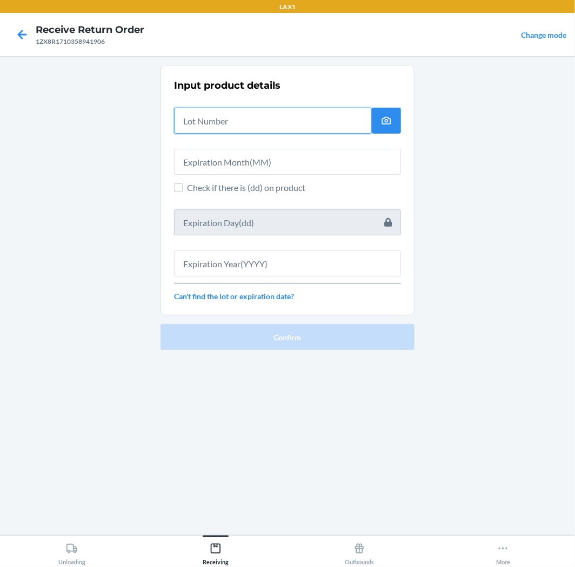
click at [216, 119] on input "text" at bounding box center [273, 121] width 198 height 26
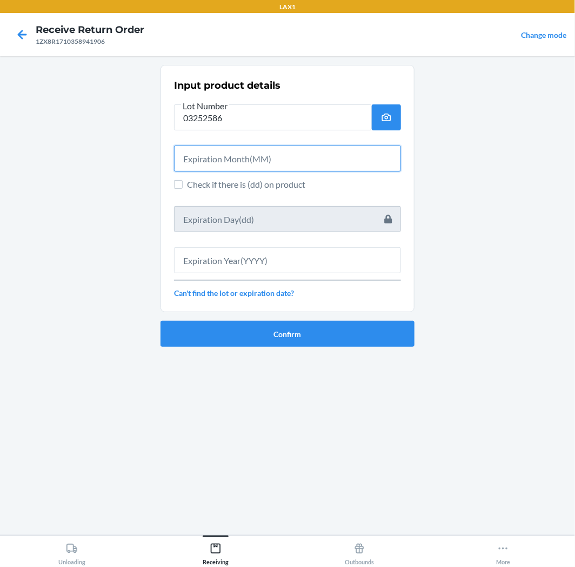
click at [279, 148] on input "text" at bounding box center [287, 158] width 227 height 26
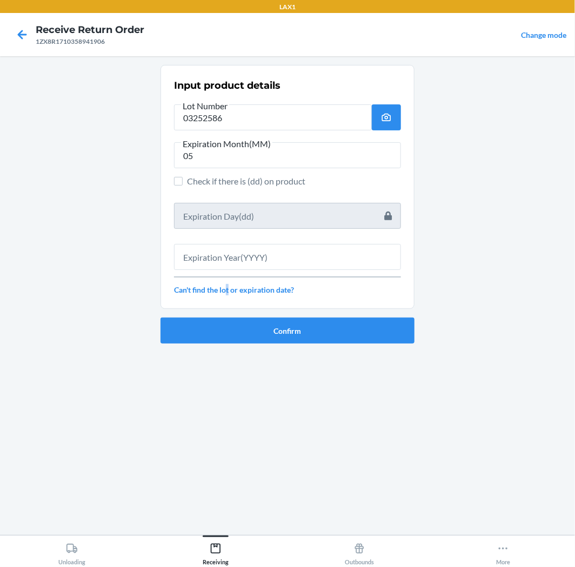
click at [229, 289] on link "Can't find the lot or expiration date?" at bounding box center [287, 289] width 227 height 11
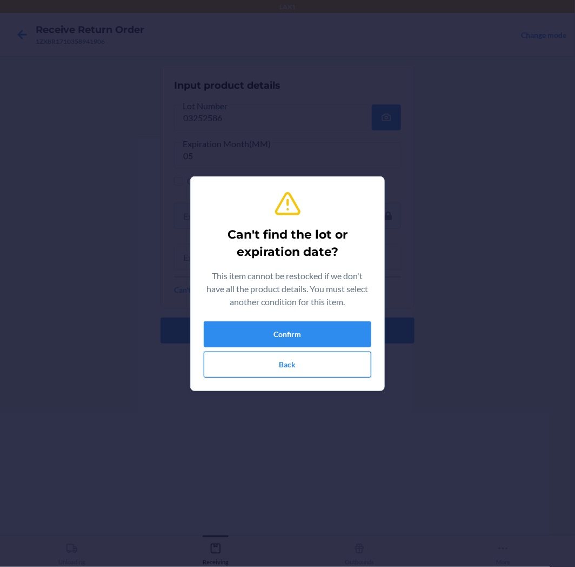
click at [295, 368] on button "Back" at bounding box center [288, 365] width 168 height 26
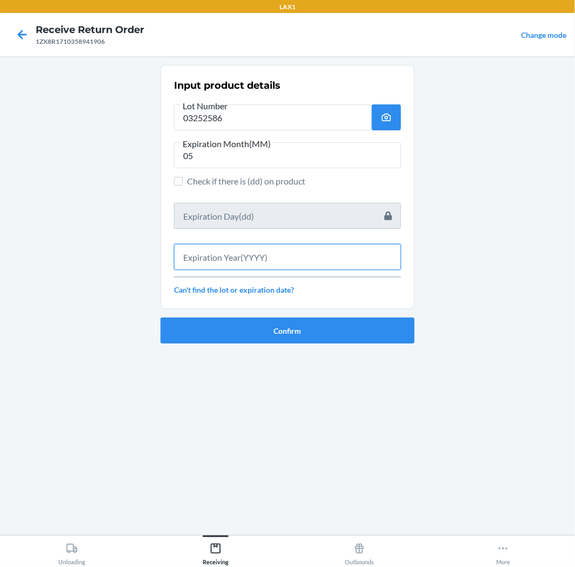
click at [196, 259] on input "text" at bounding box center [287, 257] width 227 height 26
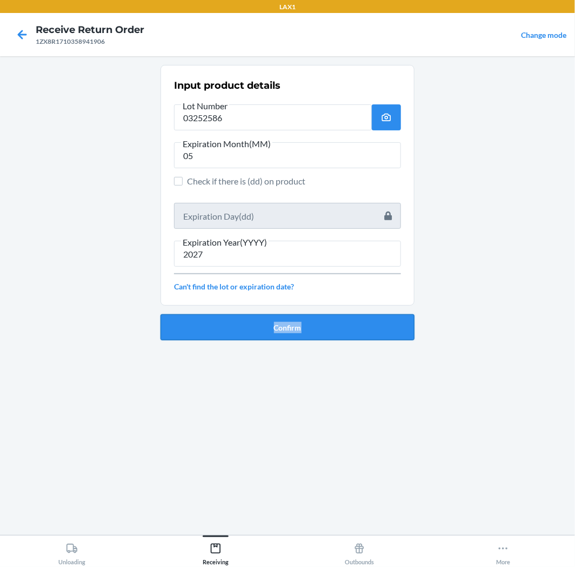
click at [252, 337] on ol "Input product details Lot Number 03252586 Expiration Month(MM) 05 Check if ther…" at bounding box center [288, 207] width 254 height 284
click at [255, 326] on button "Confirm" at bounding box center [288, 327] width 254 height 26
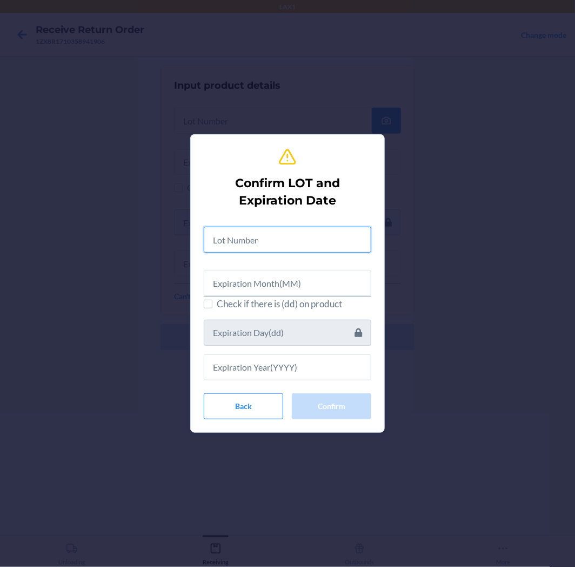
click at [244, 235] on input "text" at bounding box center [288, 240] width 168 height 26
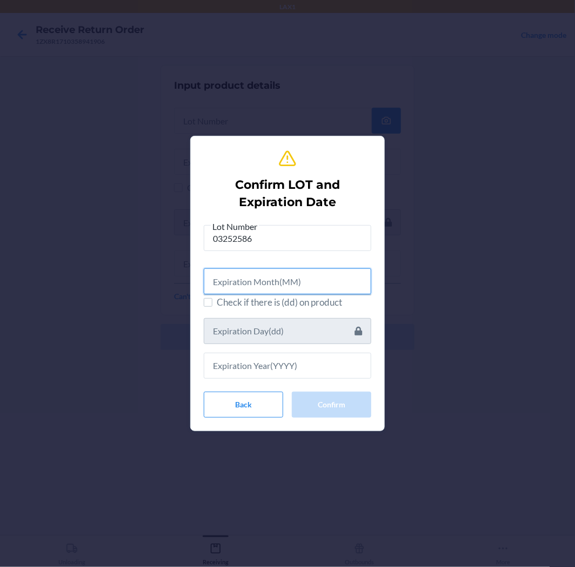
click at [285, 284] on input "text" at bounding box center [288, 281] width 168 height 26
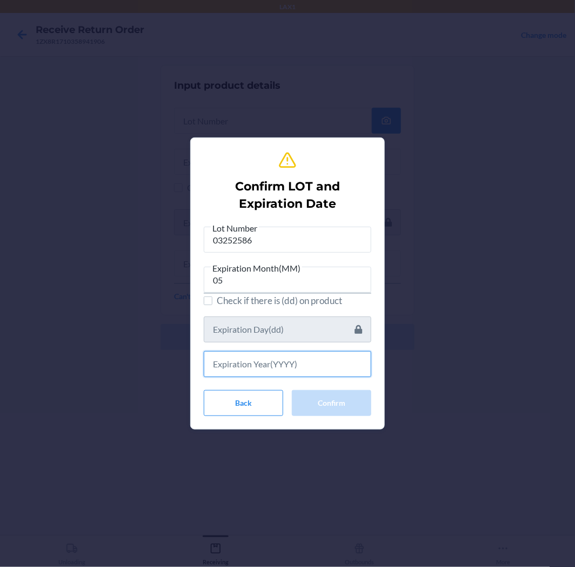
click at [249, 365] on input "text" at bounding box center [288, 364] width 168 height 26
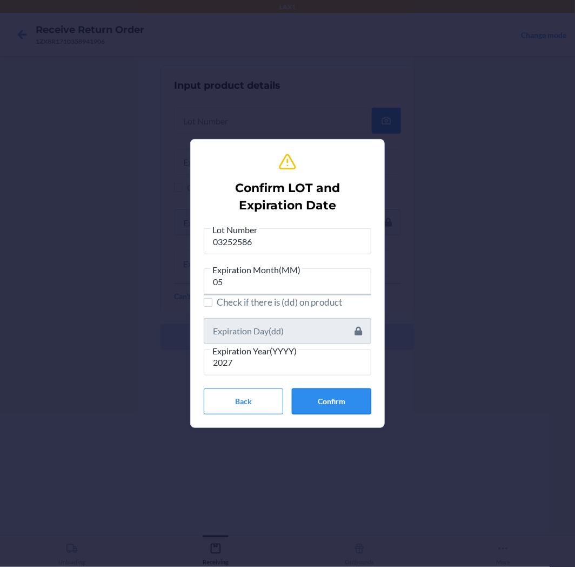
click at [325, 399] on button "Confirm" at bounding box center [332, 401] width 80 height 26
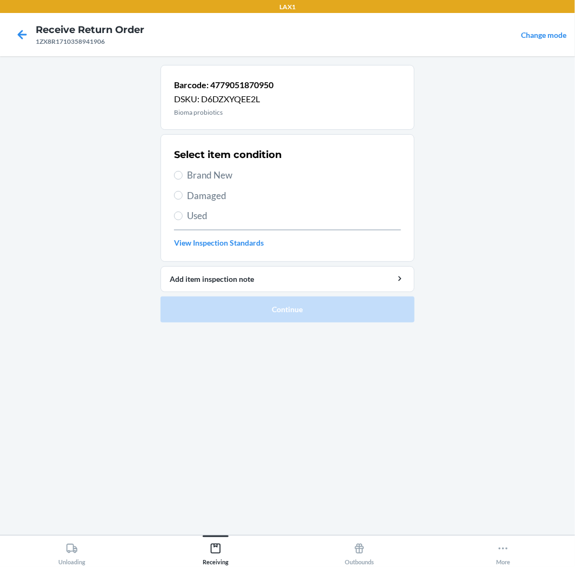
click at [218, 167] on div "Select item condition Brand New Damaged Used View Inspection Standards" at bounding box center [287, 197] width 227 height 107
click at [198, 174] on span "Brand New" at bounding box center [294, 175] width 214 height 14
click at [183, 174] on input "Brand New" at bounding box center [178, 175] width 9 height 9
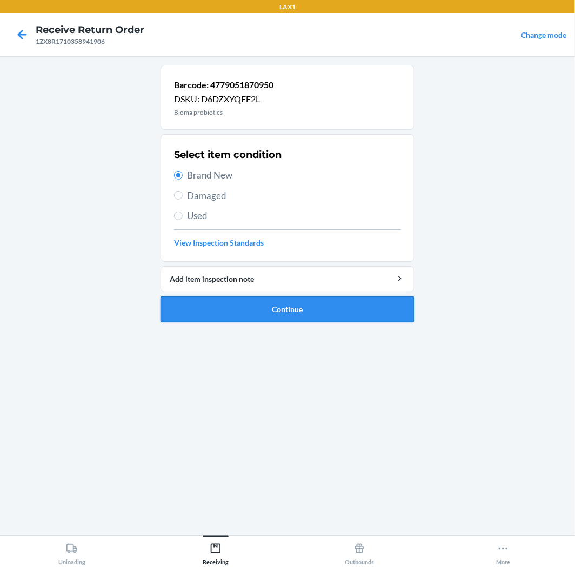
click at [263, 312] on button "Continue" at bounding box center [288, 309] width 254 height 26
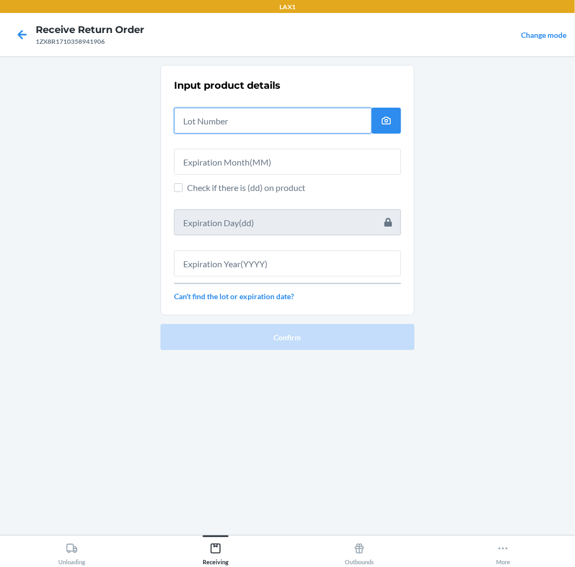
click at [257, 127] on input "text" at bounding box center [273, 121] width 198 height 26
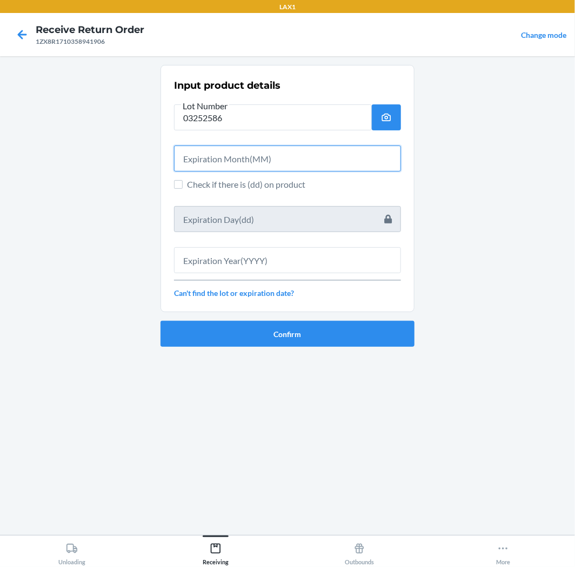
click at [223, 160] on input "text" at bounding box center [287, 158] width 227 height 26
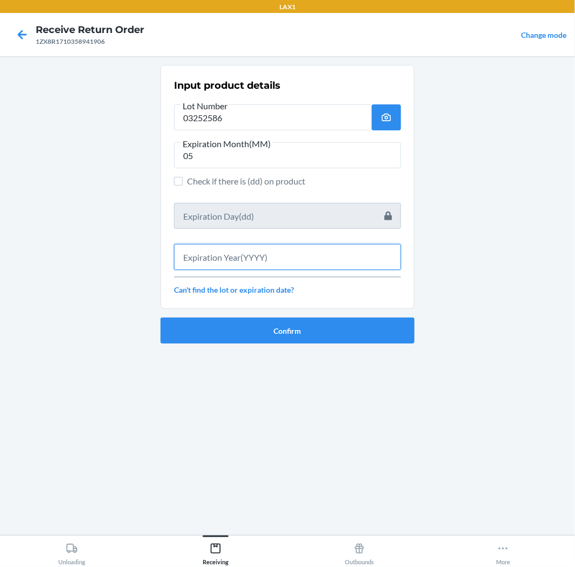
click at [220, 262] on input "text" at bounding box center [287, 257] width 227 height 26
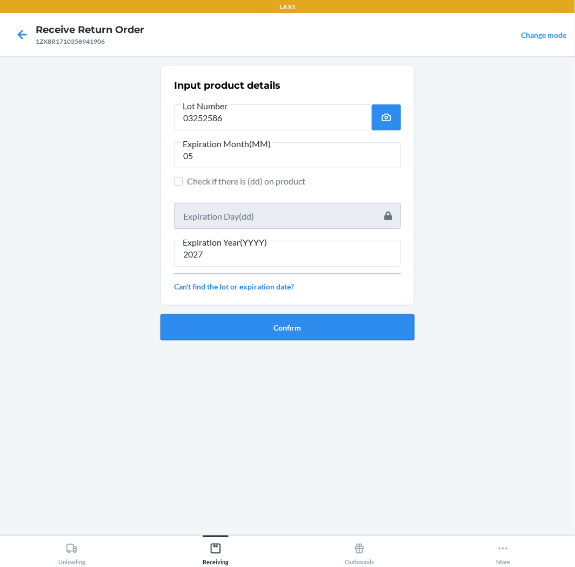
click at [260, 320] on button "Confirm" at bounding box center [288, 327] width 254 height 26
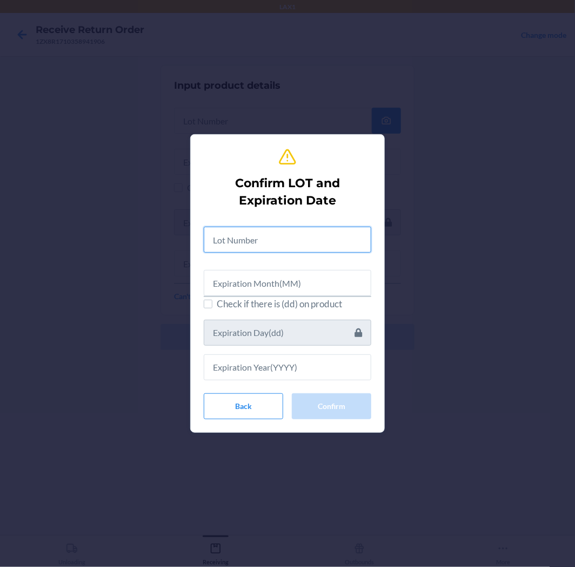
click at [315, 238] on input "text" at bounding box center [288, 240] width 168 height 26
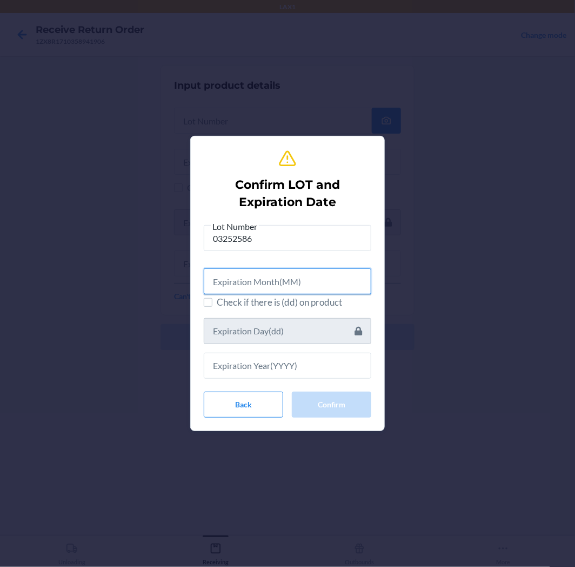
click at [277, 288] on input "text" at bounding box center [288, 281] width 168 height 26
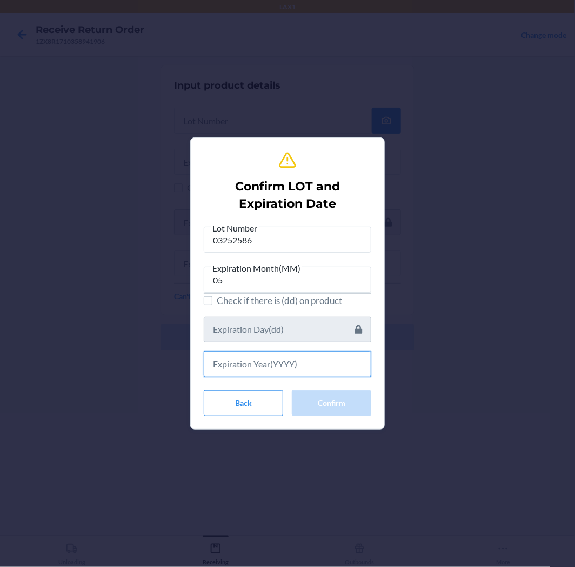
click at [228, 371] on input "text" at bounding box center [288, 364] width 168 height 26
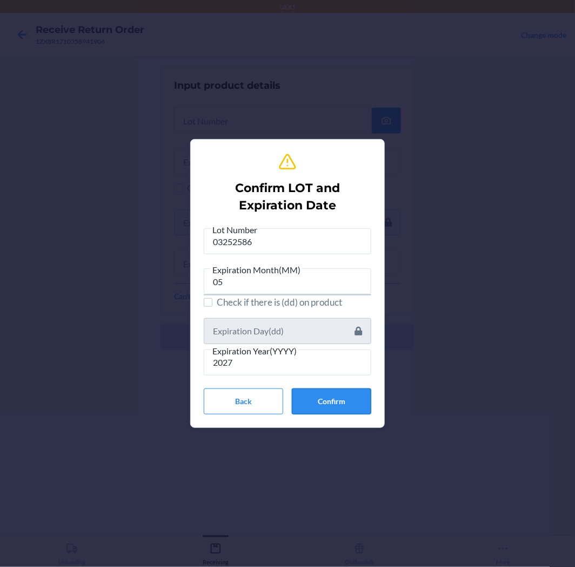
click at [316, 402] on button "Confirm" at bounding box center [332, 401] width 80 height 26
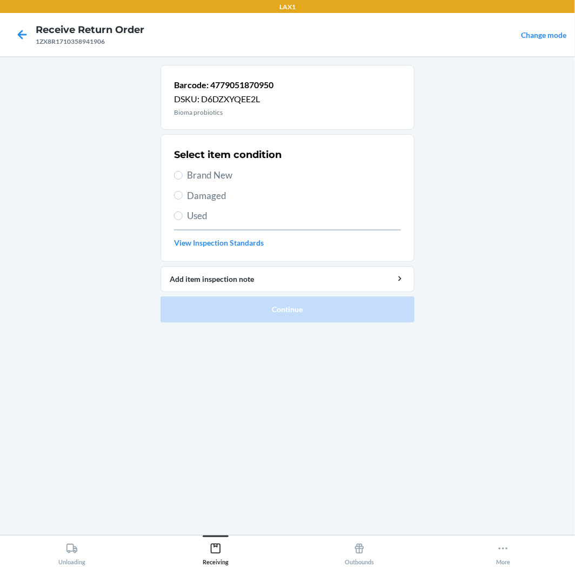
click at [194, 171] on span "Brand New" at bounding box center [294, 175] width 214 height 14
click at [183, 171] on input "Brand New" at bounding box center [178, 175] width 9 height 9
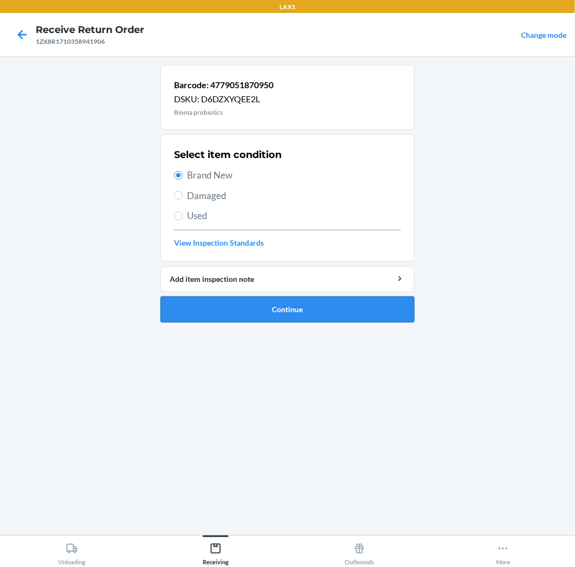
click at [222, 312] on button "Continue" at bounding box center [288, 309] width 254 height 26
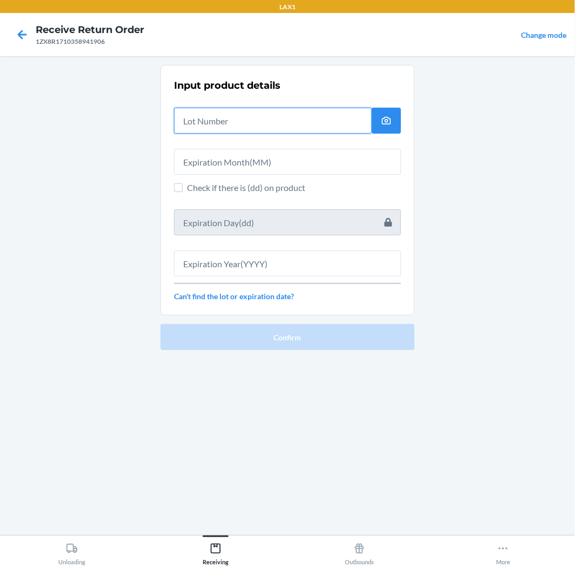
click at [230, 116] on input "text" at bounding box center [273, 121] width 198 height 26
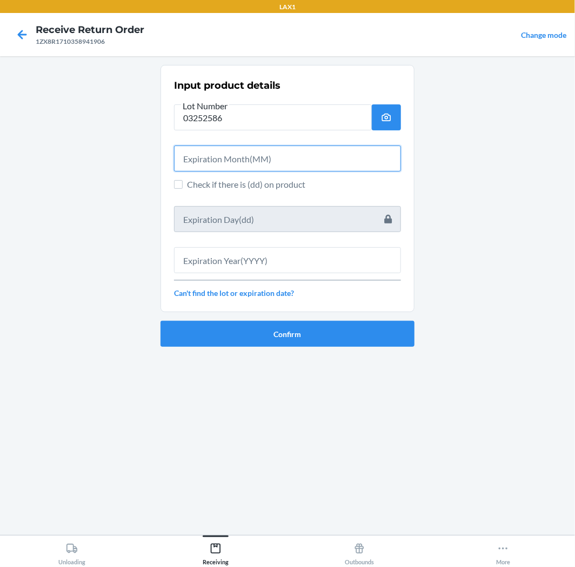
click at [250, 165] on input "text" at bounding box center [287, 158] width 227 height 26
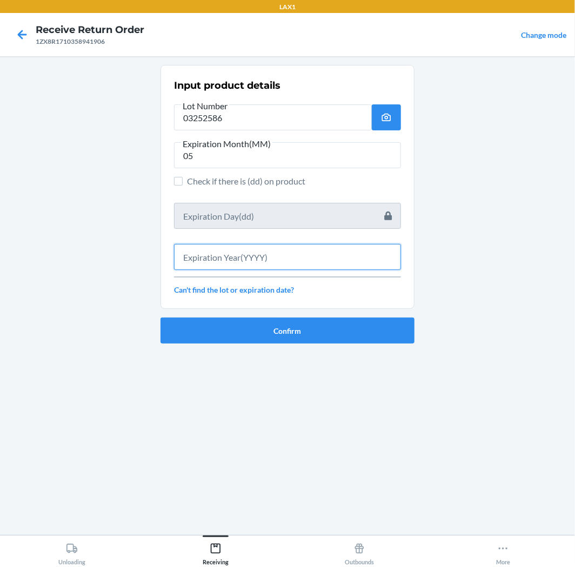
click at [316, 249] on input "text" at bounding box center [287, 257] width 227 height 26
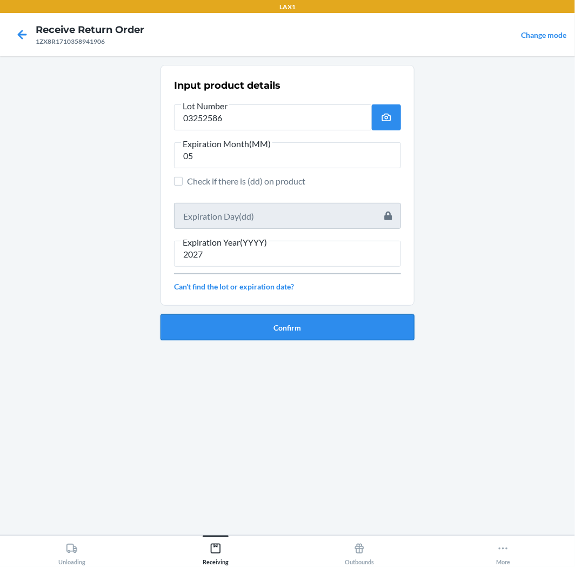
click at [283, 323] on button "Confirm" at bounding box center [288, 327] width 254 height 26
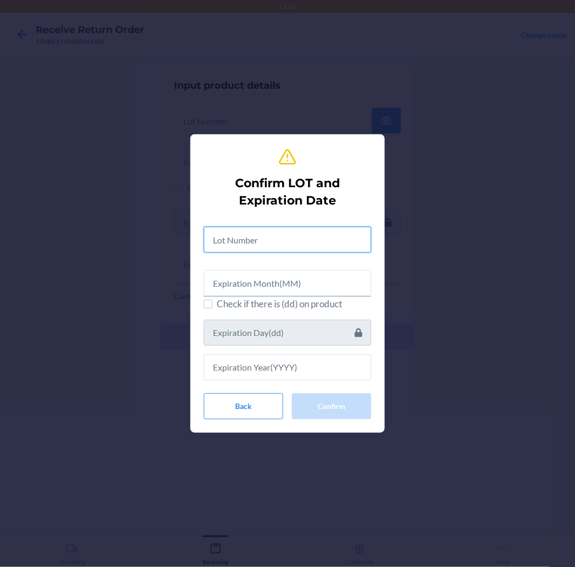
click at [263, 235] on input "text" at bounding box center [288, 240] width 168 height 26
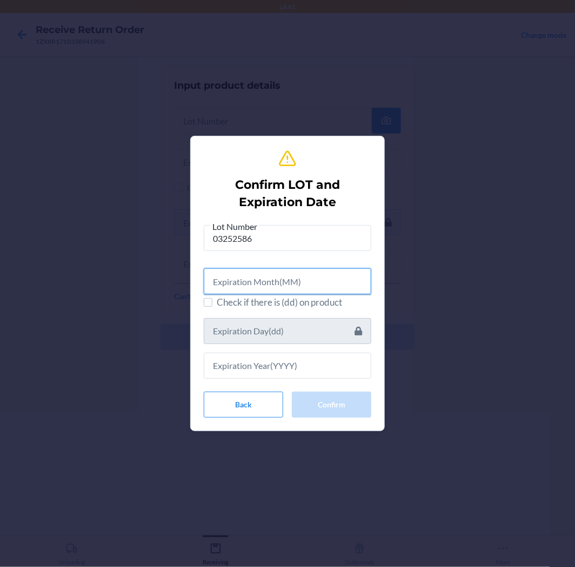
click at [253, 288] on input "text" at bounding box center [288, 281] width 168 height 26
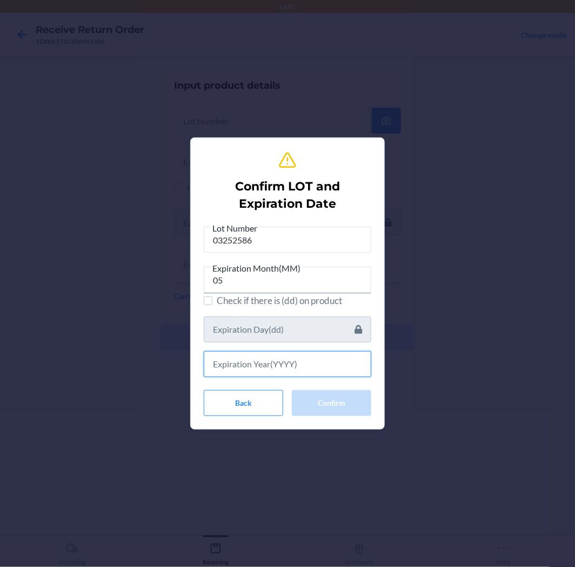
click at [262, 370] on input "text" at bounding box center [288, 364] width 168 height 26
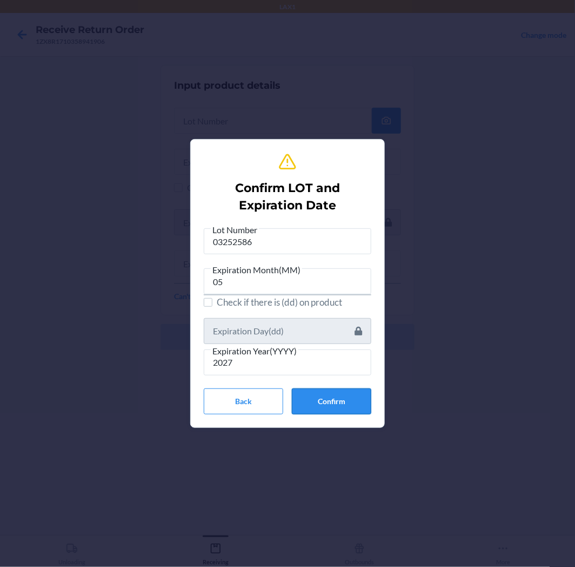
click at [334, 403] on button "Confirm" at bounding box center [332, 401] width 80 height 26
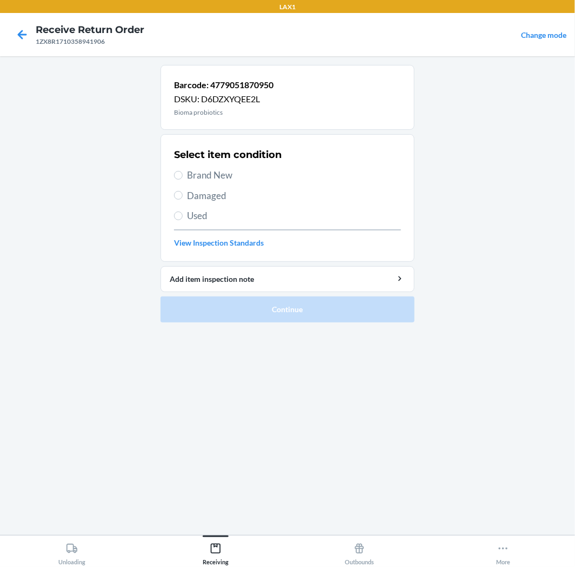
drag, startPoint x: 217, startPoint y: 178, endPoint x: 214, endPoint y: 184, distance: 6.8
click at [214, 184] on div "Select item condition Brand New Damaged Used View Inspection Standards" at bounding box center [287, 197] width 227 height 107
click at [240, 217] on span "Used" at bounding box center [294, 216] width 214 height 14
click at [183, 217] on input "Used" at bounding box center [178, 215] width 9 height 9
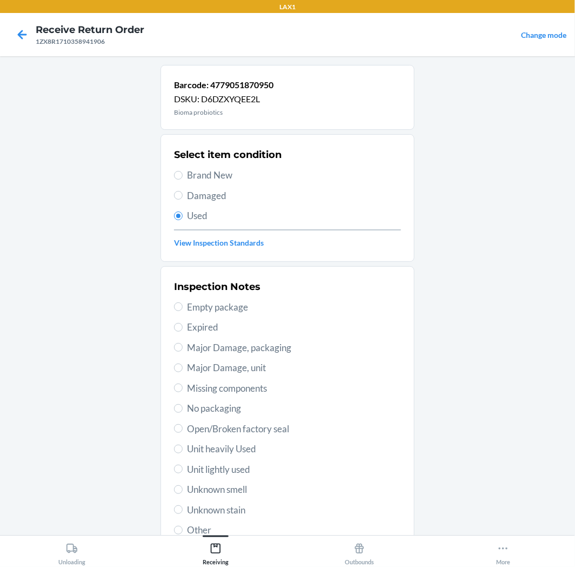
click at [195, 177] on span "Brand New" at bounding box center [294, 175] width 214 height 14
click at [183, 177] on input "Brand New" at bounding box center [178, 175] width 9 height 9
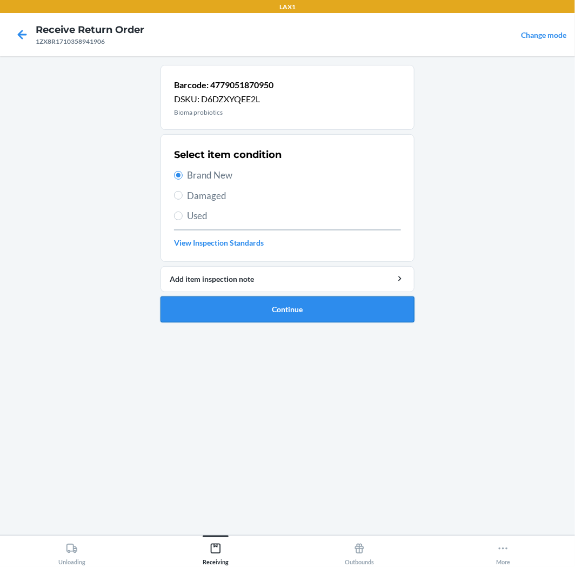
click at [266, 306] on button "Continue" at bounding box center [288, 309] width 254 height 26
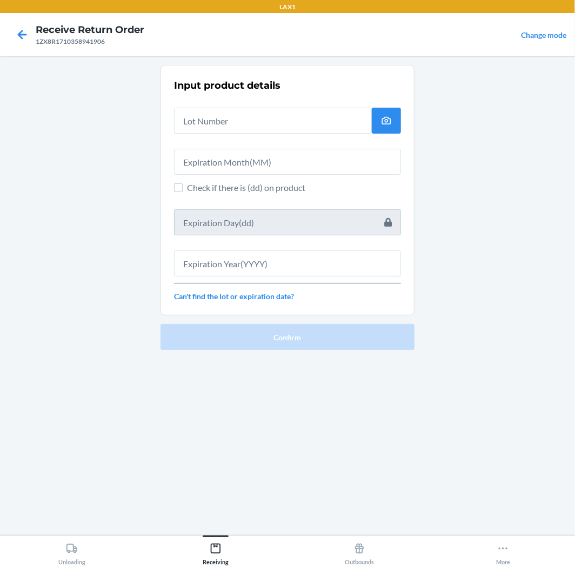
click at [269, 136] on div "Input product details Check if there is (dd) on product Can't find the lot or e…" at bounding box center [287, 190] width 227 height 230
click at [269, 121] on input "text" at bounding box center [273, 121] width 198 height 26
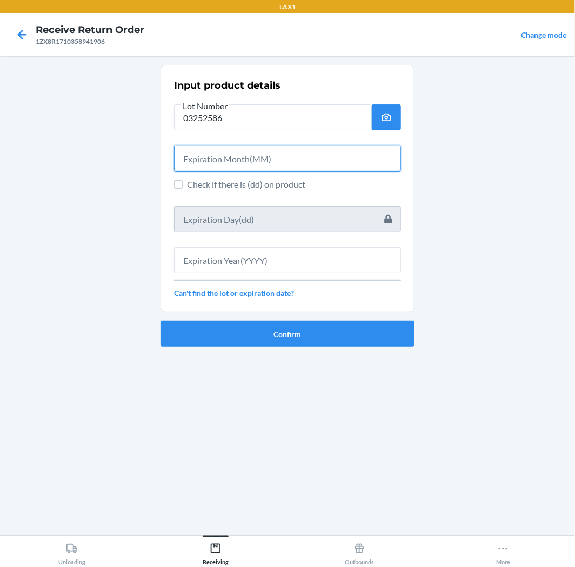
drag, startPoint x: 257, startPoint y: 161, endPoint x: 168, endPoint y: 159, distance: 88.7
click at [256, 161] on input "text" at bounding box center [287, 158] width 227 height 26
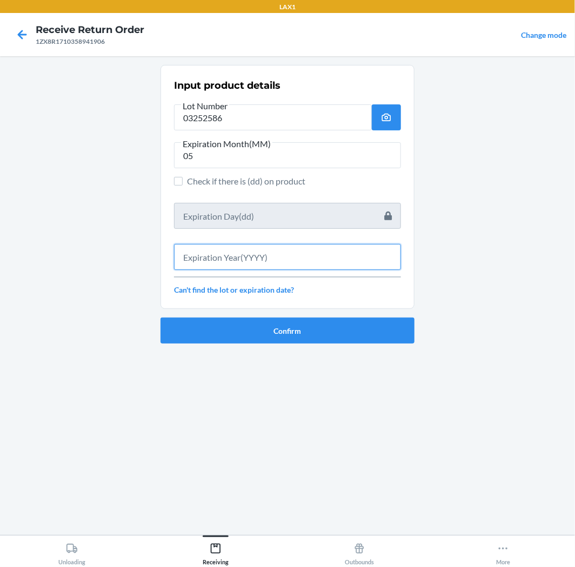
drag, startPoint x: 217, startPoint y: 263, endPoint x: 211, endPoint y: 264, distance: 6.0
click at [215, 264] on input "text" at bounding box center [287, 257] width 227 height 26
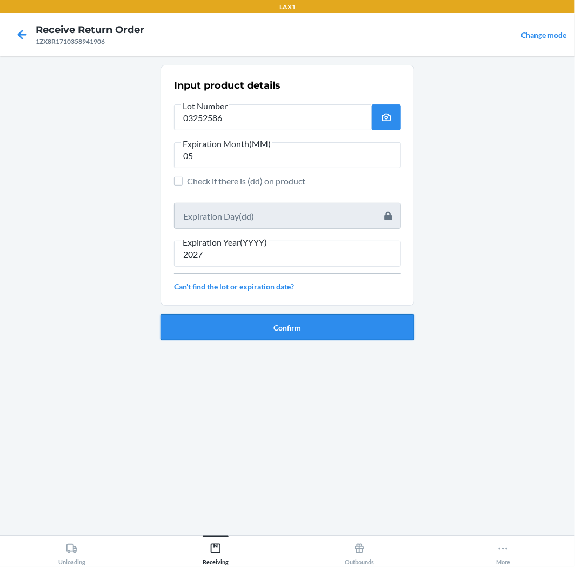
click at [233, 317] on button "Confirm" at bounding box center [288, 327] width 254 height 26
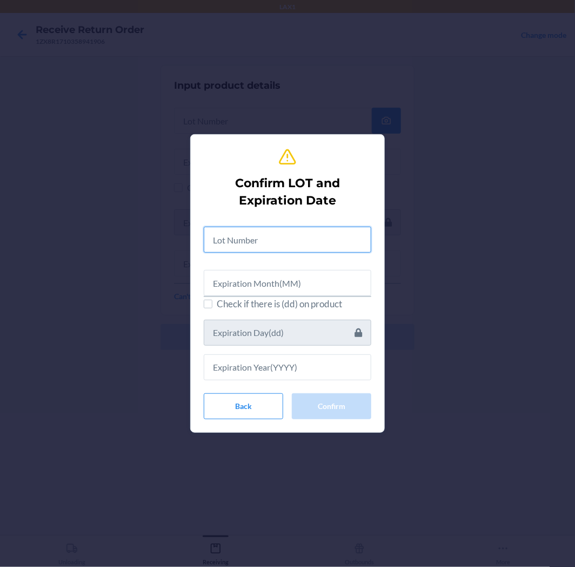
click at [239, 233] on input "text" at bounding box center [288, 240] width 168 height 26
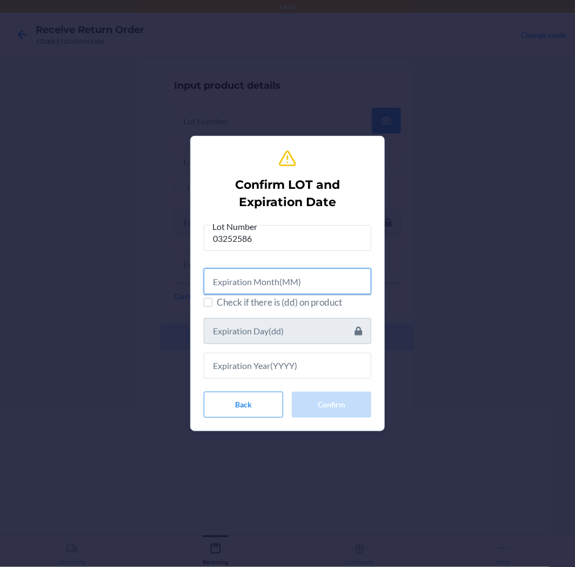
click at [294, 283] on input "text" at bounding box center [288, 281] width 168 height 26
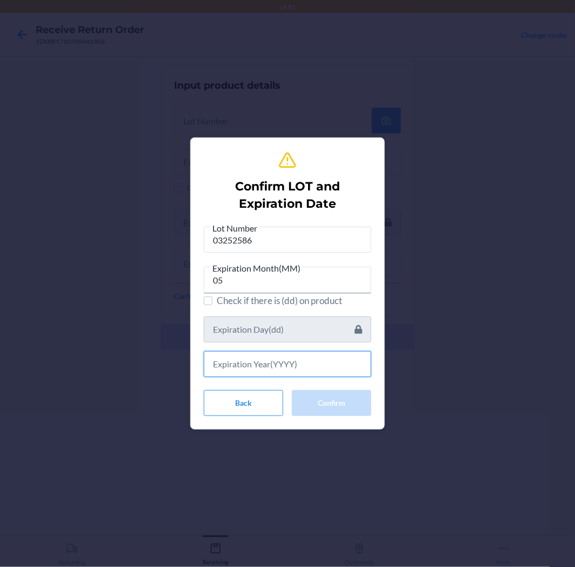
click at [253, 375] on input "text" at bounding box center [288, 364] width 168 height 26
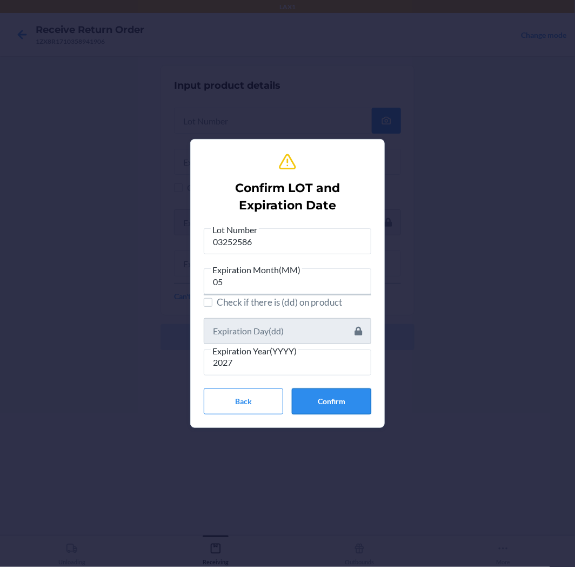
click at [345, 403] on button "Confirm" at bounding box center [332, 401] width 80 height 26
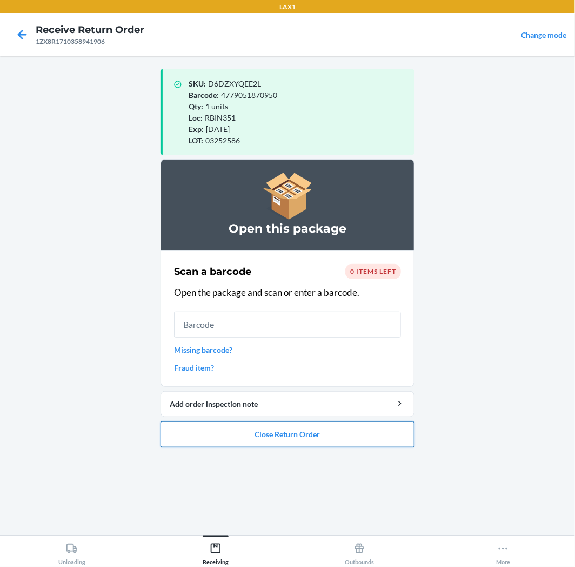
click at [290, 442] on button "Close Return Order" at bounding box center [288, 434] width 254 height 26
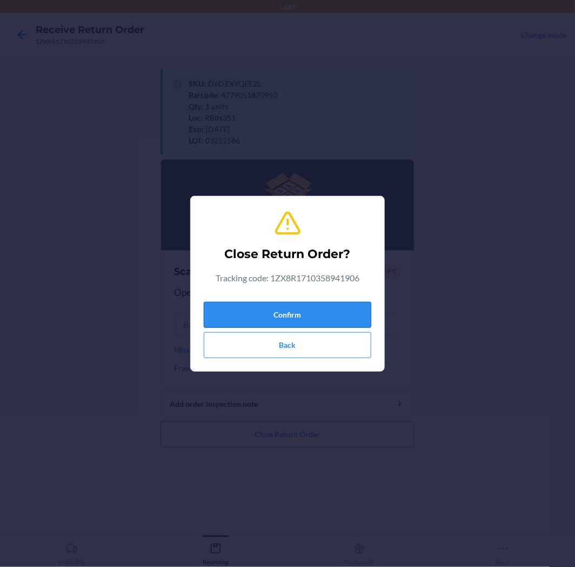
click at [283, 310] on button "Confirm" at bounding box center [288, 315] width 168 height 26
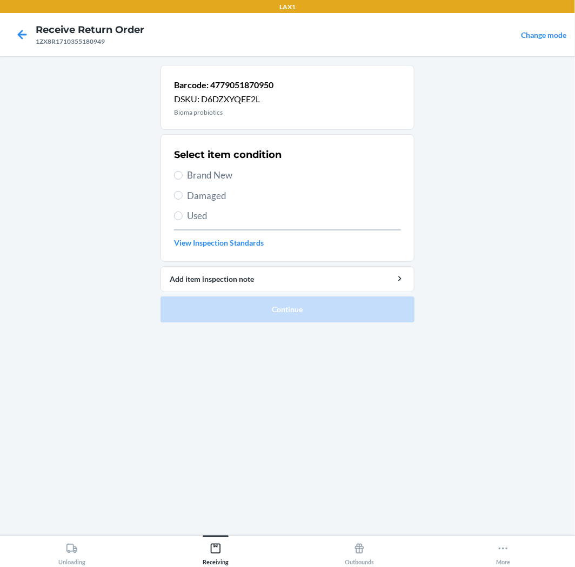
click at [197, 177] on span "Brand New" at bounding box center [294, 175] width 214 height 14
click at [183, 177] on input "Brand New" at bounding box center [178, 175] width 9 height 9
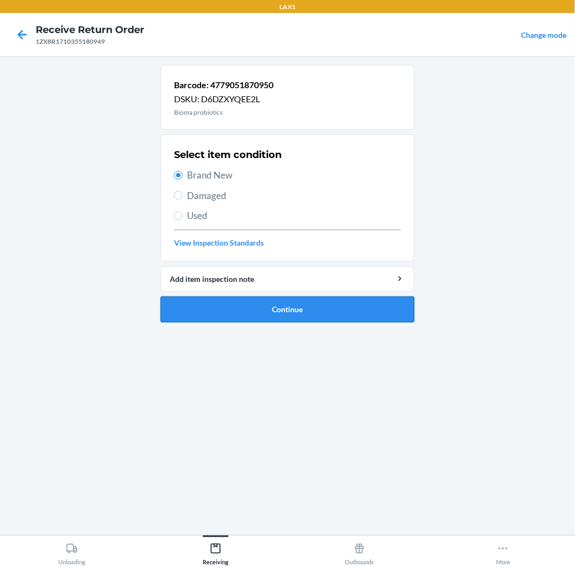
click at [260, 310] on button "Continue" at bounding box center [288, 309] width 254 height 26
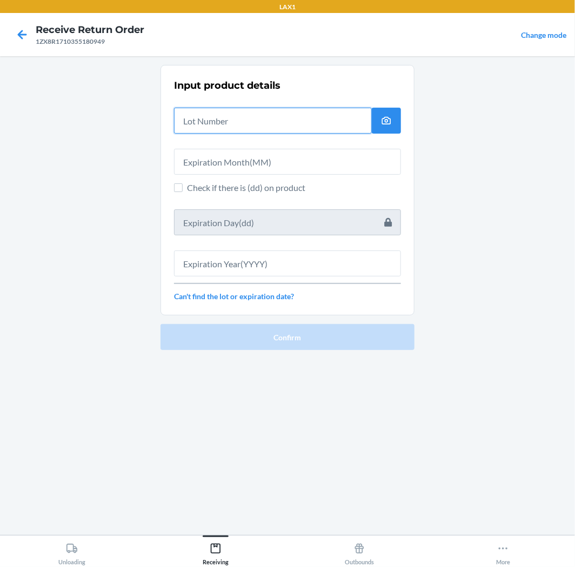
drag, startPoint x: 248, startPoint y: 122, endPoint x: 224, endPoint y: 123, distance: 23.8
click at [246, 122] on input "text" at bounding box center [273, 121] width 198 height 26
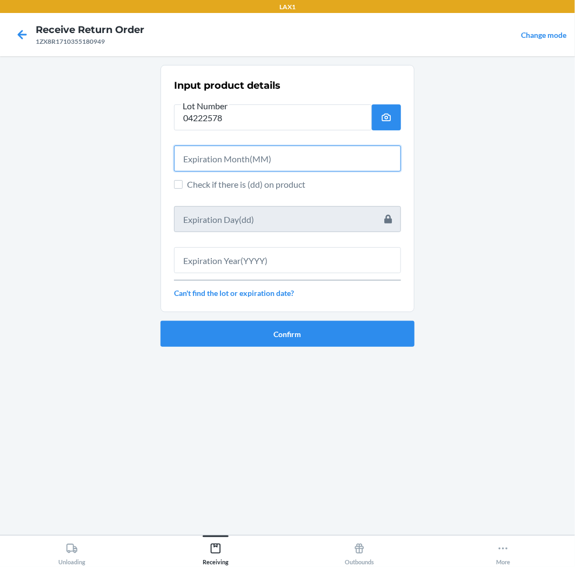
click at [215, 157] on input "text" at bounding box center [287, 158] width 227 height 26
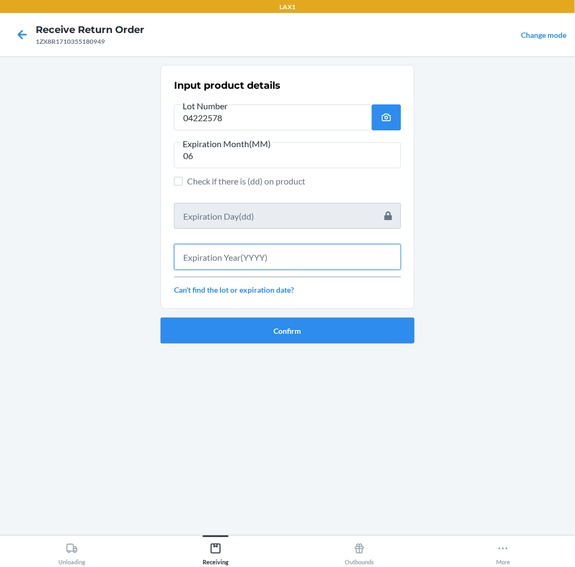
click at [241, 247] on input "text" at bounding box center [287, 257] width 227 height 26
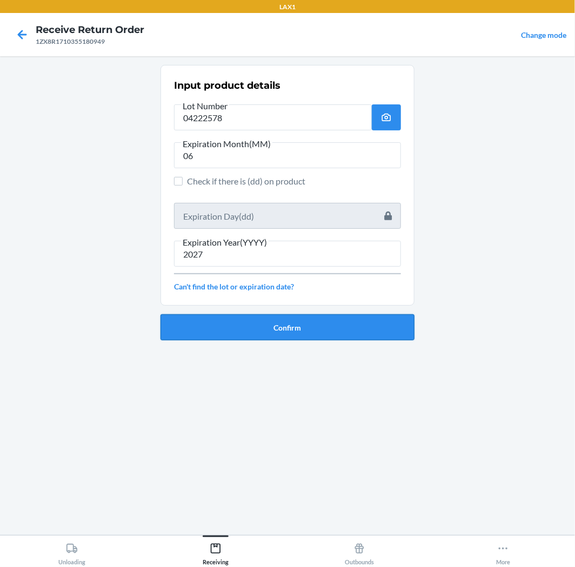
click at [290, 325] on button "Confirm" at bounding box center [288, 327] width 254 height 26
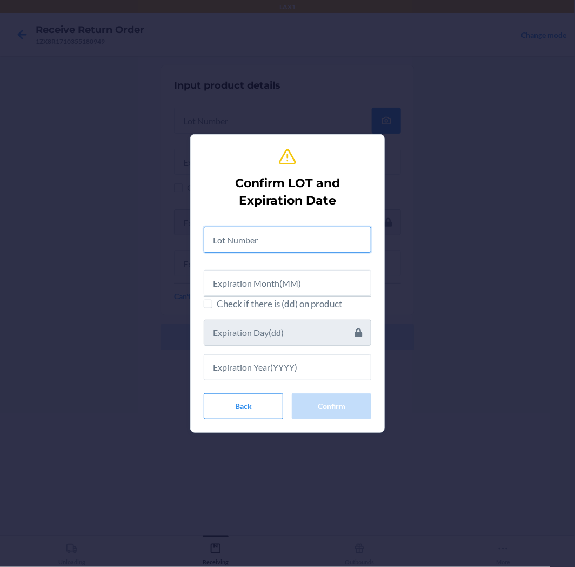
drag, startPoint x: 305, startPoint y: 235, endPoint x: 309, endPoint y: 228, distance: 8.3
click at [306, 231] on input "text" at bounding box center [288, 240] width 168 height 26
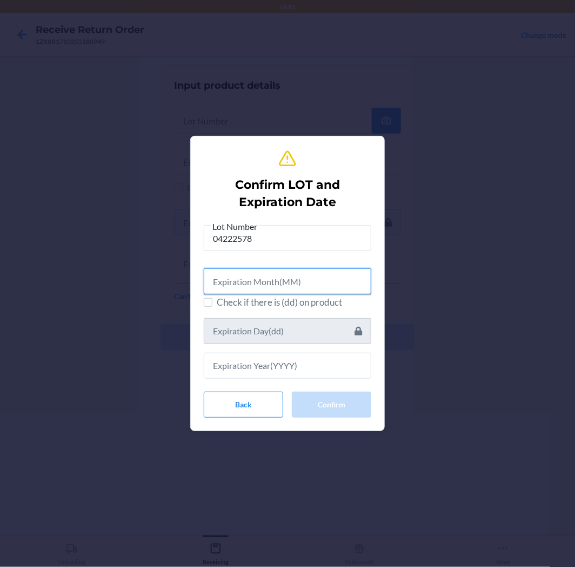
click at [240, 273] on input "text" at bounding box center [288, 281] width 168 height 26
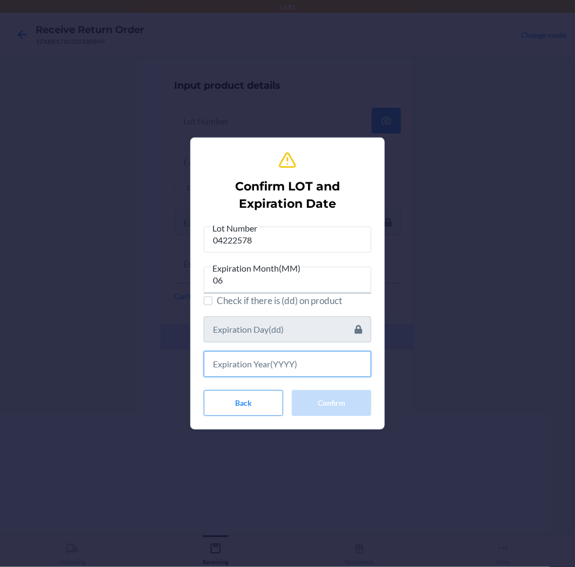
click at [257, 369] on input "text" at bounding box center [288, 364] width 168 height 26
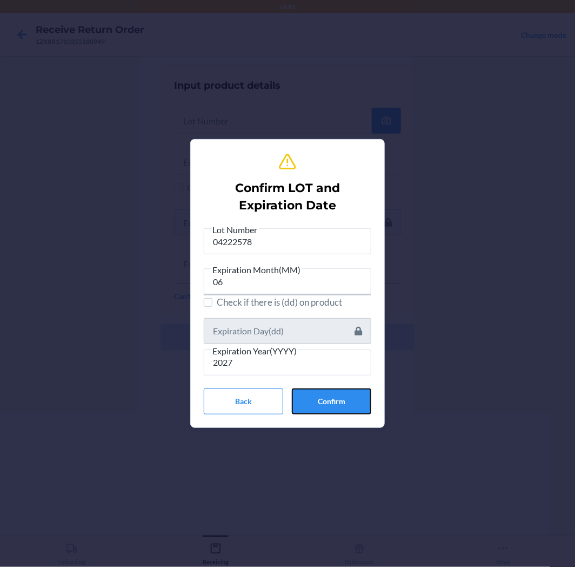
drag, startPoint x: 341, startPoint y: 395, endPoint x: 337, endPoint y: 409, distance: 14.7
click at [341, 401] on button "Confirm" at bounding box center [332, 401] width 80 height 26
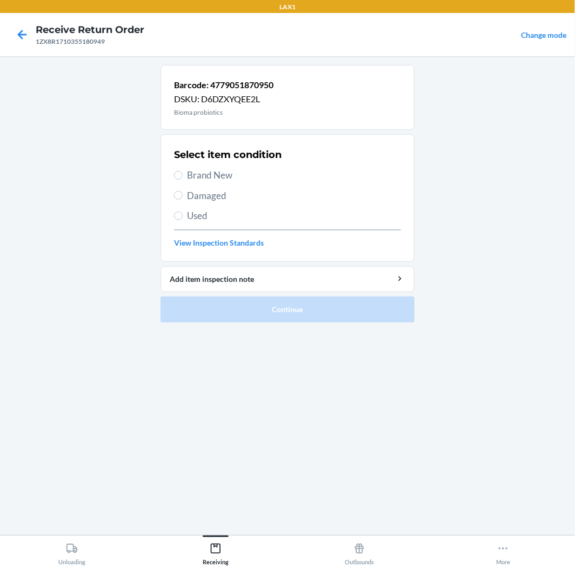
click at [203, 171] on span "Brand New" at bounding box center [294, 175] width 214 height 14
click at [183, 171] on input "Brand New" at bounding box center [178, 175] width 9 height 9
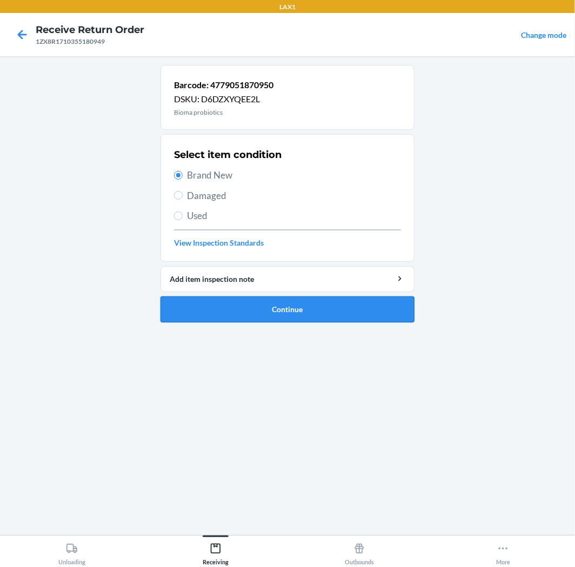
click at [279, 316] on button "Continue" at bounding box center [288, 309] width 254 height 26
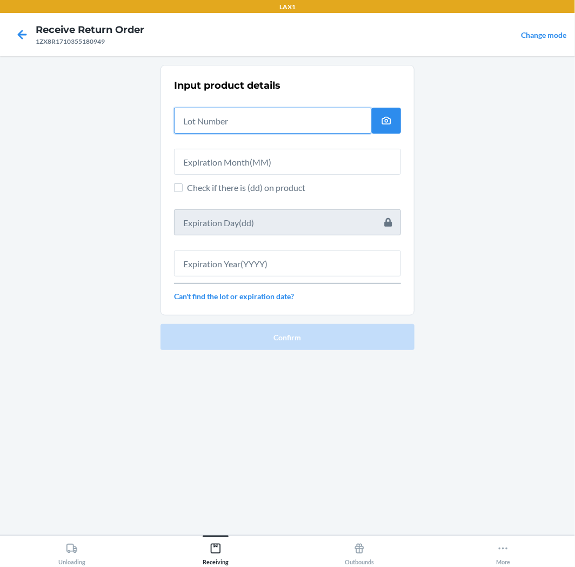
click at [237, 126] on input "text" at bounding box center [273, 121] width 198 height 26
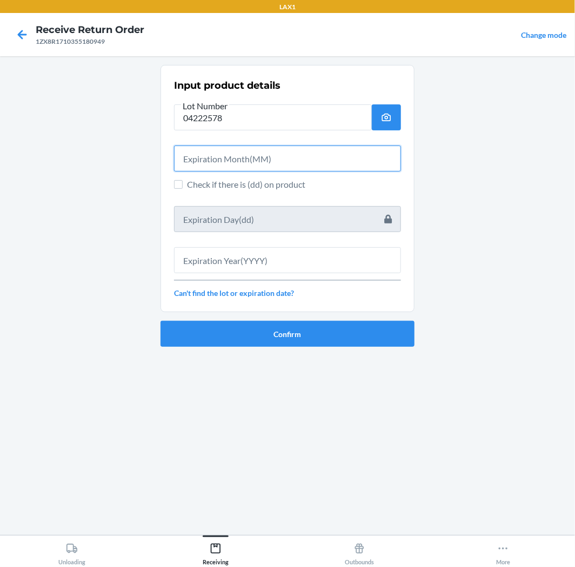
click at [211, 166] on input "text" at bounding box center [287, 158] width 227 height 26
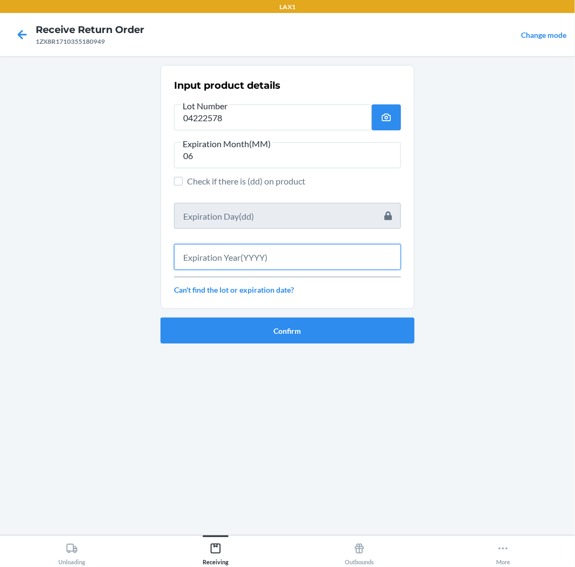
click at [231, 266] on input "text" at bounding box center [287, 257] width 227 height 26
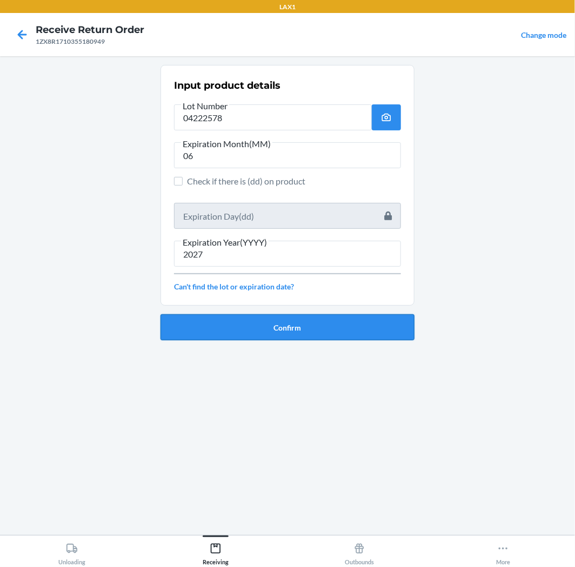
click at [214, 332] on button "Confirm" at bounding box center [288, 327] width 254 height 26
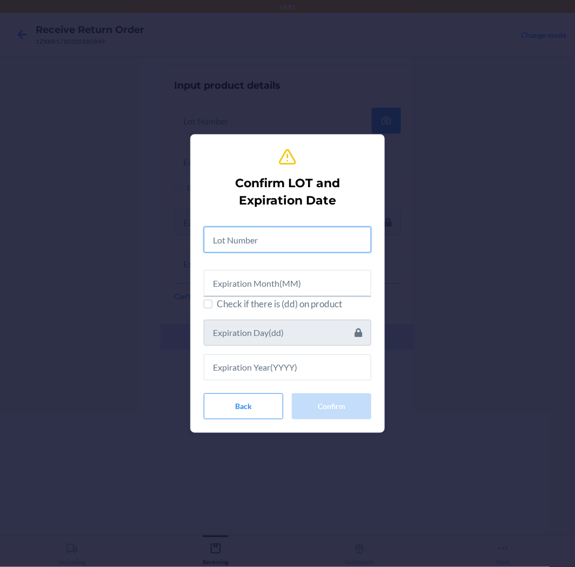
click at [317, 240] on input "text" at bounding box center [288, 240] width 168 height 26
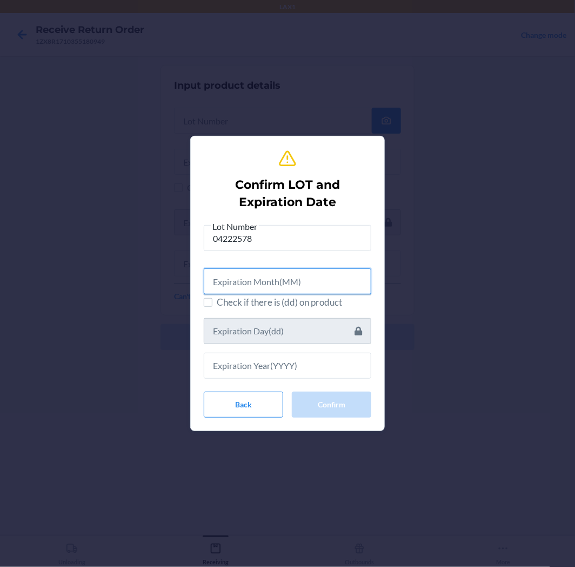
click at [272, 284] on input "text" at bounding box center [288, 281] width 168 height 26
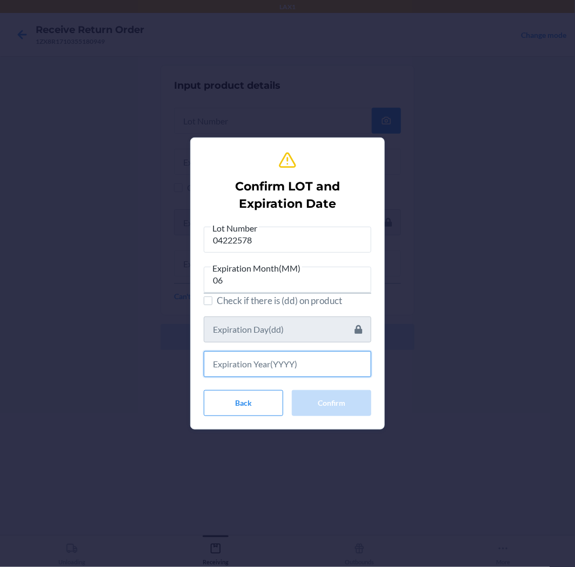
click at [279, 368] on input "text" at bounding box center [288, 364] width 168 height 26
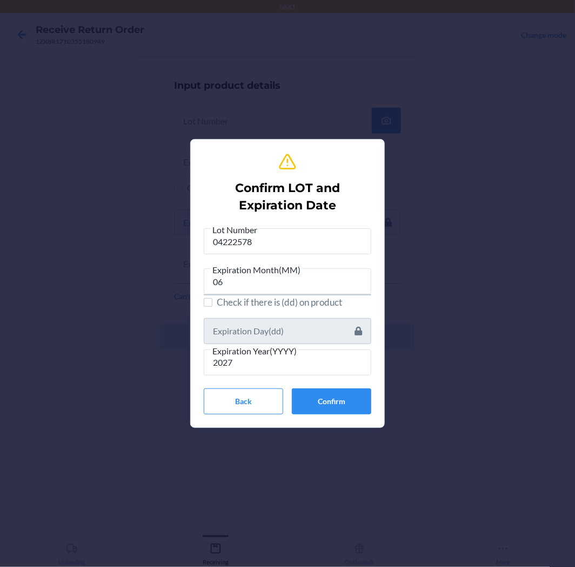
click at [315, 414] on div "Confirm LOT and Expiration Date Lot Number 04222578 Expiration Month(MM) 06 Che…" at bounding box center [288, 283] width 168 height 270
click at [326, 398] on button "Confirm" at bounding box center [332, 401] width 80 height 26
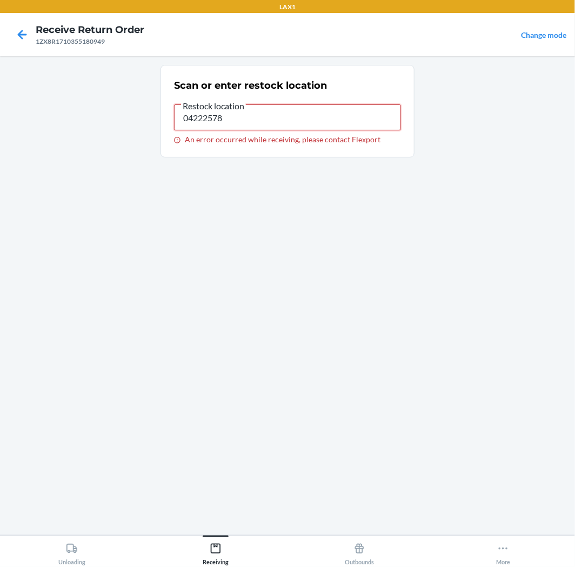
click at [266, 111] on input "04222578" at bounding box center [287, 117] width 227 height 26
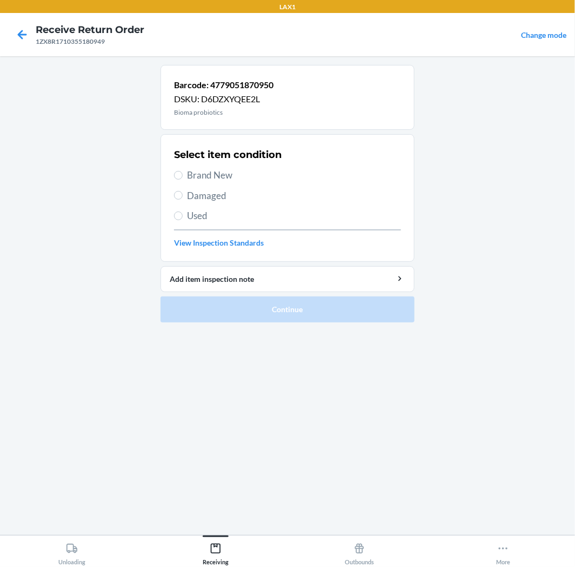
click at [207, 175] on span "Brand New" at bounding box center [294, 175] width 214 height 14
click at [183, 175] on input "Brand New" at bounding box center [178, 175] width 9 height 9
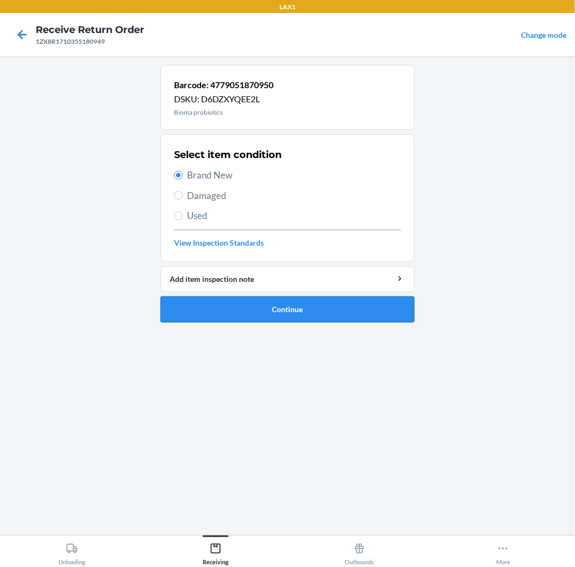
click at [240, 313] on button "Continue" at bounding box center [288, 309] width 254 height 26
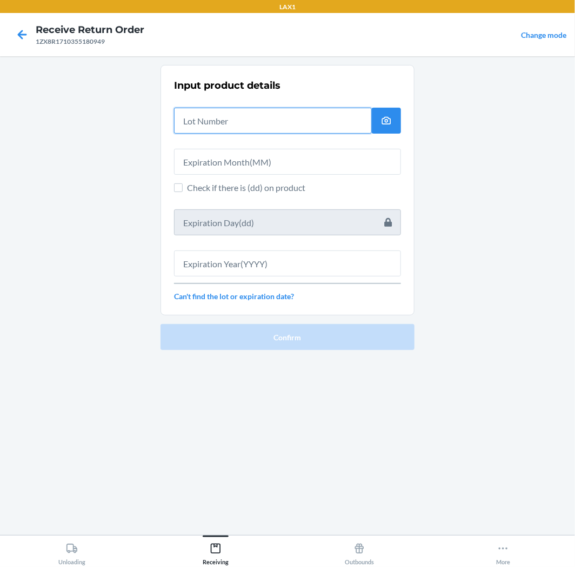
click at [226, 120] on input "text" at bounding box center [273, 121] width 198 height 26
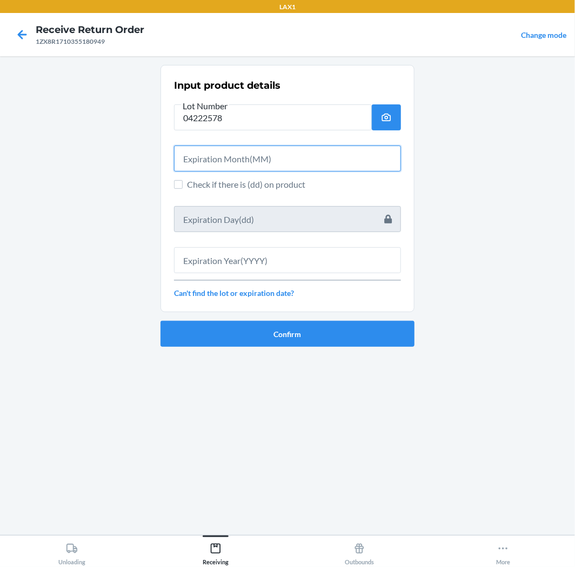
click at [284, 170] on input "text" at bounding box center [287, 158] width 227 height 26
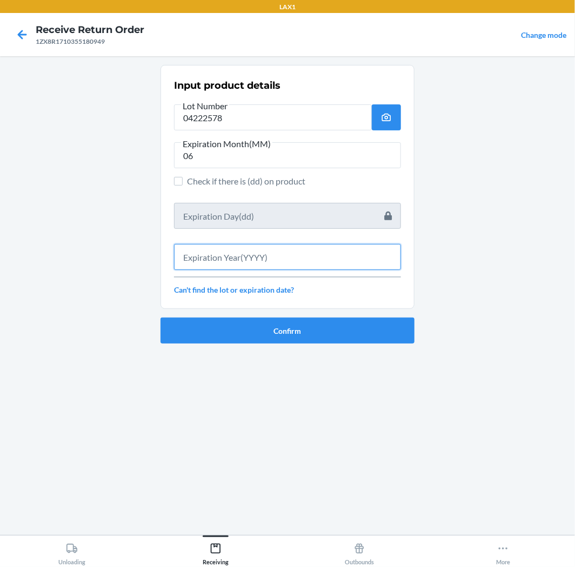
drag, startPoint x: 261, startPoint y: 265, endPoint x: 249, endPoint y: 267, distance: 12.1
click at [252, 267] on input "text" at bounding box center [287, 257] width 227 height 26
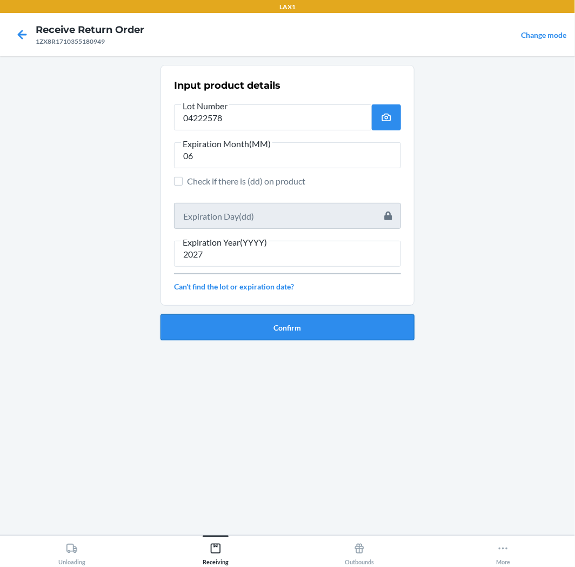
click at [279, 328] on button "Confirm" at bounding box center [288, 327] width 254 height 26
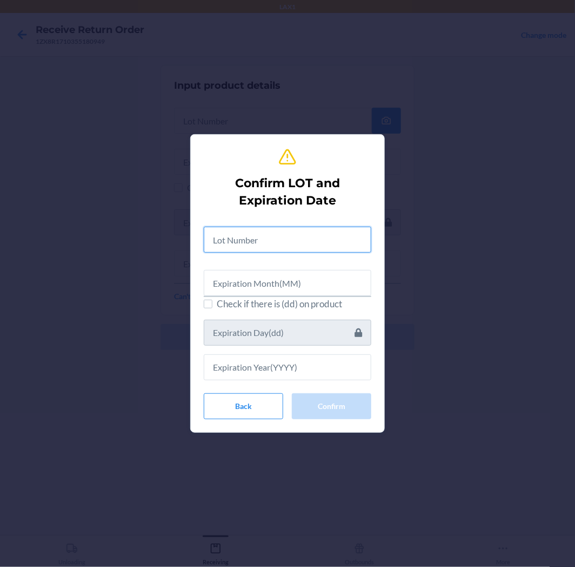
click at [311, 241] on input "text" at bounding box center [288, 240] width 168 height 26
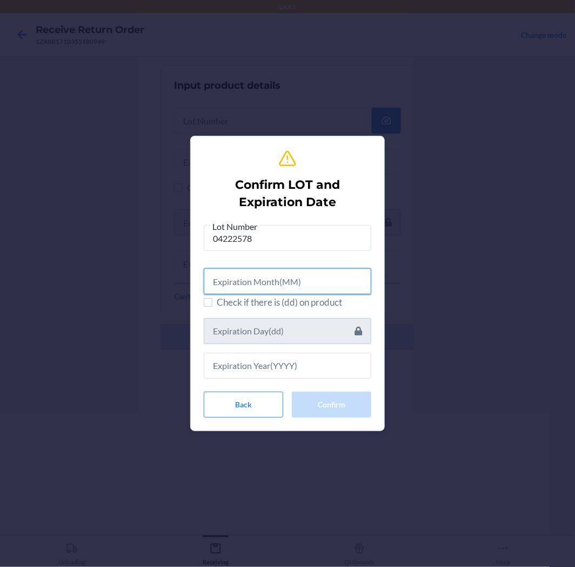
click at [283, 281] on input "text" at bounding box center [288, 281] width 168 height 26
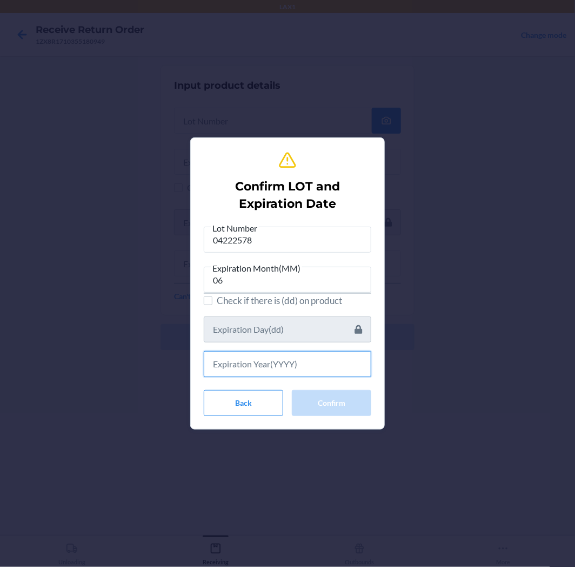
click at [248, 362] on input "text" at bounding box center [288, 364] width 168 height 26
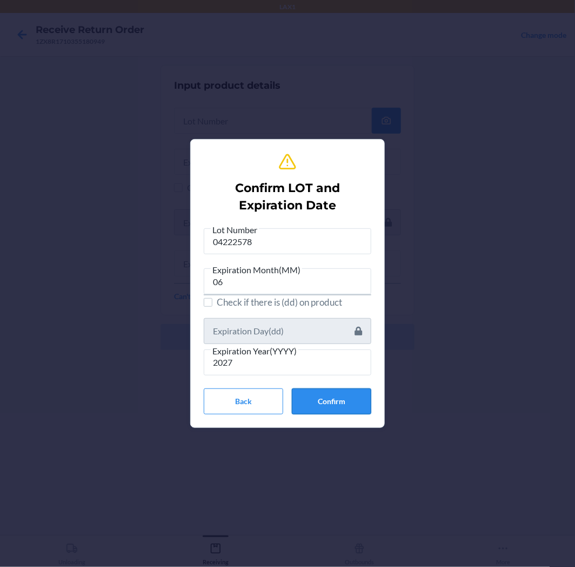
click at [330, 405] on button "Confirm" at bounding box center [332, 401] width 80 height 26
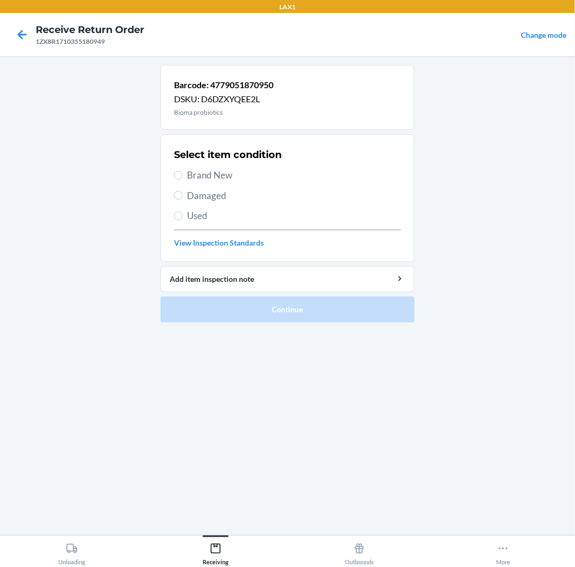
click at [217, 172] on span "Brand New" at bounding box center [294, 175] width 214 height 14
click at [183, 172] on input "Brand New" at bounding box center [178, 175] width 9 height 9
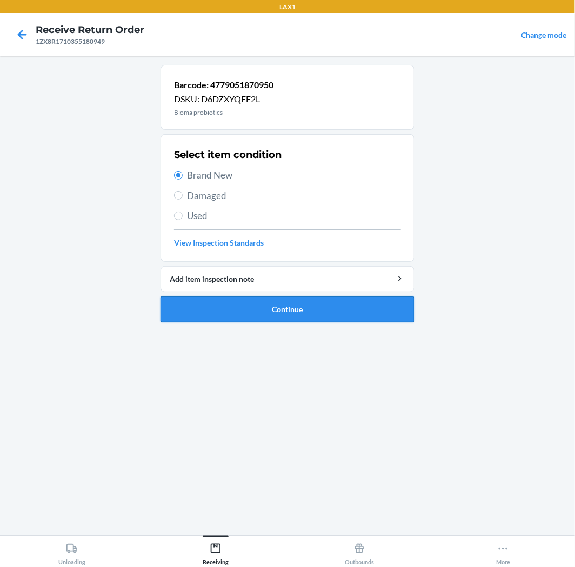
click at [289, 307] on button "Continue" at bounding box center [288, 309] width 254 height 26
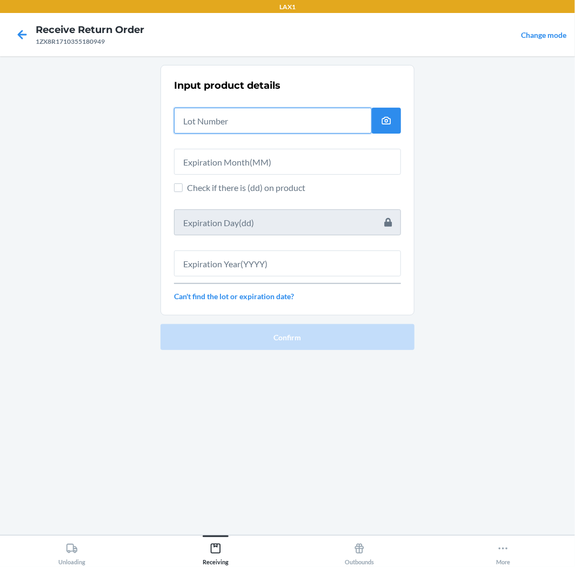
click at [228, 121] on input "text" at bounding box center [273, 121] width 198 height 26
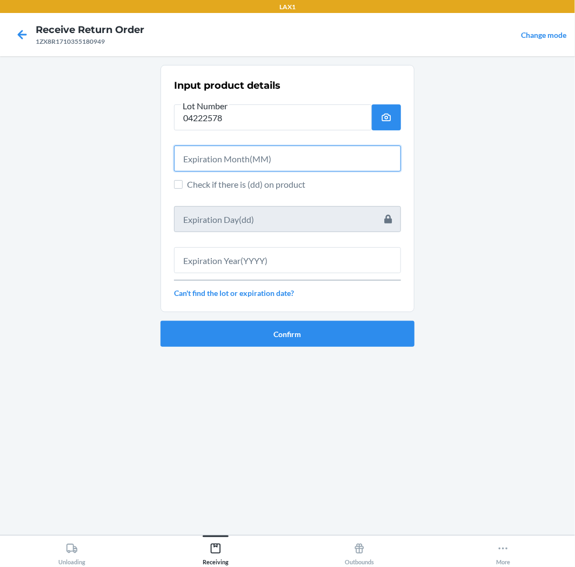
click at [218, 163] on input "text" at bounding box center [287, 158] width 227 height 26
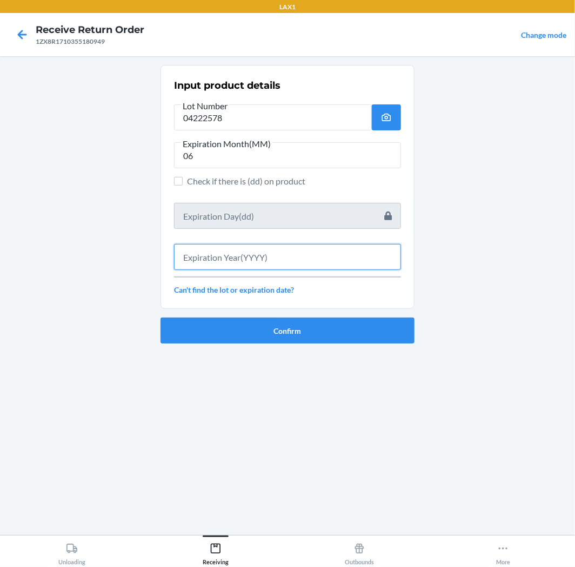
click at [226, 264] on input "text" at bounding box center [287, 257] width 227 height 26
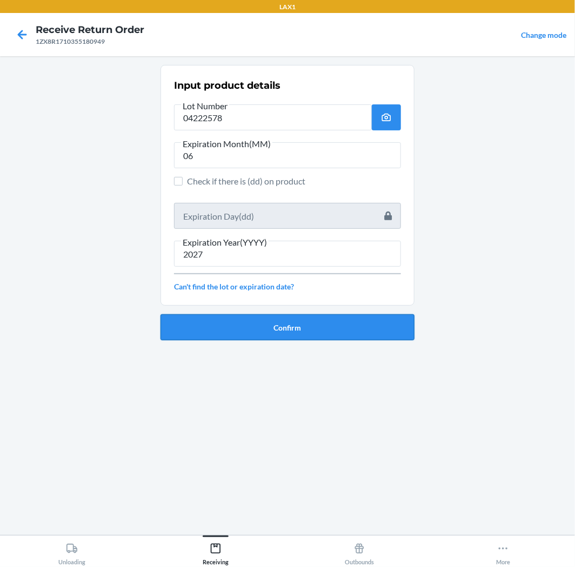
click at [258, 326] on button "Confirm" at bounding box center [288, 327] width 254 height 26
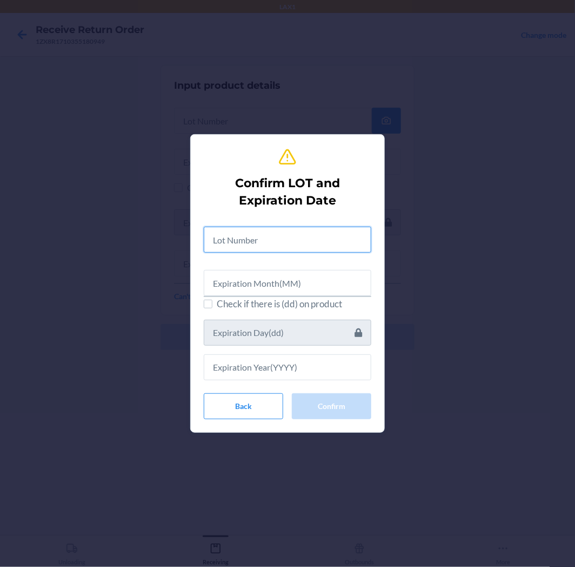
click at [259, 243] on input "text" at bounding box center [288, 240] width 168 height 26
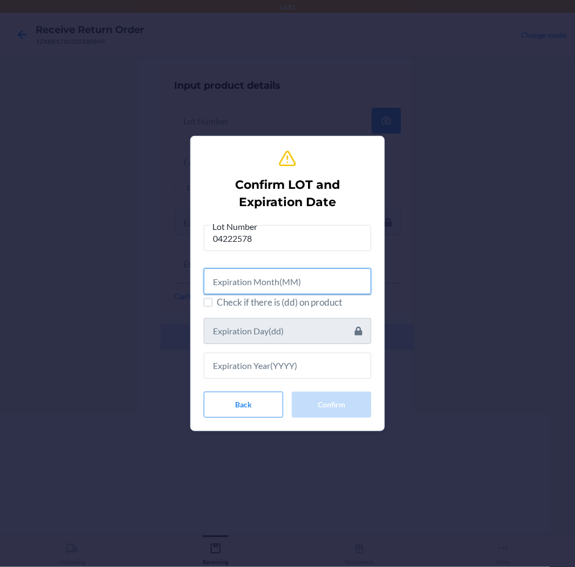
drag, startPoint x: 330, startPoint y: 279, endPoint x: 307, endPoint y: 274, distance: 23.4
click at [328, 280] on input "text" at bounding box center [288, 281] width 168 height 26
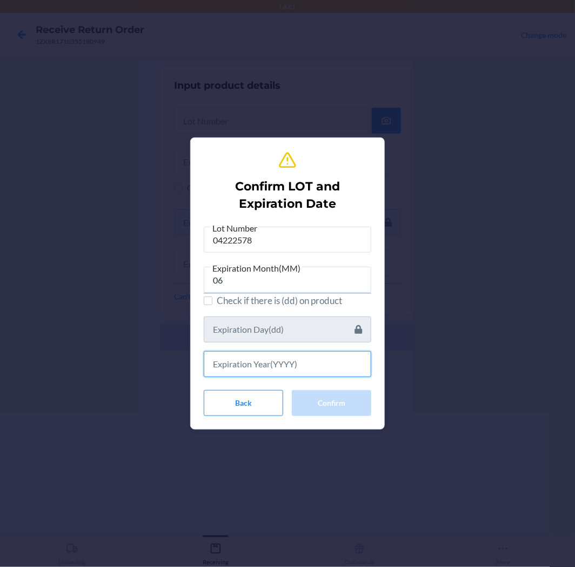
click at [260, 370] on input "text" at bounding box center [288, 364] width 168 height 26
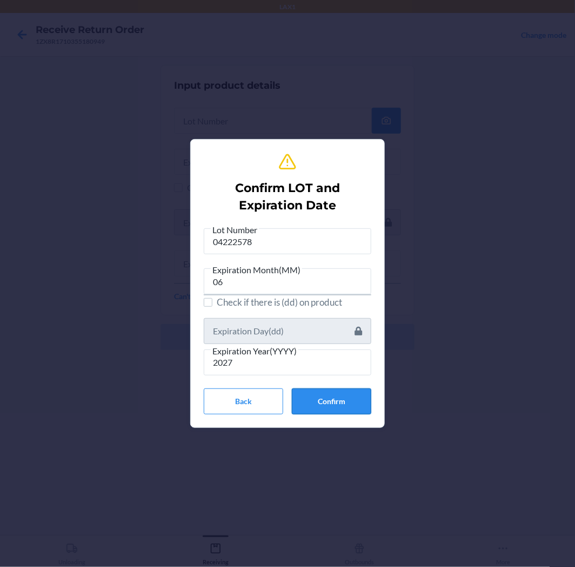
click at [350, 403] on button "Confirm" at bounding box center [332, 401] width 80 height 26
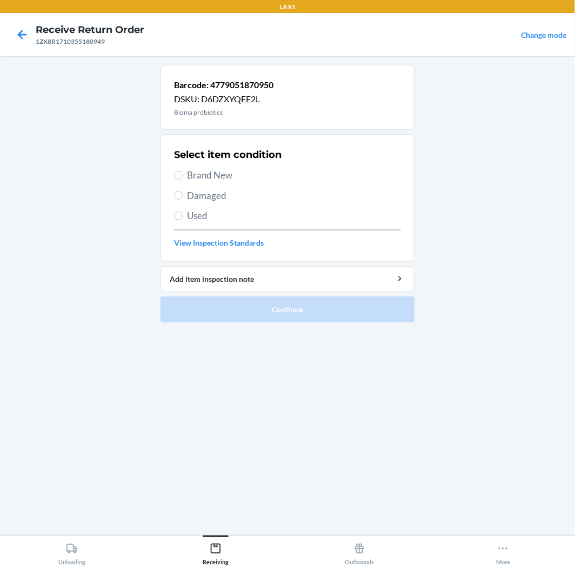
click at [192, 167] on div "Select item condition Brand New Damaged Used View Inspection Standards" at bounding box center [287, 197] width 227 height 107
click at [183, 173] on label "Brand New" at bounding box center [287, 175] width 227 height 14
click at [183, 173] on input "Brand New" at bounding box center [178, 175] width 9 height 9
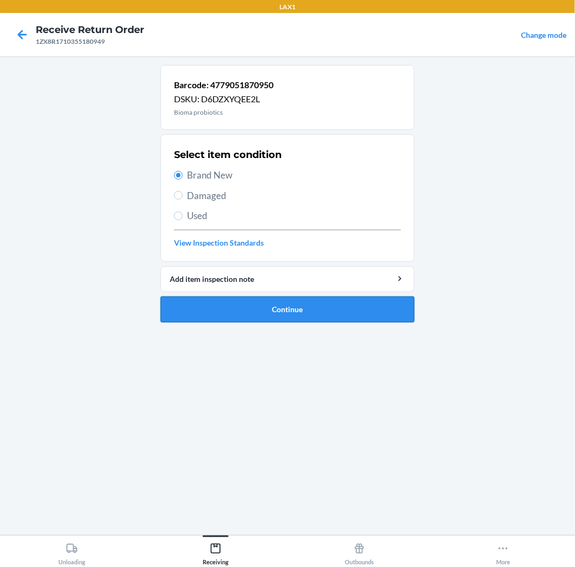
click at [294, 305] on button "Continue" at bounding box center [288, 309] width 254 height 26
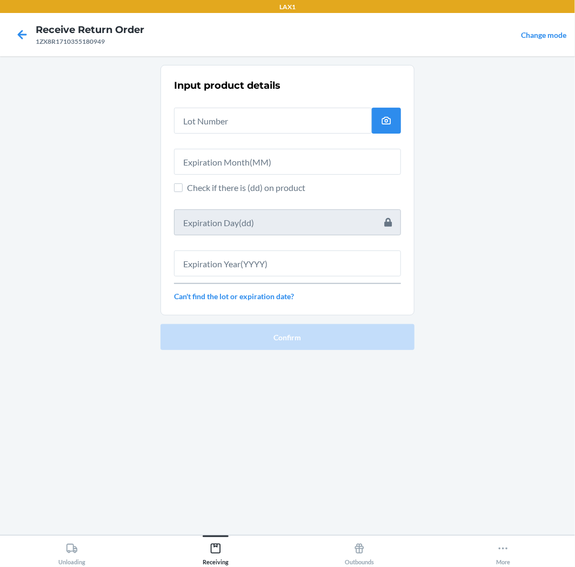
click at [242, 103] on div at bounding box center [273, 116] width 198 height 35
click at [234, 116] on input "text" at bounding box center [273, 121] width 198 height 26
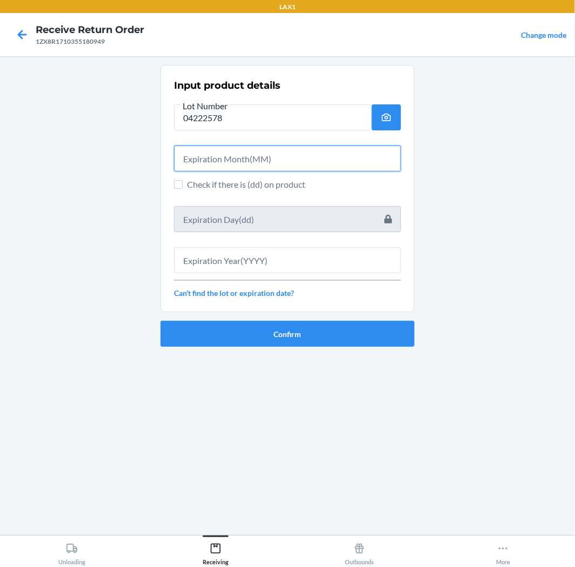
click at [341, 157] on input "text" at bounding box center [287, 158] width 227 height 26
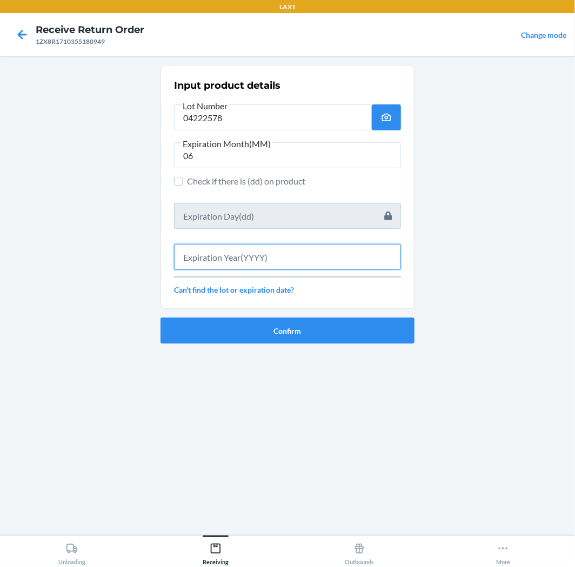
click at [245, 260] on input "text" at bounding box center [287, 257] width 227 height 26
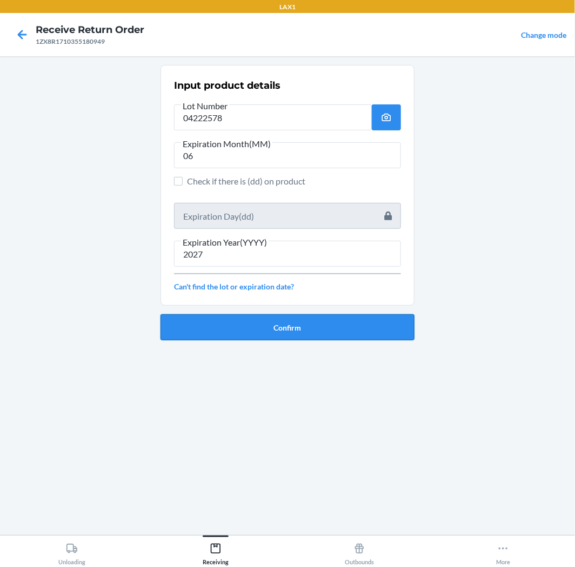
click at [249, 336] on button "Confirm" at bounding box center [288, 327] width 254 height 26
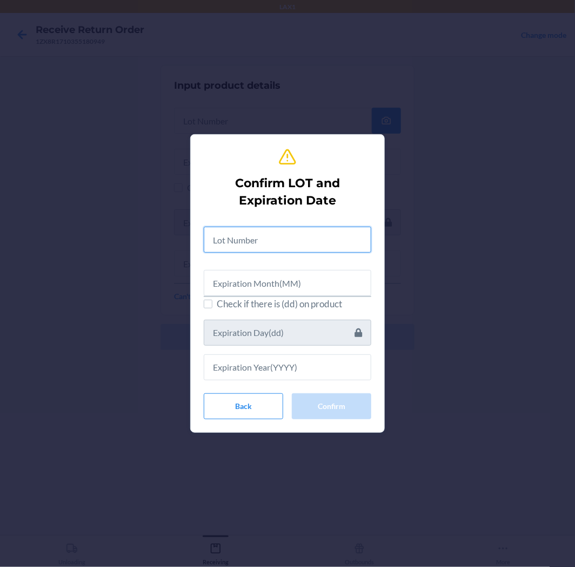
click at [261, 235] on input "text" at bounding box center [288, 240] width 168 height 26
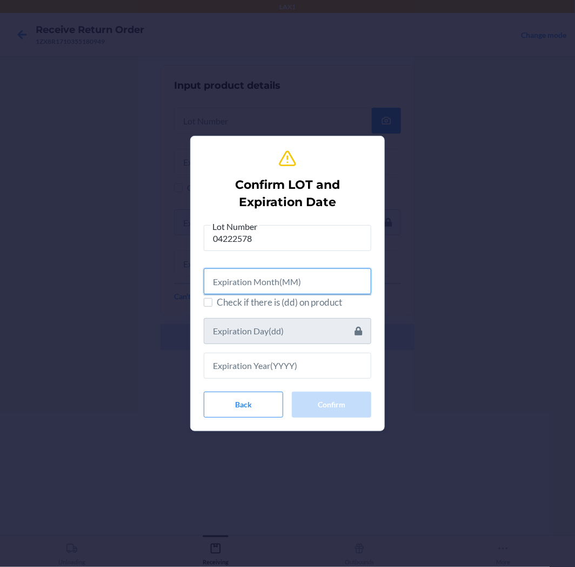
click at [245, 279] on input "text" at bounding box center [288, 281] width 168 height 26
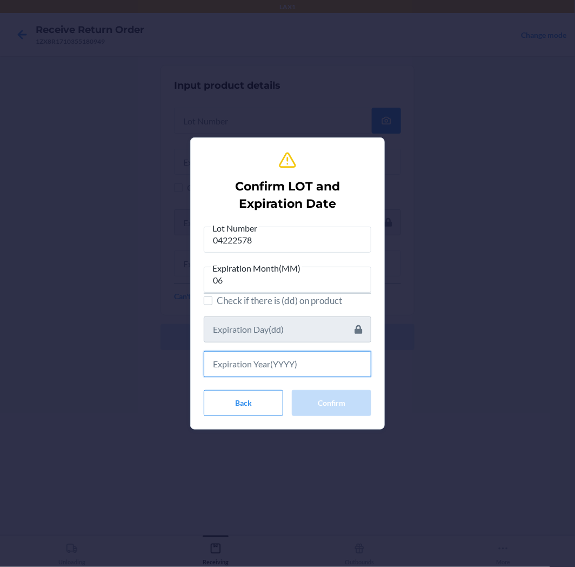
click at [263, 367] on input "text" at bounding box center [288, 364] width 168 height 26
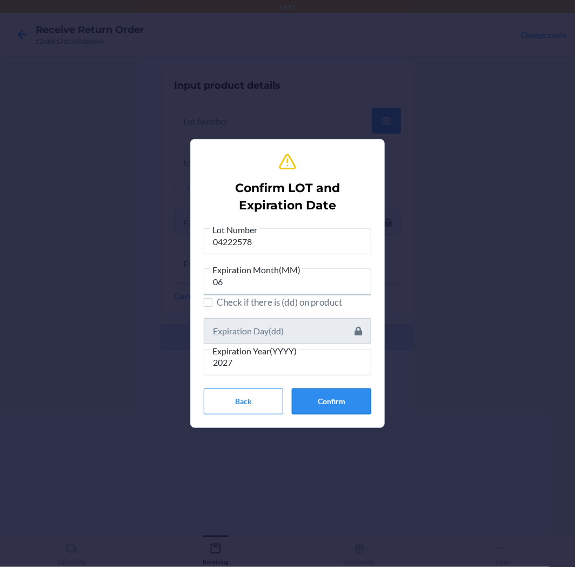
click at [327, 395] on button "Confirm" at bounding box center [332, 401] width 80 height 26
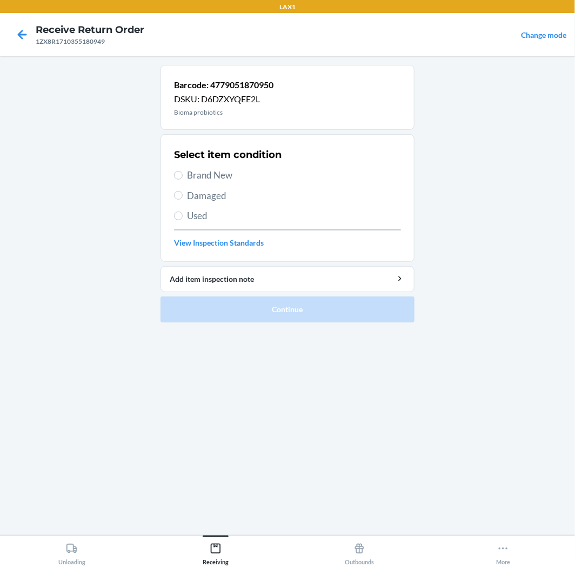
click at [185, 174] on label "Brand New" at bounding box center [287, 175] width 227 height 14
click at [183, 174] on input "Brand New" at bounding box center [178, 175] width 9 height 9
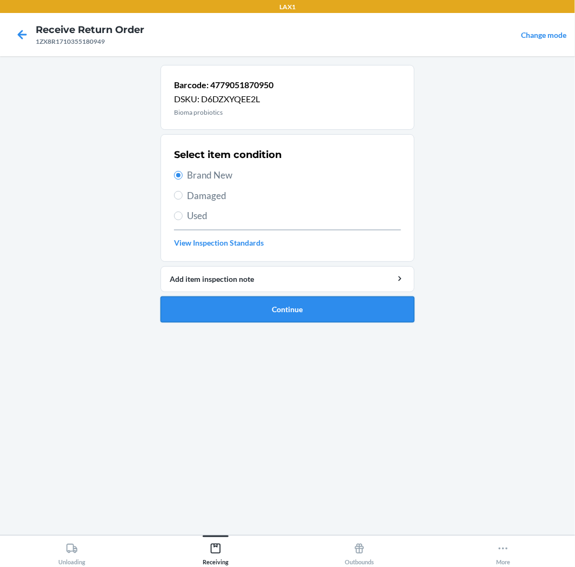
click at [276, 312] on button "Continue" at bounding box center [288, 309] width 254 height 26
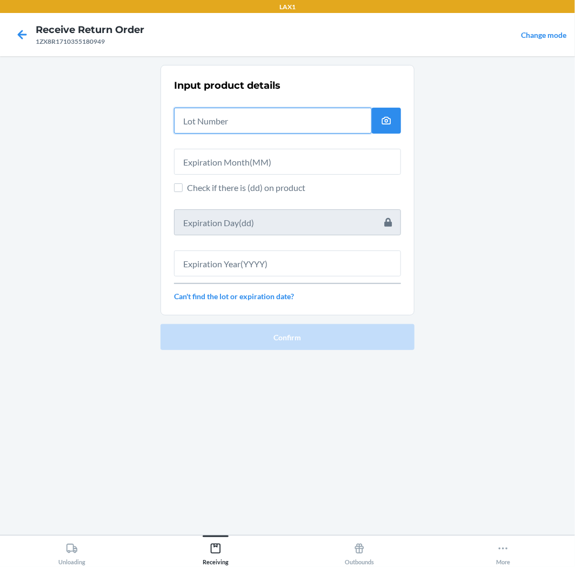
click at [256, 114] on input "text" at bounding box center [273, 121] width 198 height 26
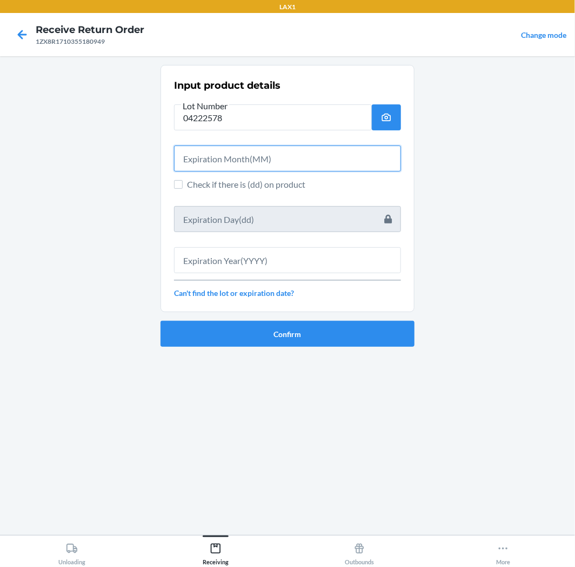
click at [250, 166] on input "text" at bounding box center [287, 158] width 227 height 26
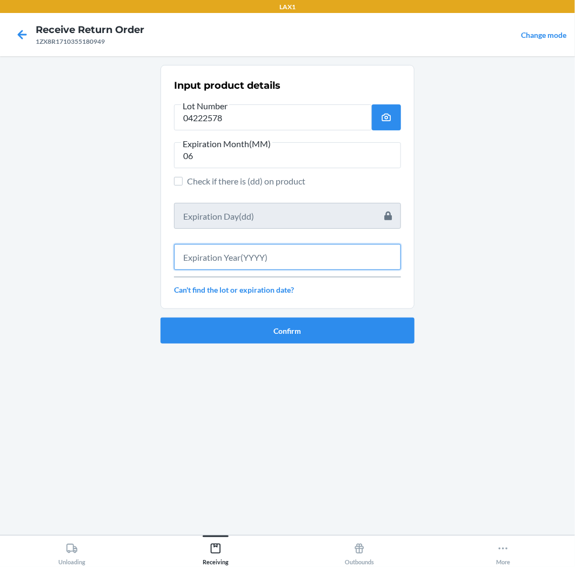
click at [240, 262] on input "text" at bounding box center [287, 257] width 227 height 26
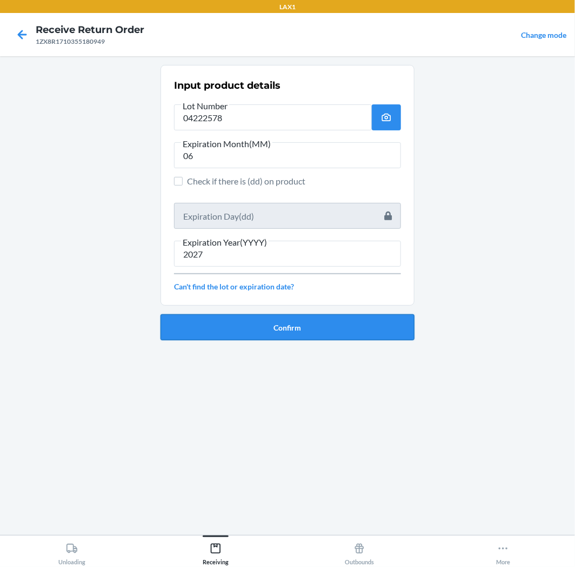
click at [263, 330] on button "Confirm" at bounding box center [288, 327] width 254 height 26
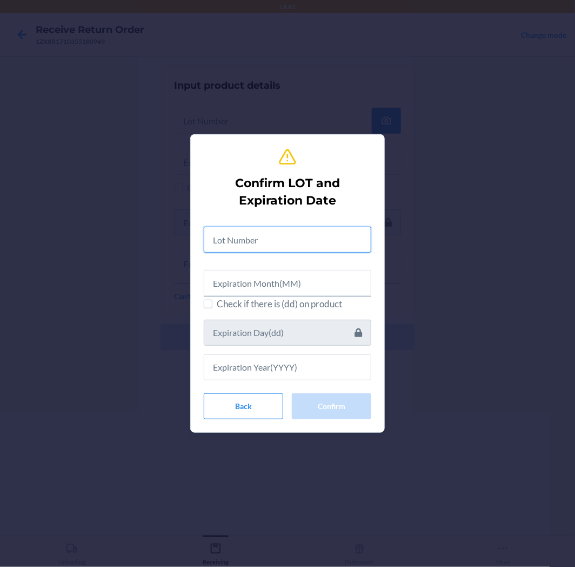
click at [273, 246] on input "text" at bounding box center [288, 240] width 168 height 26
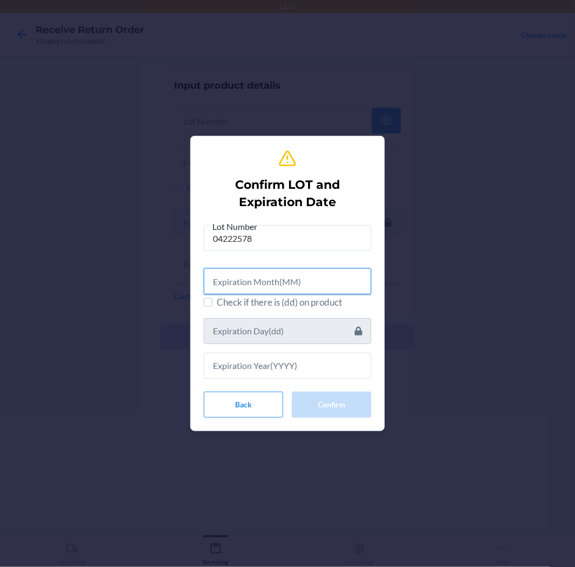
click at [284, 281] on input "text" at bounding box center [288, 281] width 168 height 26
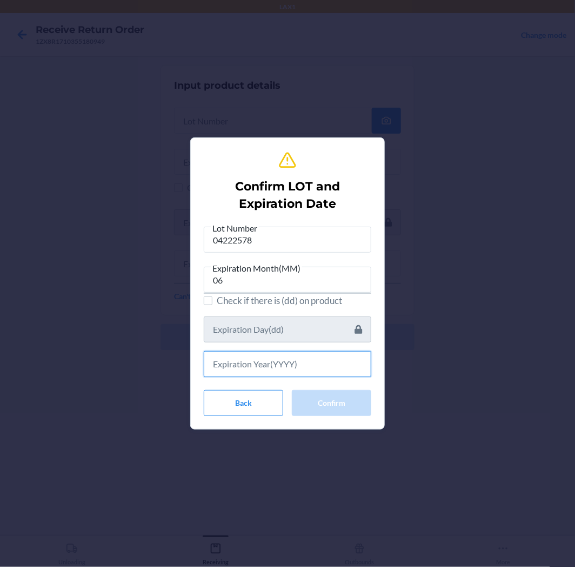
click at [230, 363] on input "text" at bounding box center [288, 364] width 168 height 26
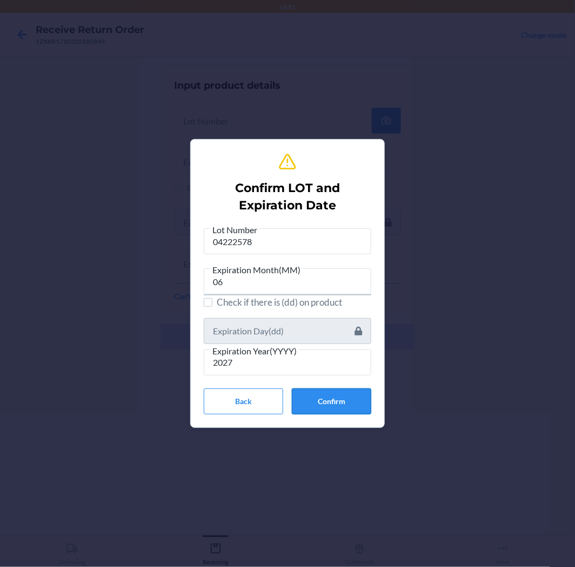
click at [313, 404] on button "Confirm" at bounding box center [332, 401] width 80 height 26
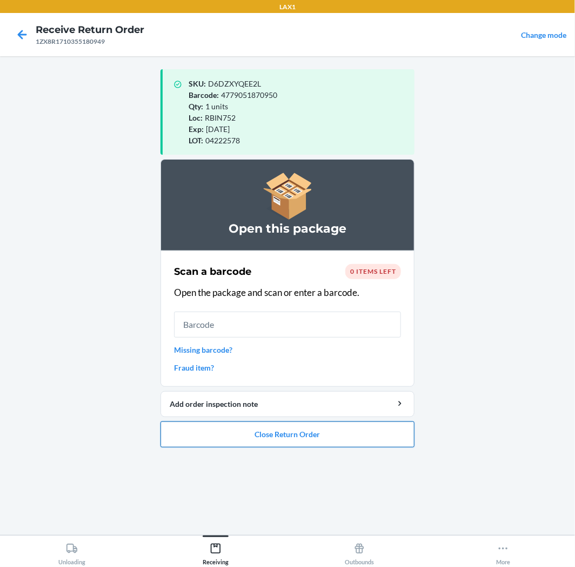
click at [244, 432] on button "Close Return Order" at bounding box center [288, 434] width 254 height 26
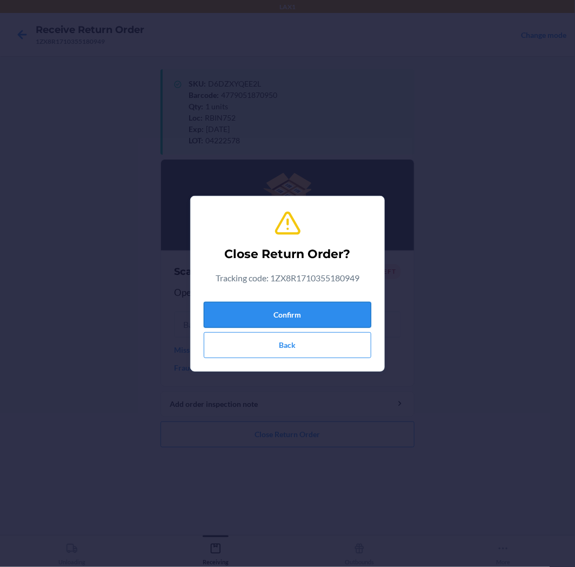
click at [229, 305] on button "Confirm" at bounding box center [288, 315] width 168 height 26
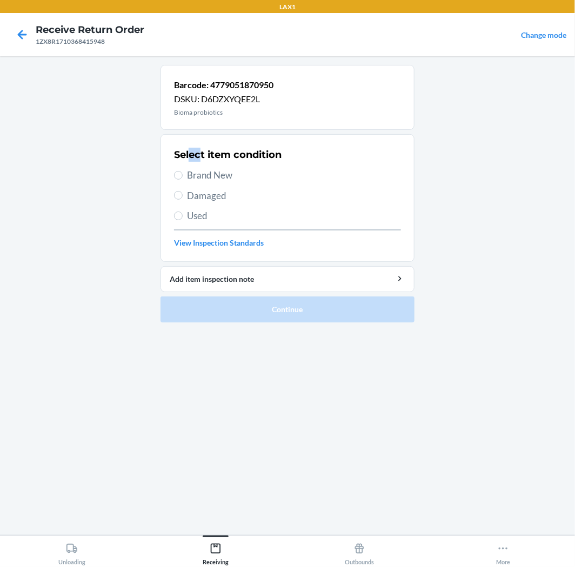
drag, startPoint x: 193, startPoint y: 156, endPoint x: 204, endPoint y: 164, distance: 13.5
click at [202, 163] on div "Select item condition Brand New Damaged Used View Inspection Standards" at bounding box center [287, 197] width 227 height 107
drag, startPoint x: 287, startPoint y: 179, endPoint x: 257, endPoint y: 178, distance: 29.2
click at [286, 179] on span "Brand New" at bounding box center [294, 175] width 214 height 14
click at [183, 179] on input "Brand New" at bounding box center [178, 175] width 9 height 9
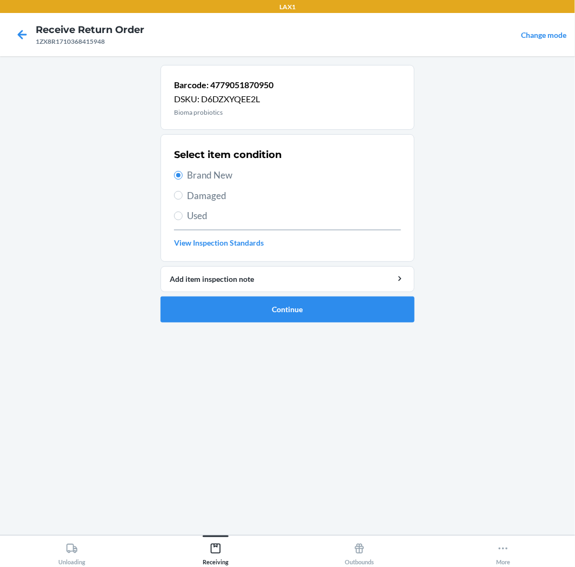
click at [237, 177] on span "Brand New" at bounding box center [294, 175] width 214 height 14
click at [183, 177] on input "Brand New" at bounding box center [178, 175] width 9 height 9
click at [309, 325] on ol "Barcode: 4779051870950 DSKU: D6DZXYQEE2L Bioma probiotics Select item condition…" at bounding box center [288, 198] width 254 height 266
click at [303, 301] on button "Continue" at bounding box center [288, 309] width 254 height 26
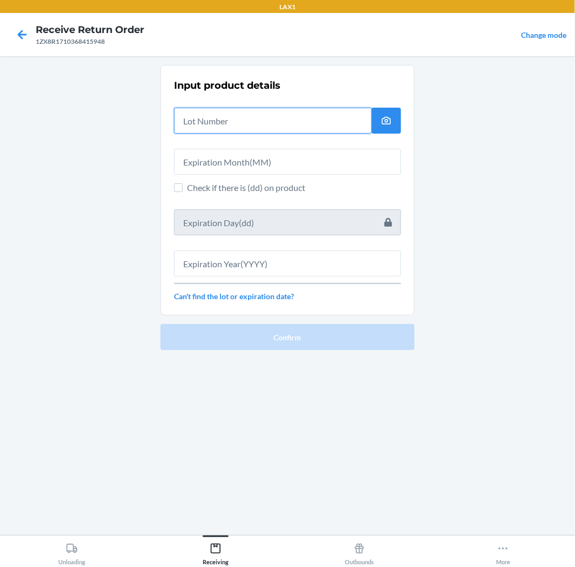
click at [263, 127] on input "text" at bounding box center [273, 121] width 198 height 26
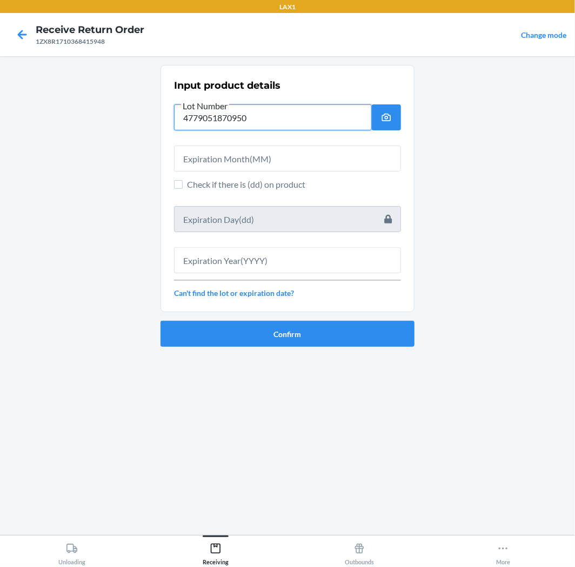
drag, startPoint x: 258, startPoint y: 108, endPoint x: 131, endPoint y: 116, distance: 127.3
click at [131, 116] on main "Input product details Lot Number 4779051870950 Check if there is (dd) on produc…" at bounding box center [287, 295] width 575 height 479
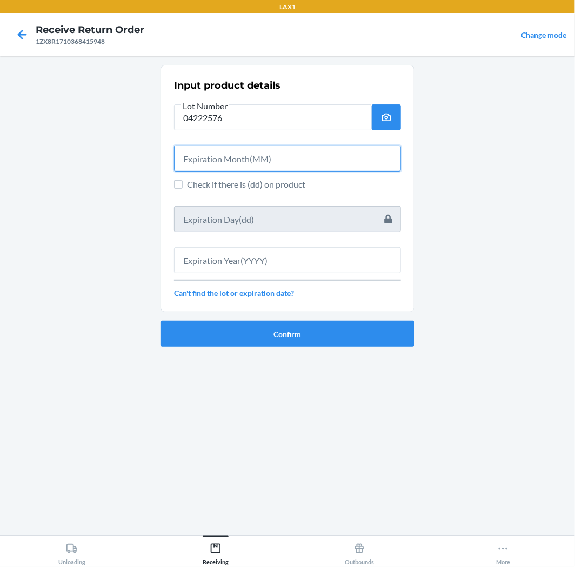
click at [197, 152] on input "text" at bounding box center [287, 158] width 227 height 26
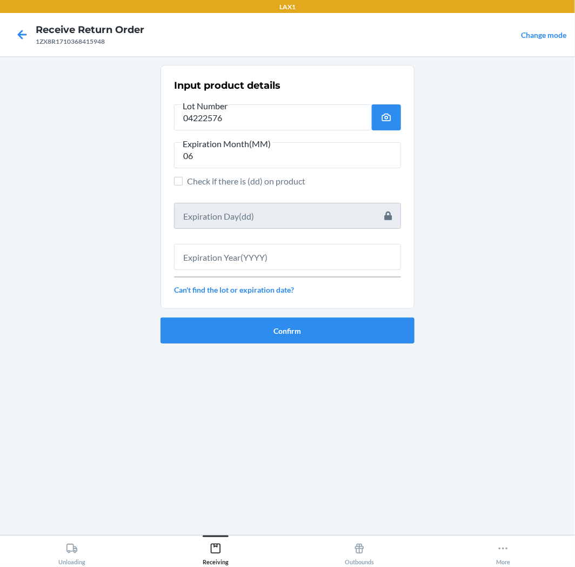
click at [276, 274] on div "Input product details Lot Number 04222576 Expiration Month(MM) 06 Check if ther…" at bounding box center [287, 186] width 227 height 223
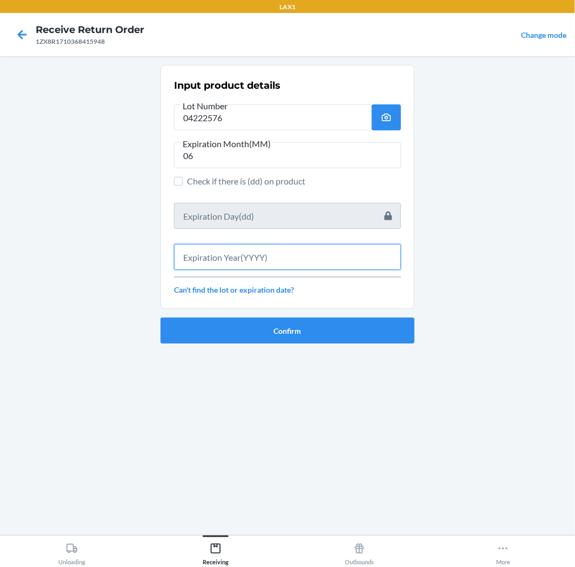
click at [273, 258] on input "text" at bounding box center [287, 257] width 227 height 26
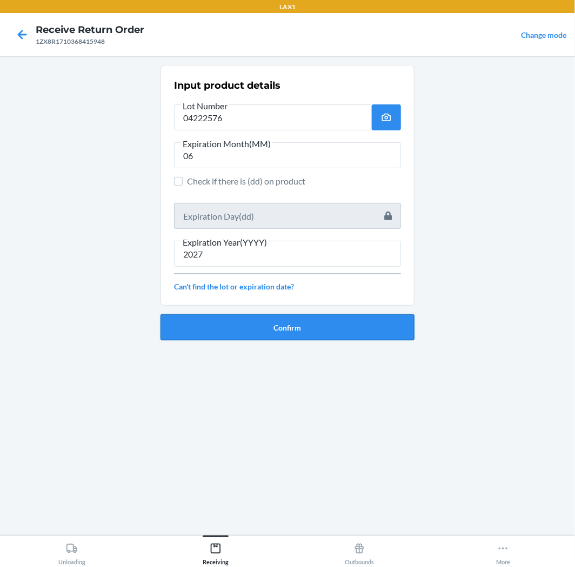
click at [276, 327] on button "Confirm" at bounding box center [288, 327] width 254 height 26
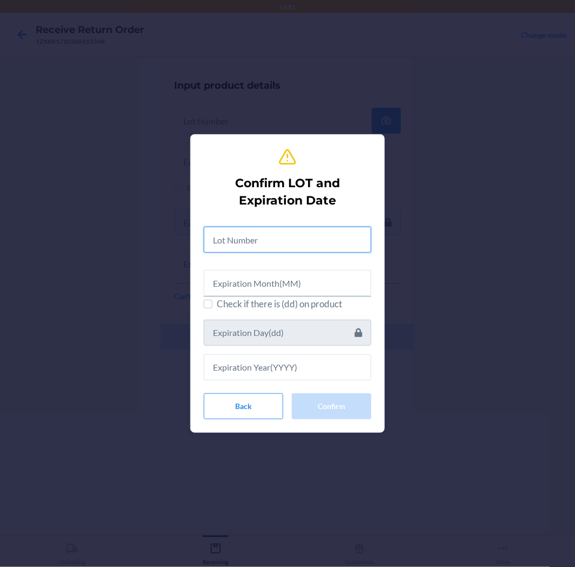
click at [251, 236] on input "text" at bounding box center [288, 240] width 168 height 26
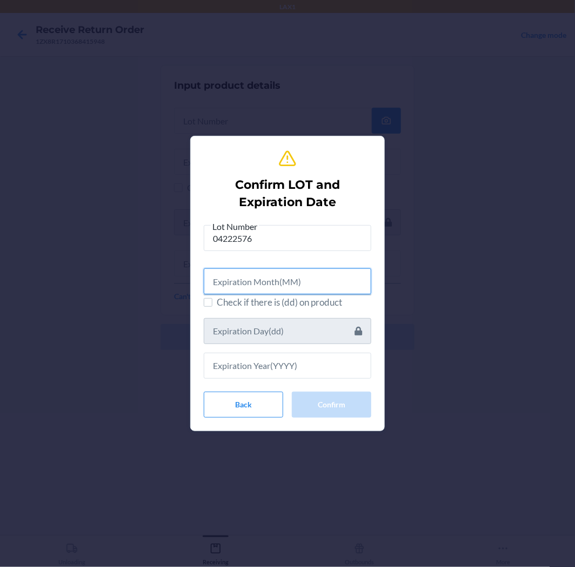
click at [264, 277] on input "text" at bounding box center [288, 281] width 168 height 26
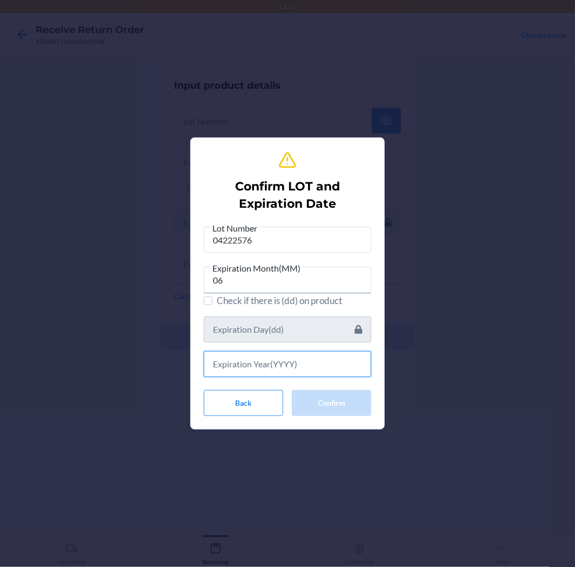
click at [265, 354] on input "text" at bounding box center [288, 364] width 168 height 26
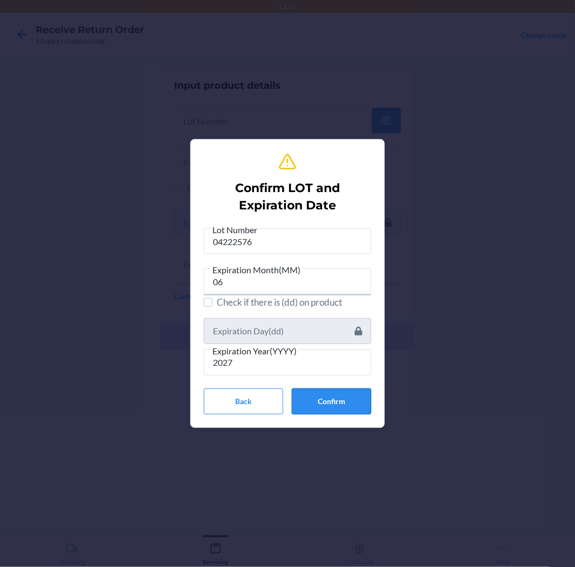
click at [310, 395] on button "Confirm" at bounding box center [332, 401] width 80 height 26
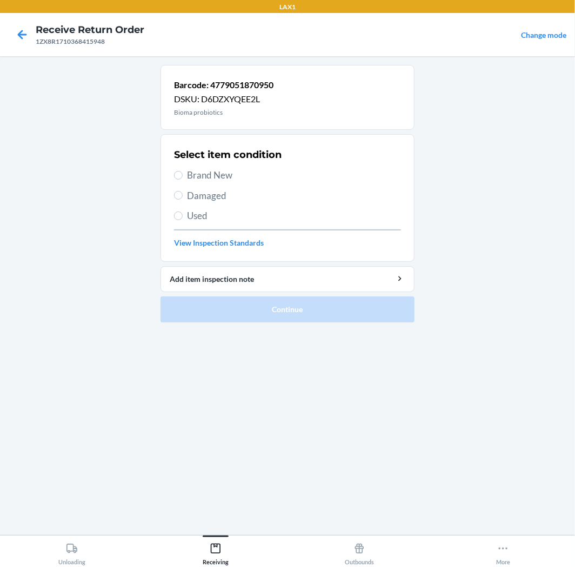
click at [204, 171] on span "Brand New" at bounding box center [294, 175] width 214 height 14
click at [183, 171] on input "Brand New" at bounding box center [178, 175] width 9 height 9
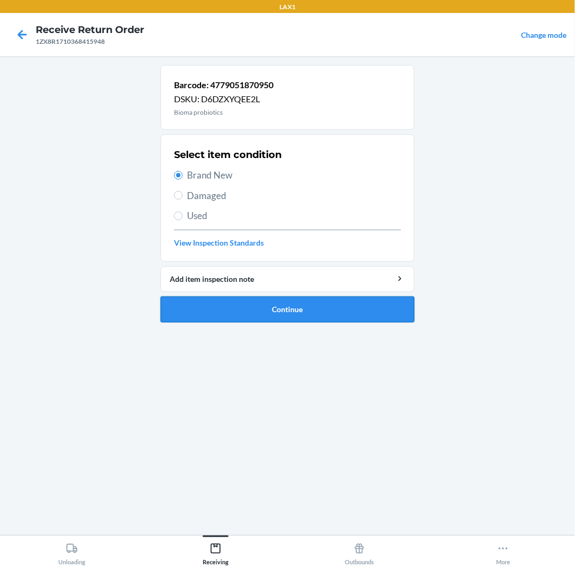
click at [231, 310] on button "Continue" at bounding box center [288, 309] width 254 height 26
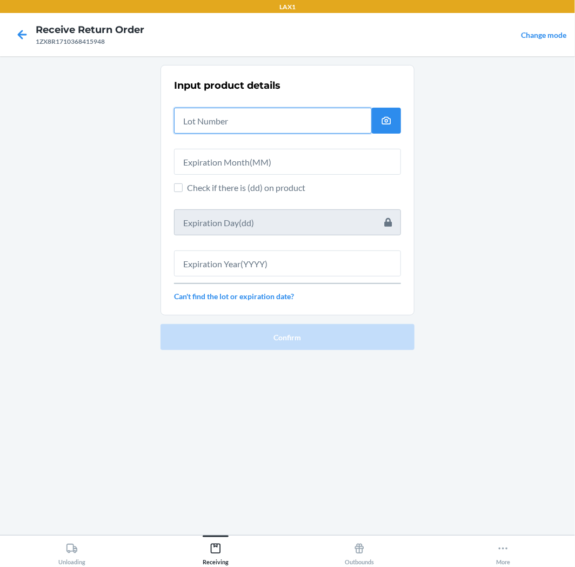
click at [242, 117] on input "text" at bounding box center [273, 121] width 198 height 26
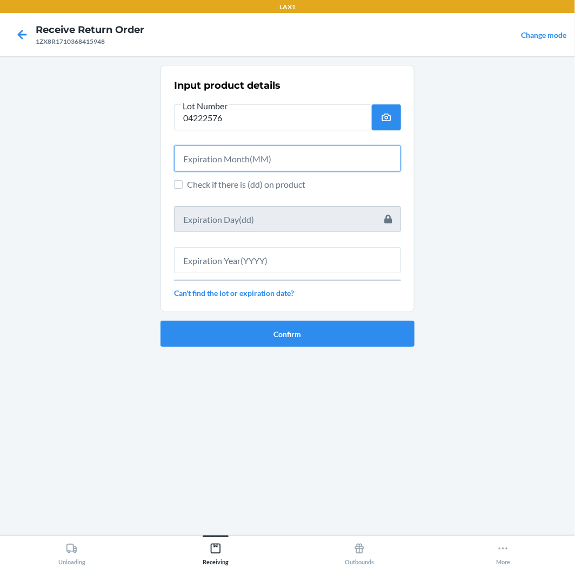
click at [255, 161] on input "text" at bounding box center [287, 158] width 227 height 26
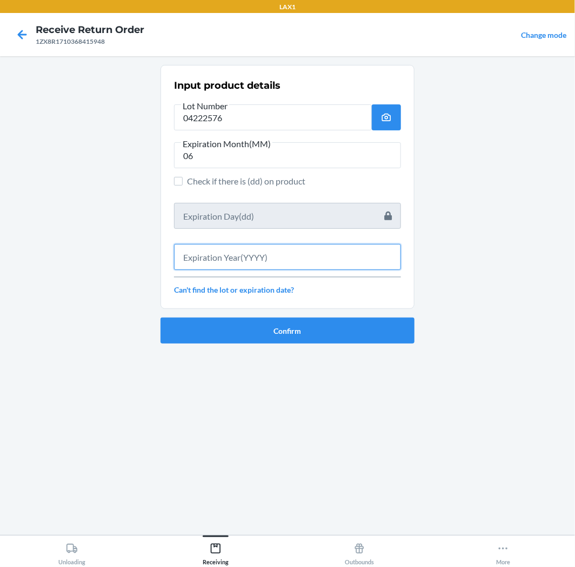
click at [224, 263] on input "text" at bounding box center [287, 257] width 227 height 26
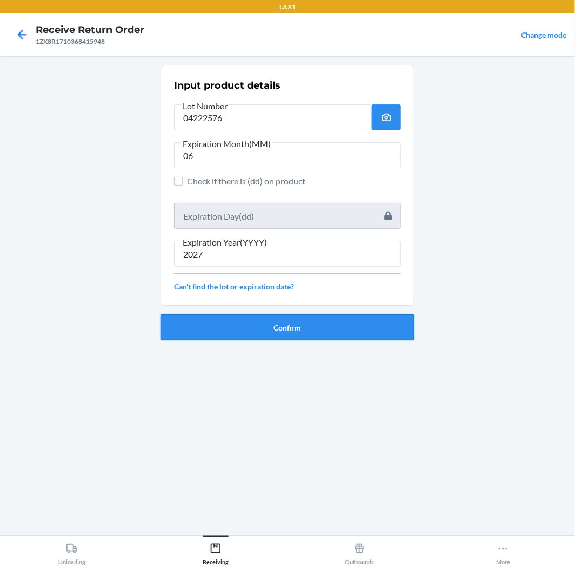
click at [330, 332] on button "Confirm" at bounding box center [288, 327] width 254 height 26
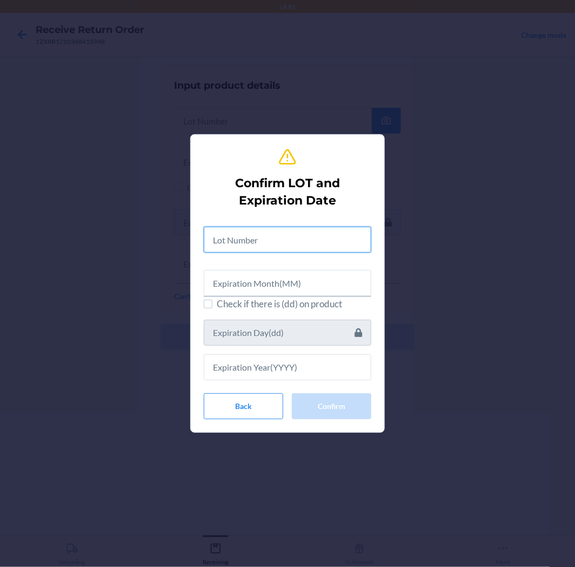
click at [301, 237] on input "text" at bounding box center [288, 240] width 168 height 26
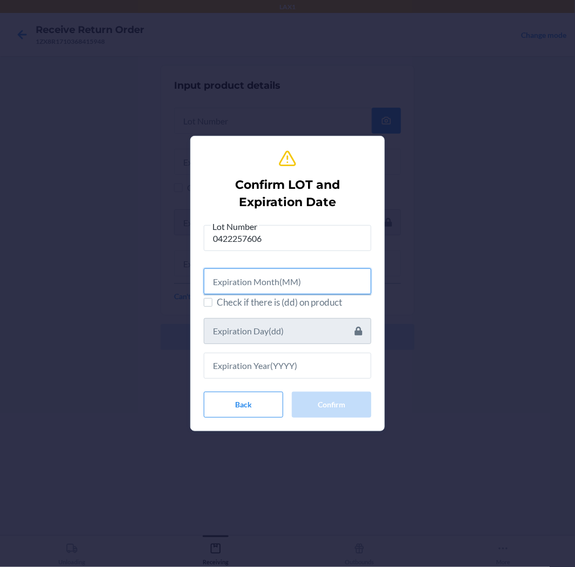
drag, startPoint x: 306, startPoint y: 282, endPoint x: 274, endPoint y: 281, distance: 31.9
click at [299, 282] on input "text" at bounding box center [288, 281] width 168 height 26
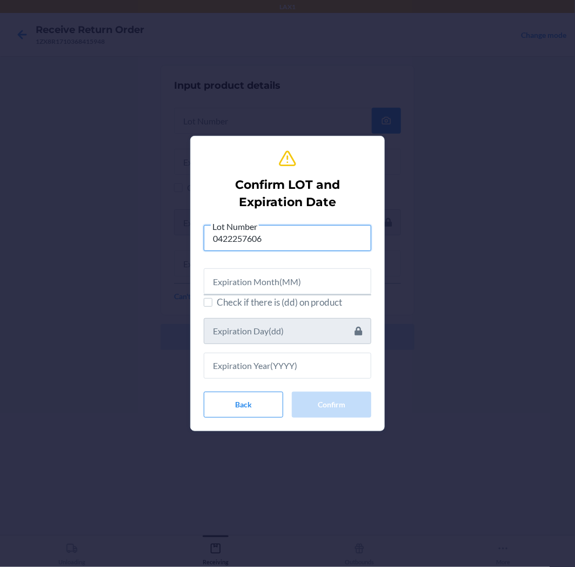
click at [289, 240] on input "0422257606" at bounding box center [288, 238] width 168 height 26
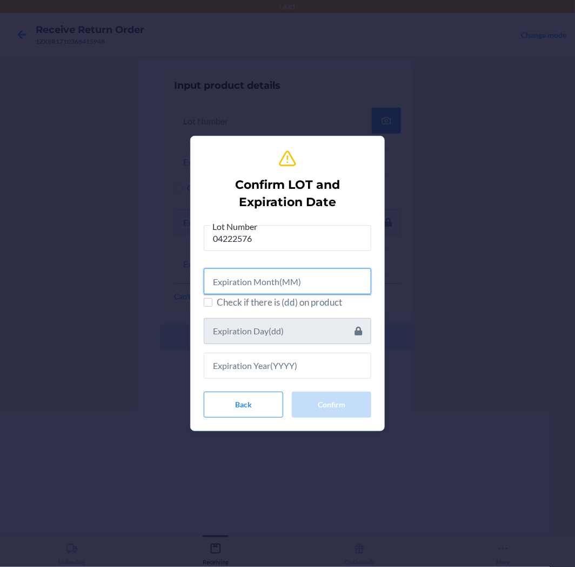
click at [282, 286] on input "text" at bounding box center [288, 281] width 168 height 26
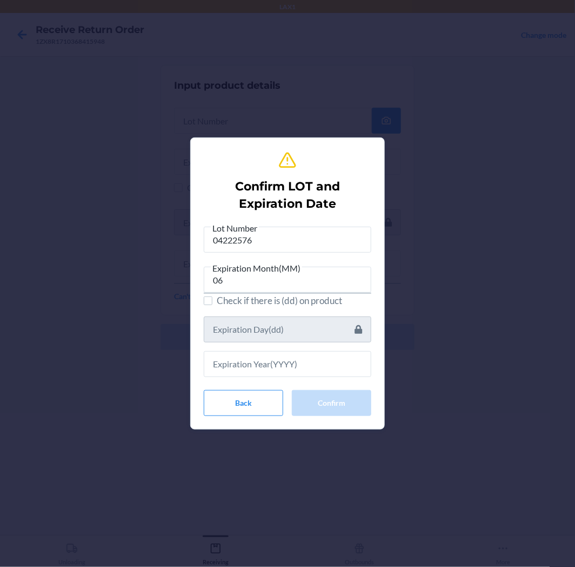
click at [256, 380] on div "Lot Number 04222576 Expiration Month(MM) 06 Check if there is (dd) on product B…" at bounding box center [288, 318] width 168 height 195
drag, startPoint x: 250, startPoint y: 363, endPoint x: 148, endPoint y: 294, distance: 123.9
click at [236, 356] on input "text" at bounding box center [288, 364] width 168 height 26
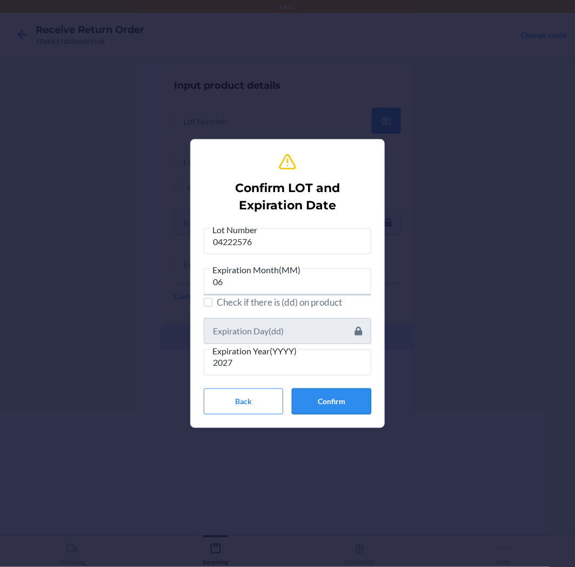
click at [330, 406] on button "Confirm" at bounding box center [332, 401] width 80 height 26
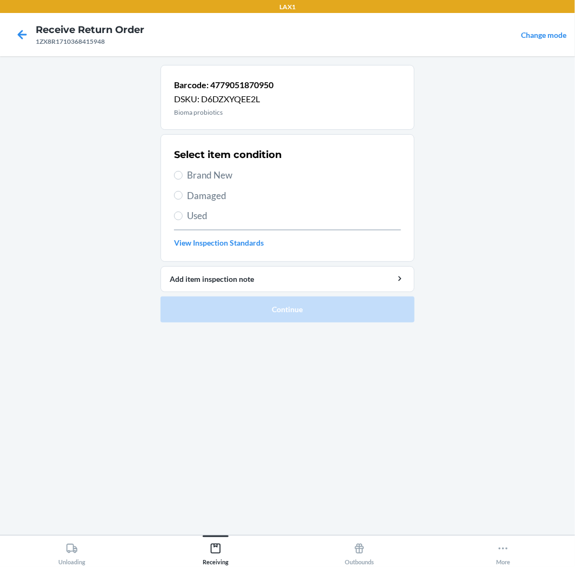
click at [214, 176] on span "Brand New" at bounding box center [294, 175] width 214 height 14
click at [183, 176] on input "Brand New" at bounding box center [178, 175] width 9 height 9
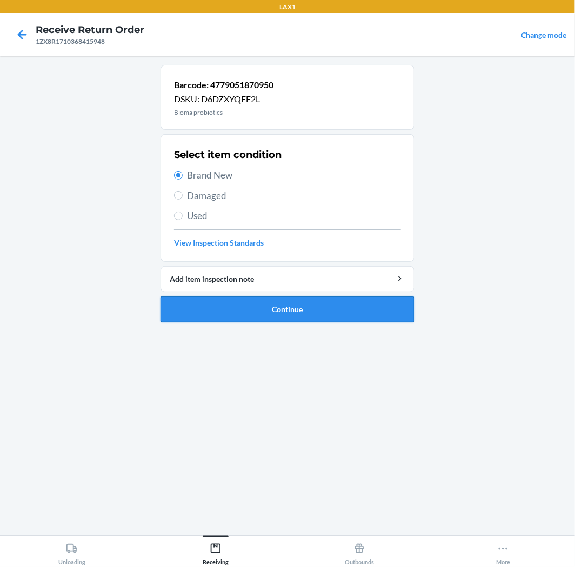
click at [254, 313] on button "Continue" at bounding box center [288, 309] width 254 height 26
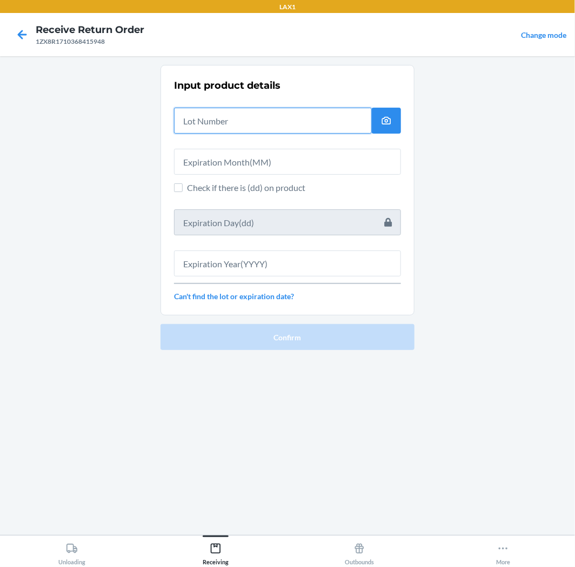
click at [214, 115] on input "text" at bounding box center [273, 121] width 198 height 26
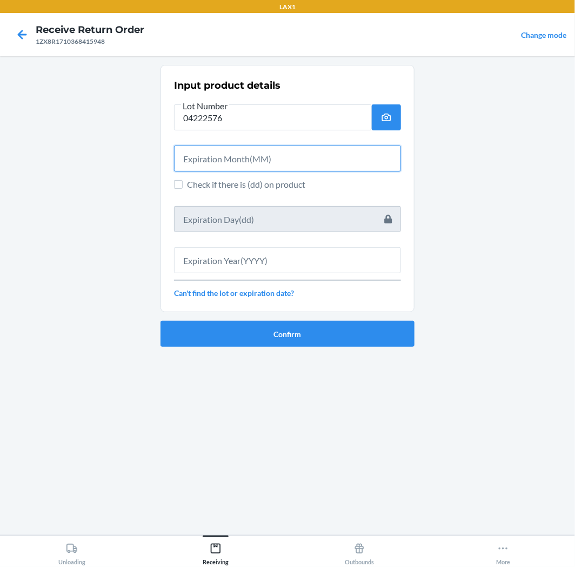
click at [206, 164] on input "text" at bounding box center [287, 158] width 227 height 26
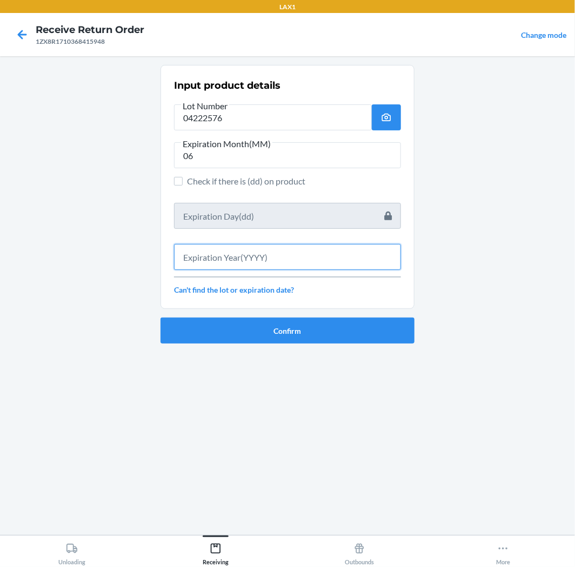
click at [340, 267] on input "text" at bounding box center [287, 257] width 227 height 26
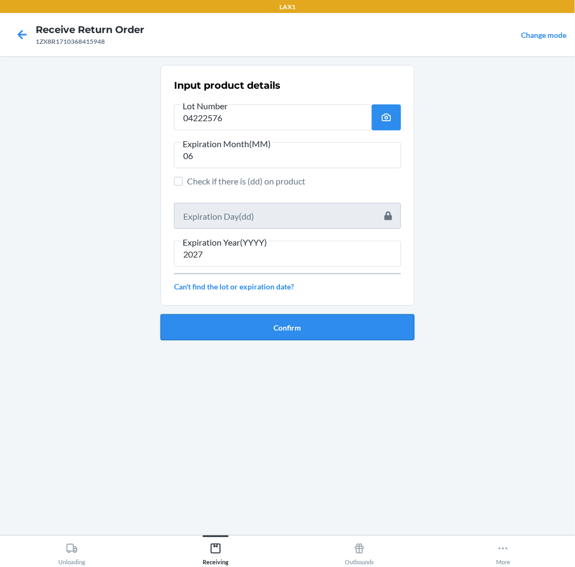
click at [281, 334] on button "Confirm" at bounding box center [288, 327] width 254 height 26
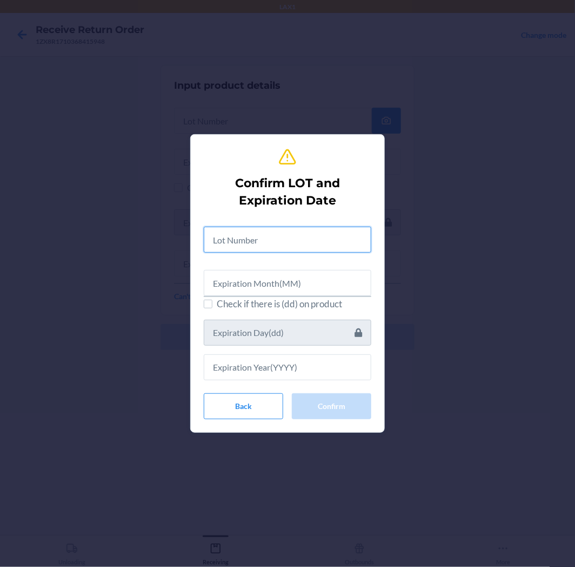
drag, startPoint x: 272, startPoint y: 244, endPoint x: 272, endPoint y: 230, distance: 14.1
click at [272, 231] on input "text" at bounding box center [288, 240] width 168 height 26
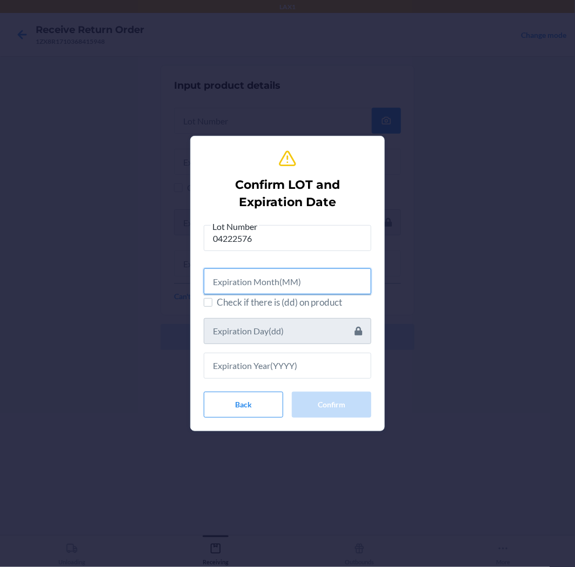
click at [230, 290] on input "text" at bounding box center [288, 281] width 168 height 26
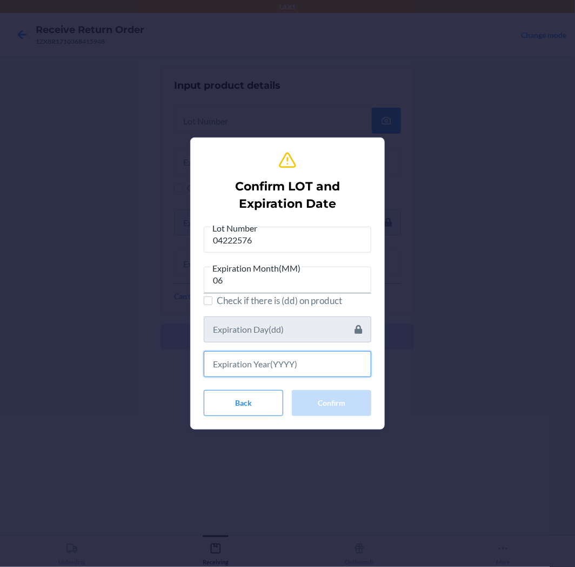
drag, startPoint x: 301, startPoint y: 368, endPoint x: 208, endPoint y: 224, distance: 171.0
click at [295, 359] on input "text" at bounding box center [288, 364] width 168 height 26
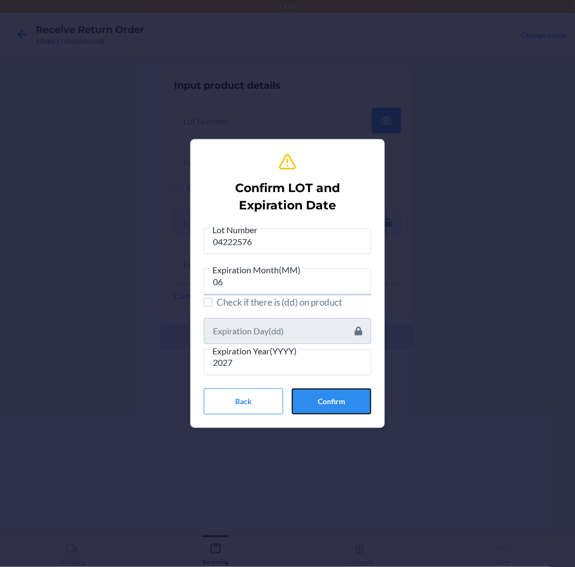
click at [330, 394] on button "Confirm" at bounding box center [332, 401] width 80 height 26
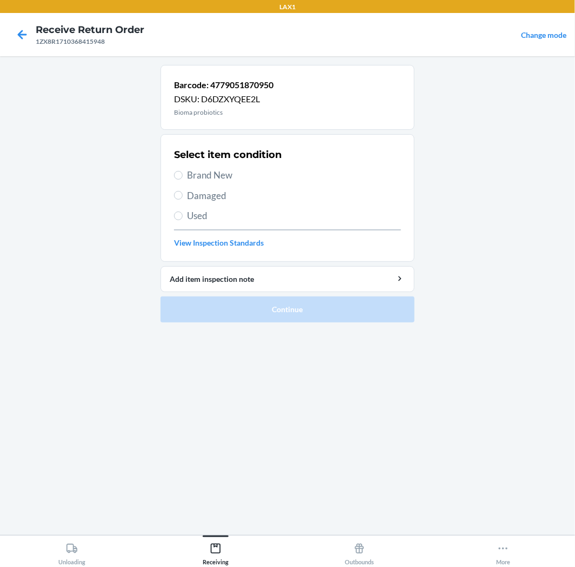
click at [214, 173] on span "Brand New" at bounding box center [294, 175] width 214 height 14
click at [183, 173] on input "Brand New" at bounding box center [178, 175] width 9 height 9
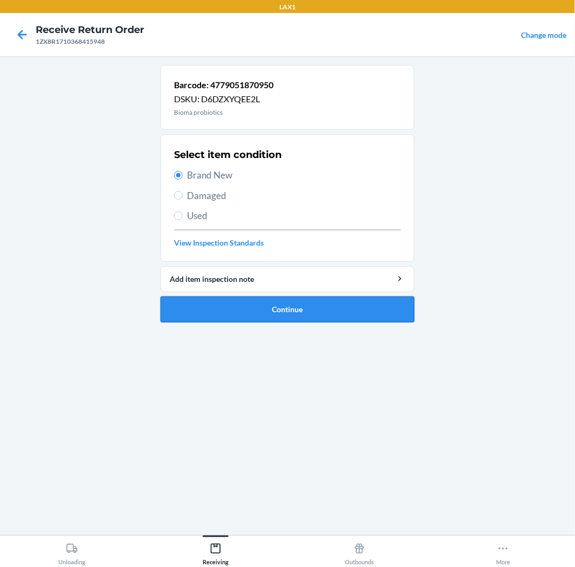
click at [277, 308] on button "Continue" at bounding box center [288, 309] width 254 height 26
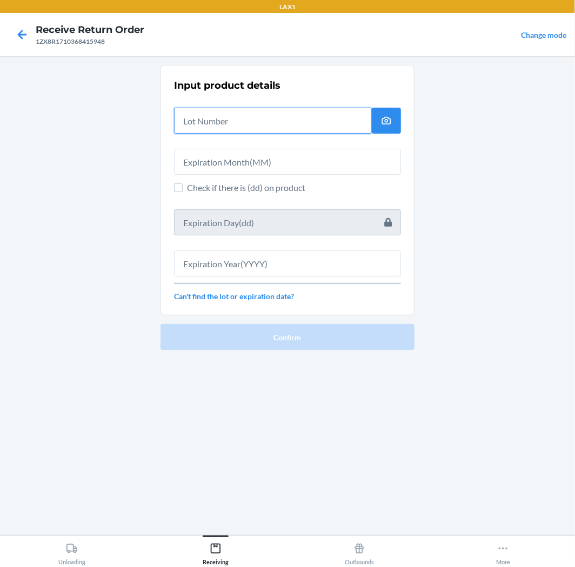
click at [247, 122] on input "text" at bounding box center [273, 121] width 198 height 26
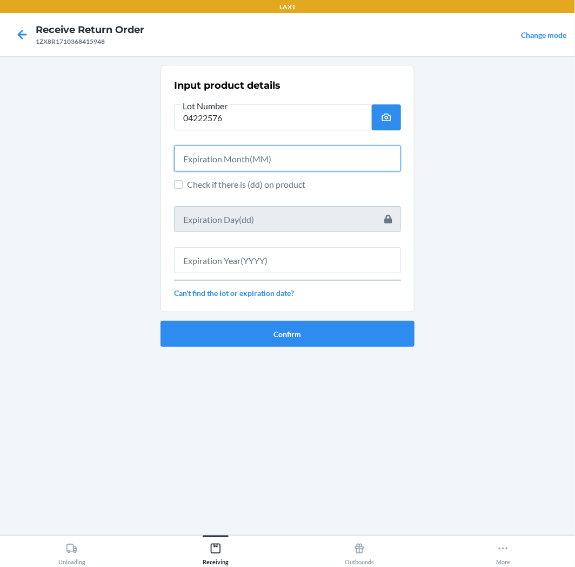
click at [238, 157] on input "text" at bounding box center [287, 158] width 227 height 26
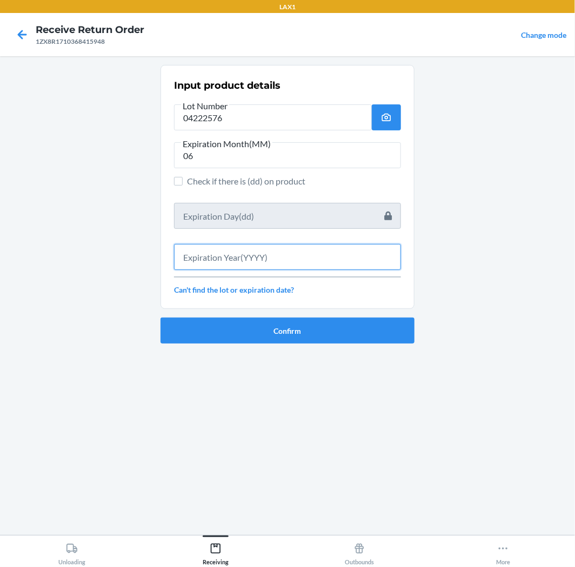
click at [264, 263] on input "text" at bounding box center [287, 257] width 227 height 26
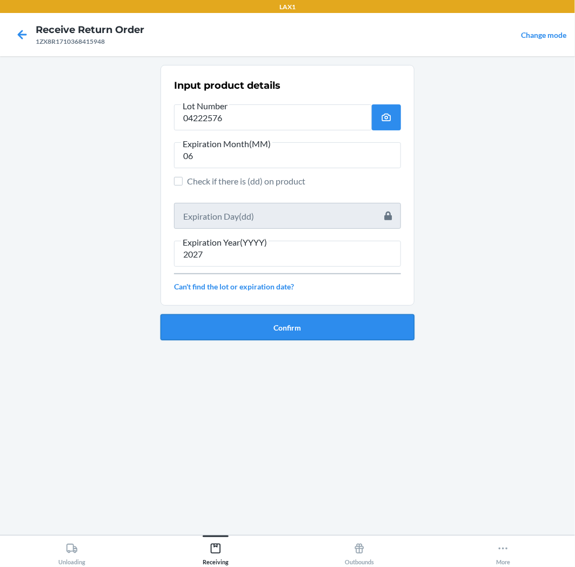
click at [267, 332] on button "Confirm" at bounding box center [288, 327] width 254 height 26
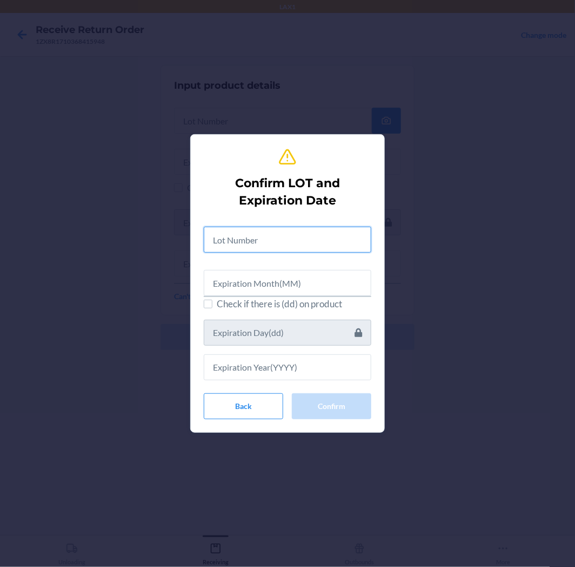
click at [288, 247] on input "text" at bounding box center [288, 240] width 168 height 26
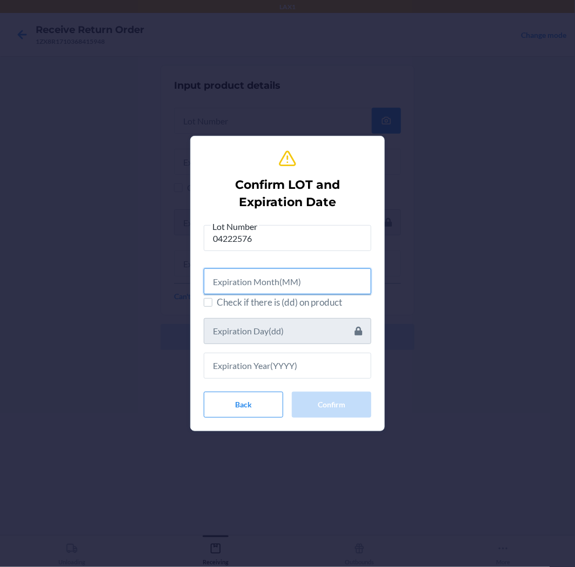
click at [266, 286] on input "text" at bounding box center [288, 281] width 168 height 26
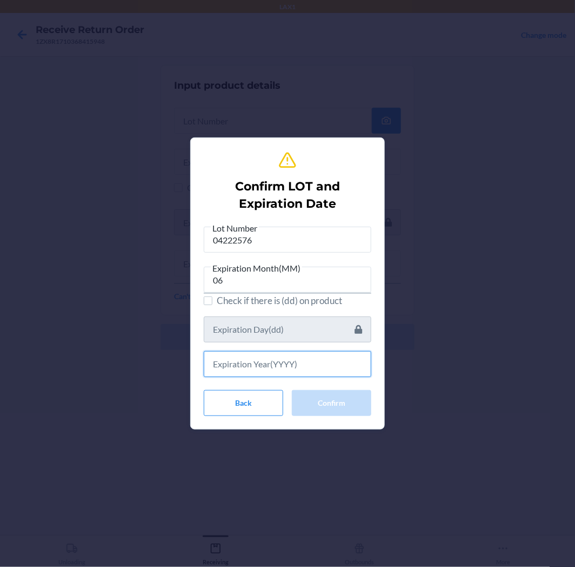
click at [290, 363] on input "text" at bounding box center [288, 364] width 168 height 26
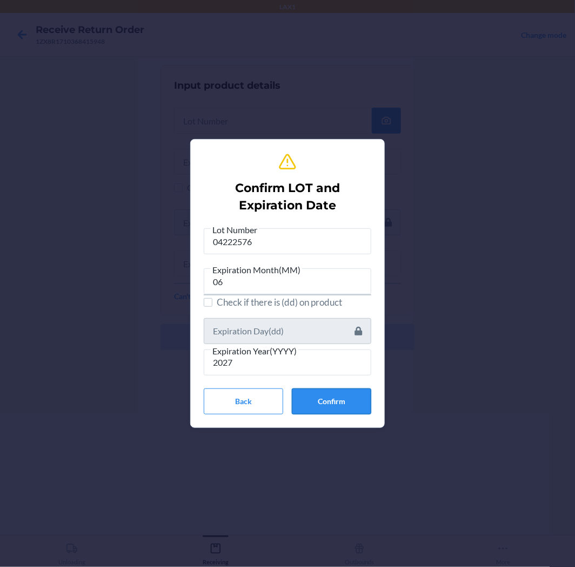
click at [335, 401] on button "Confirm" at bounding box center [332, 401] width 80 height 26
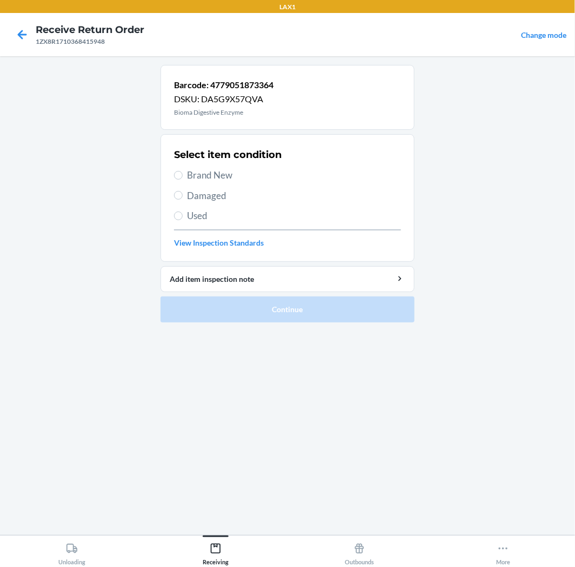
click at [193, 179] on span "Brand New" at bounding box center [294, 175] width 214 height 14
click at [183, 179] on input "Brand New" at bounding box center [178, 175] width 9 height 9
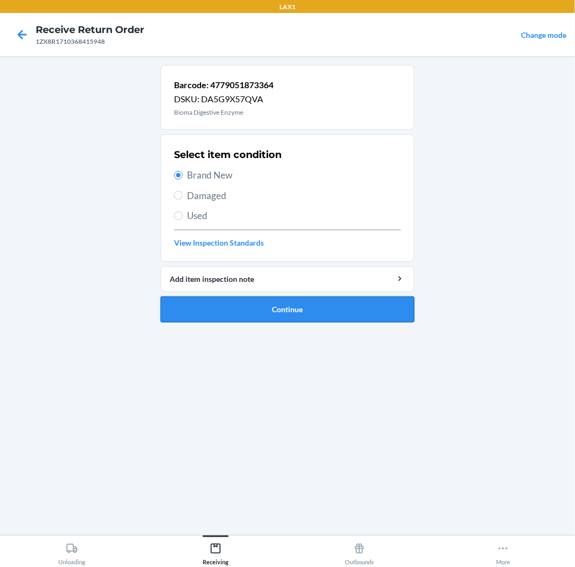
click at [321, 312] on button "Continue" at bounding box center [288, 309] width 254 height 26
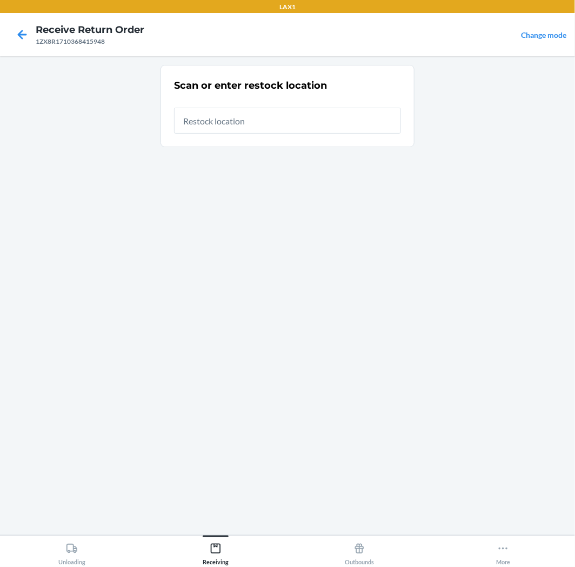
click at [279, 110] on input "text" at bounding box center [287, 121] width 227 height 26
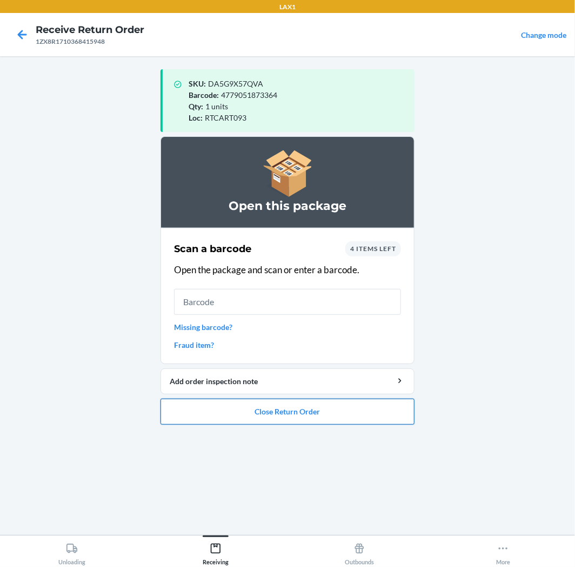
click at [299, 418] on button "Close Return Order" at bounding box center [288, 412] width 254 height 26
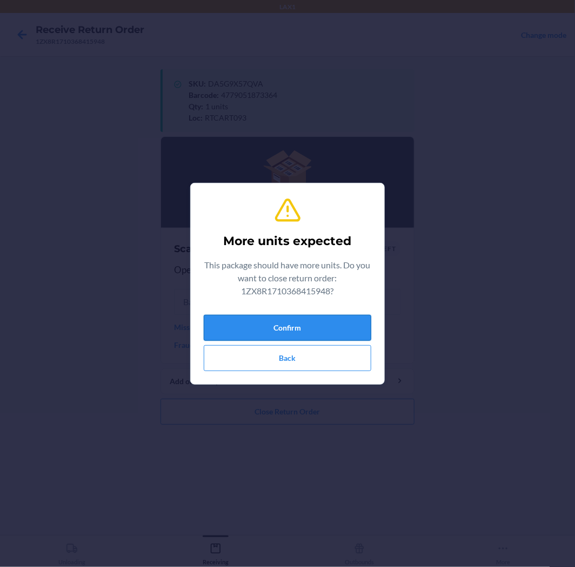
click at [293, 328] on button "Confirm" at bounding box center [288, 328] width 168 height 26
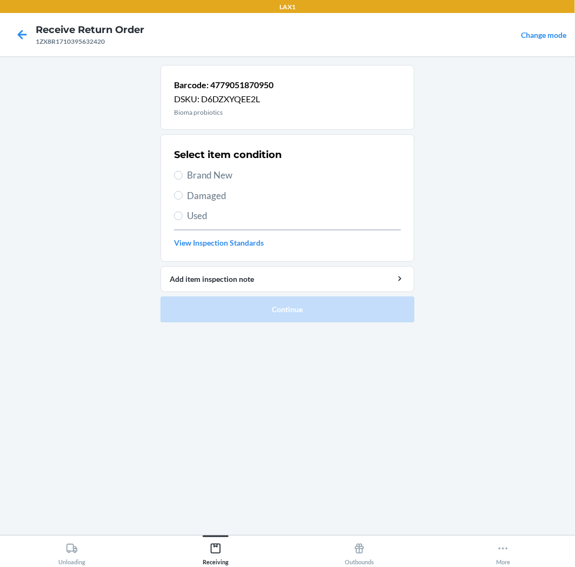
click at [189, 177] on span "Brand New" at bounding box center [294, 175] width 214 height 14
click at [183, 177] on input "Brand New" at bounding box center [178, 175] width 9 height 9
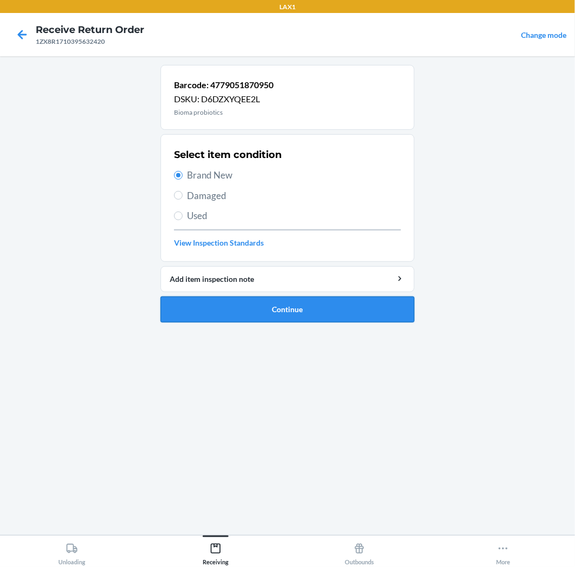
click at [262, 307] on button "Continue" at bounding box center [288, 309] width 254 height 26
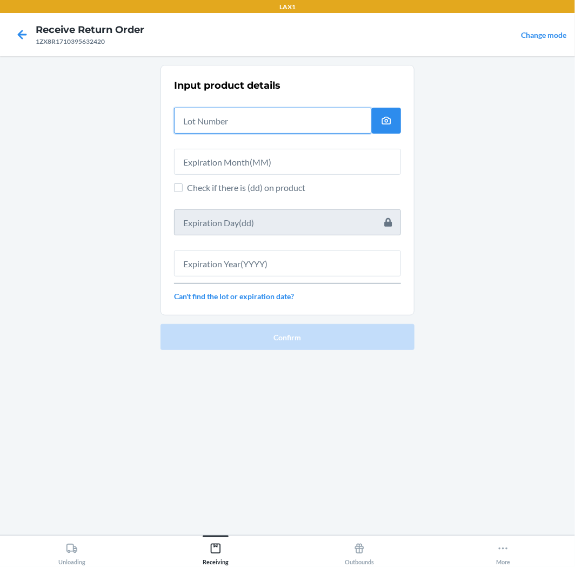
click at [247, 118] on input "text" at bounding box center [273, 121] width 198 height 26
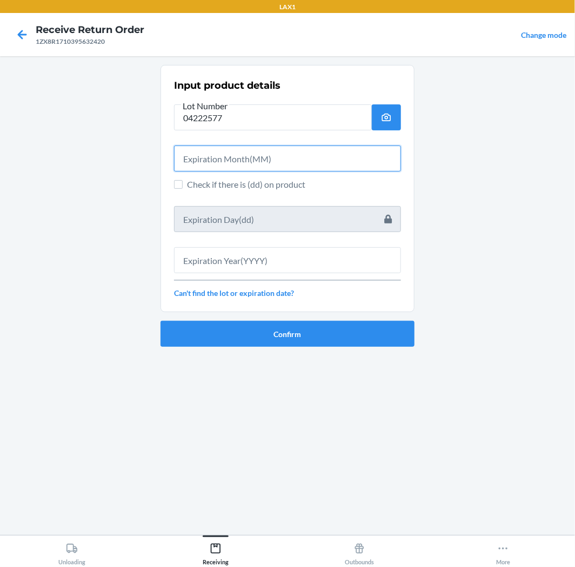
click at [320, 159] on input "text" at bounding box center [287, 158] width 227 height 26
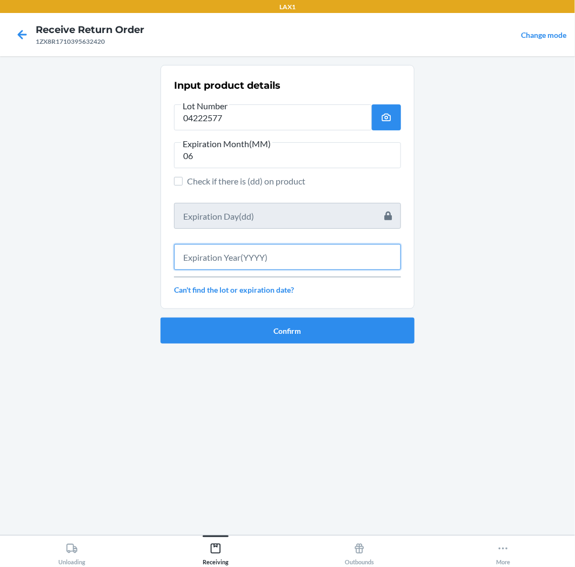
click at [317, 257] on input "text" at bounding box center [287, 257] width 227 height 26
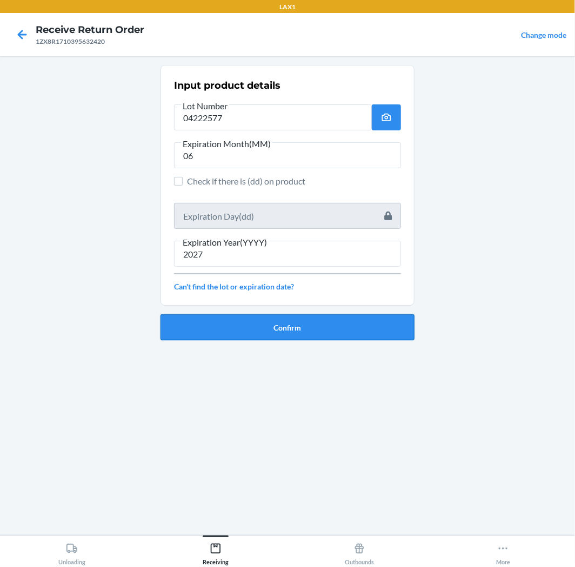
click at [256, 332] on button "Confirm" at bounding box center [288, 327] width 254 height 26
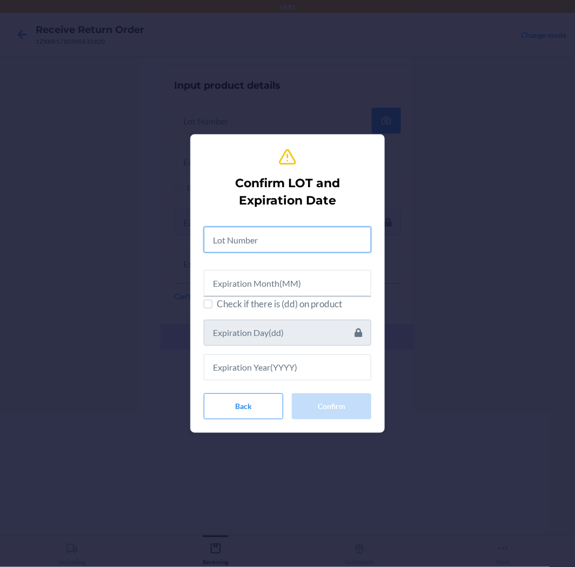
click at [276, 233] on input "text" at bounding box center [288, 240] width 168 height 26
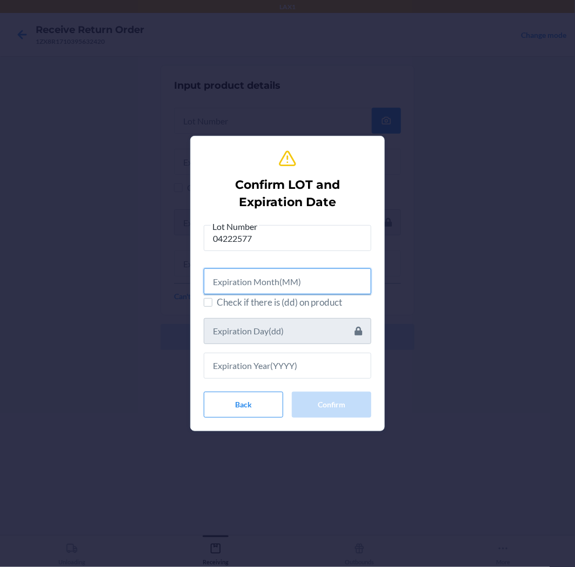
click at [288, 286] on input "text" at bounding box center [288, 281] width 168 height 26
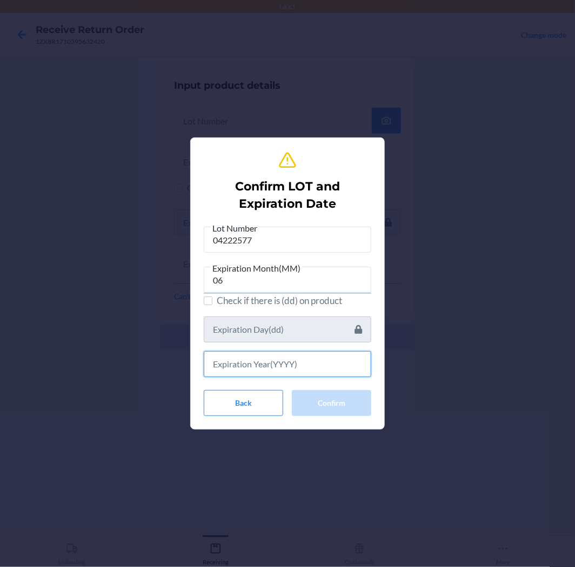
click at [269, 363] on input "text" at bounding box center [288, 364] width 168 height 26
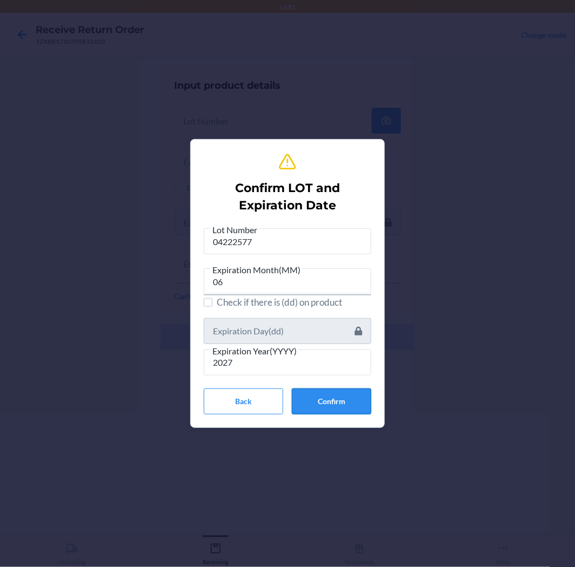
click at [307, 396] on button "Confirm" at bounding box center [332, 401] width 80 height 26
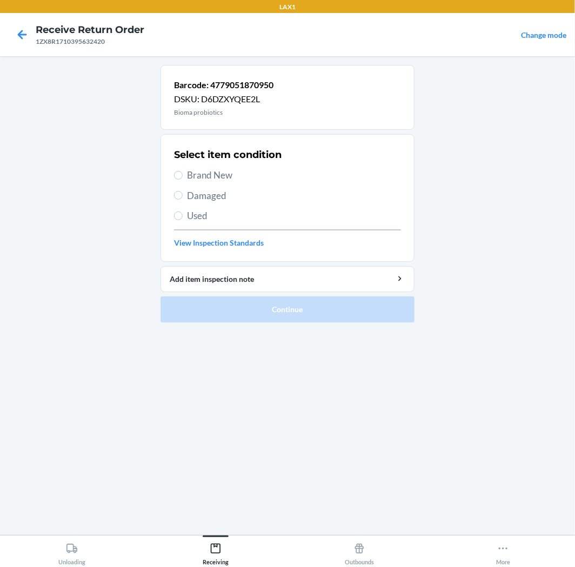
click at [198, 167] on div "Select item condition Brand New Damaged Used View Inspection Standards" at bounding box center [287, 197] width 227 height 107
click at [197, 170] on span "Brand New" at bounding box center [294, 175] width 214 height 14
click at [183, 171] on input "Brand New" at bounding box center [178, 175] width 9 height 9
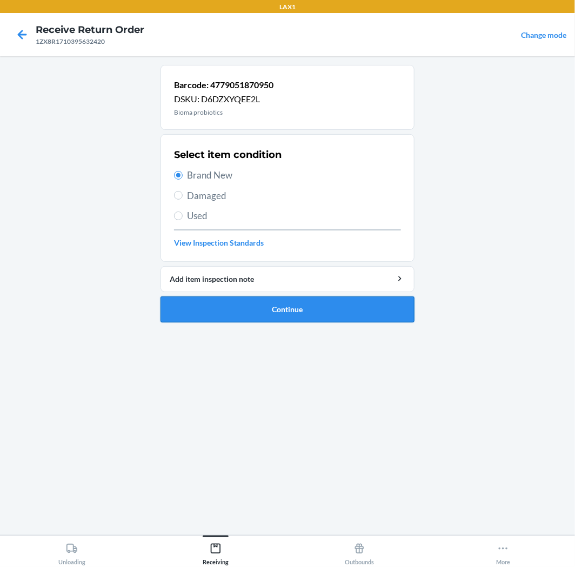
click at [265, 313] on button "Continue" at bounding box center [288, 309] width 254 height 26
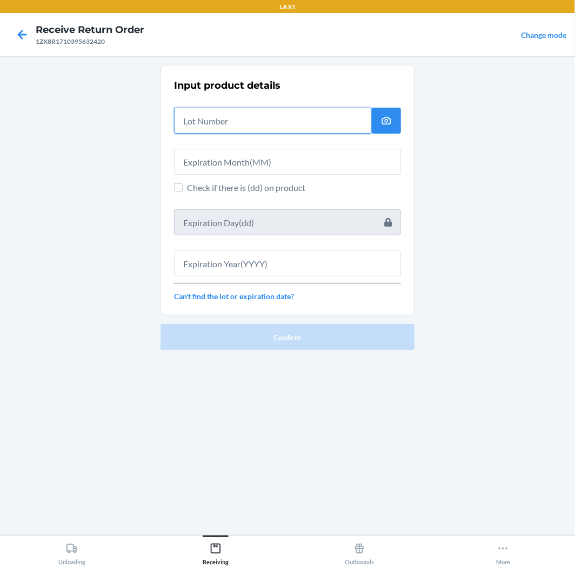
click at [223, 125] on input "text" at bounding box center [273, 121] width 198 height 26
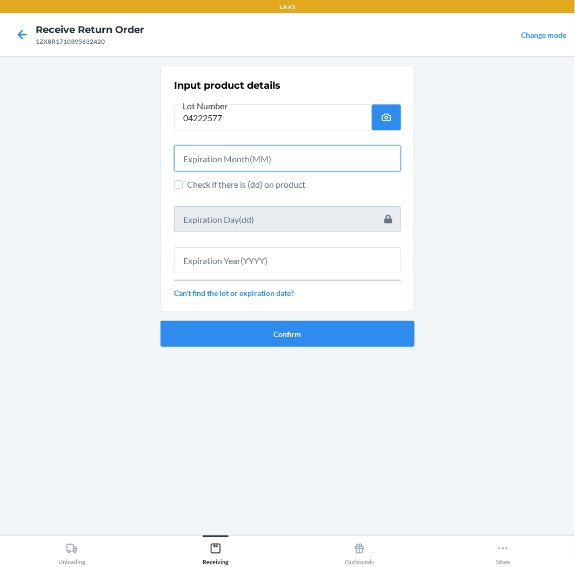
click at [293, 157] on input "text" at bounding box center [287, 158] width 227 height 26
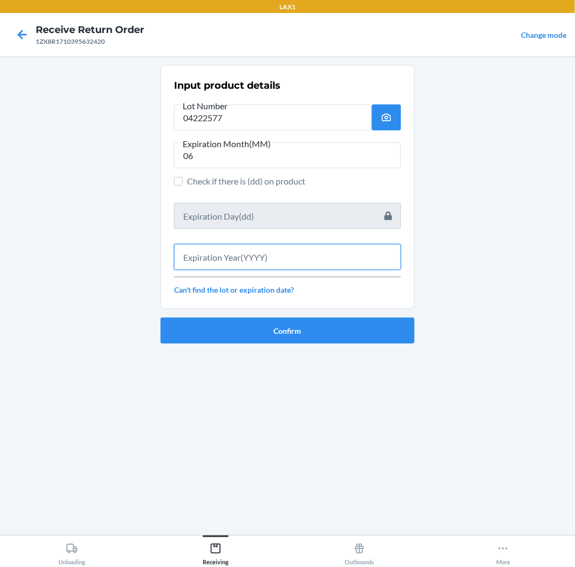
click at [186, 255] on input "text" at bounding box center [287, 257] width 227 height 26
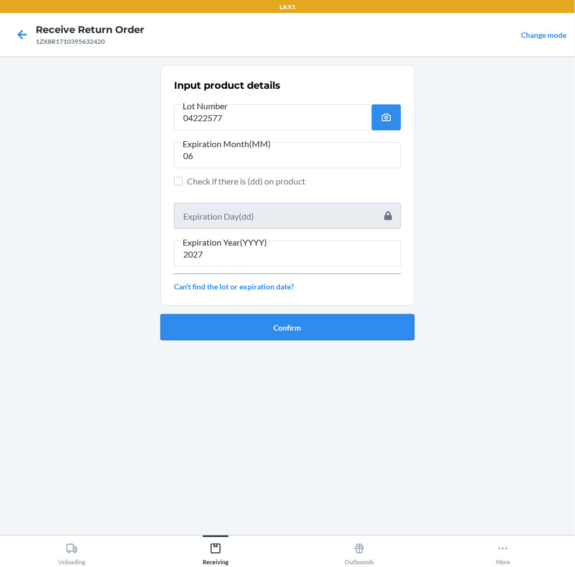
click at [263, 328] on button "Confirm" at bounding box center [288, 327] width 254 height 26
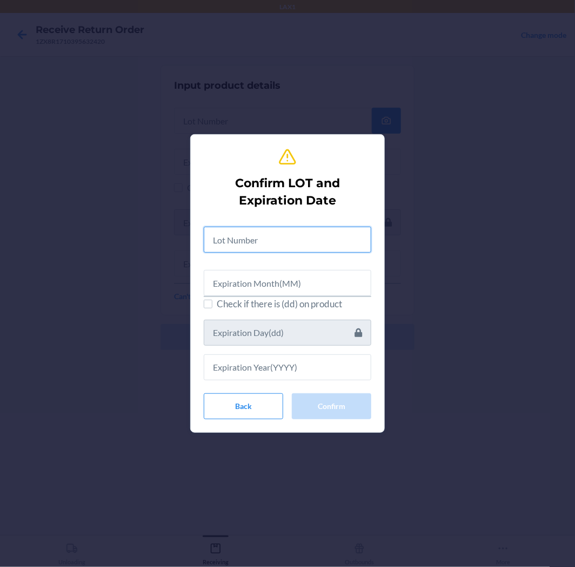
click at [313, 233] on input "text" at bounding box center [288, 240] width 168 height 26
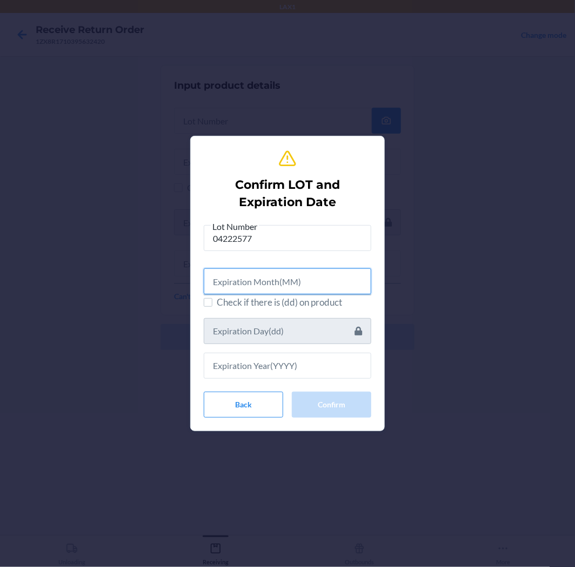
click at [226, 284] on input "text" at bounding box center [288, 281] width 168 height 26
drag, startPoint x: 272, startPoint y: 262, endPoint x: 274, endPoint y: 256, distance: 5.8
click at [272, 259] on div "Lot Number 04222577 Check if there is (dd) on product" at bounding box center [288, 299] width 168 height 159
click at [225, 417] on button "Back" at bounding box center [244, 405] width 80 height 26
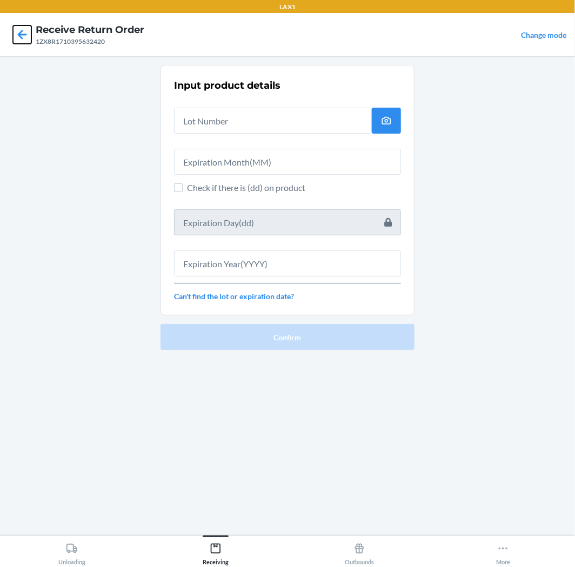
click at [17, 29] on icon at bounding box center [22, 34] width 18 height 18
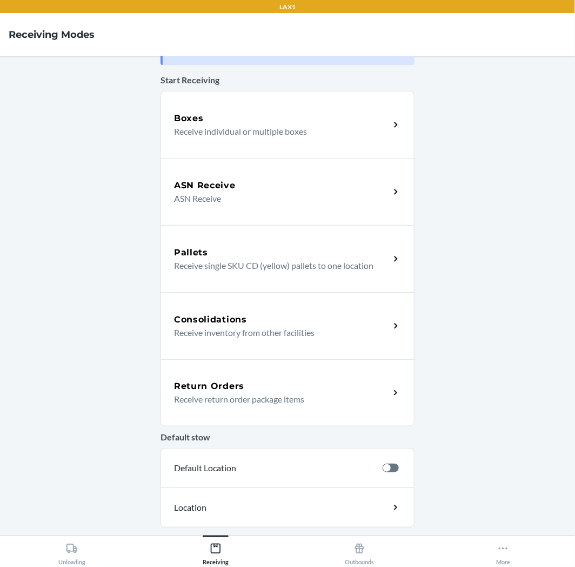
scroll to position [60, 0]
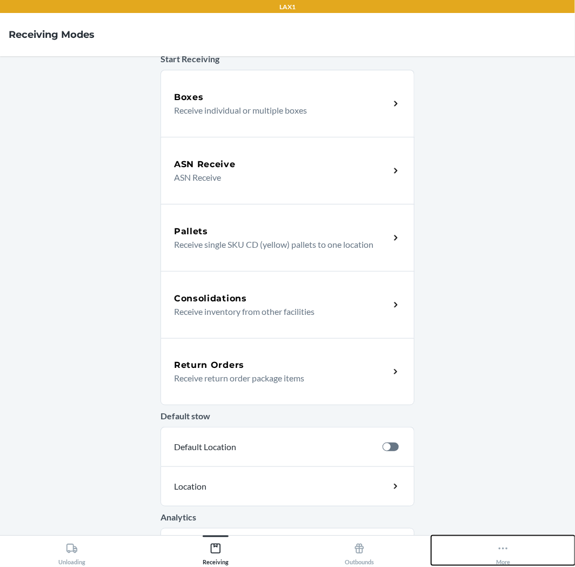
click at [506, 545] on icon at bounding box center [504, 548] width 12 height 12
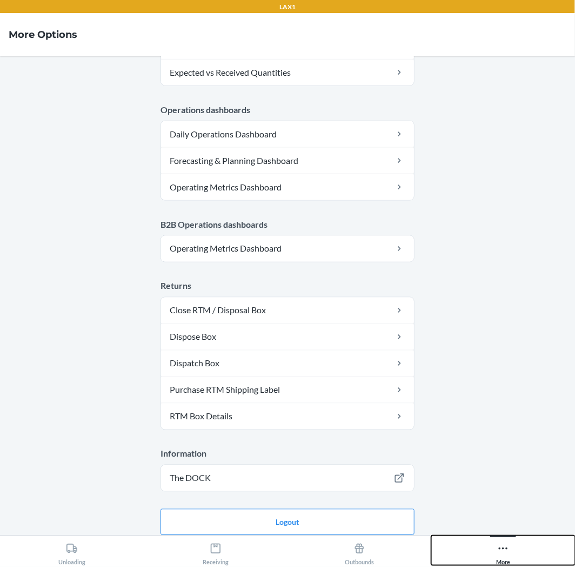
scroll to position [473, 0]
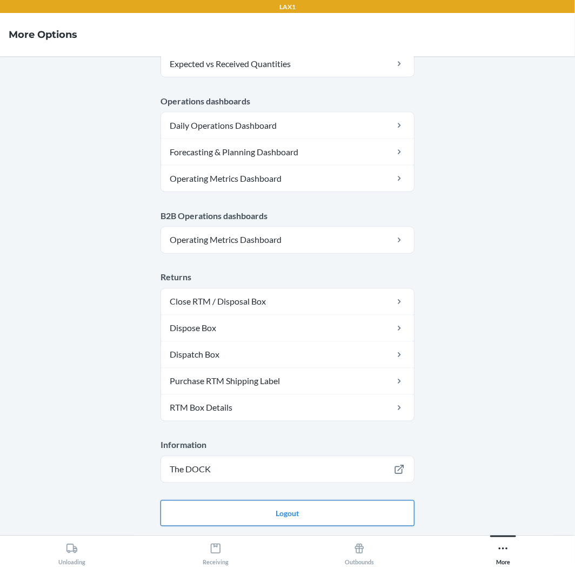
click at [261, 512] on button "Logout" at bounding box center [288, 513] width 254 height 26
